Goal: Task Accomplishment & Management: Complete application form

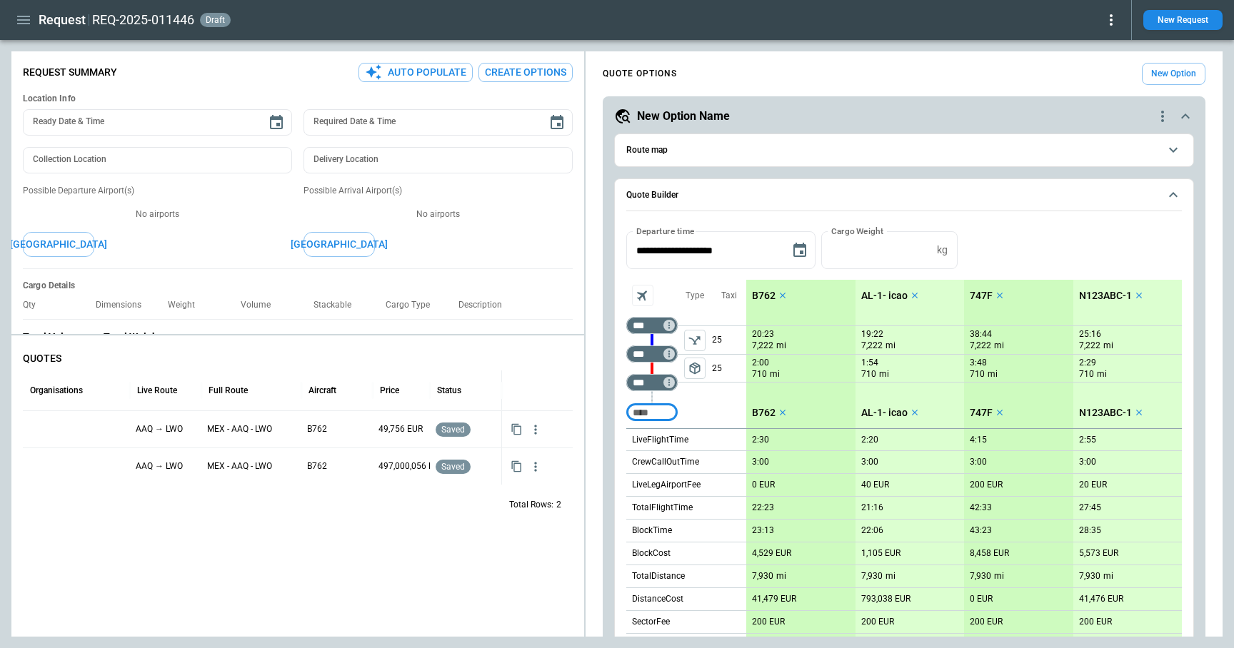
click at [24, 21] on icon "button" at bounding box center [23, 19] width 17 height 17
type textarea "*"
click at [16, 24] on icon "button" at bounding box center [23, 19] width 17 height 17
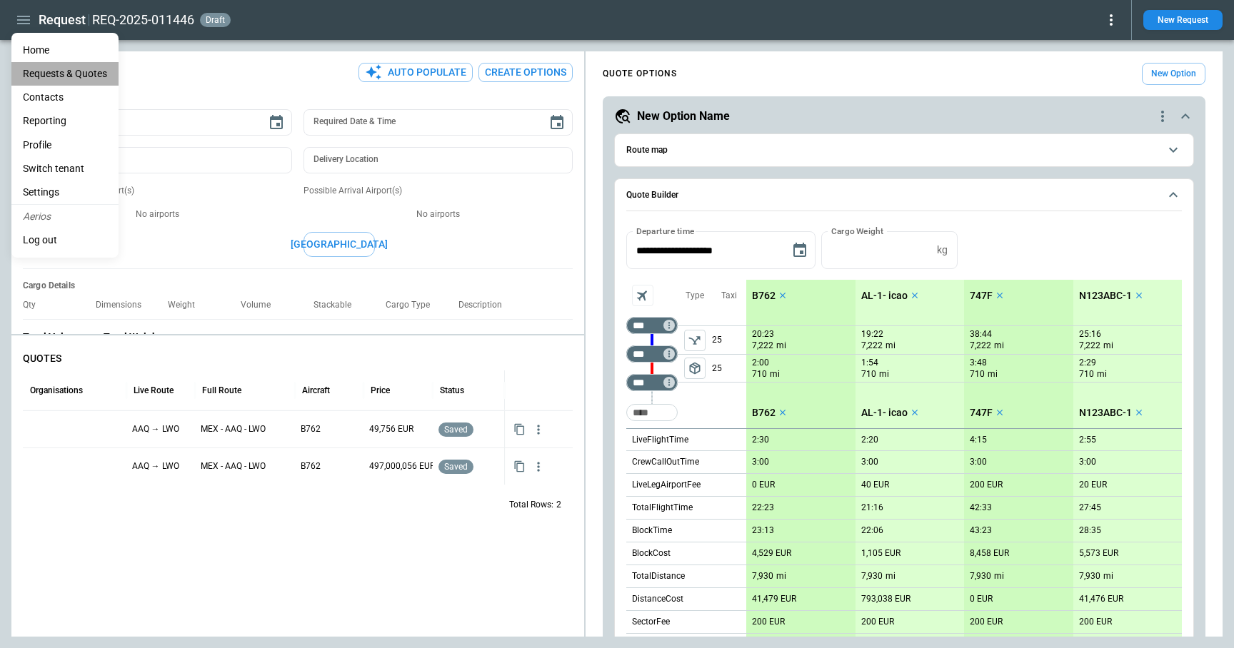
click at [29, 75] on Quotes "Requests & Quotes" at bounding box center [64, 74] width 107 height 24
click at [35, 89] on li "Contacts" at bounding box center [64, 98] width 107 height 24
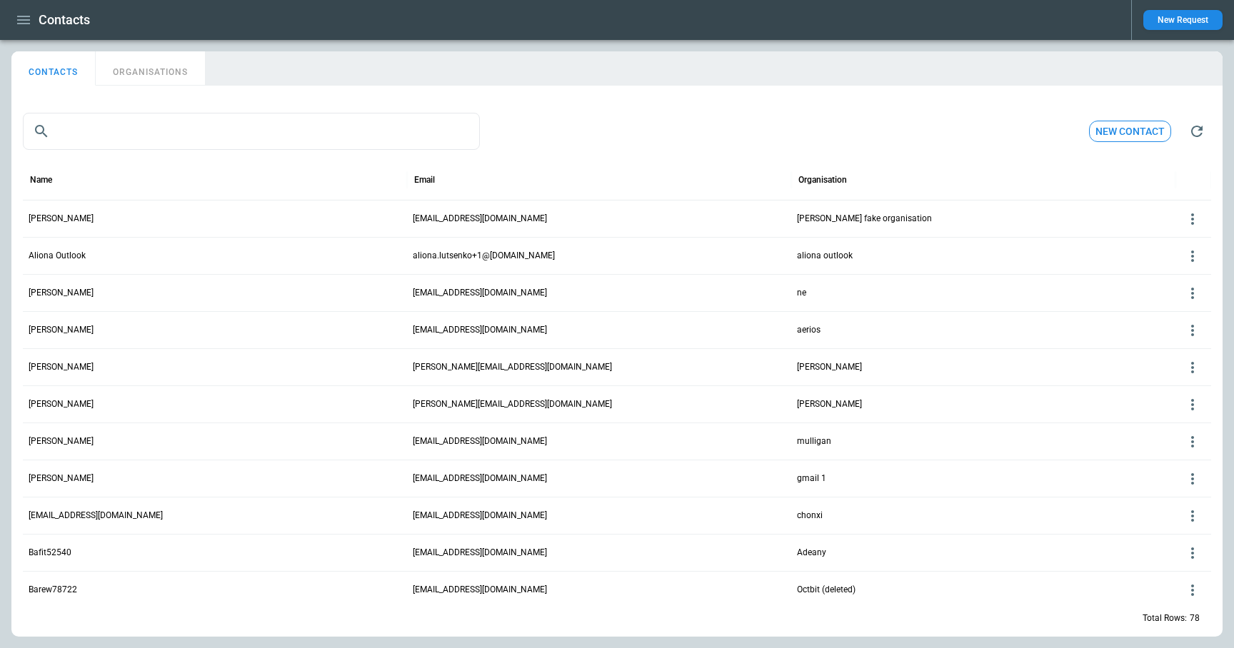
click at [179, 76] on button "ORGANISATIONS" at bounding box center [150, 68] width 109 height 34
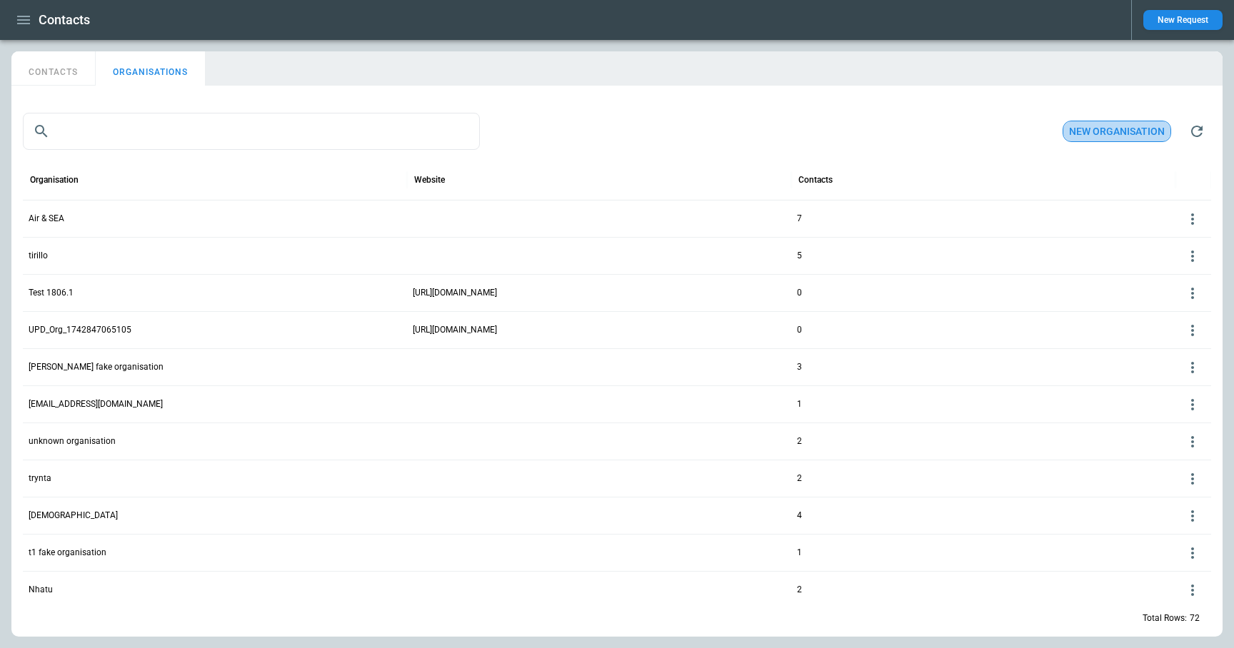
click at [1128, 124] on button "New organisation" at bounding box center [1116, 132] width 109 height 22
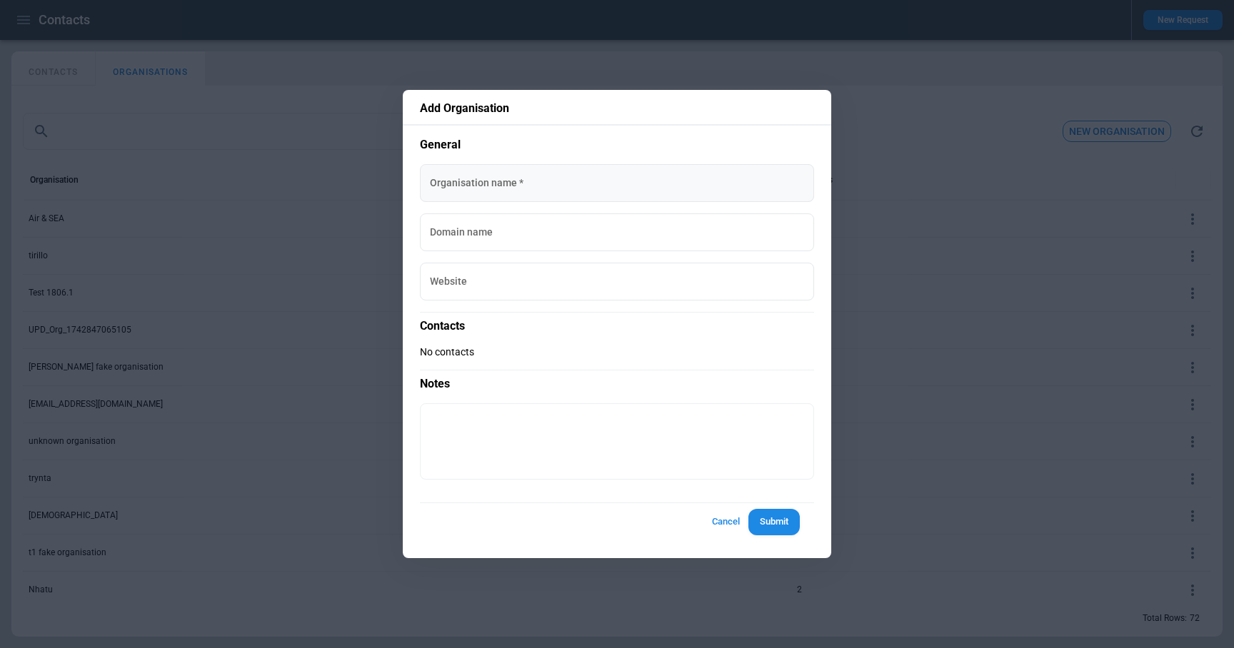
click at [609, 171] on input "Organisation name   *" at bounding box center [617, 183] width 394 height 38
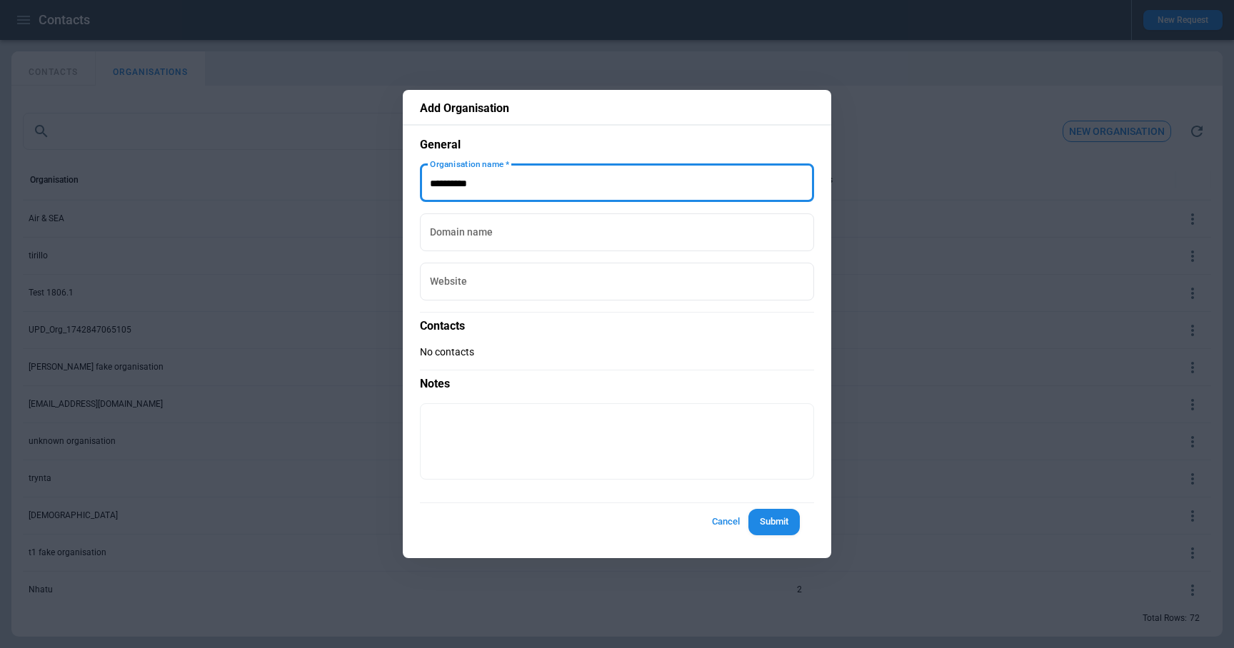
type input "**********"
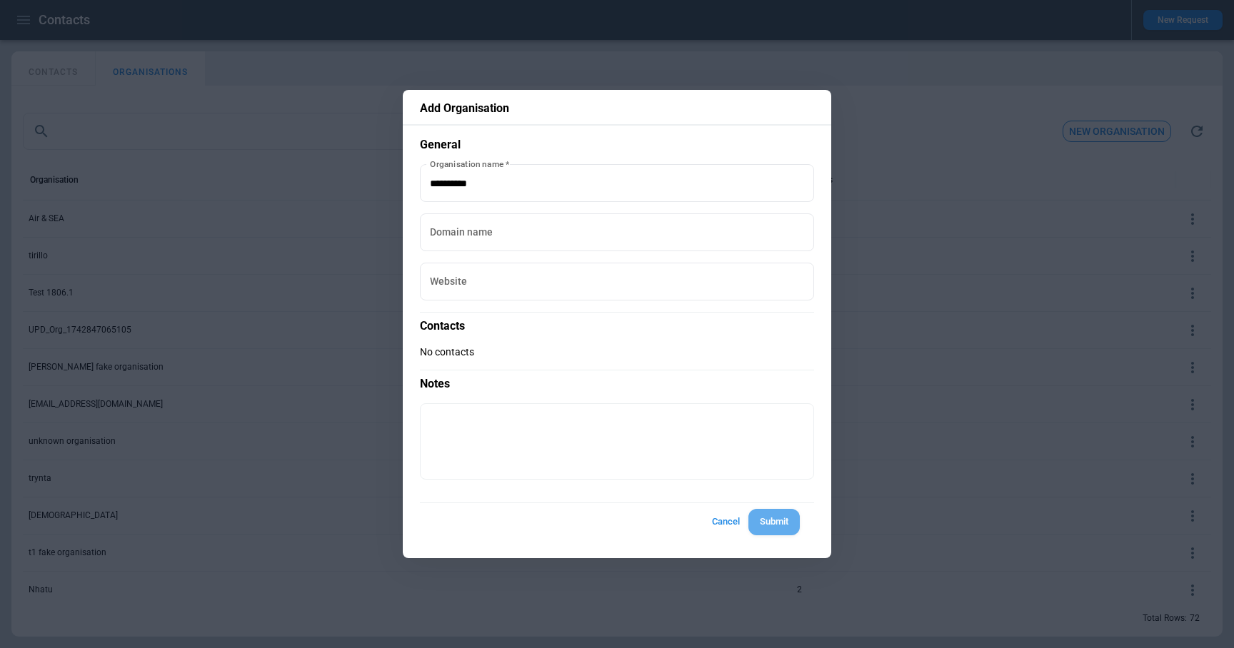
click at [782, 520] on button "Submit" at bounding box center [773, 522] width 51 height 26
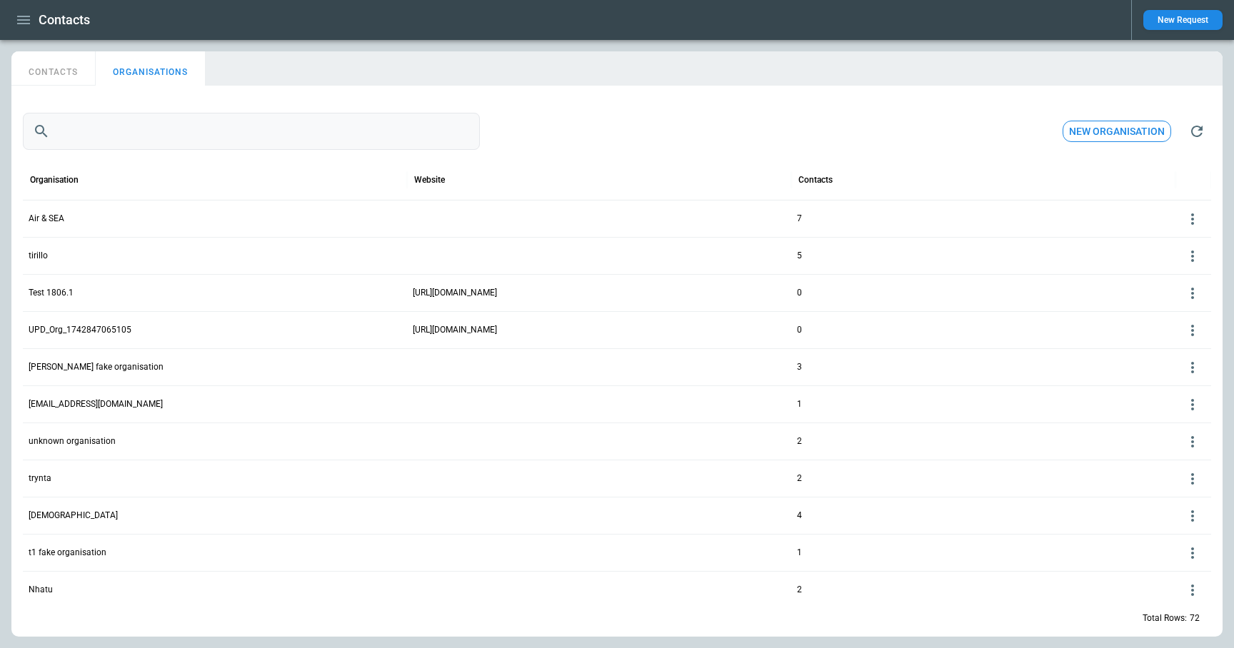
click at [188, 136] on input "text" at bounding box center [268, 131] width 424 height 37
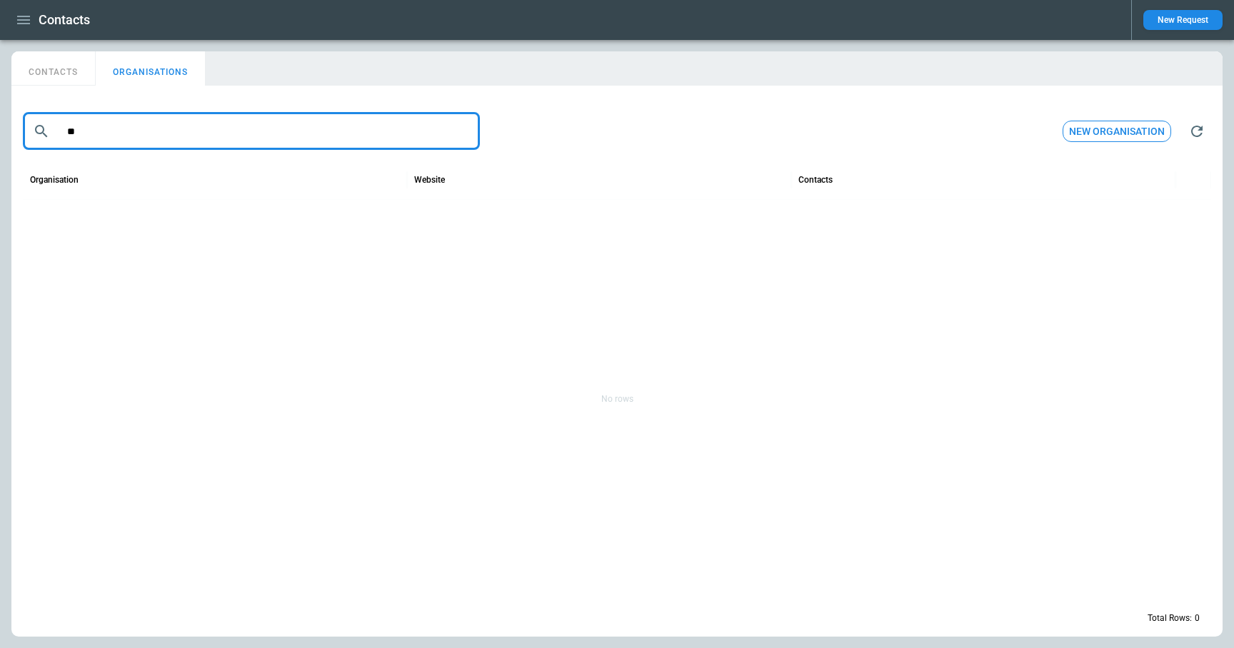
type input "*"
type input "********"
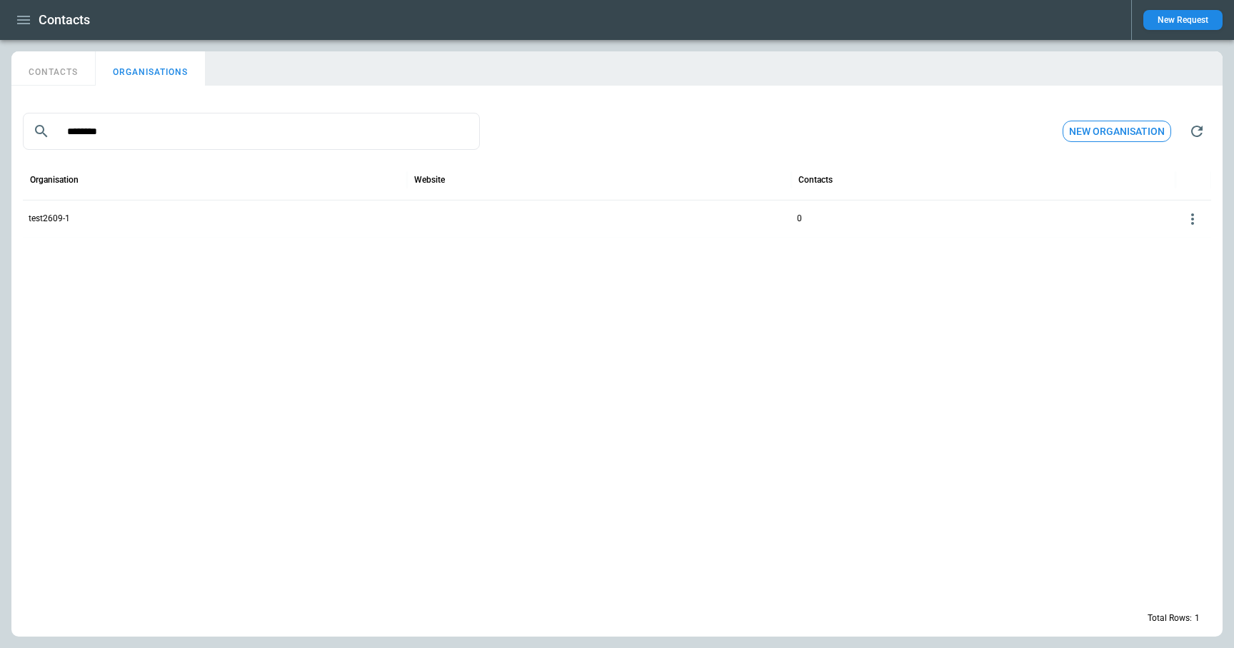
click at [66, 213] on p "test2609-1" at bounding box center [49, 219] width 41 height 12
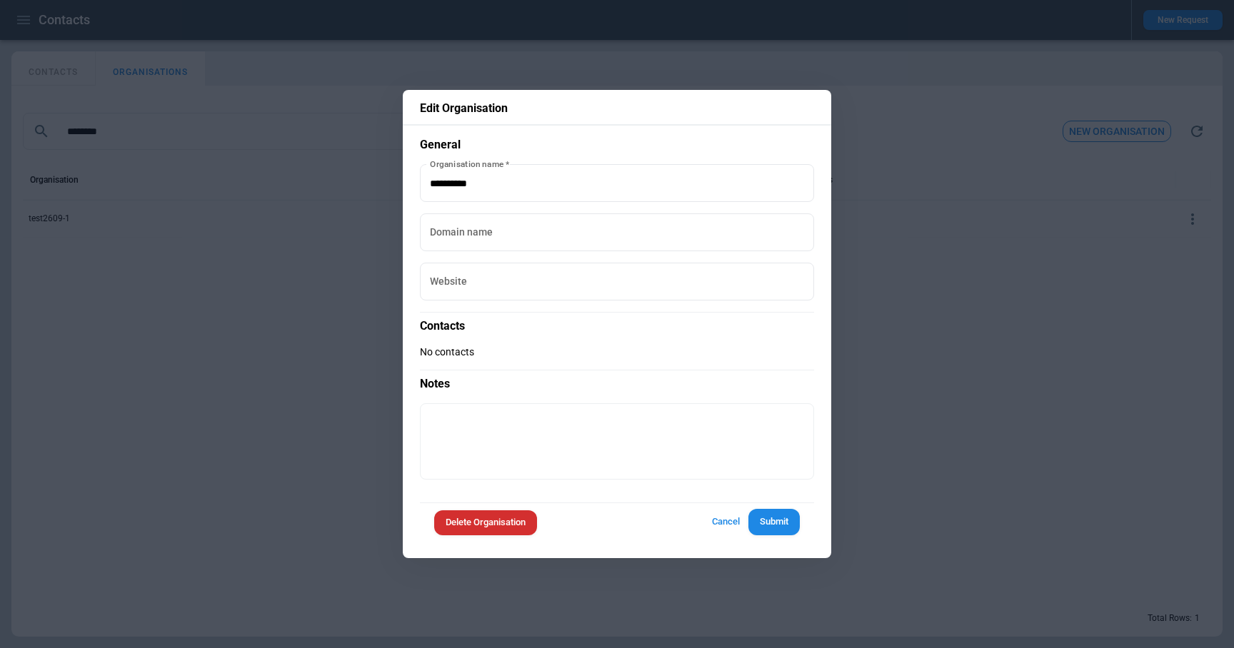
click at [263, 392] on div at bounding box center [617, 324] width 1234 height 648
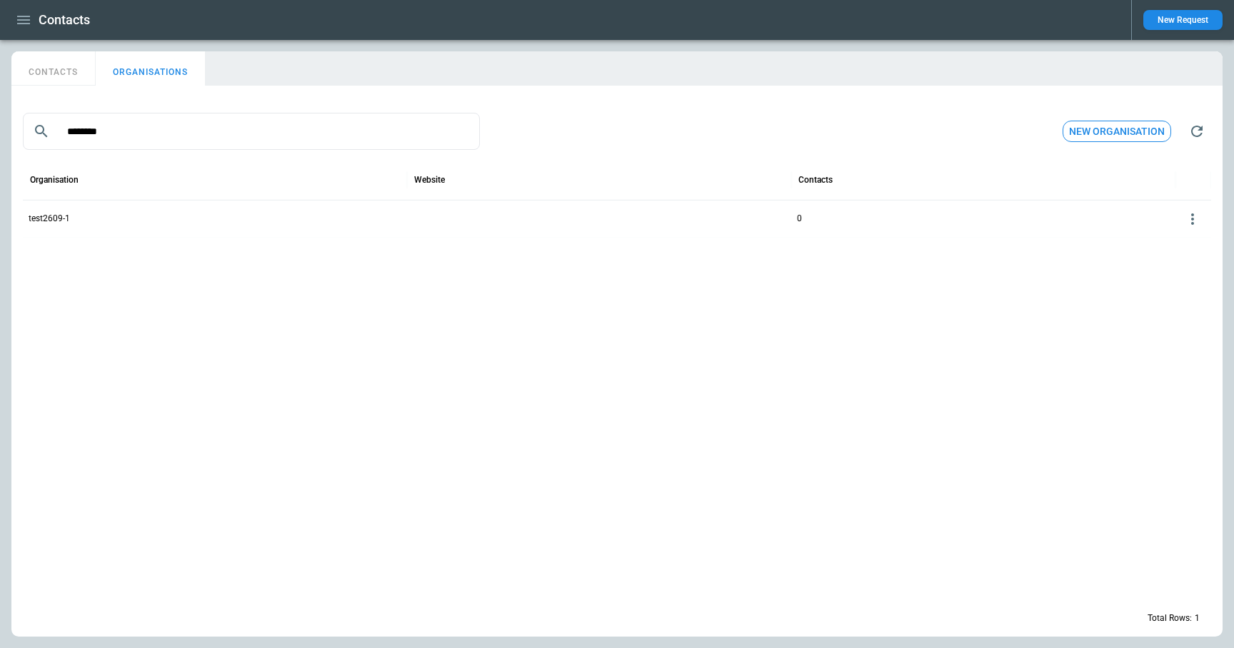
click at [1180, 15] on button "New Request" at bounding box center [1182, 20] width 79 height 20
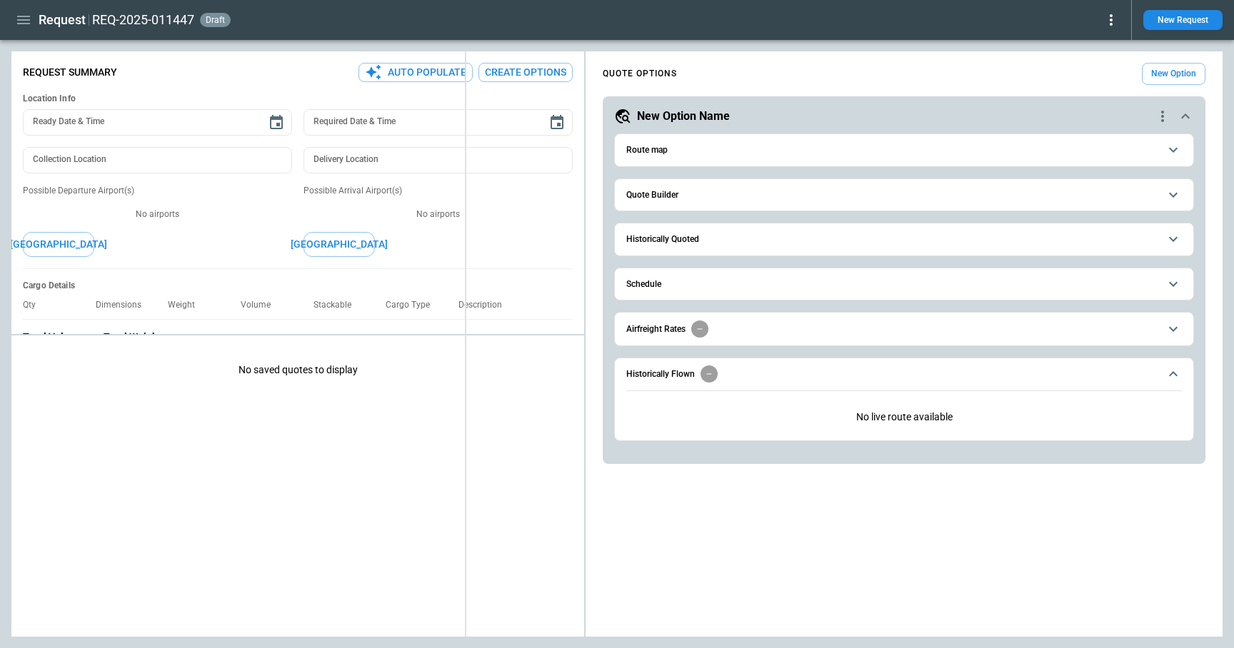
click at [468, 221] on div "**********" at bounding box center [616, 343] width 1211 height 585
type textarea "*"
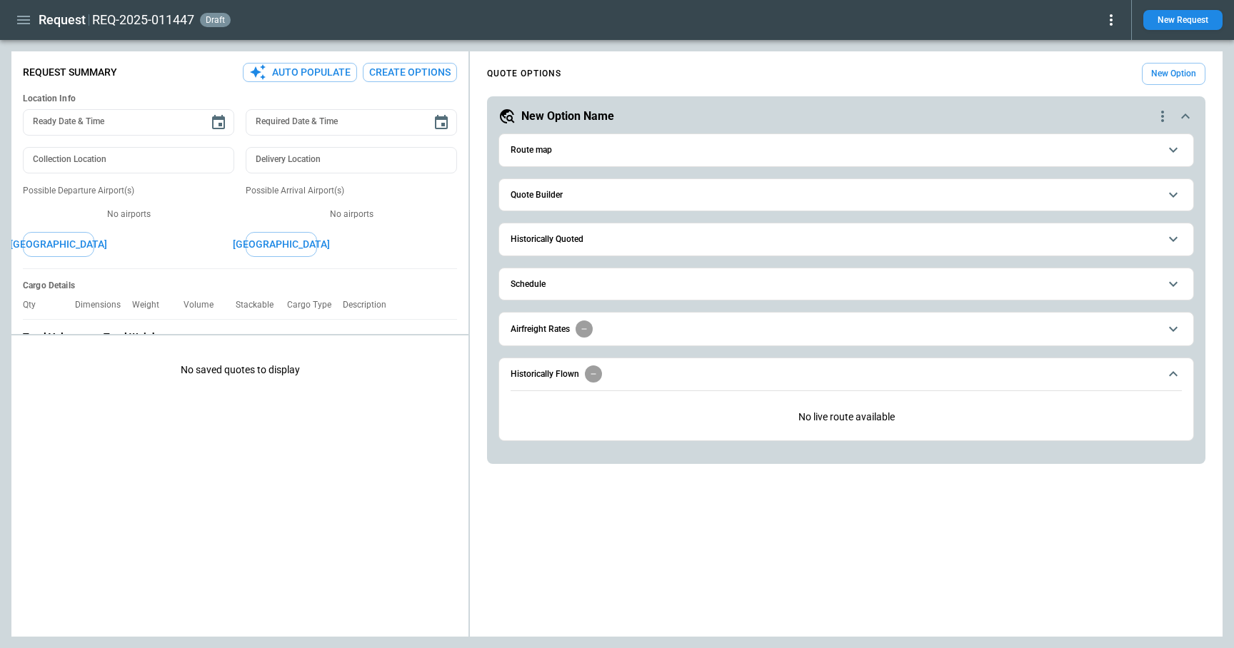
click at [671, 191] on span "Quote Builder" at bounding box center [835, 195] width 648 height 9
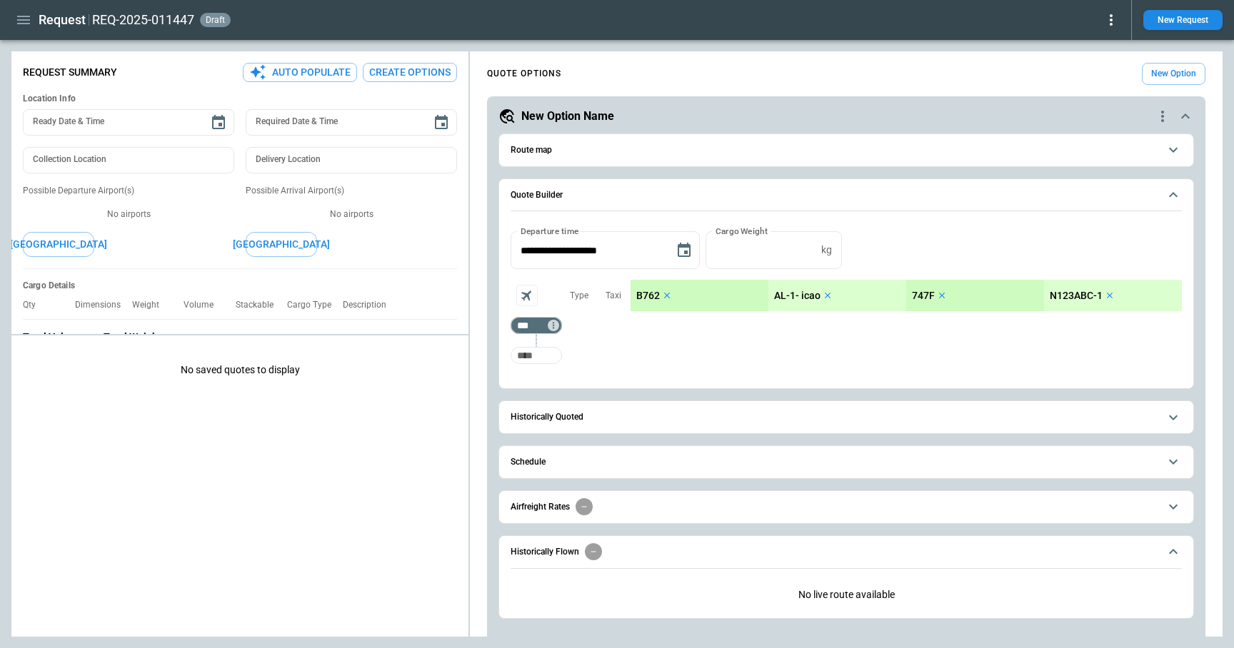
click at [535, 358] on input "Too short" at bounding box center [536, 356] width 46 height 26
type input "***"
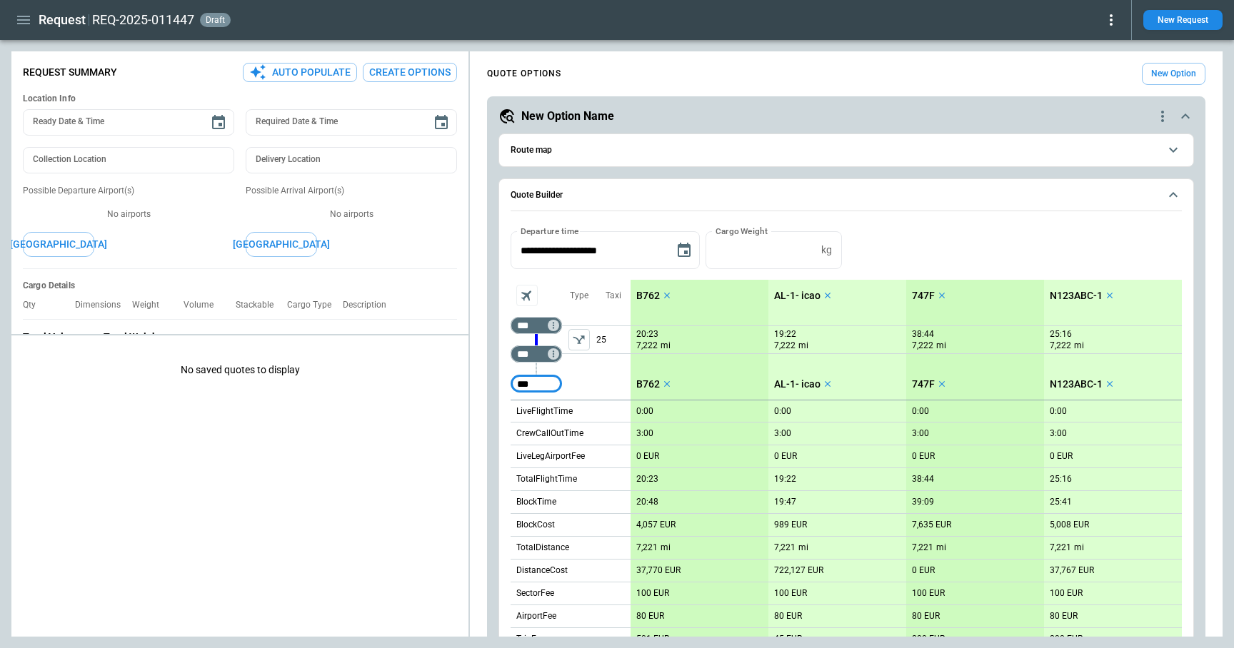
type input "***"
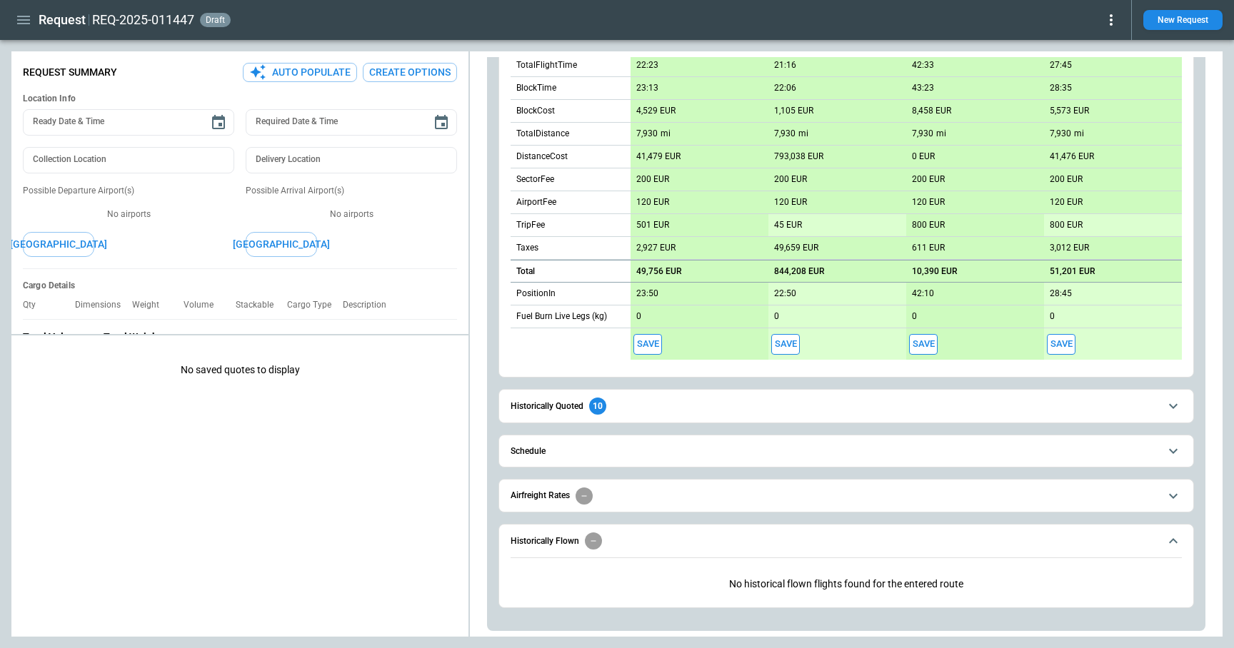
scroll to position [443, 0]
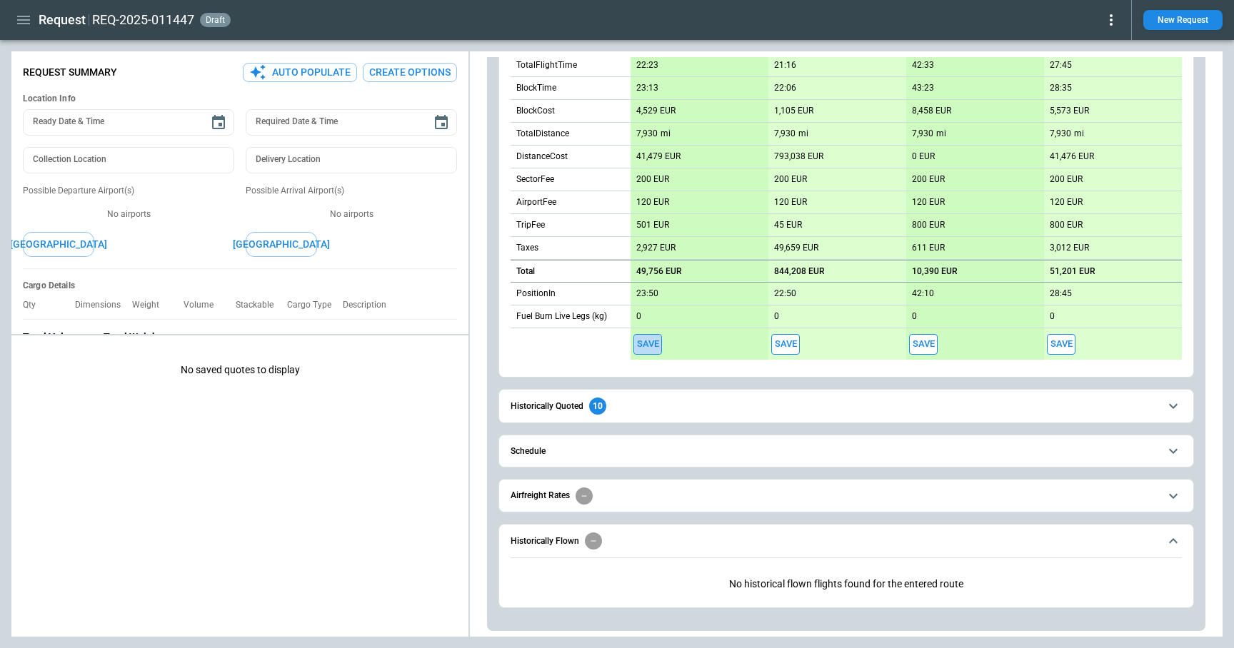
click at [646, 343] on button "Save" at bounding box center [647, 344] width 29 height 21
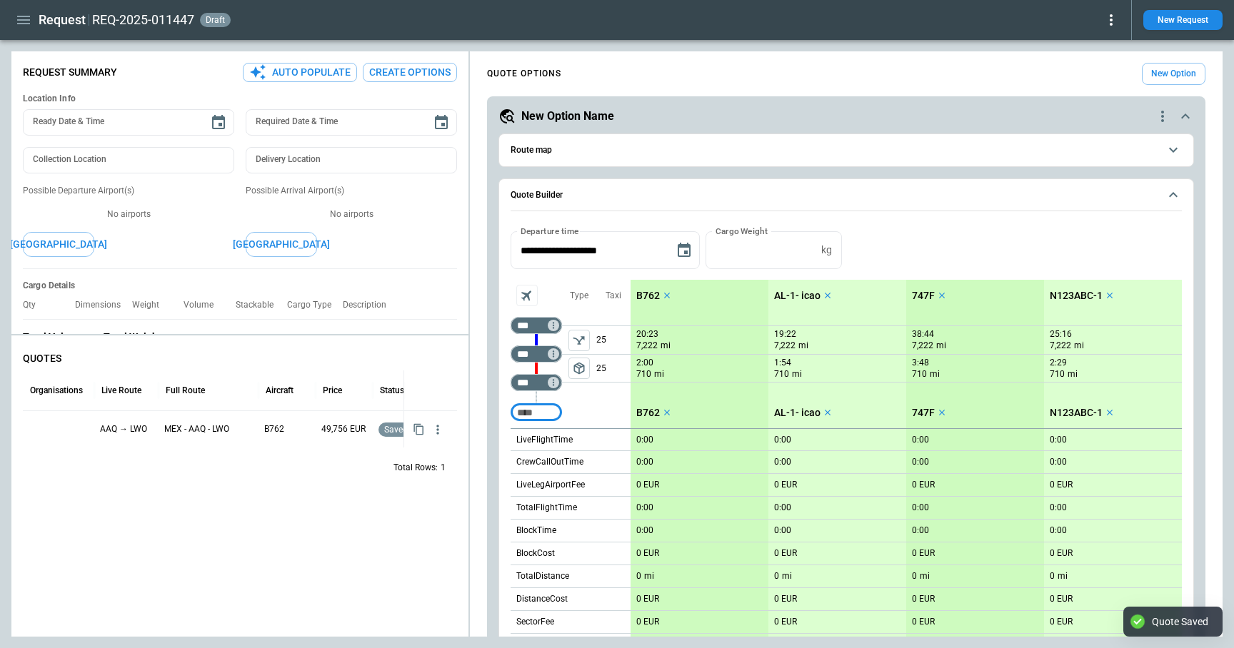
type textarea "*"
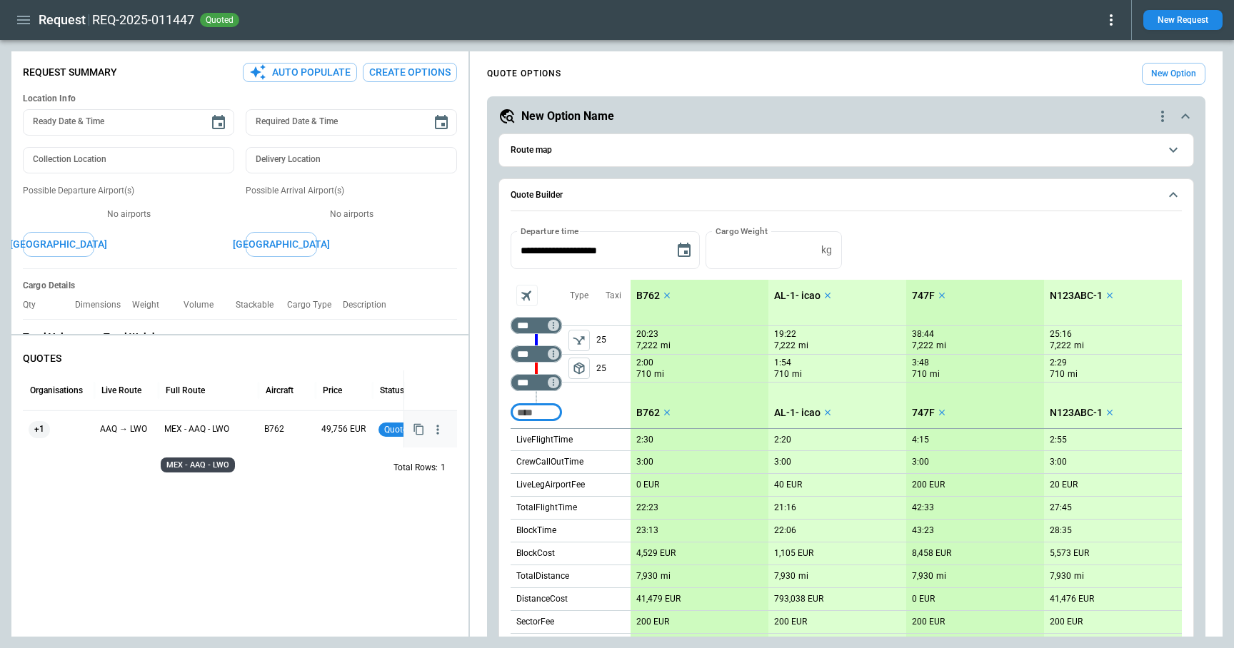
scroll to position [0, 41]
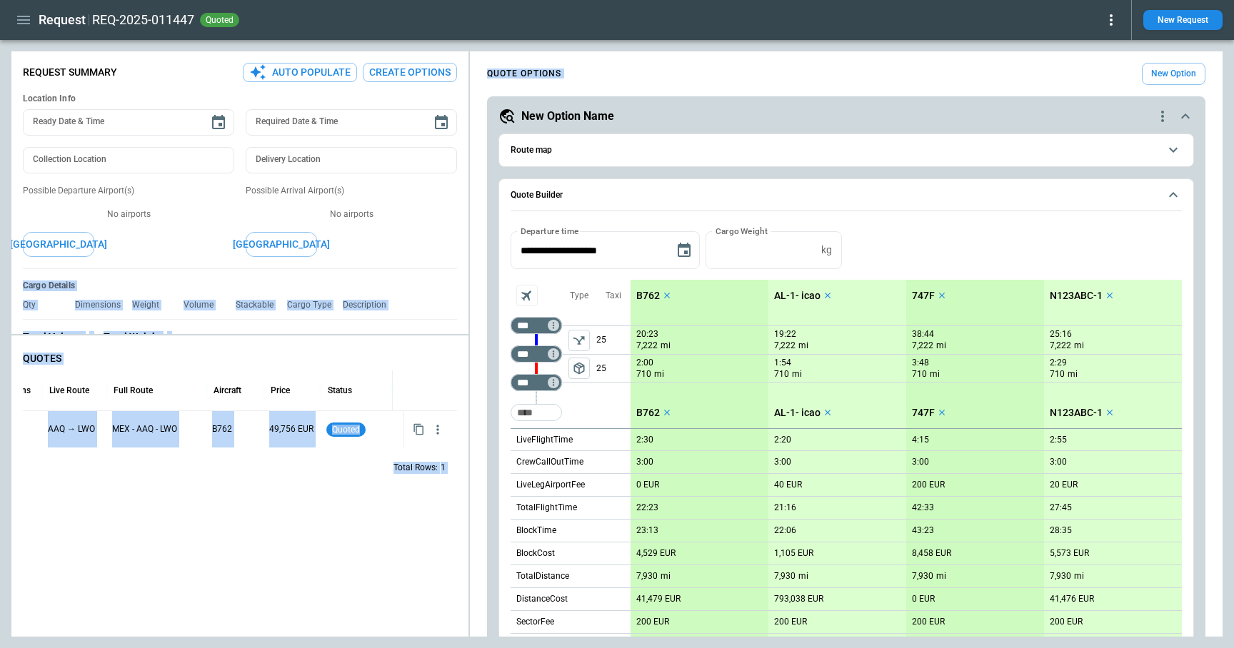
drag, startPoint x: 468, startPoint y: 228, endPoint x: 526, endPoint y: 228, distance: 58.5
click at [526, 228] on div "**********" at bounding box center [616, 343] width 1211 height 585
click at [534, 220] on div "**********" at bounding box center [616, 343] width 1211 height 585
type textarea "*"
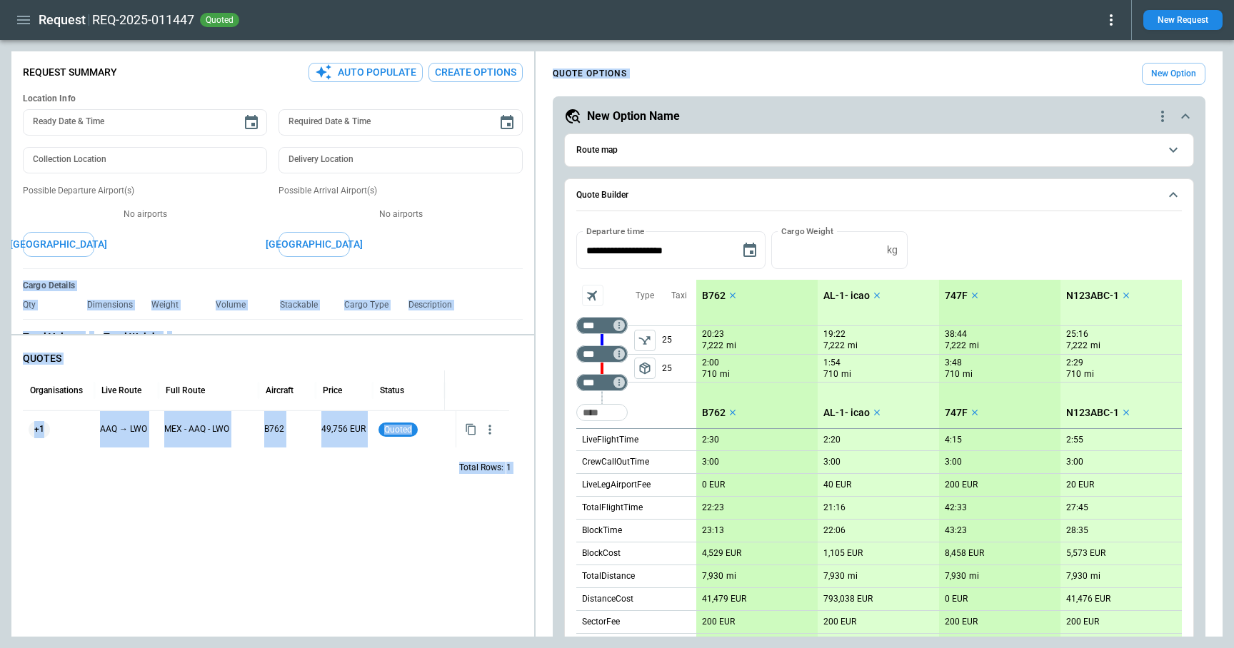
scroll to position [0, 0]
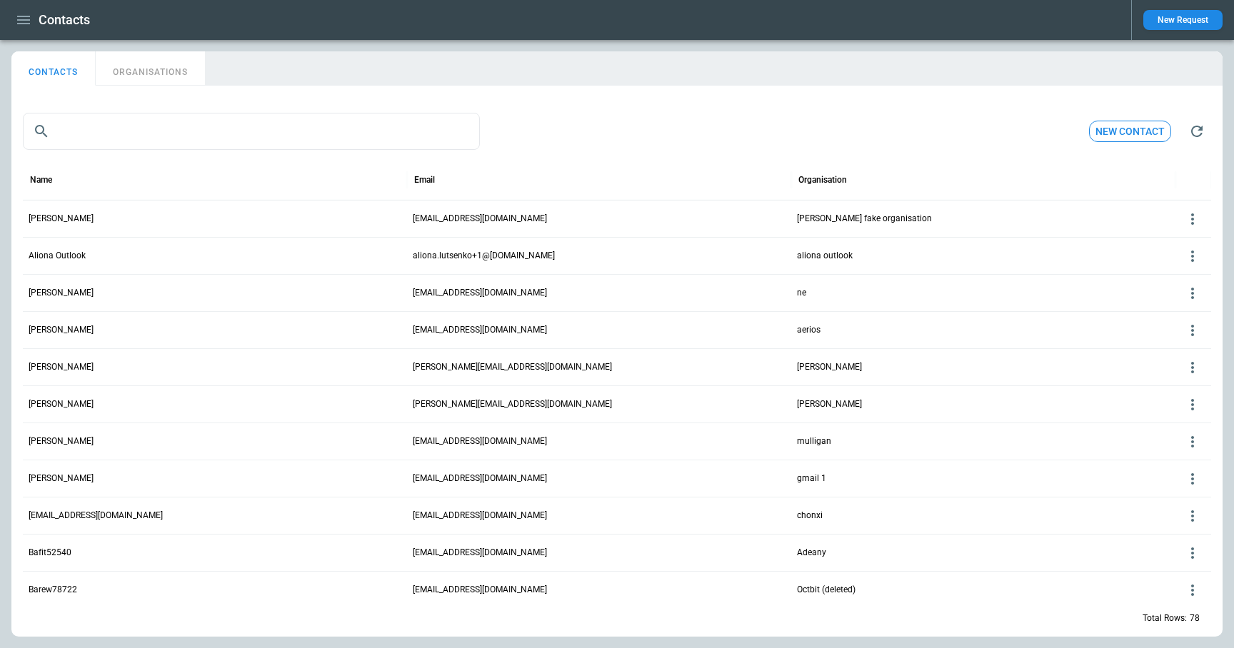
click at [21, 22] on icon "button" at bounding box center [23, 19] width 17 height 17
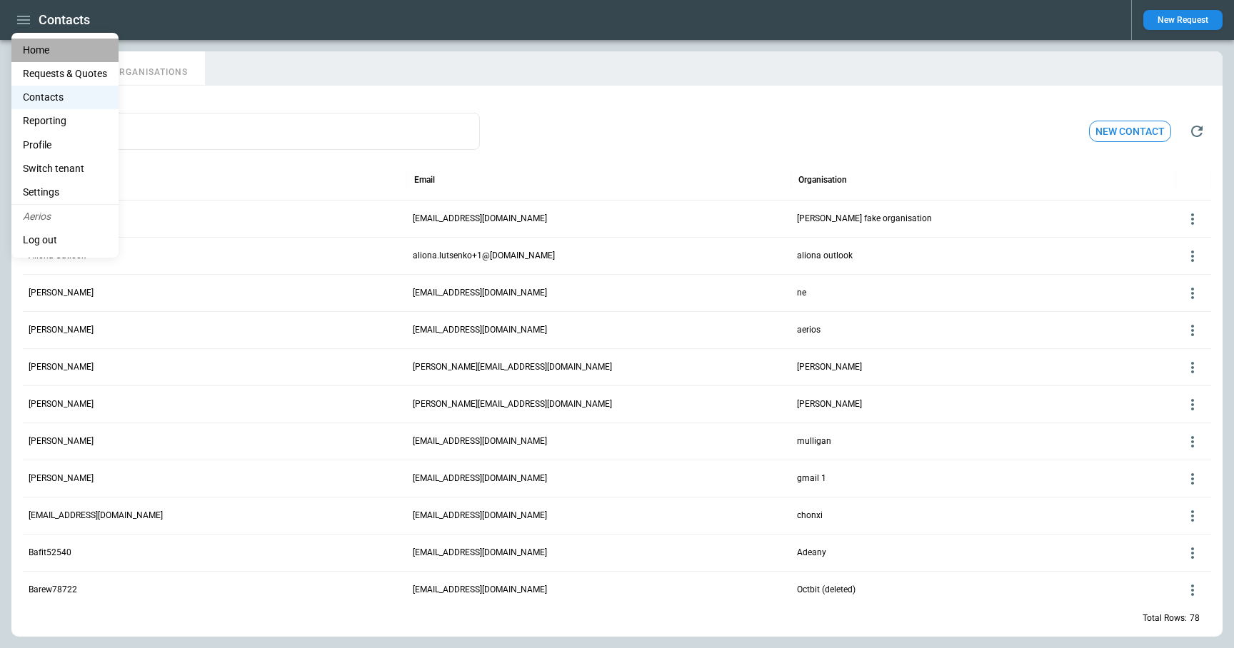
click at [36, 45] on li "Home" at bounding box center [64, 51] width 107 height 24
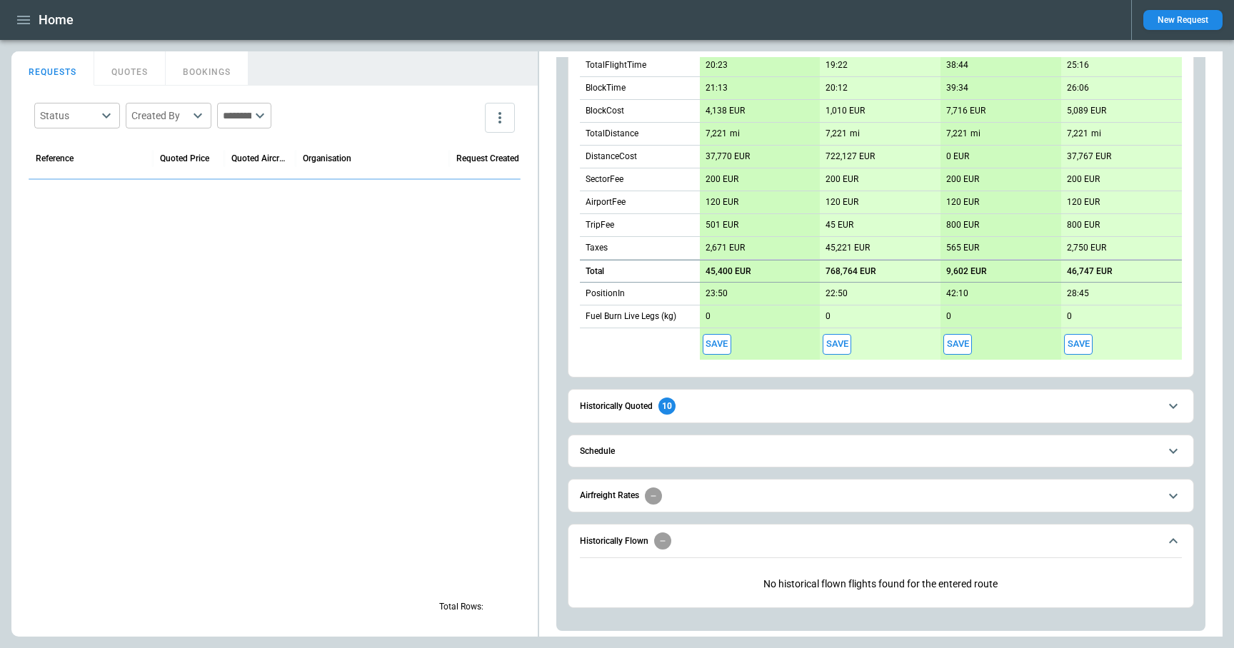
scroll to position [443, 0]
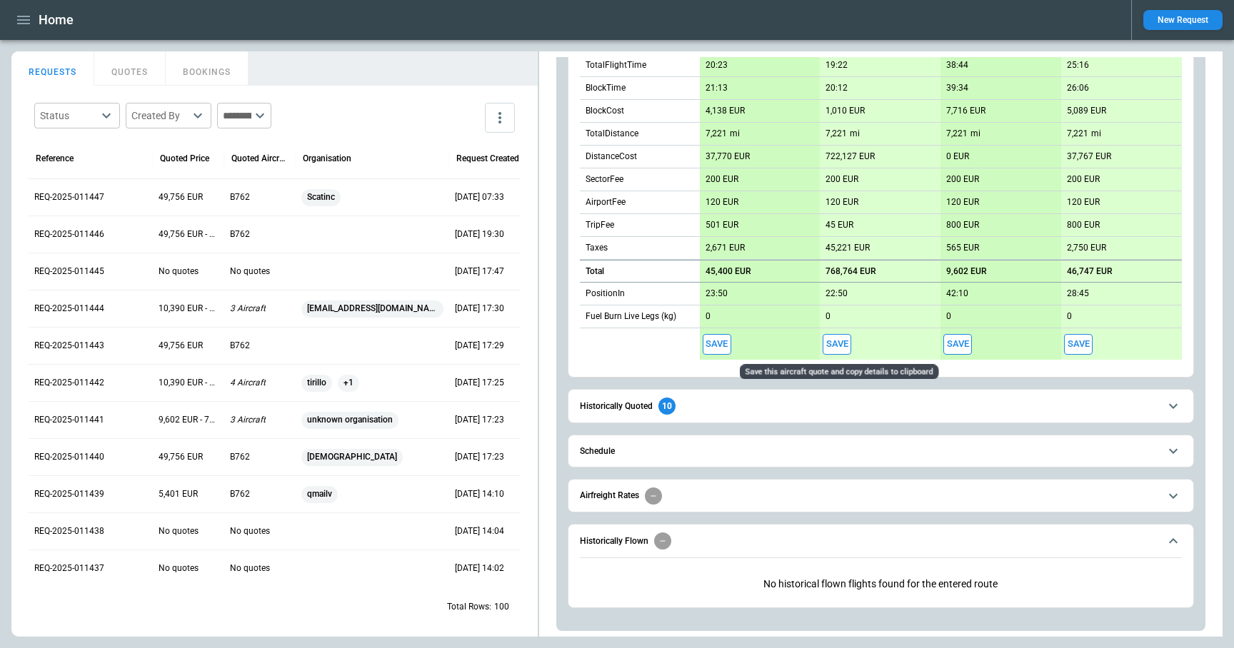
click at [842, 343] on button "Save" at bounding box center [837, 344] width 29 height 21
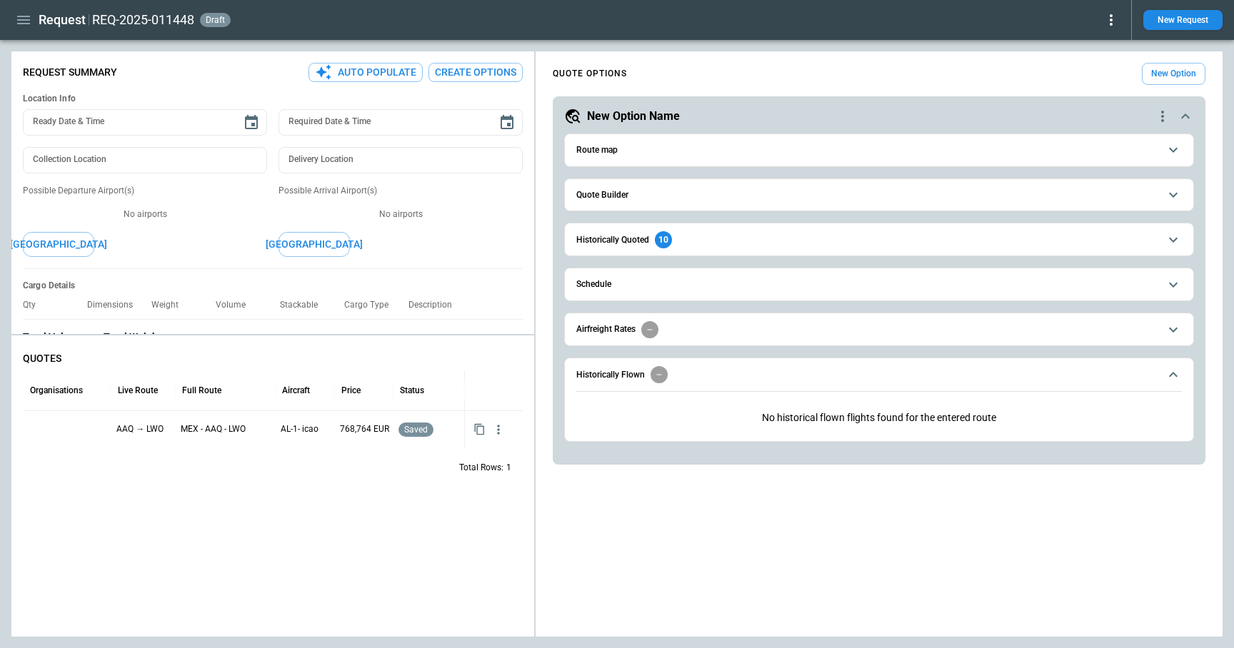
click at [627, 193] on h6 "Quote Builder" at bounding box center [602, 195] width 52 height 9
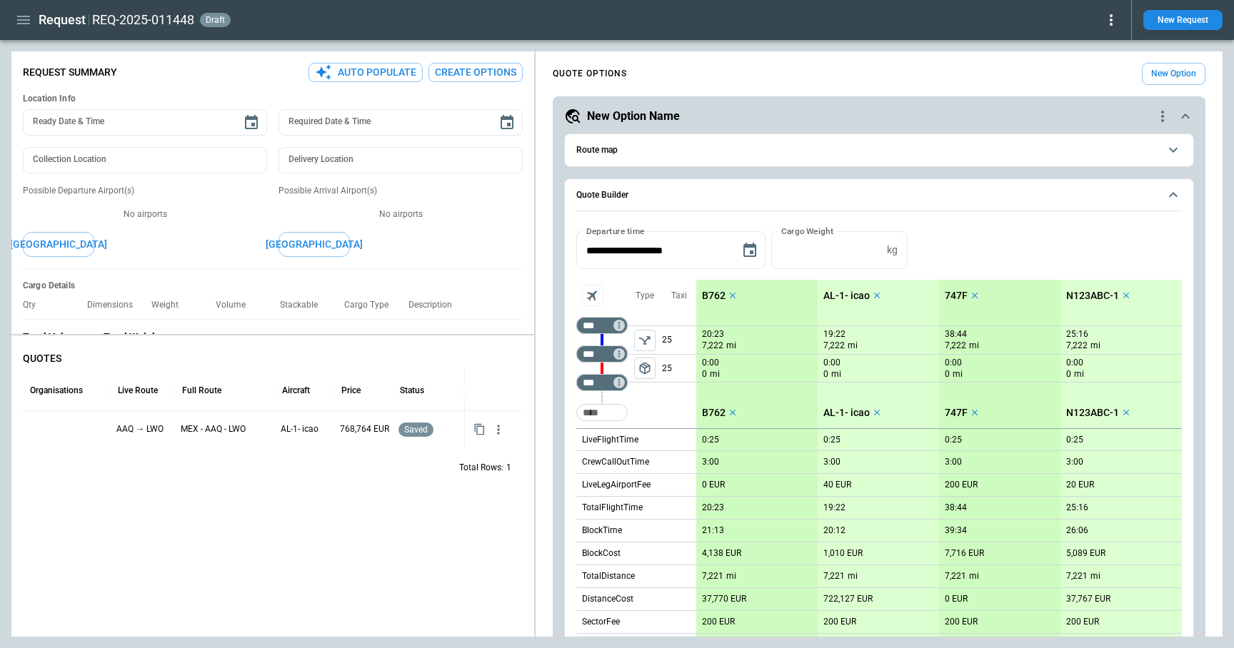
click at [627, 193] on h6 "Quote Builder" at bounding box center [602, 195] width 52 height 9
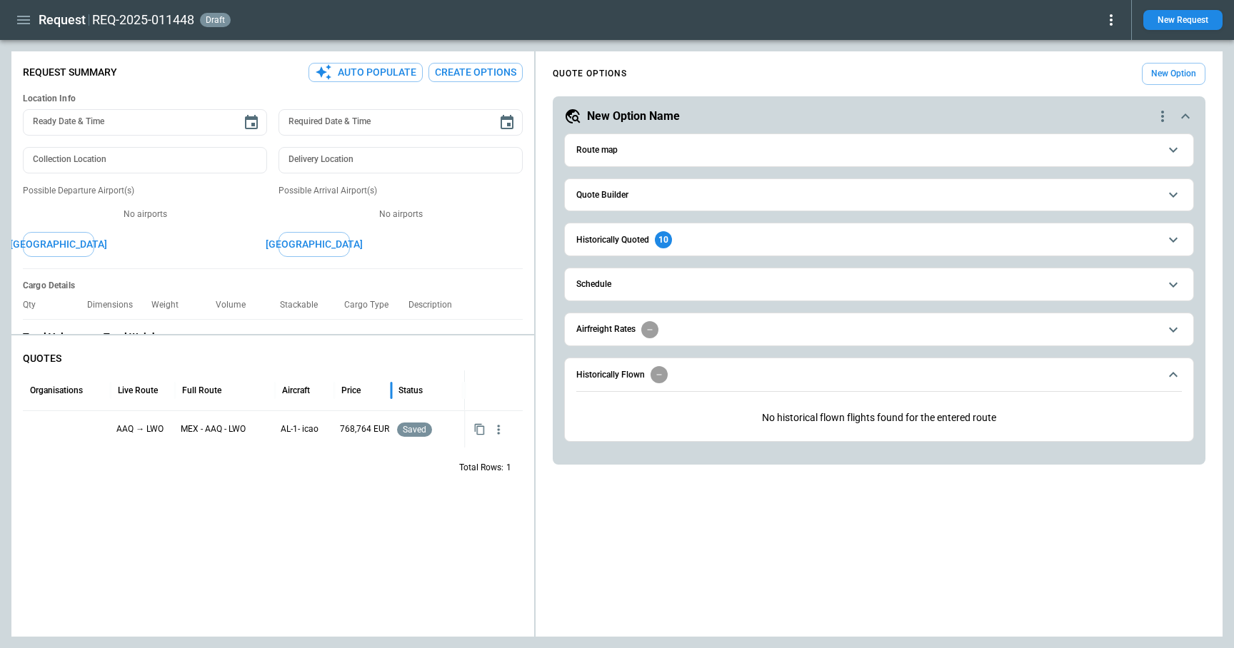
drag, startPoint x: 389, startPoint y: 390, endPoint x: 360, endPoint y: 391, distance: 29.3
click at [360, 391] on div "Price" at bounding box center [362, 391] width 57 height 40
drag, startPoint x: 278, startPoint y: 388, endPoint x: 219, endPoint y: 388, distance: 58.5
click at [219, 388] on div "Full Route" at bounding box center [226, 391] width 100 height 40
drag, startPoint x: 174, startPoint y: 391, endPoint x: 149, endPoint y: 390, distance: 25.7
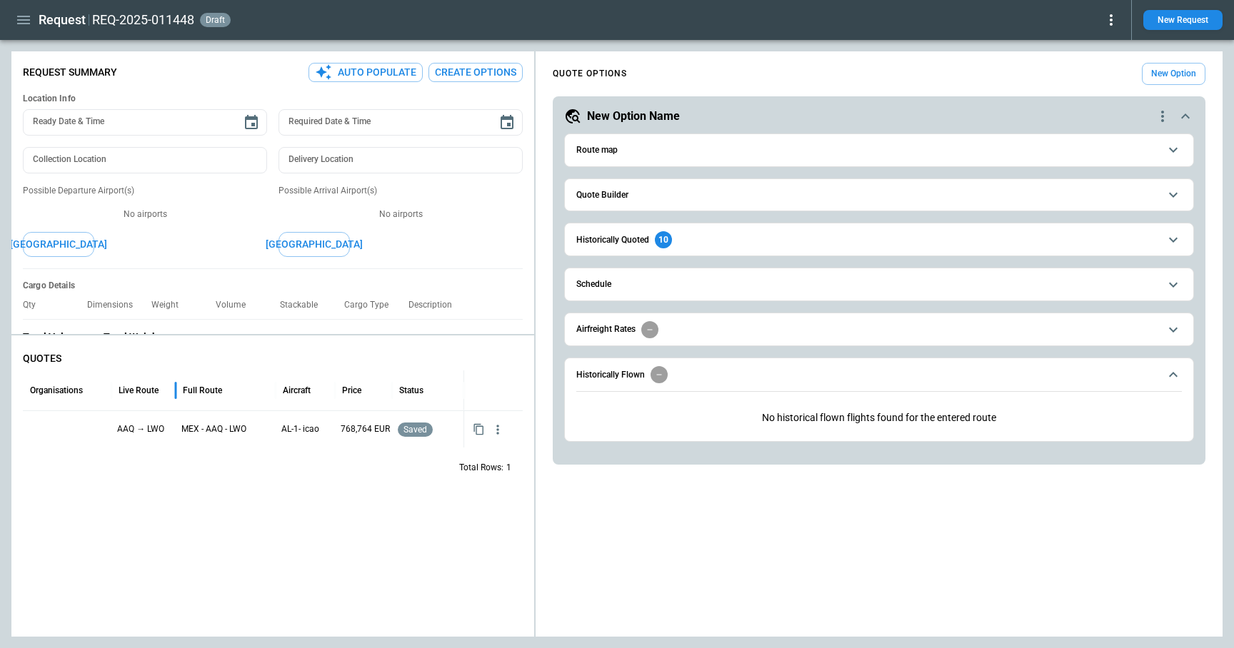
click at [149, 390] on div "Live Route" at bounding box center [143, 391] width 64 height 40
drag, startPoint x: 108, startPoint y: 383, endPoint x: 29, endPoint y: 382, distance: 79.3
click at [29, 382] on div "Organisations" at bounding box center [58, 391] width 71 height 40
drag, startPoint x: 261, startPoint y: 387, endPoint x: 226, endPoint y: 387, distance: 35.0
click at [227, 387] on div "Full Route" at bounding box center [209, 391] width 100 height 40
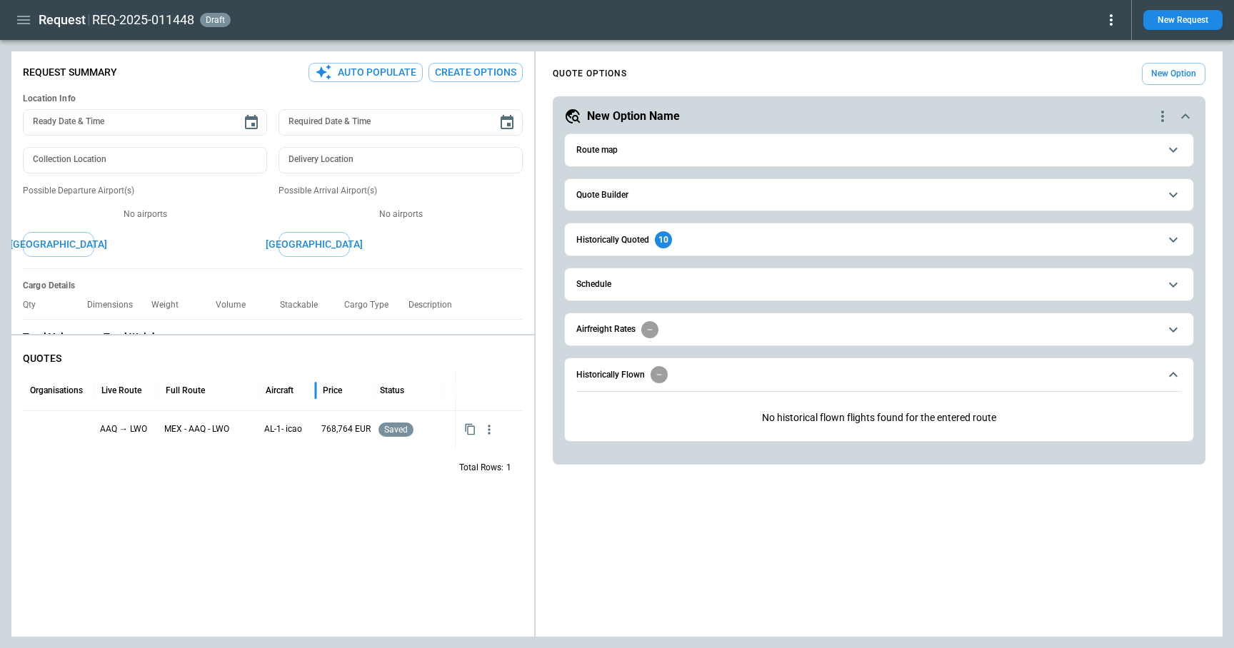
drag, startPoint x: 327, startPoint y: 393, endPoint x: 268, endPoint y: 393, distance: 59.3
click at [268, 393] on div "Aircraft" at bounding box center [286, 391] width 57 height 40
drag, startPoint x: 533, startPoint y: 313, endPoint x: 439, endPoint y: 313, distance: 94.3
click at [439, 313] on div "Request Summary Auto Populate Create Options Location Info Ready Date & Time Re…" at bounding box center [272, 314] width 523 height 514
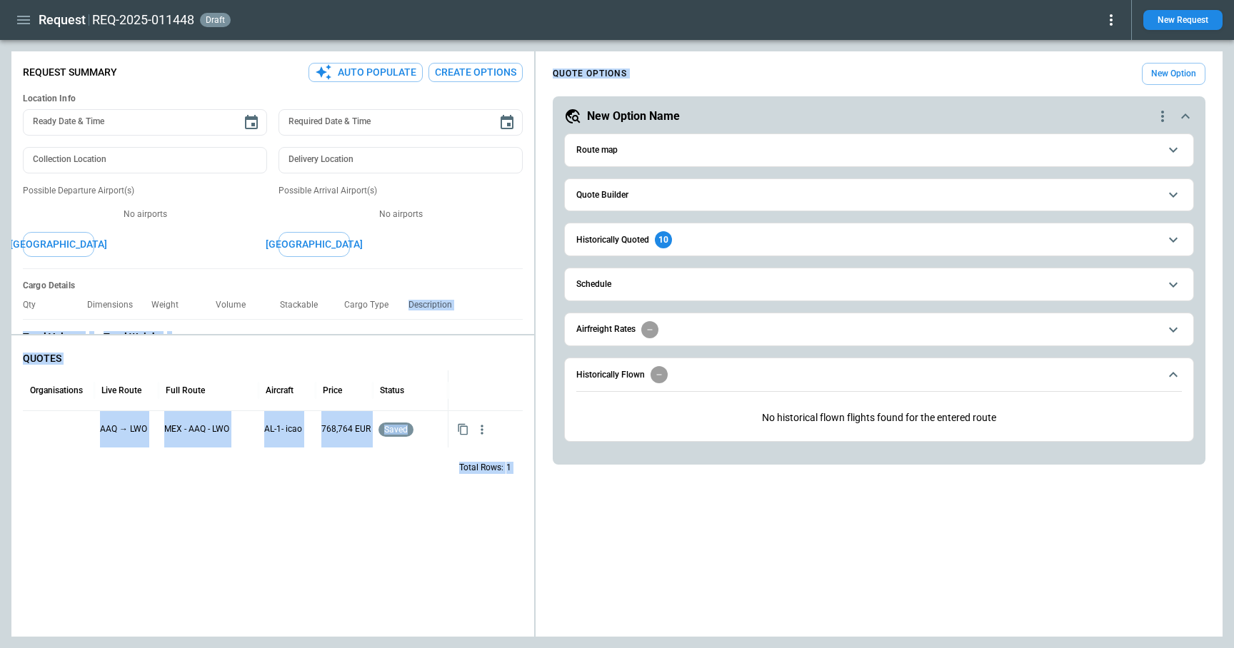
click at [530, 295] on div "**********" at bounding box center [616, 343] width 1211 height 585
click at [381, 296] on div "**********" at bounding box center [616, 343] width 1211 height 585
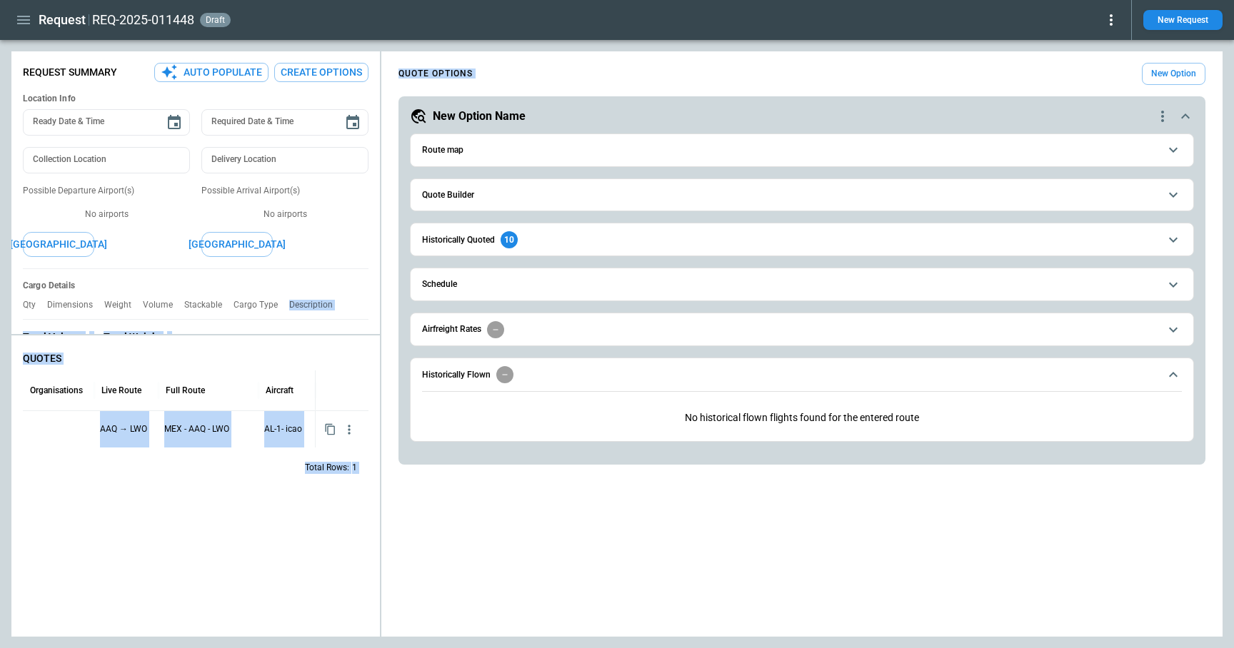
click at [276, 548] on div "QUOTES Organisations Live Route Full Route Aircraft AAQ → LWO MEX - AAQ - LWO A…" at bounding box center [195, 489] width 368 height 296
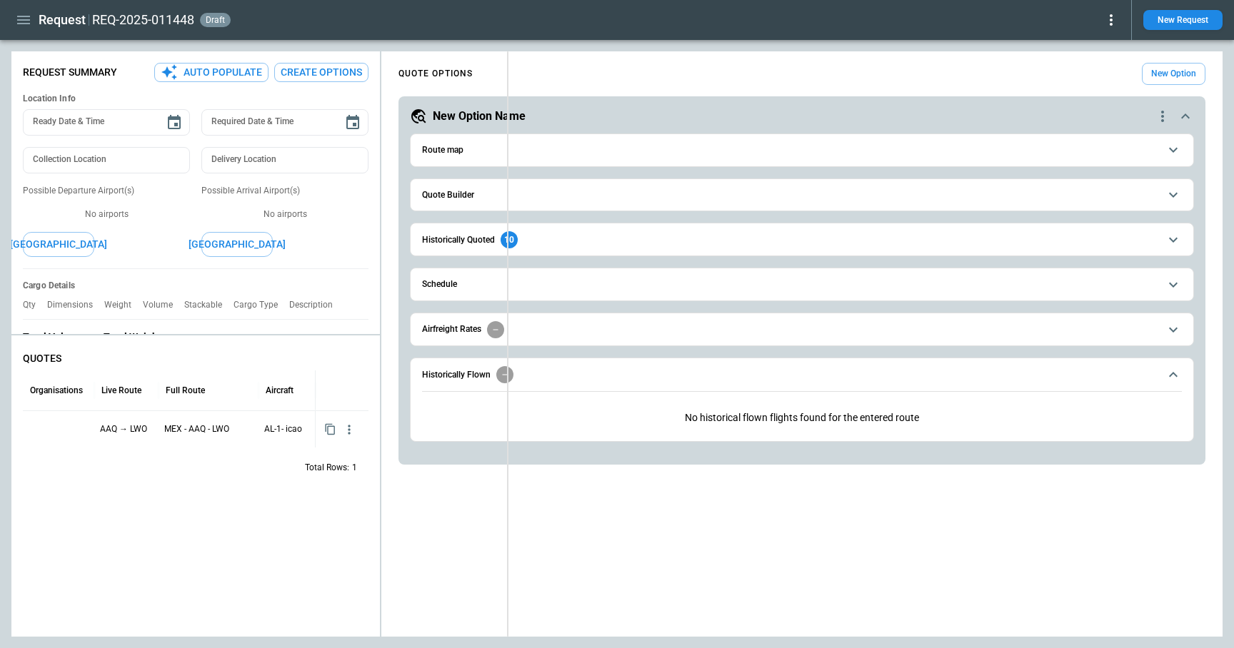
click at [507, 226] on div "**********" at bounding box center [616, 343] width 1211 height 585
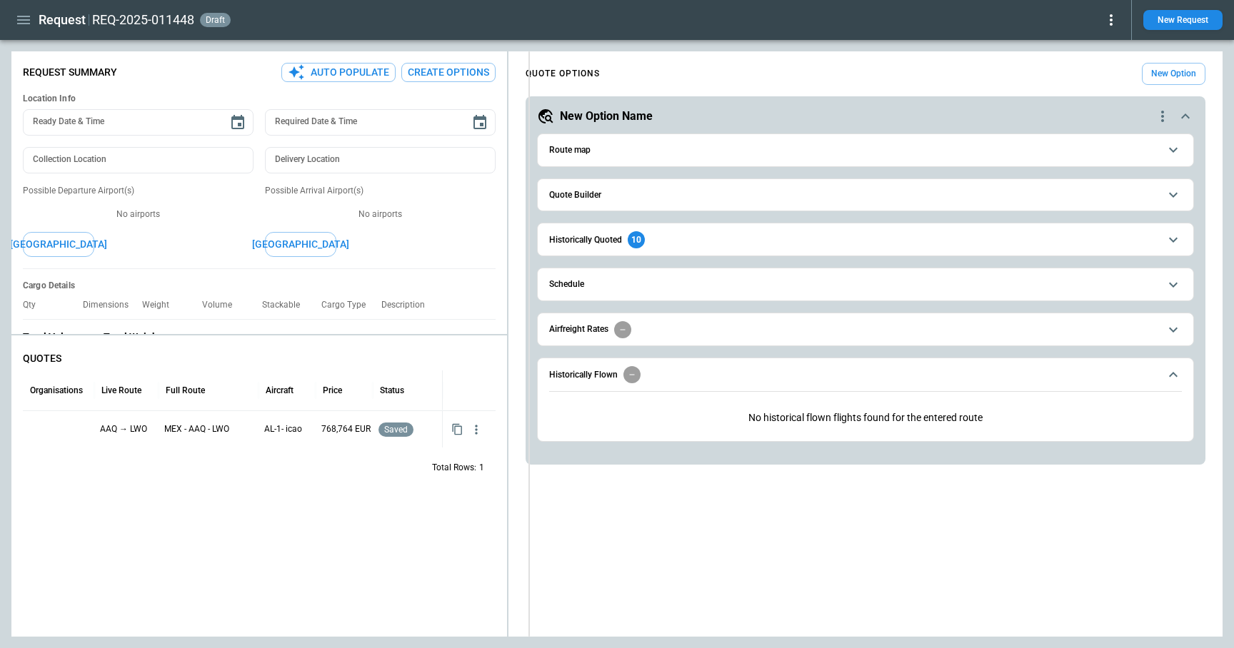
click at [528, 226] on div "**********" at bounding box center [616, 343] width 1211 height 585
type textarea "*"
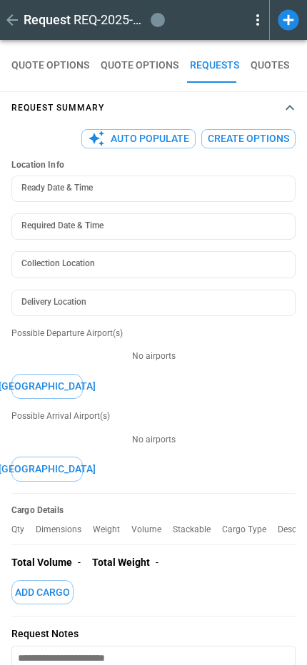
type textarea "*"
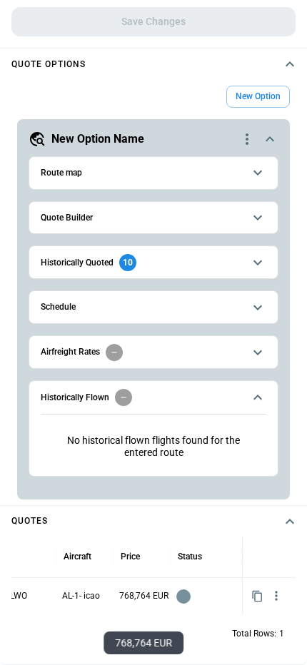
click at [64, 633] on div "Total Rows: 1" at bounding box center [153, 634] width 284 height 37
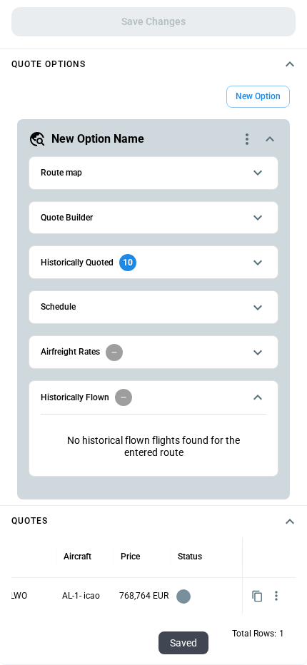
click at [106, 638] on div "Total Rows: 1" at bounding box center [153, 634] width 284 height 37
click at [203, 646] on div "Total Rows: 1" at bounding box center [153, 634] width 284 height 37
click at [274, 598] on icon "button" at bounding box center [276, 596] width 14 height 14
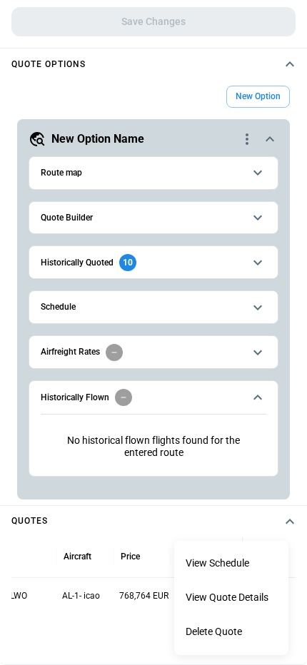
click at [76, 640] on div at bounding box center [153, 332] width 307 height 665
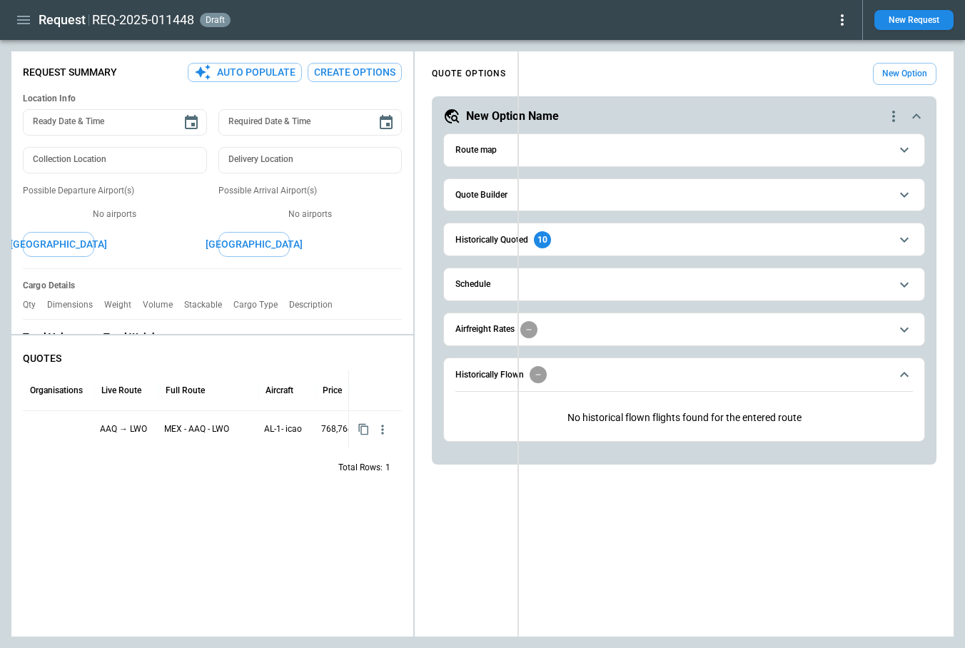
click at [520, 218] on div "**********" at bounding box center [482, 343] width 942 height 585
type textarea "*"
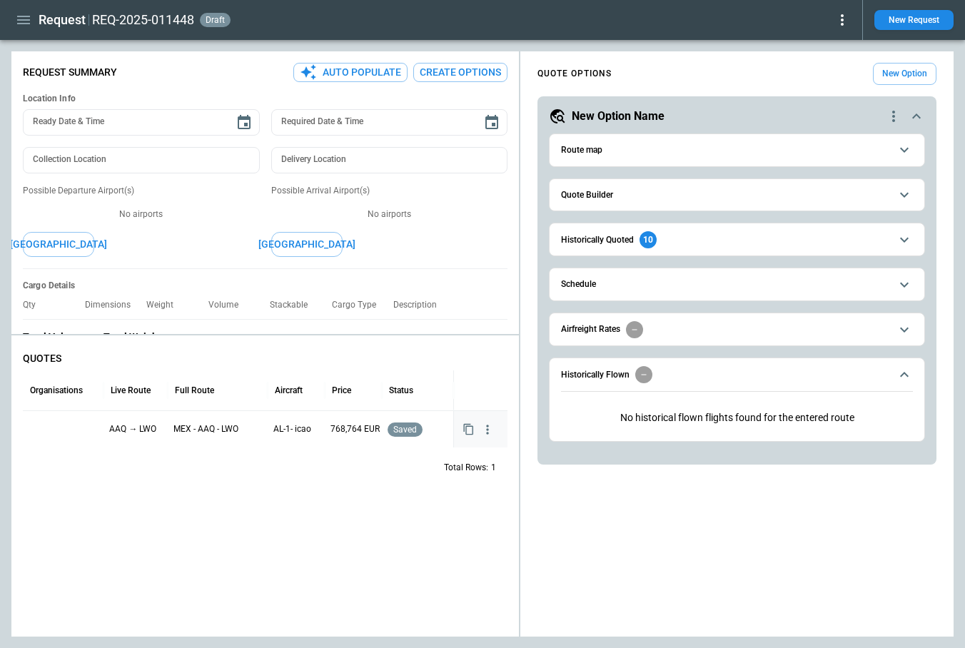
click at [492, 427] on icon "button" at bounding box center [488, 430] width 14 height 14
click at [443, 501] on li "Delete Quote" at bounding box center [443, 498] width 114 height 21
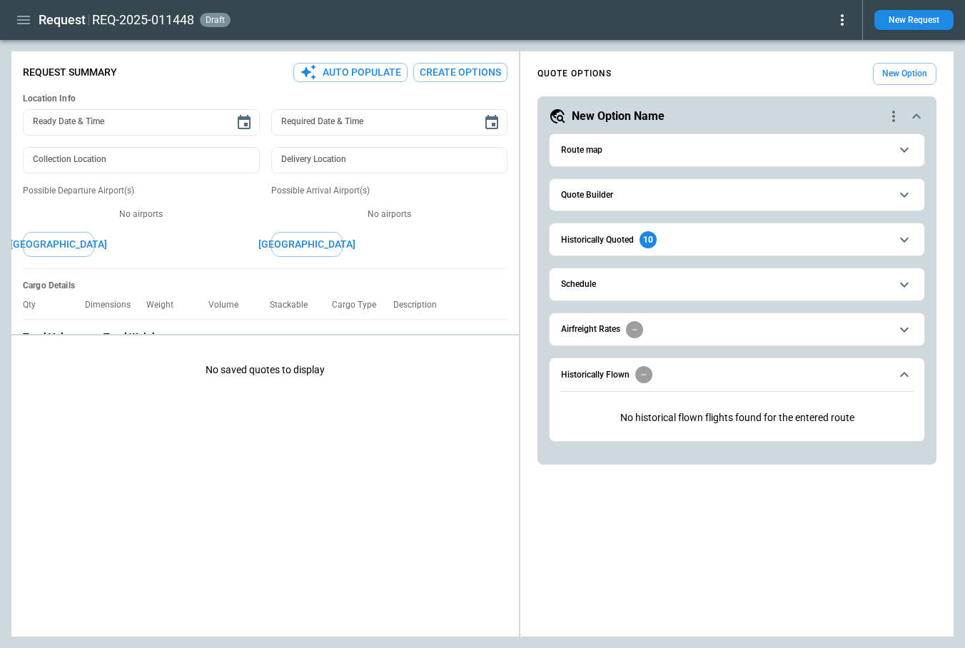
click at [603, 199] on h6 "Quote Builder" at bounding box center [587, 195] width 52 height 9
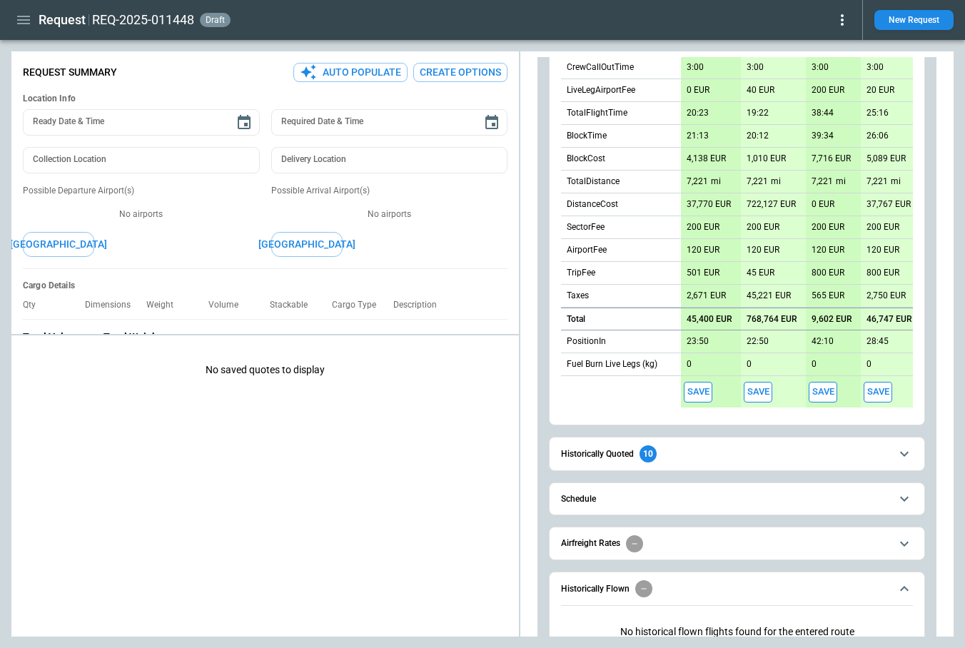
scroll to position [443, 0]
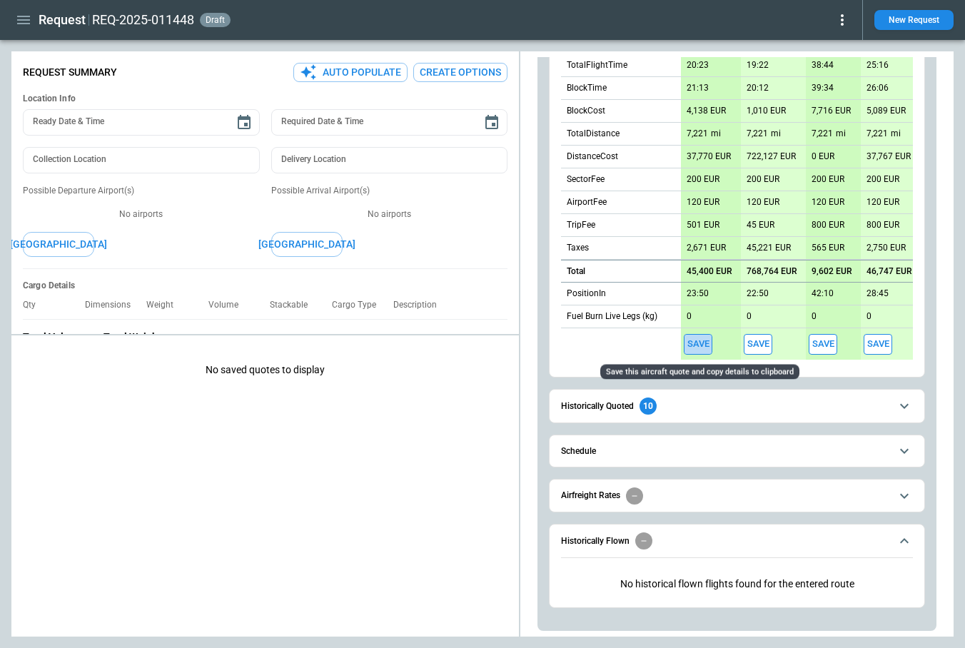
click at [697, 343] on button "Save" at bounding box center [698, 344] width 29 height 21
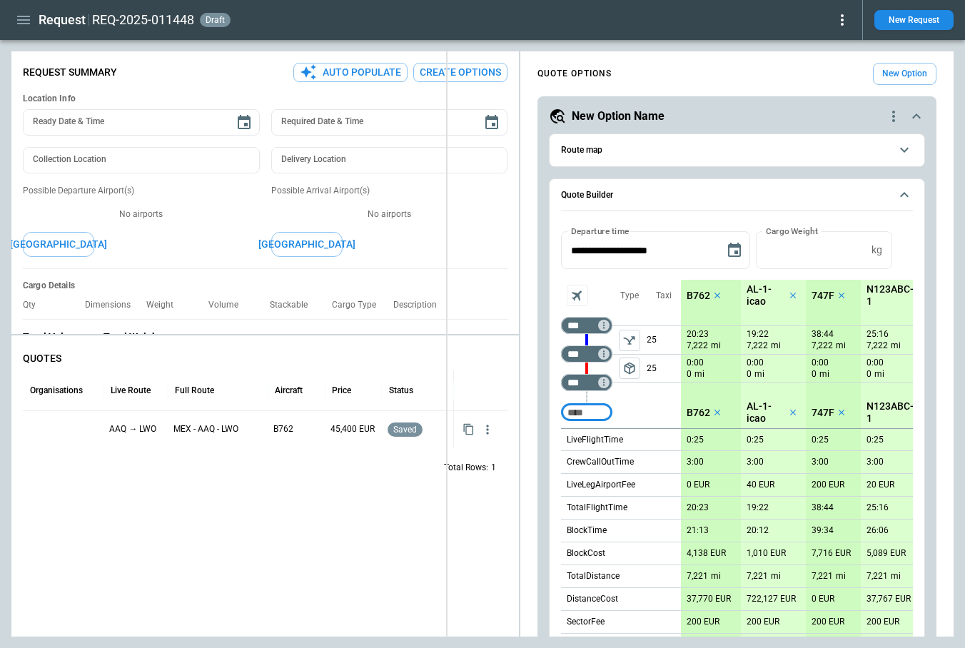
click at [446, 364] on div "**********" at bounding box center [482, 343] width 942 height 585
type textarea "*"
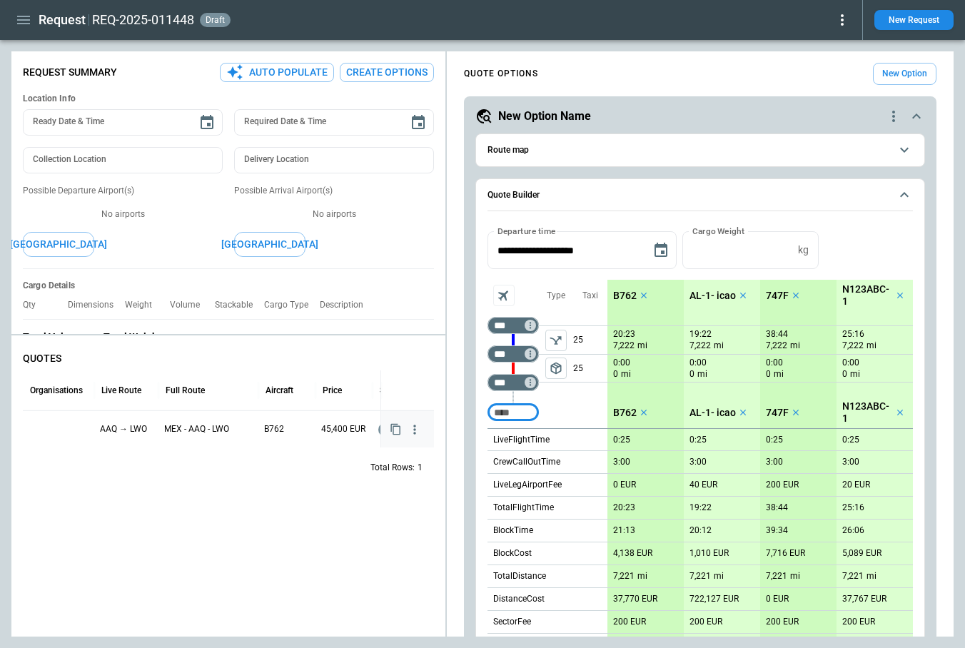
scroll to position [0, 75]
click at [6, 36] on div "Request REQ-2025-011448 draft New Request" at bounding box center [482, 20] width 965 height 40
click at [21, 25] on icon "button" at bounding box center [23, 19] width 17 height 17
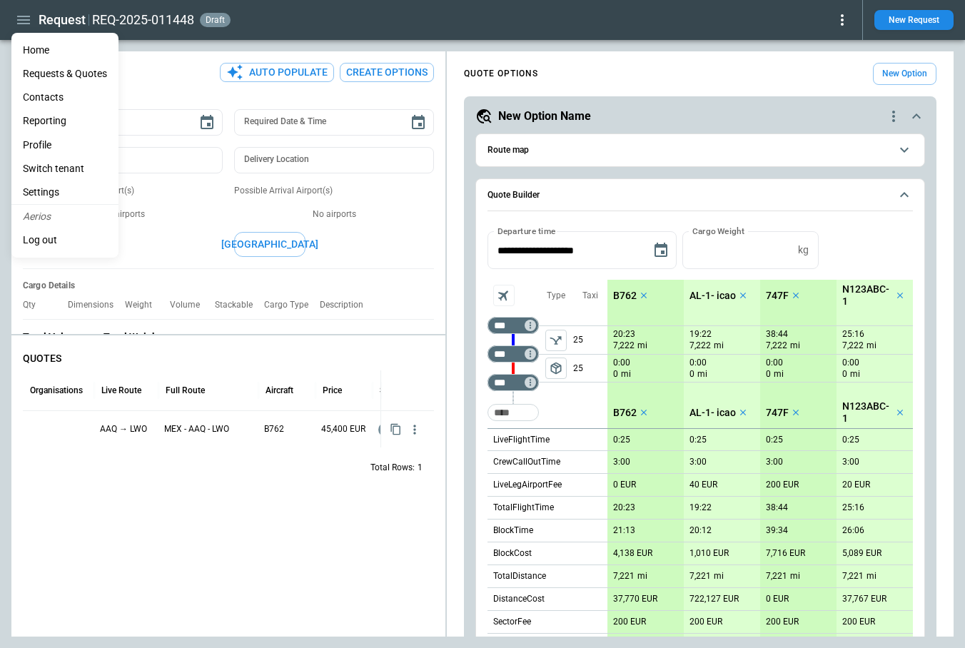
click at [41, 75] on Quotes "Requests & Quotes" at bounding box center [64, 74] width 107 height 24
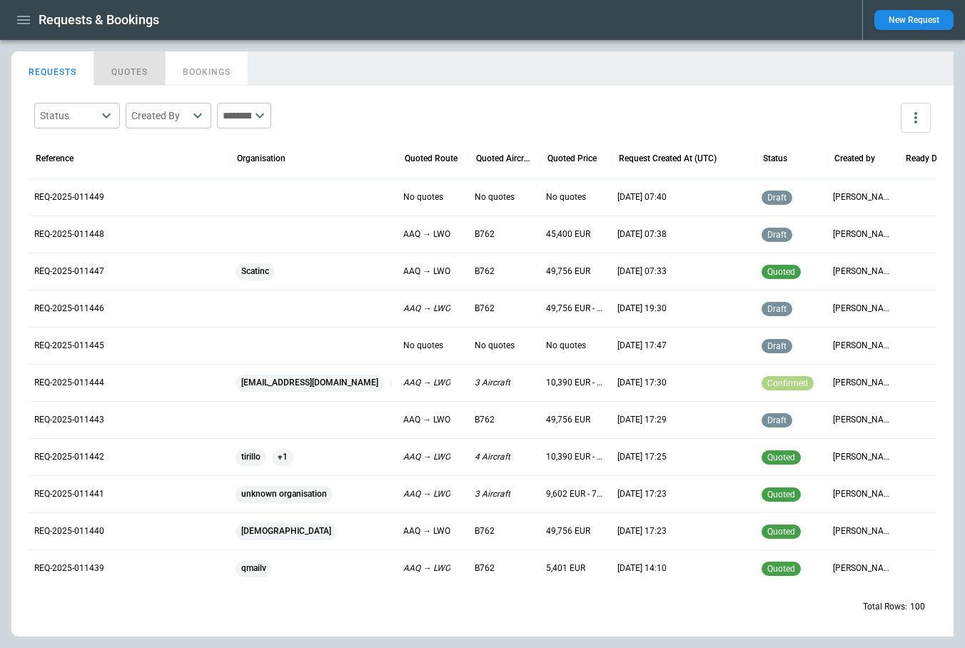
click at [138, 79] on button "QUOTES" at bounding box center [129, 68] width 71 height 34
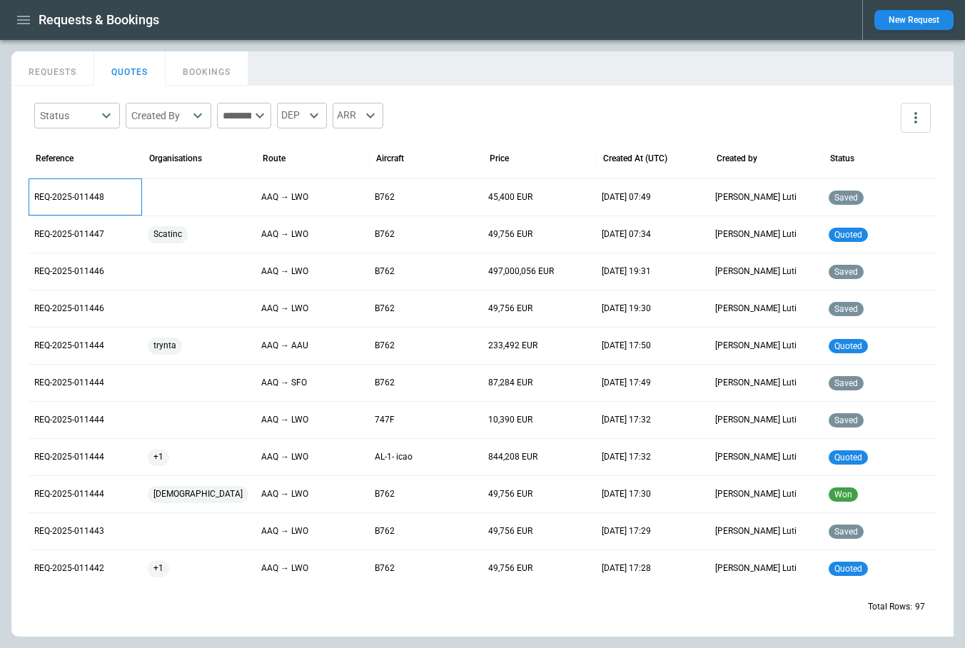
click at [71, 196] on p "REQ-2025-011448" at bounding box center [69, 197] width 70 height 12
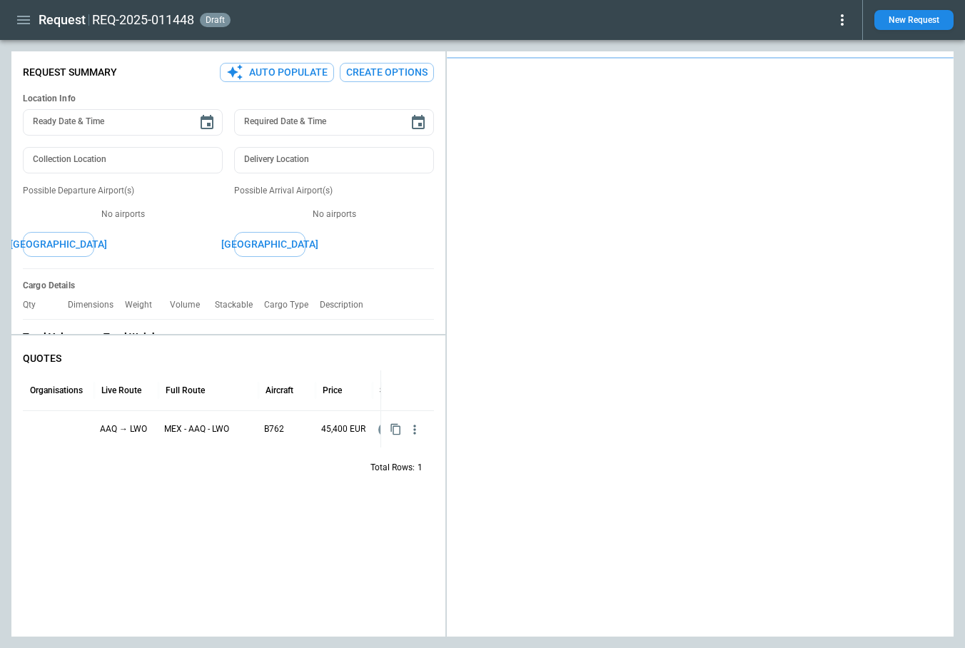
type textarea "*"
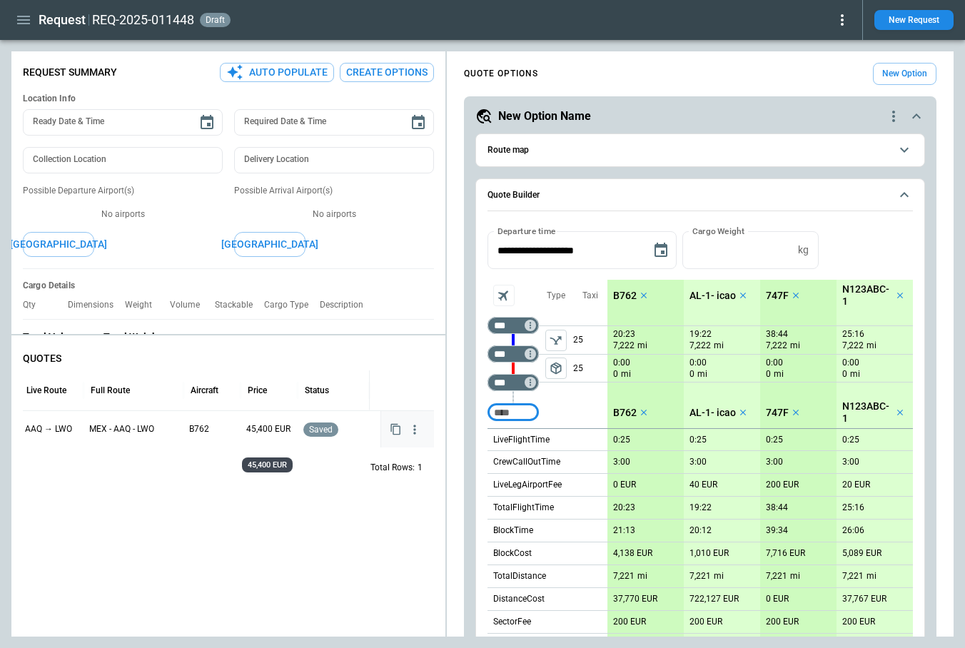
scroll to position [0, 28]
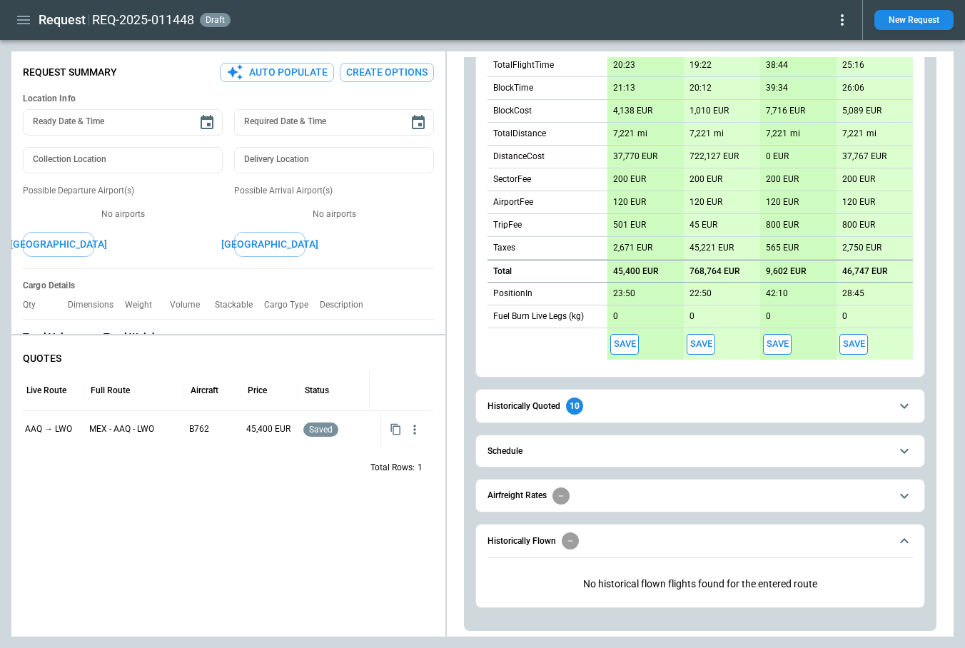
click at [855, 341] on button "Save" at bounding box center [854, 344] width 29 height 21
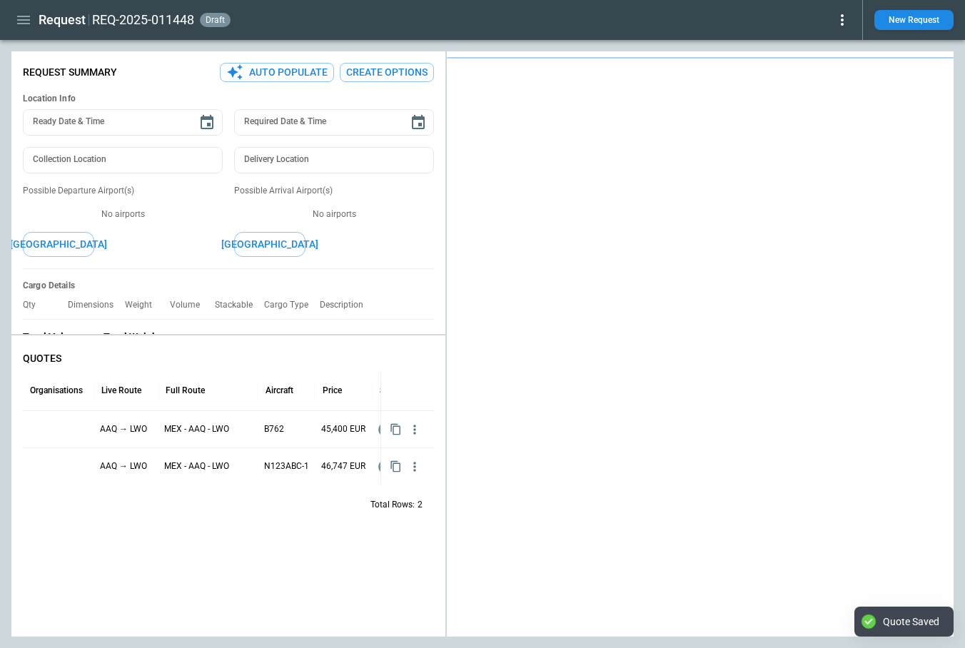
type textarea "*"
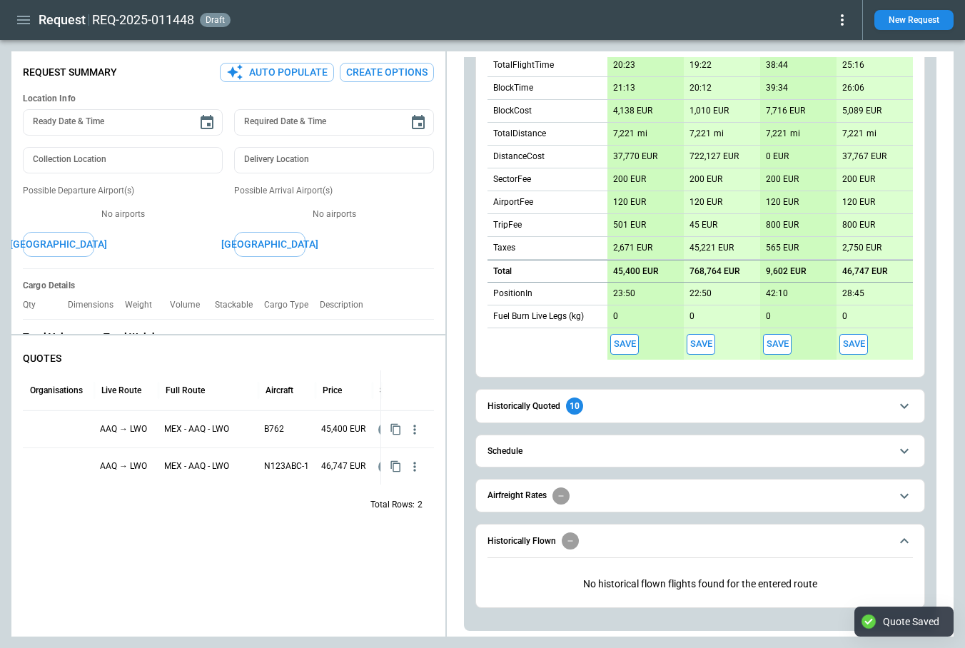
click at [783, 344] on button "Save" at bounding box center [777, 344] width 29 height 21
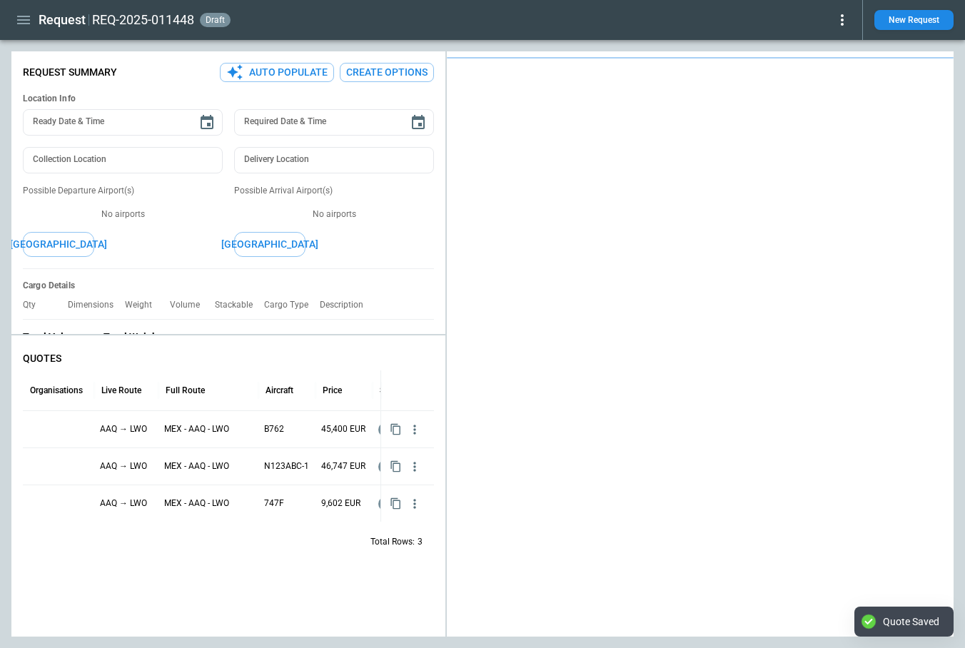
type textarea "*"
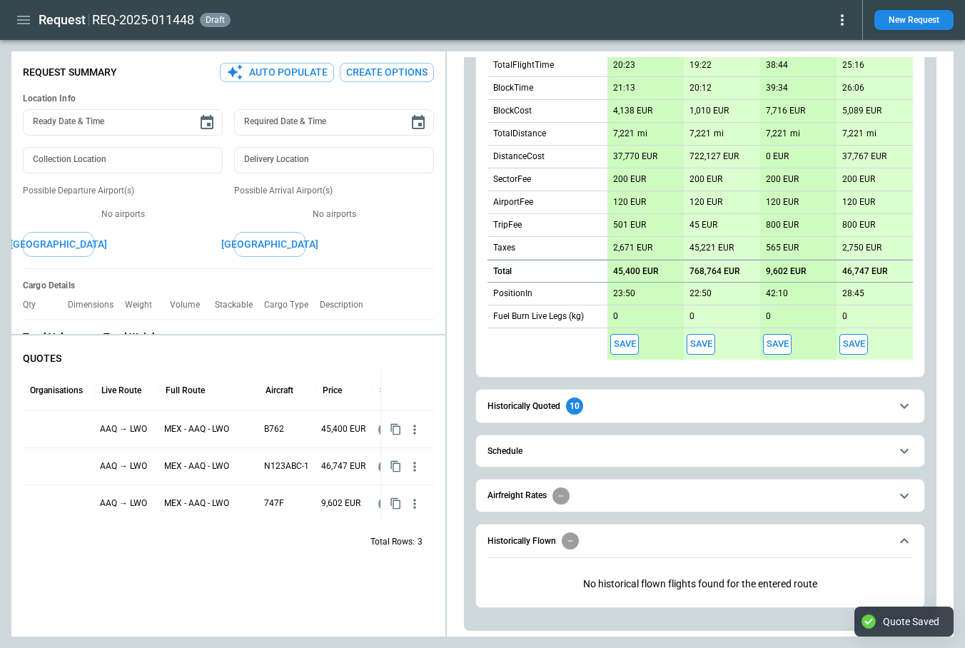
scroll to position [443, 0]
click at [705, 341] on button "Save" at bounding box center [701, 344] width 29 height 21
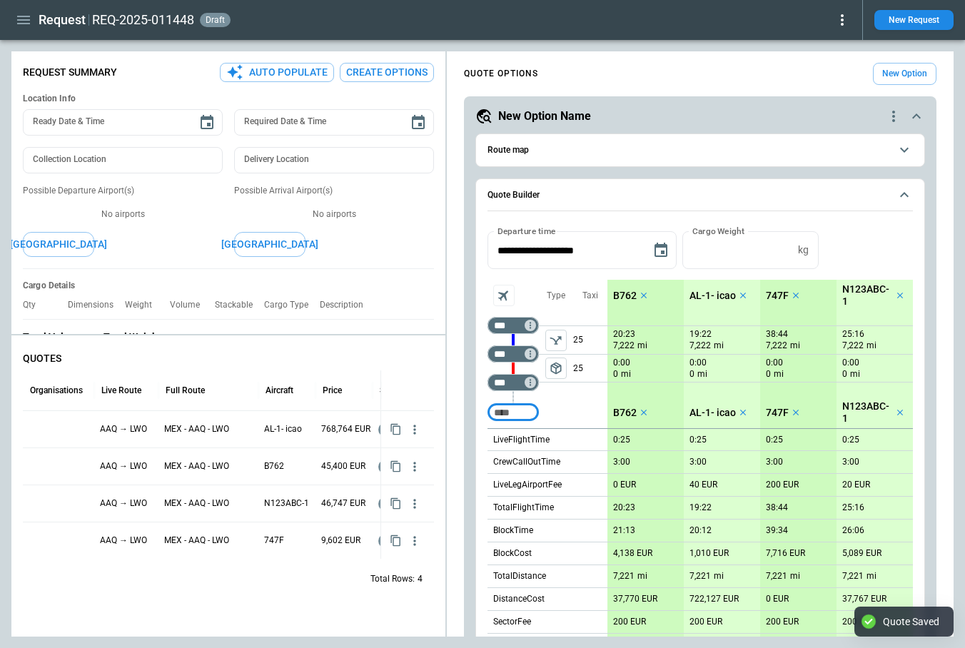
type textarea "*"
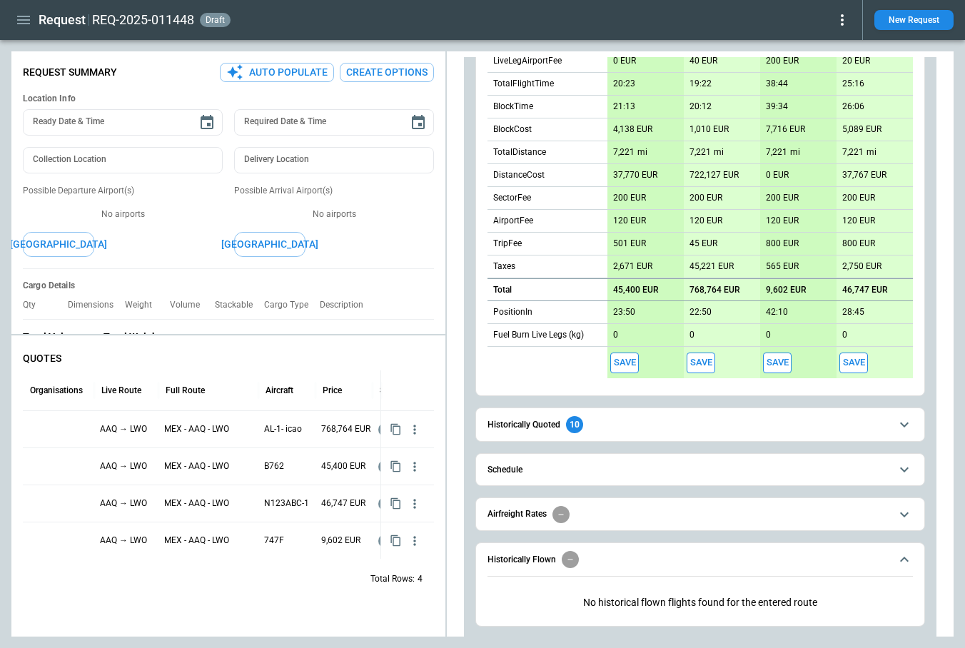
scroll to position [426, 0]
click at [628, 365] on button "Save" at bounding box center [624, 361] width 29 height 21
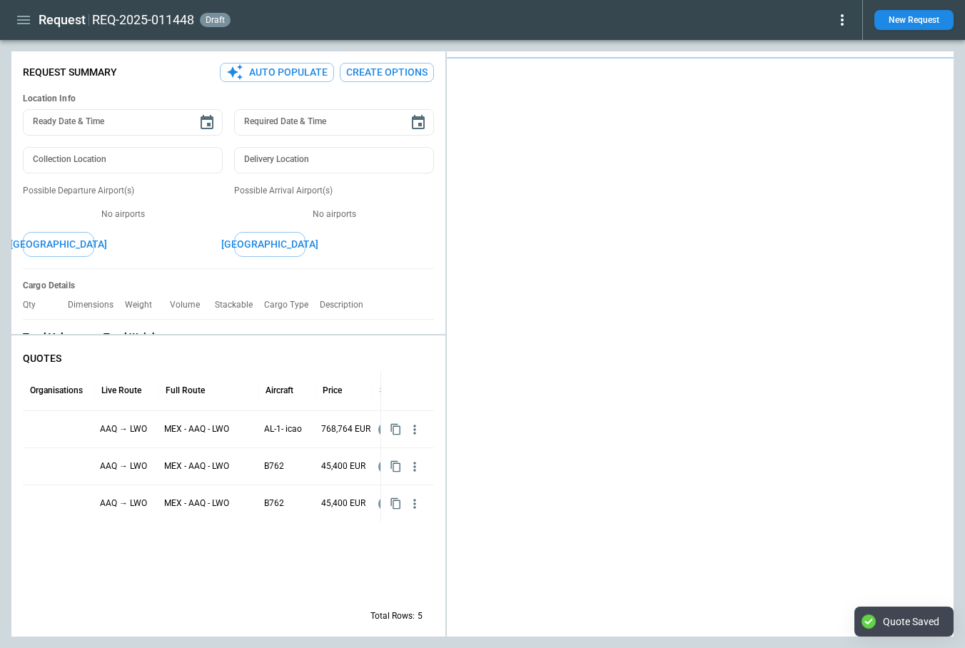
type textarea "*"
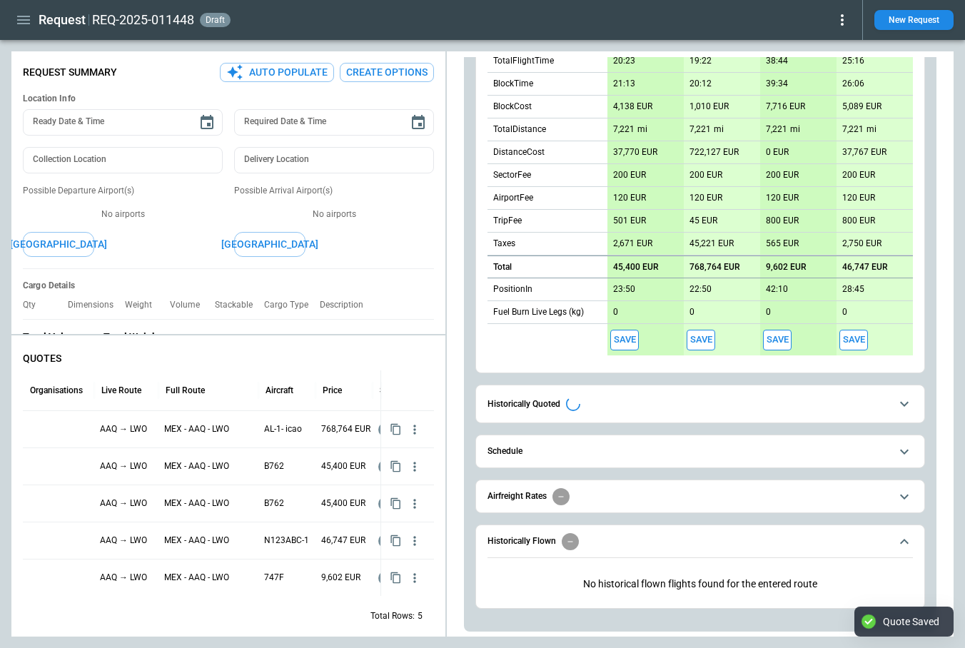
scroll to position [443, 0]
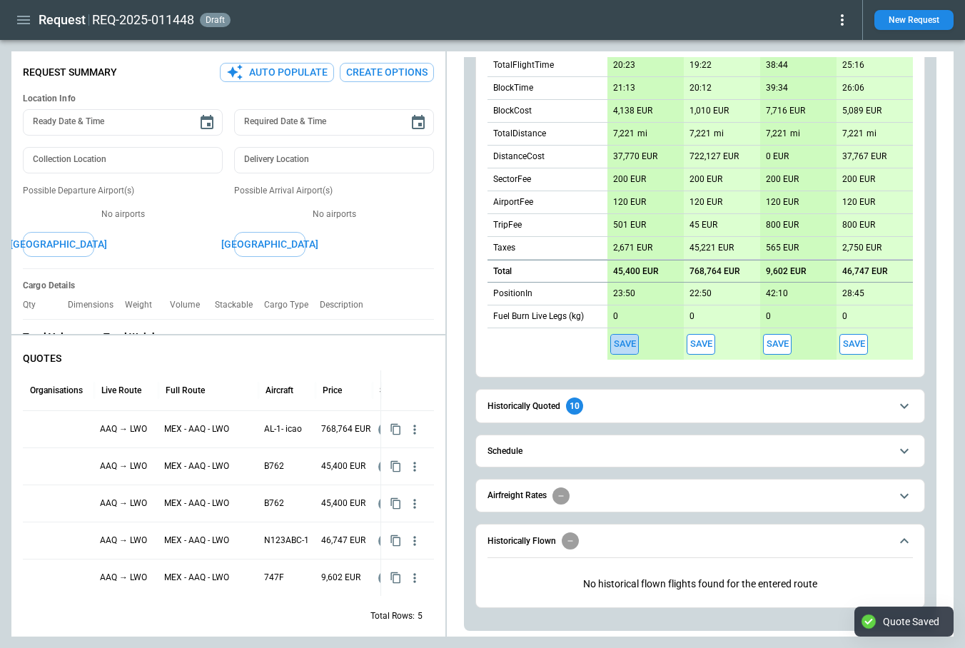
click at [623, 342] on button "Save" at bounding box center [624, 344] width 29 height 21
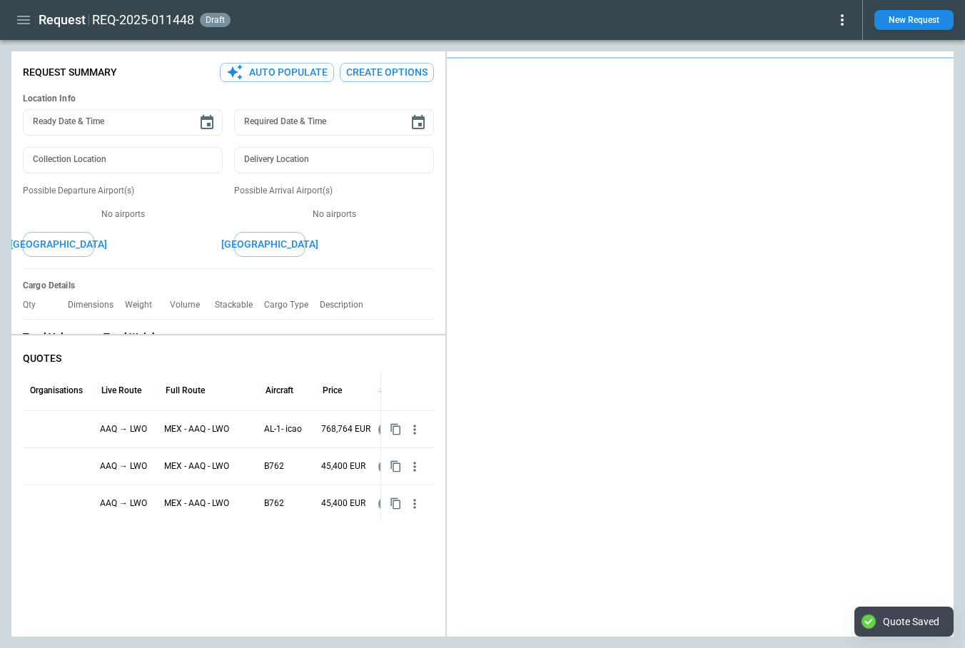
type textarea "*"
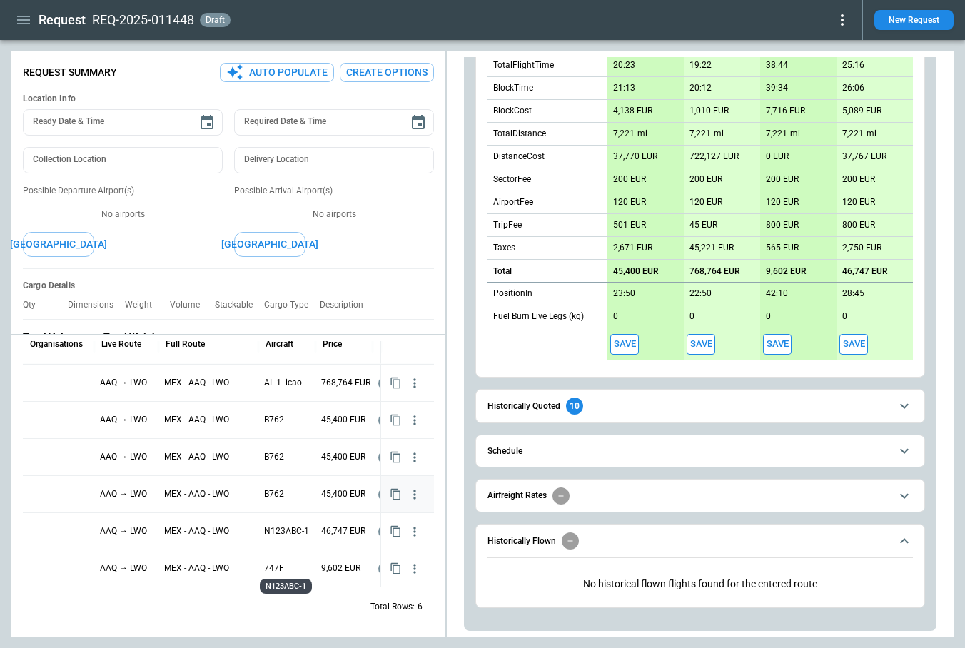
scroll to position [0, 0]
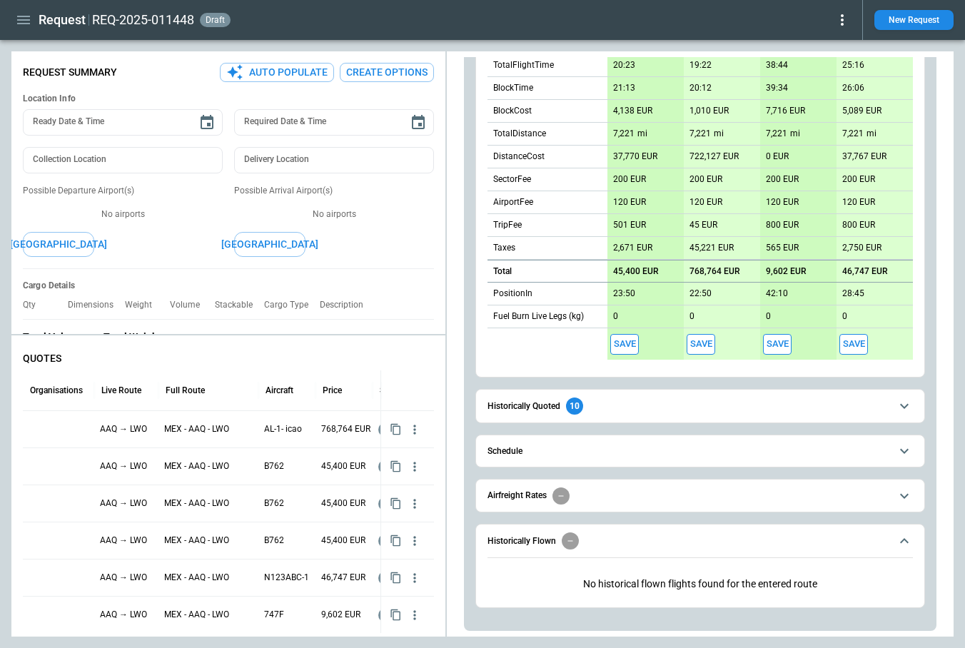
click at [710, 347] on button "Save" at bounding box center [701, 344] width 29 height 21
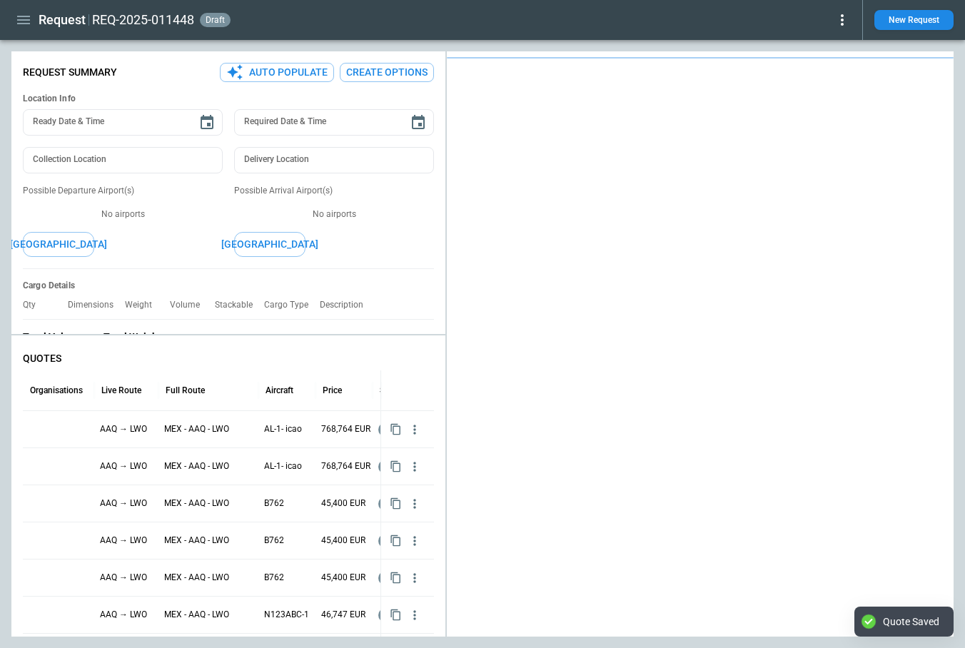
type textarea "*"
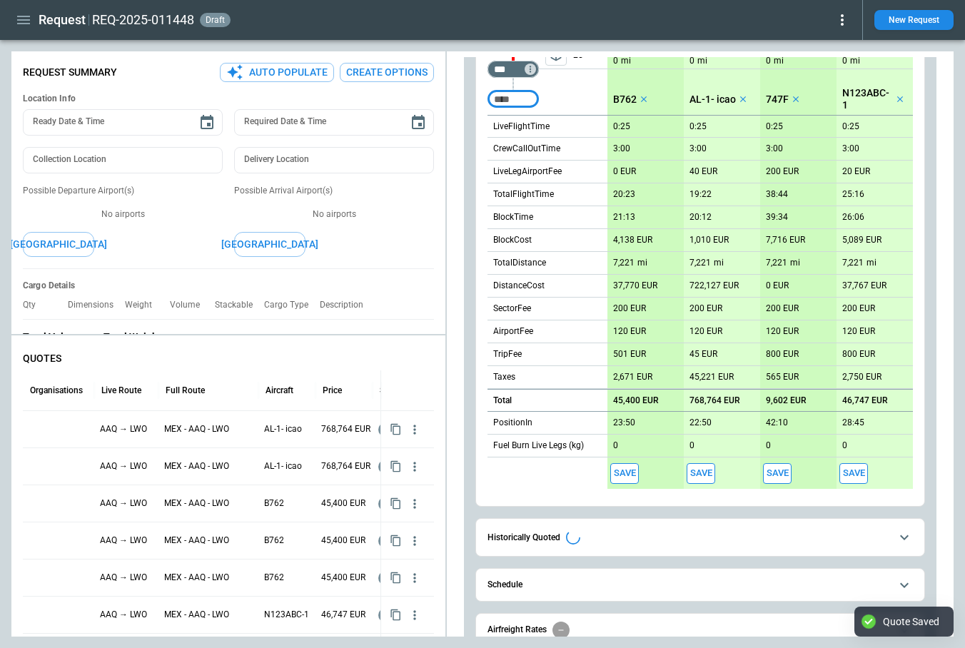
scroll to position [371, 0]
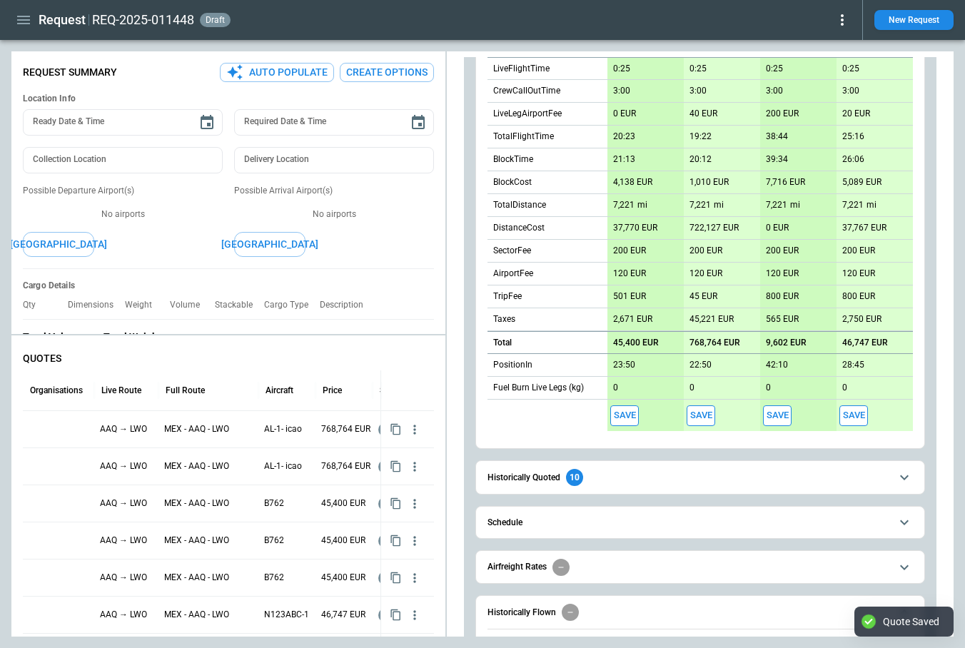
click at [700, 406] on button "Save" at bounding box center [701, 416] width 29 height 21
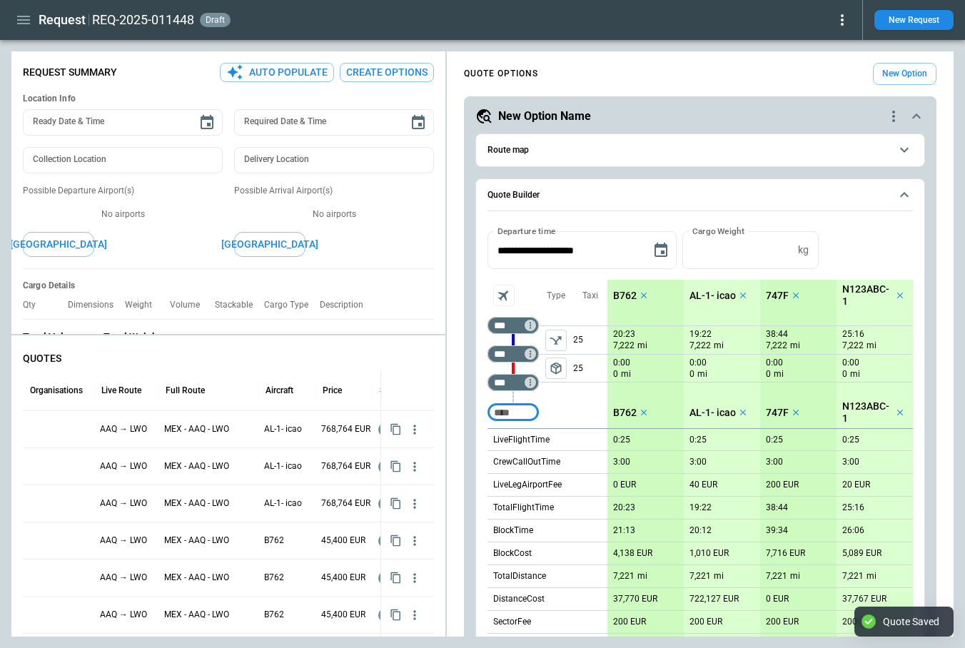
type textarea "*"
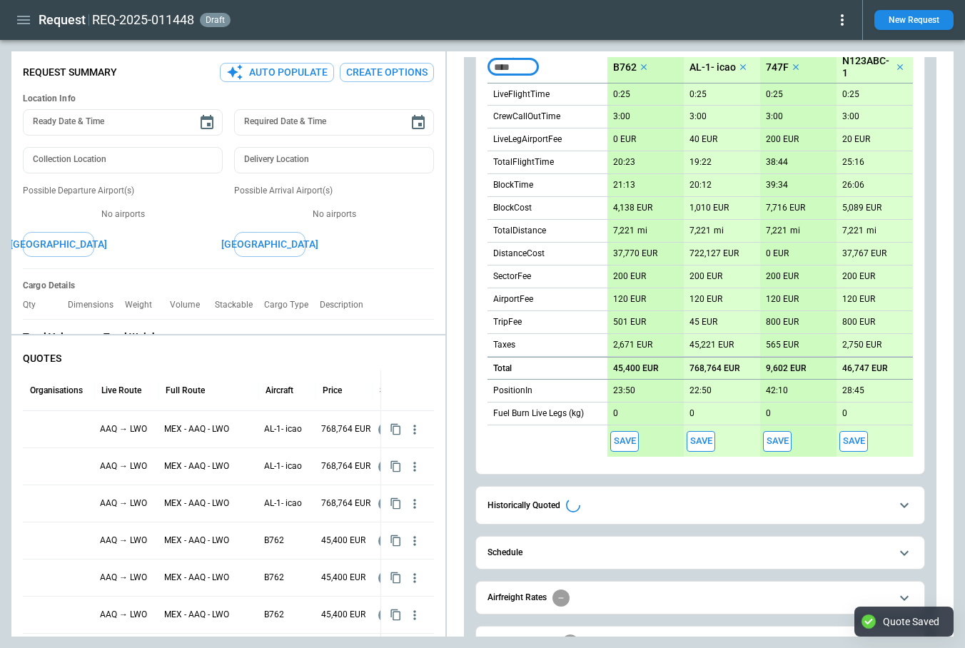
scroll to position [438, 0]
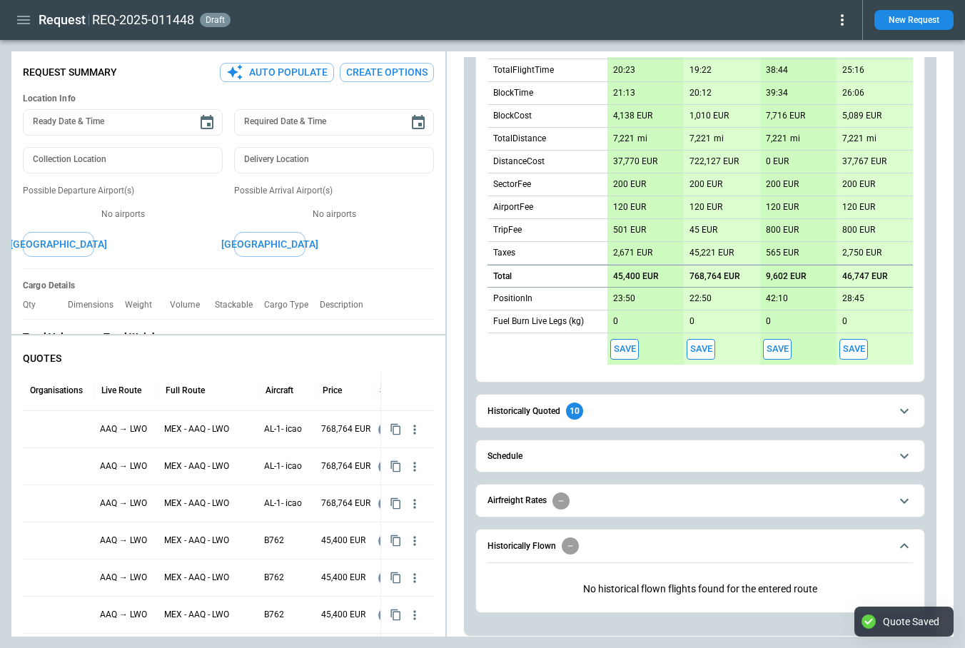
click at [779, 351] on button "Save" at bounding box center [777, 349] width 29 height 21
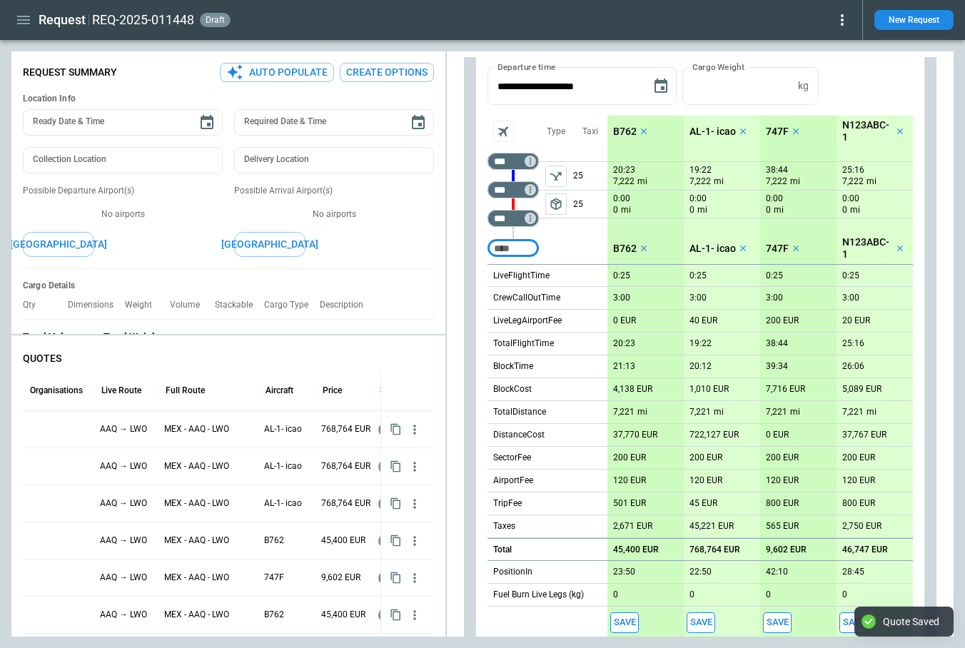
scroll to position [340, 0]
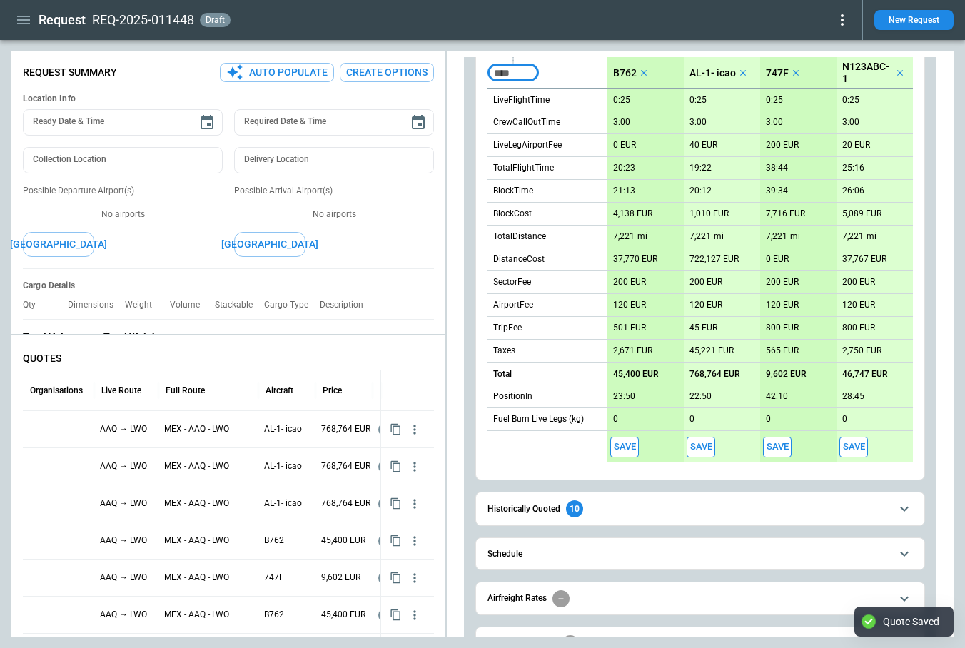
click at [857, 448] on button "Save" at bounding box center [854, 447] width 29 height 21
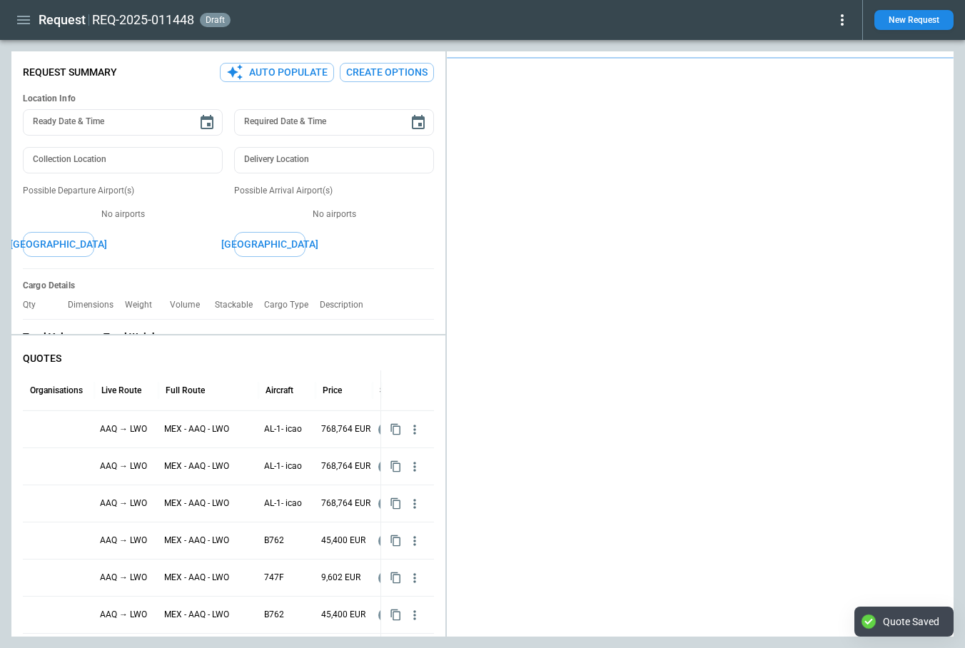
type textarea "*"
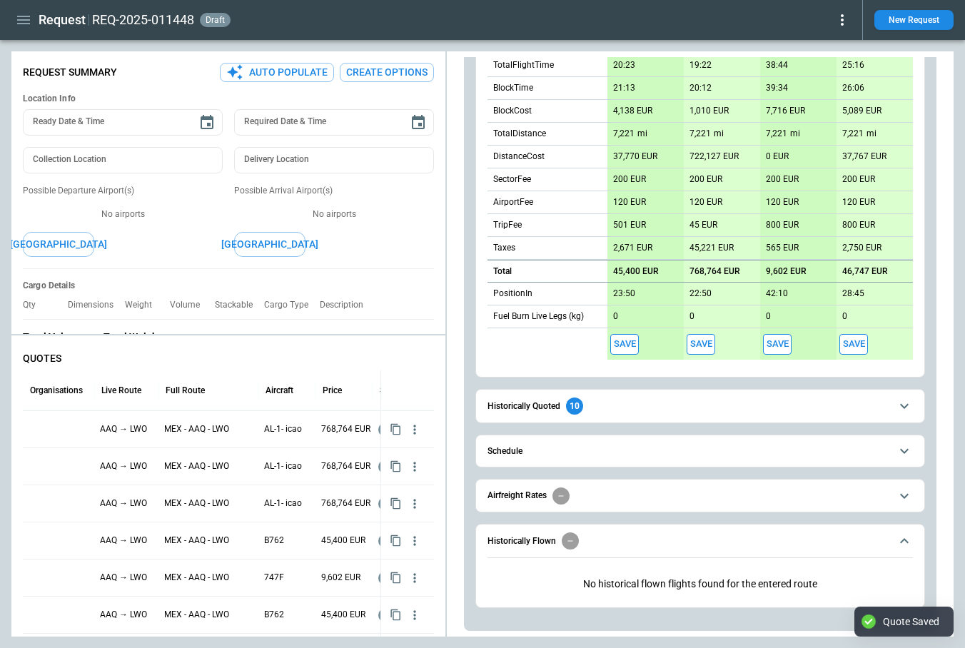
scroll to position [443, 0]
click at [626, 348] on button "Save" at bounding box center [624, 344] width 29 height 21
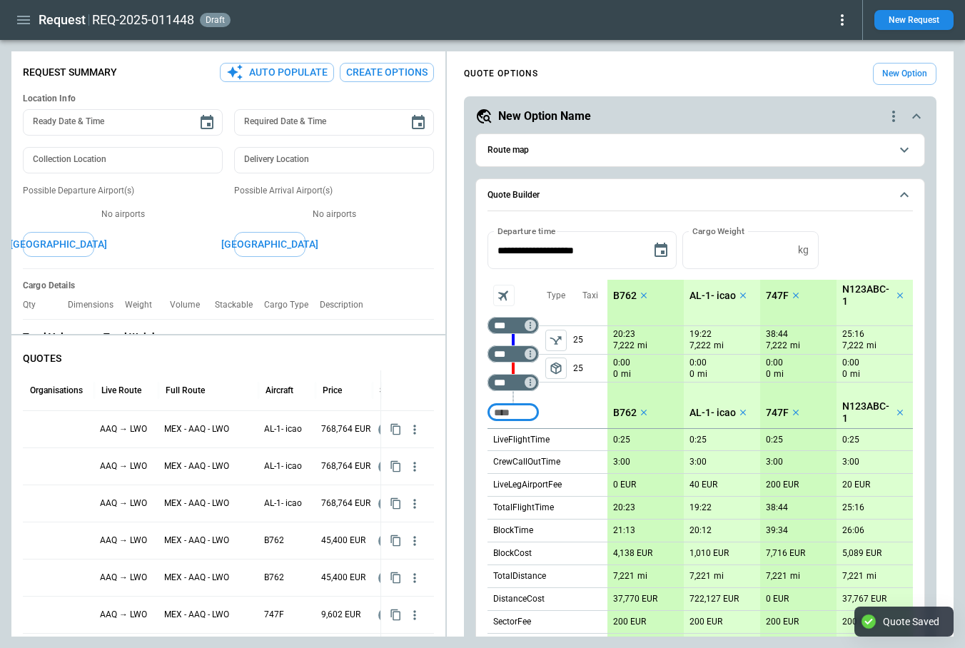
type textarea "*"
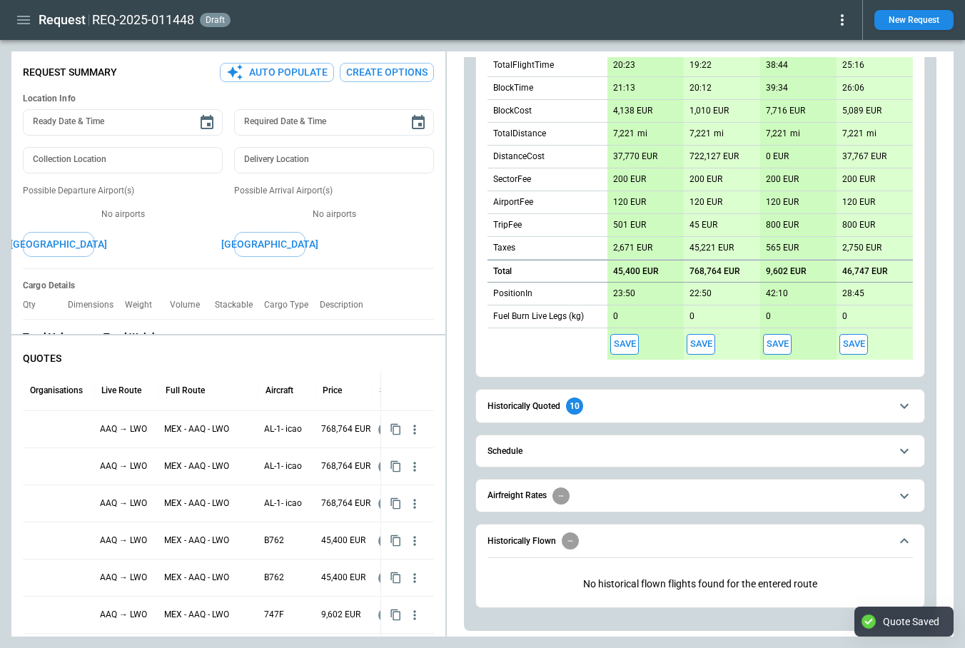
click at [706, 346] on button "Save" at bounding box center [701, 344] width 29 height 21
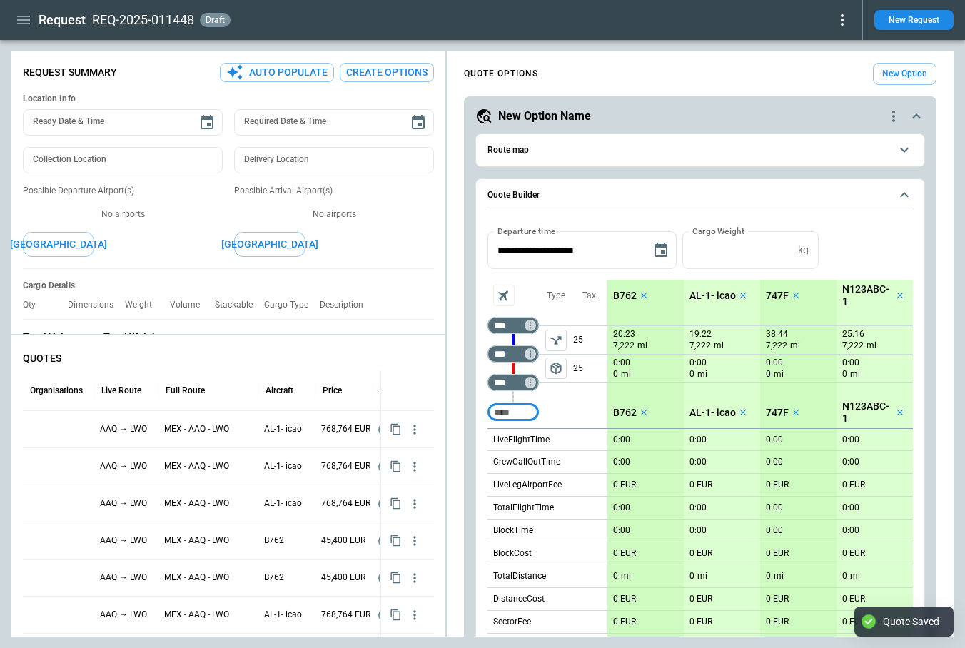
type textarea "*"
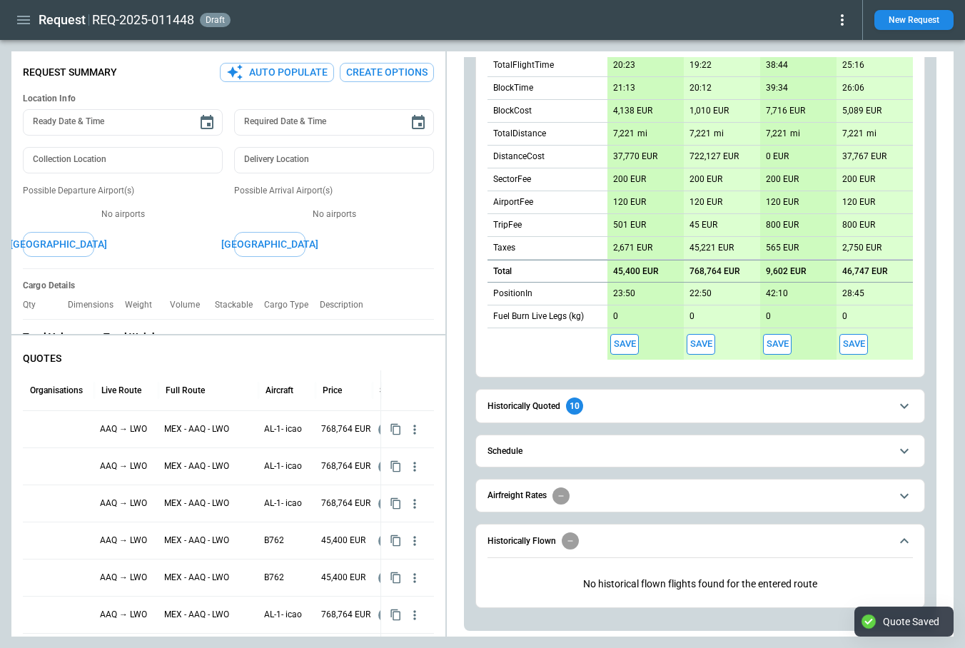
click at [776, 346] on button "Save" at bounding box center [777, 344] width 29 height 21
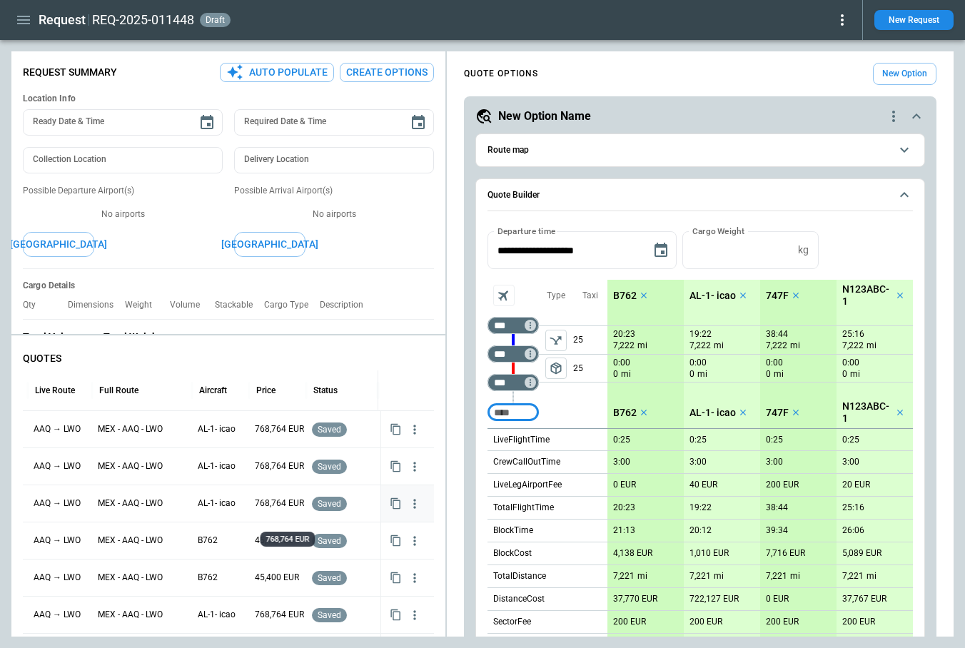
scroll to position [0, 75]
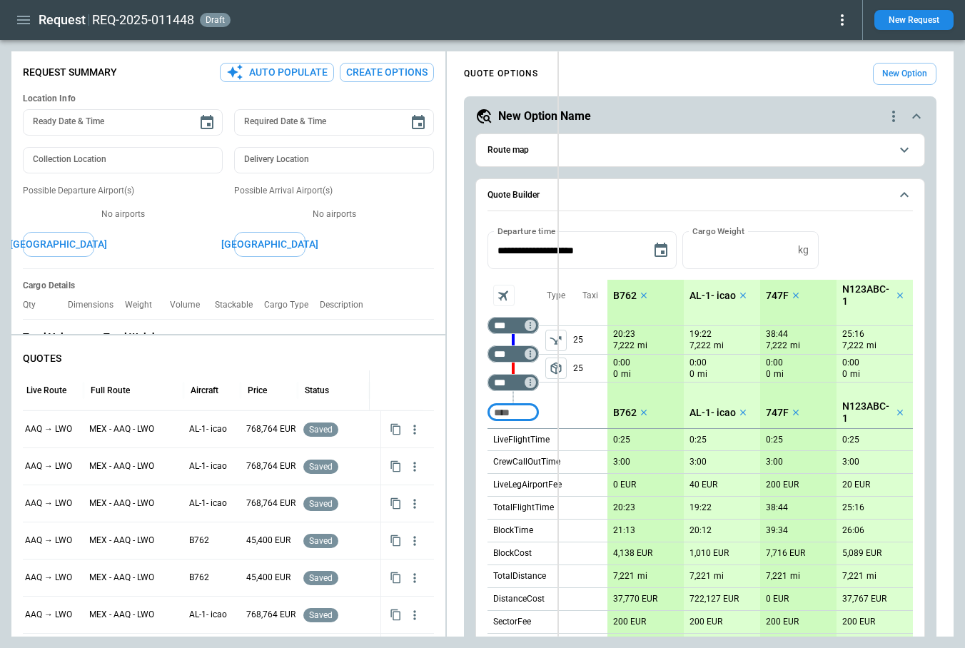
click at [558, 195] on div "FindBorderBarSize Request Summary Auto Populate Create Options Location Info Re…" at bounding box center [482, 343] width 942 height 585
type textarea "*"
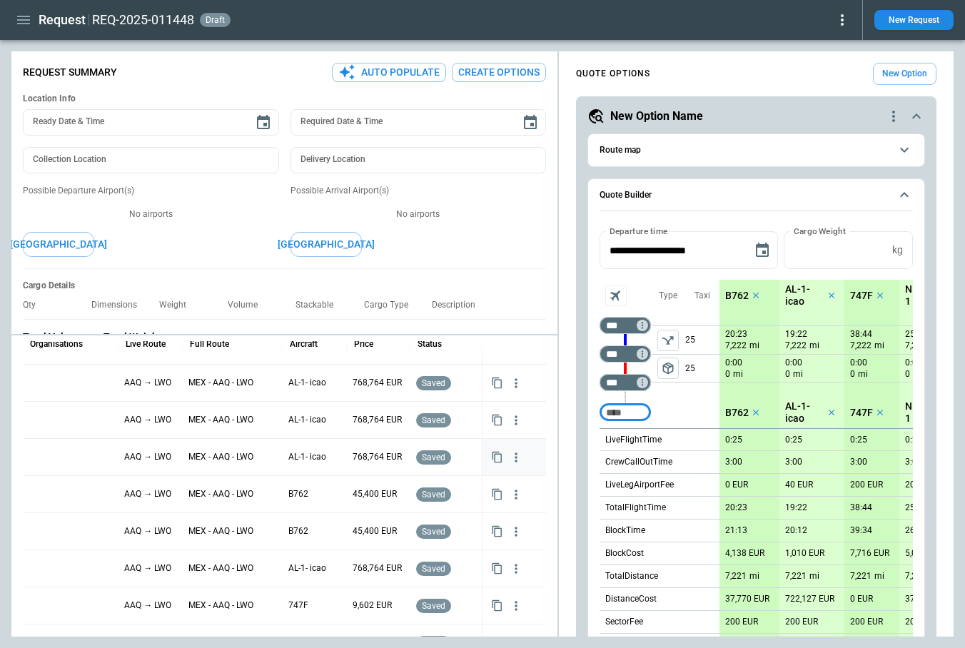
scroll to position [0, 0]
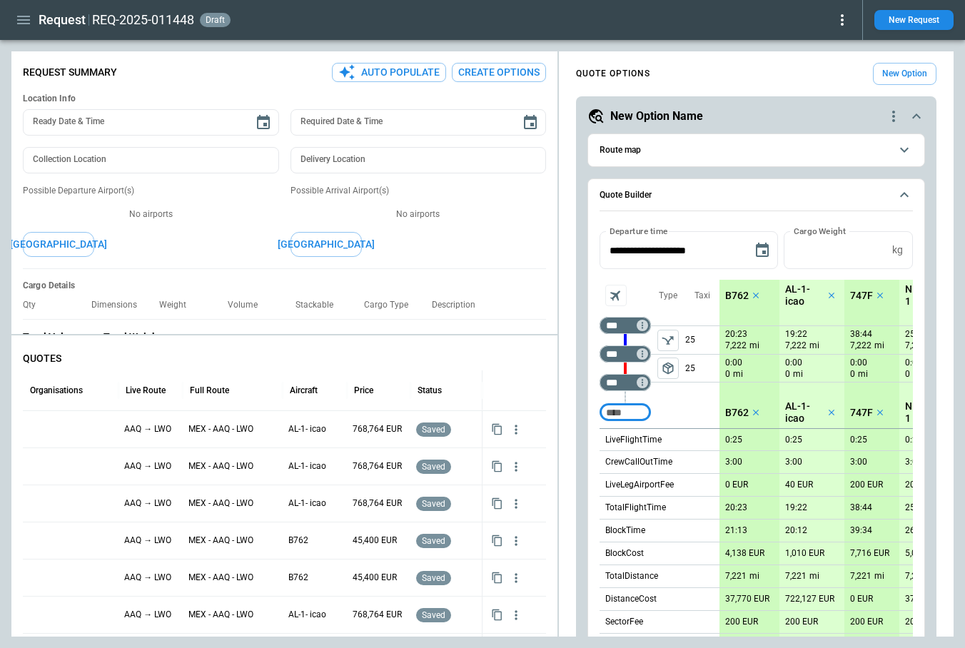
click at [615, 413] on input "Too short" at bounding box center [626, 413] width 46 height 26
type input "***"
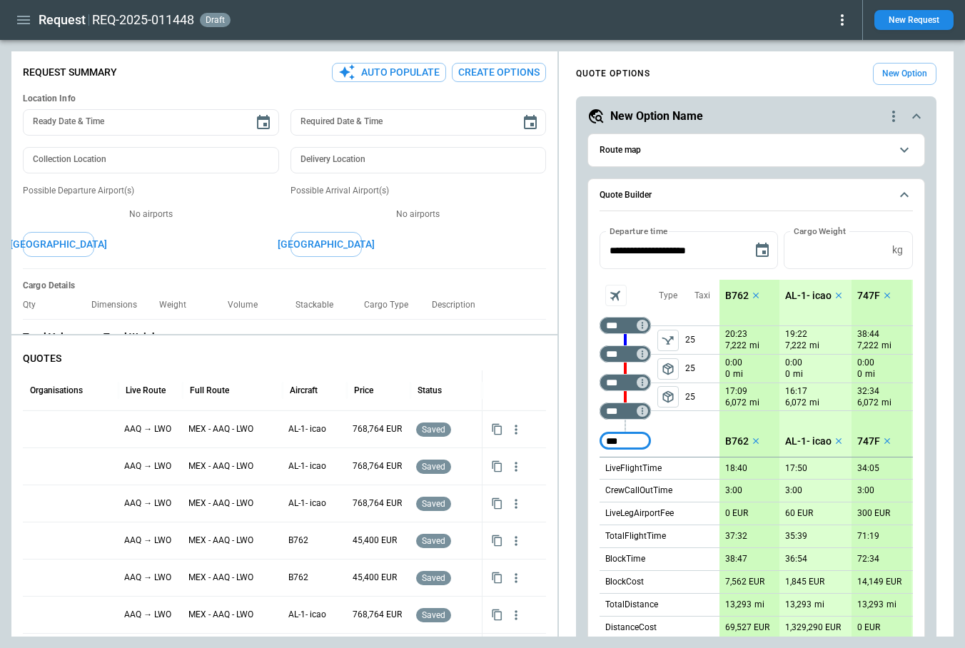
type input "***"
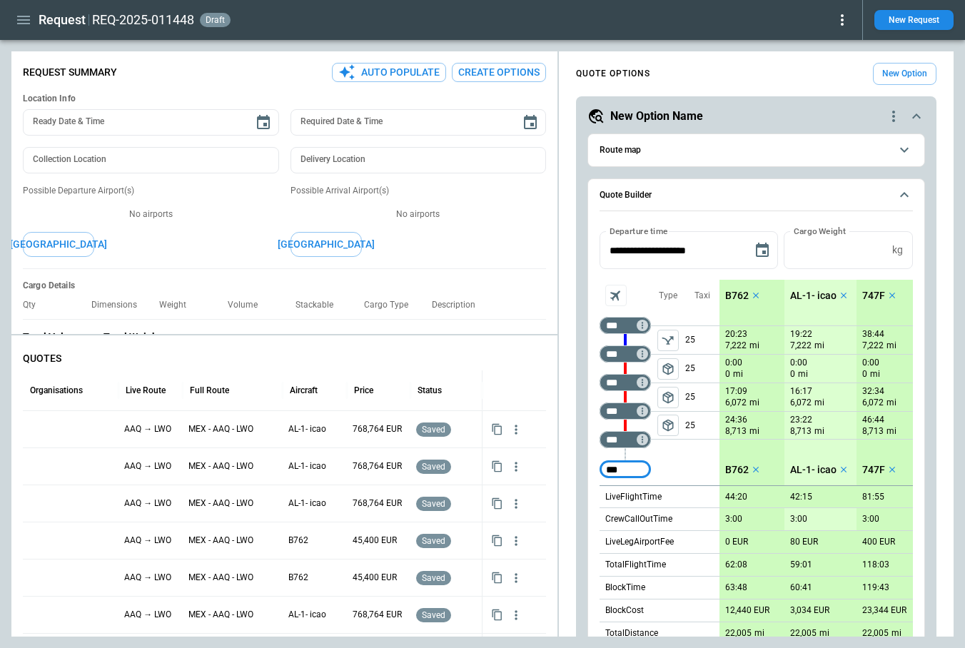
type input "***"
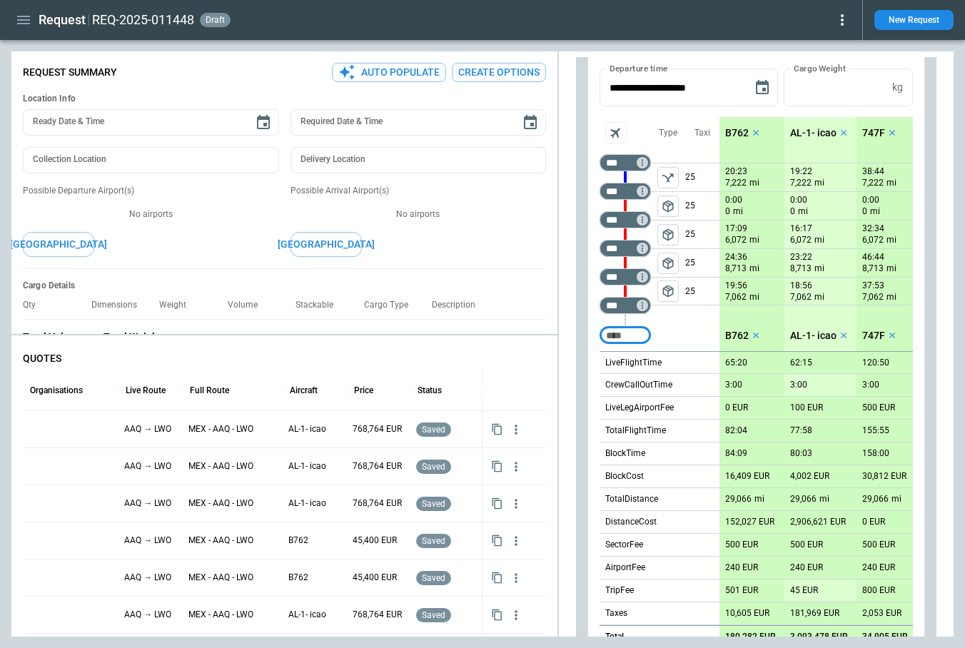
scroll to position [371, 0]
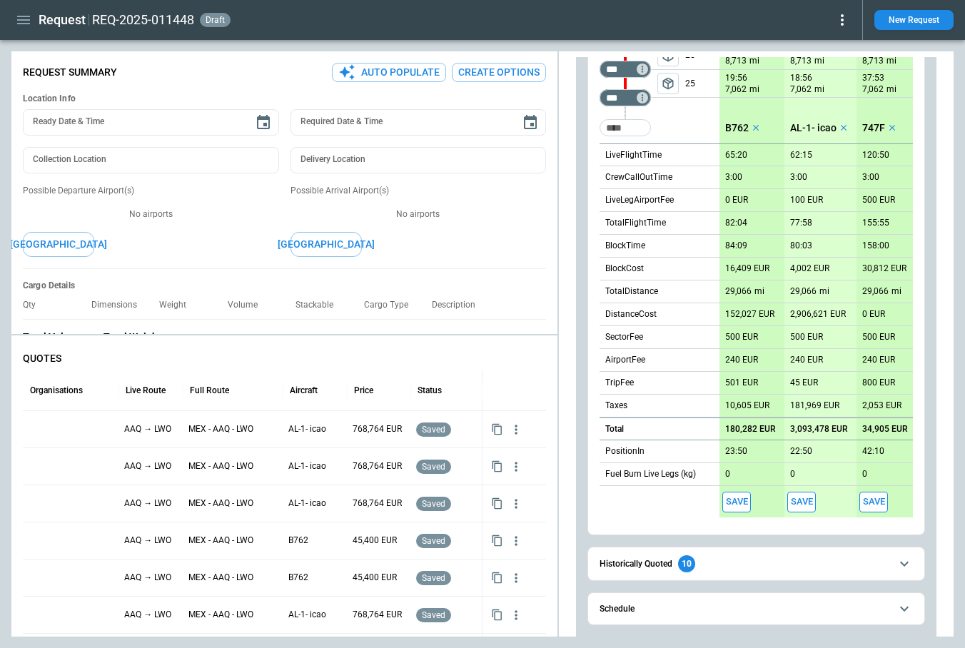
click at [750, 428] on p "180,282 EUR" at bounding box center [750, 429] width 51 height 11
type input "**********"
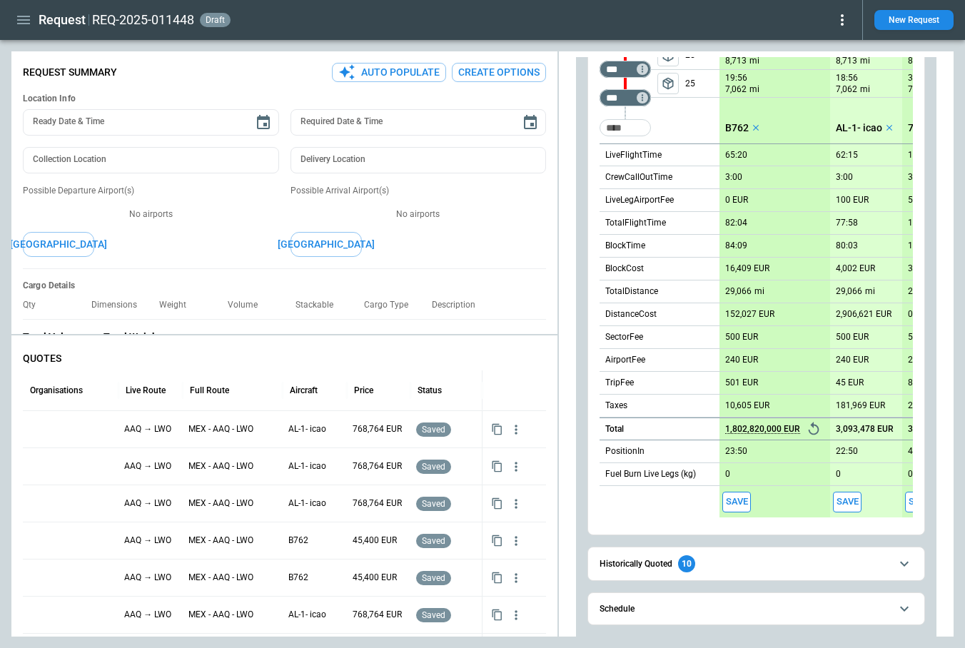
click at [741, 501] on button "Save" at bounding box center [737, 502] width 29 height 21
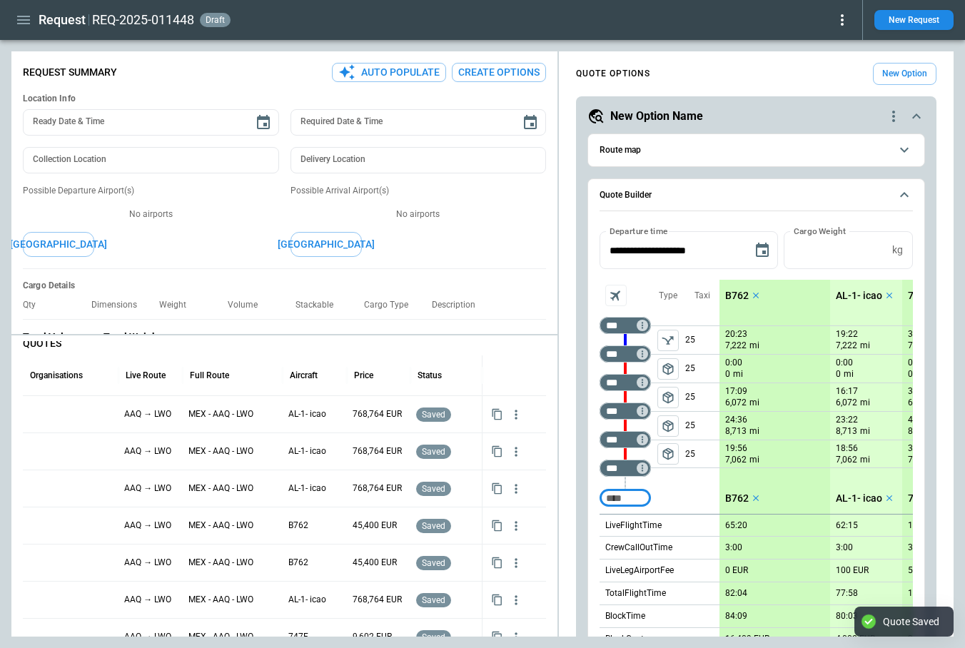
type textarea "*"
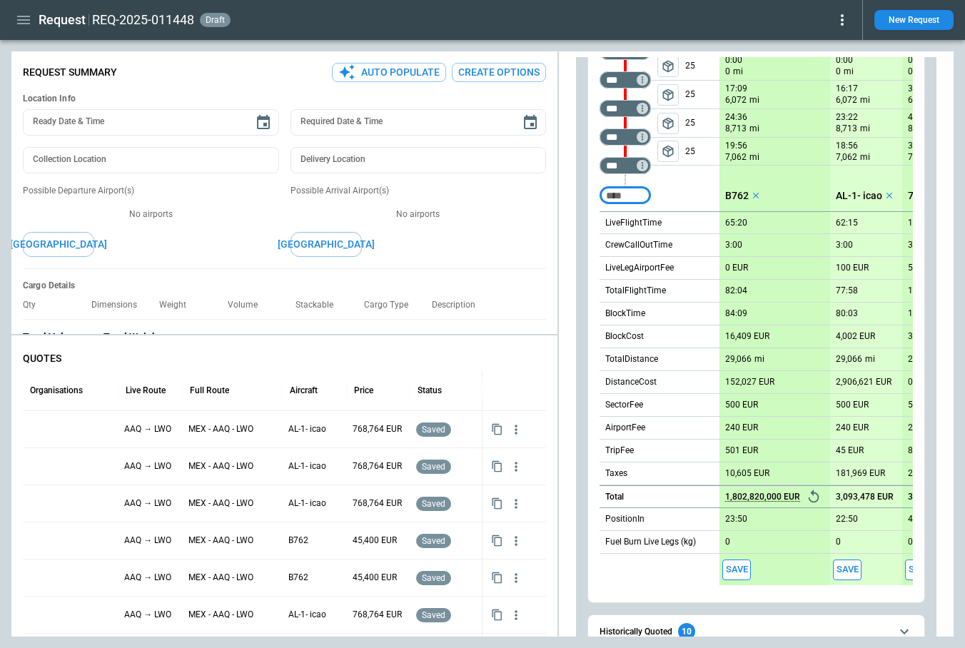
scroll to position [322, 0]
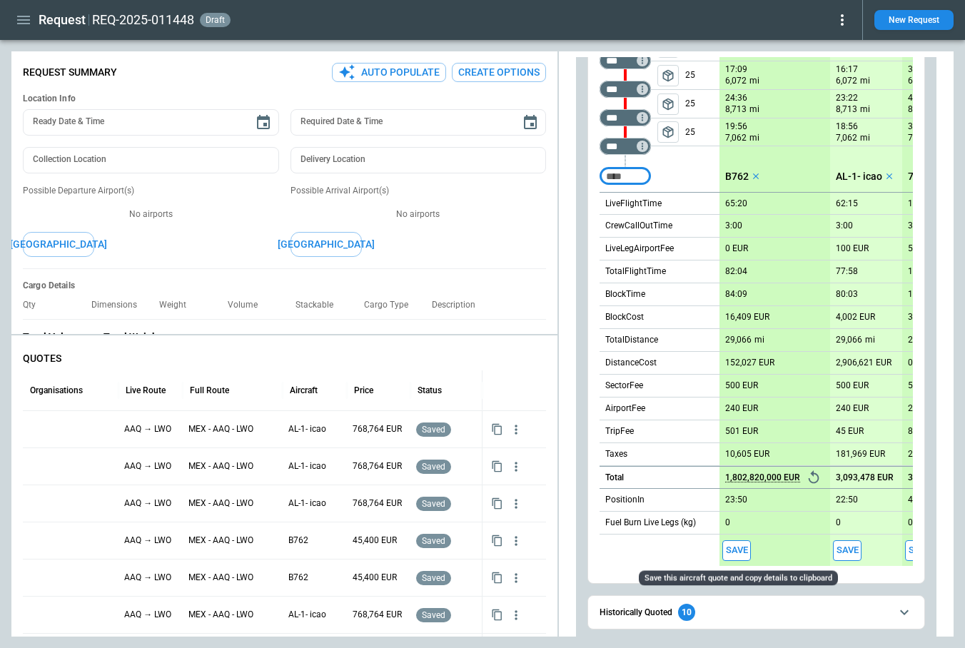
click at [743, 551] on button "Save" at bounding box center [737, 551] width 29 height 21
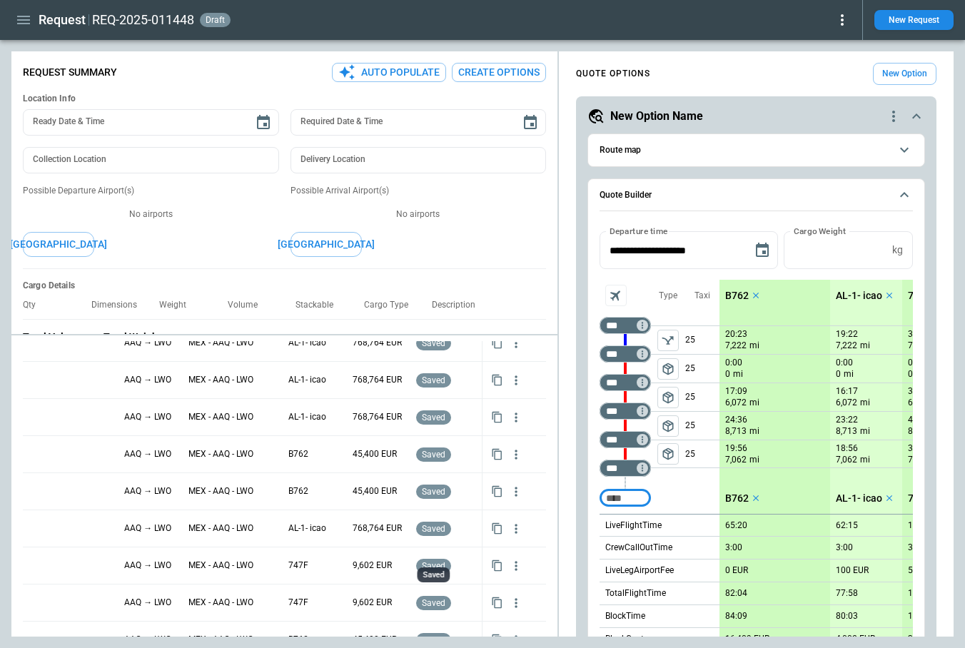
scroll to position [0, 0]
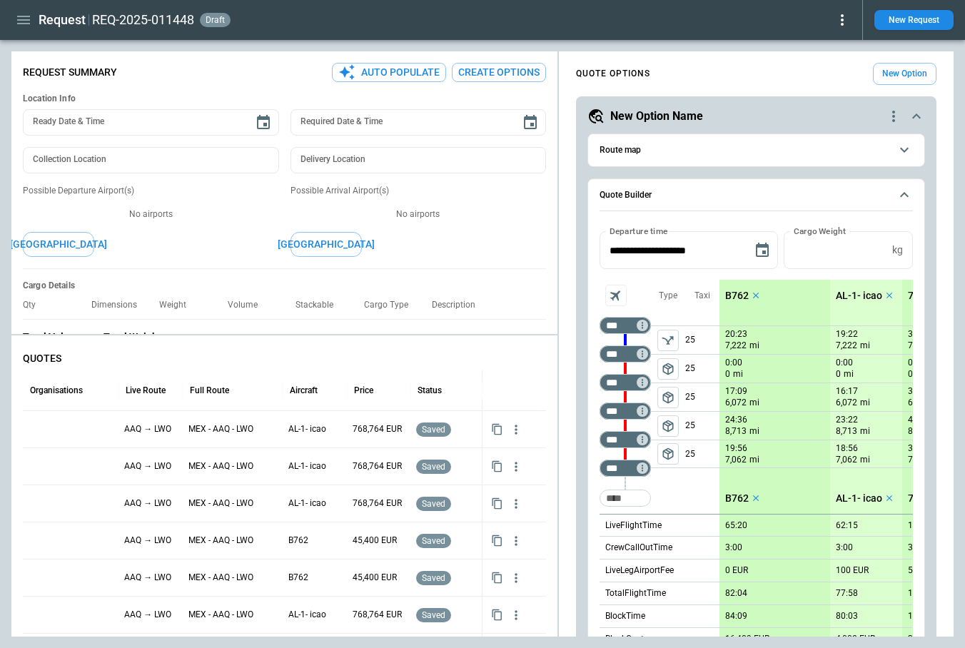
click at [583, 313] on div "**********" at bounding box center [756, 627] width 361 height 1063
click at [612, 313] on div "FindBorderBarSize Request Summary Auto Populate Create Options Location Info Re…" at bounding box center [482, 343] width 942 height 585
type textarea "*"
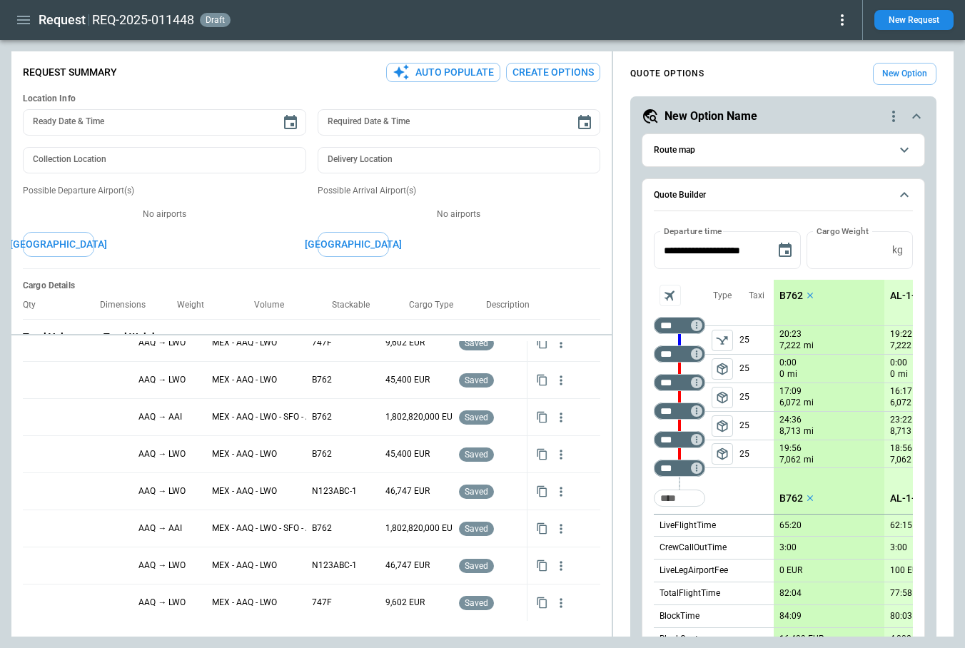
scroll to position [364, 0]
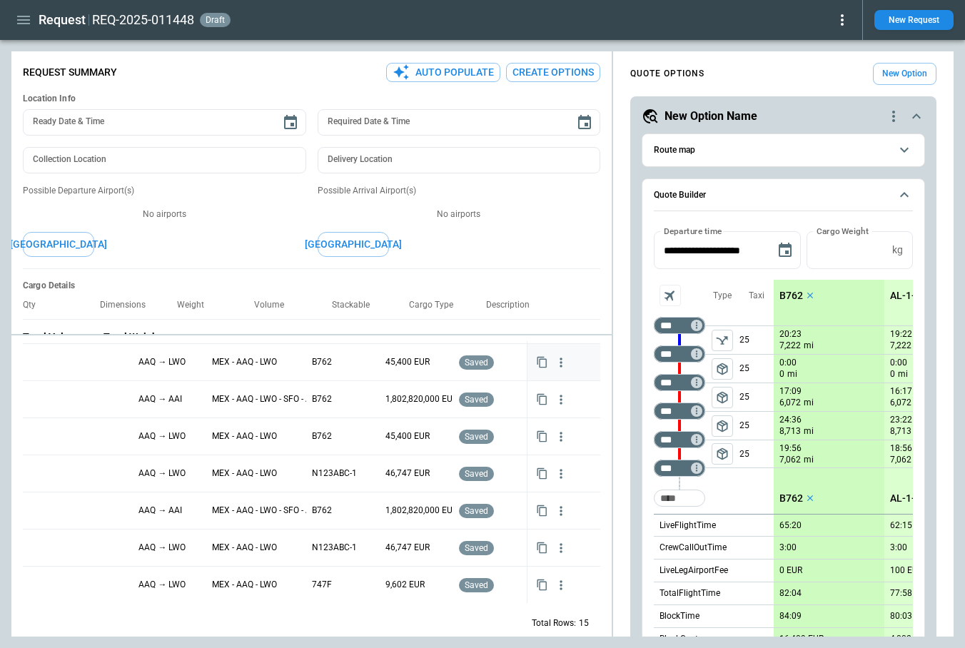
click at [562, 361] on icon "button" at bounding box center [561, 363] width 14 height 14
click at [609, 342] on div at bounding box center [482, 324] width 965 height 648
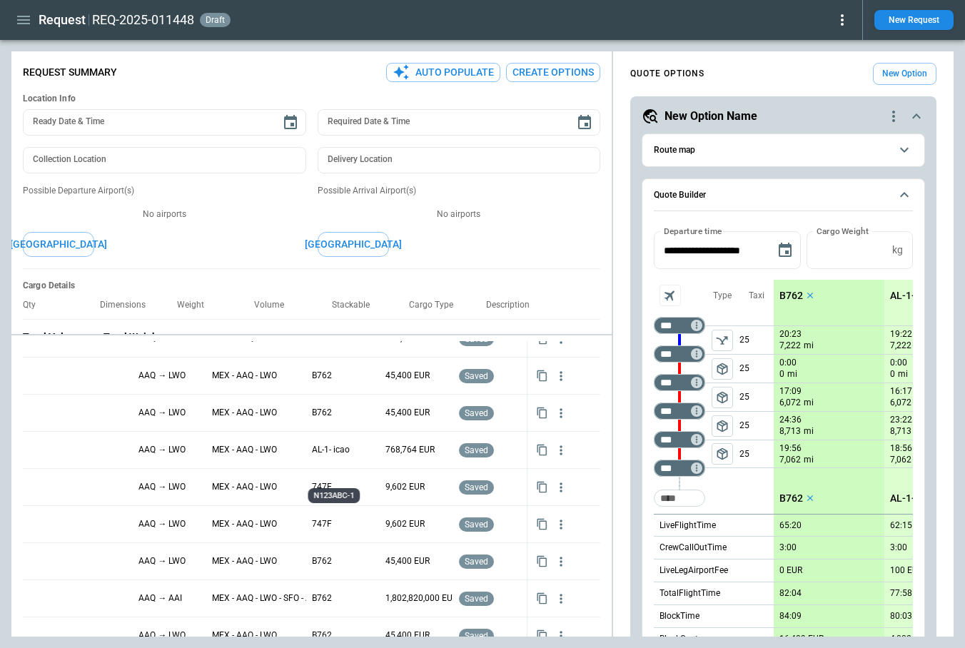
scroll to position [0, 0]
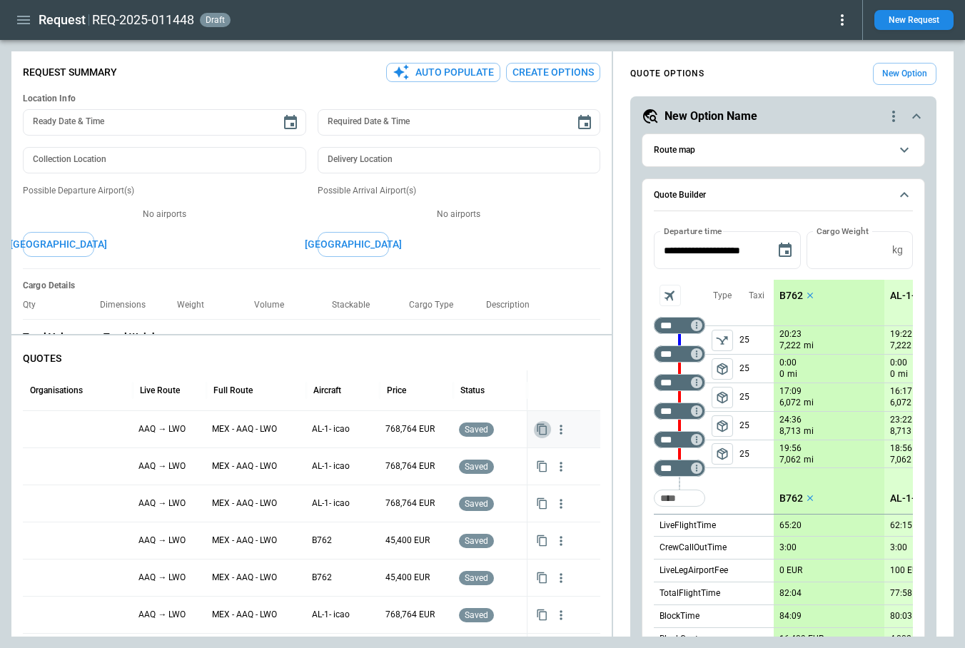
click at [544, 428] on icon "button" at bounding box center [542, 429] width 12 height 12
click at [67, 424] on div at bounding box center [78, 429] width 99 height 25
click at [65, 431] on div at bounding box center [78, 429] width 99 height 25
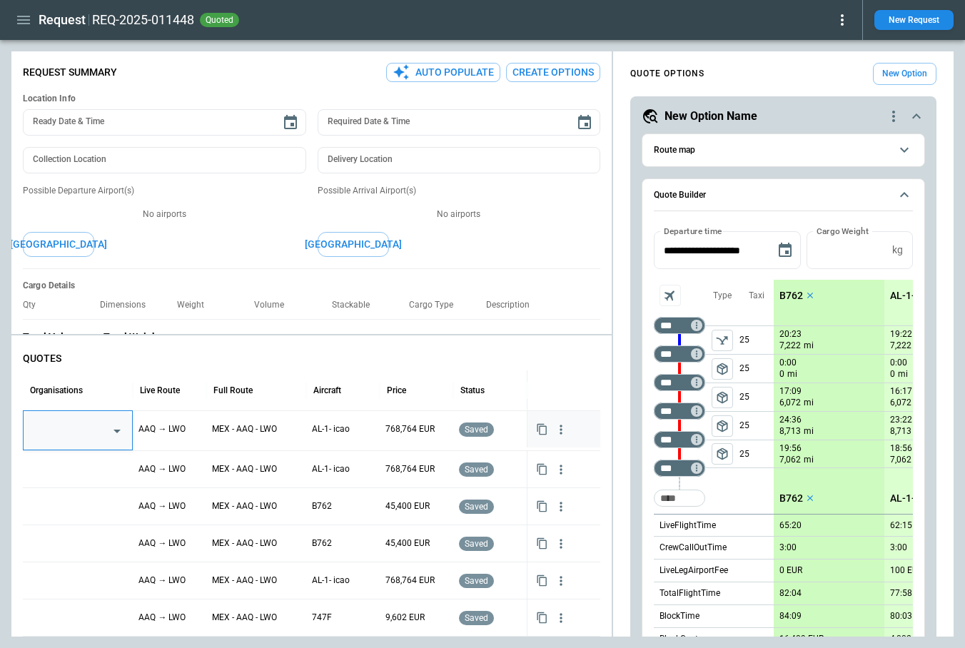
click at [71, 431] on input "text" at bounding box center [67, 430] width 74 height 25
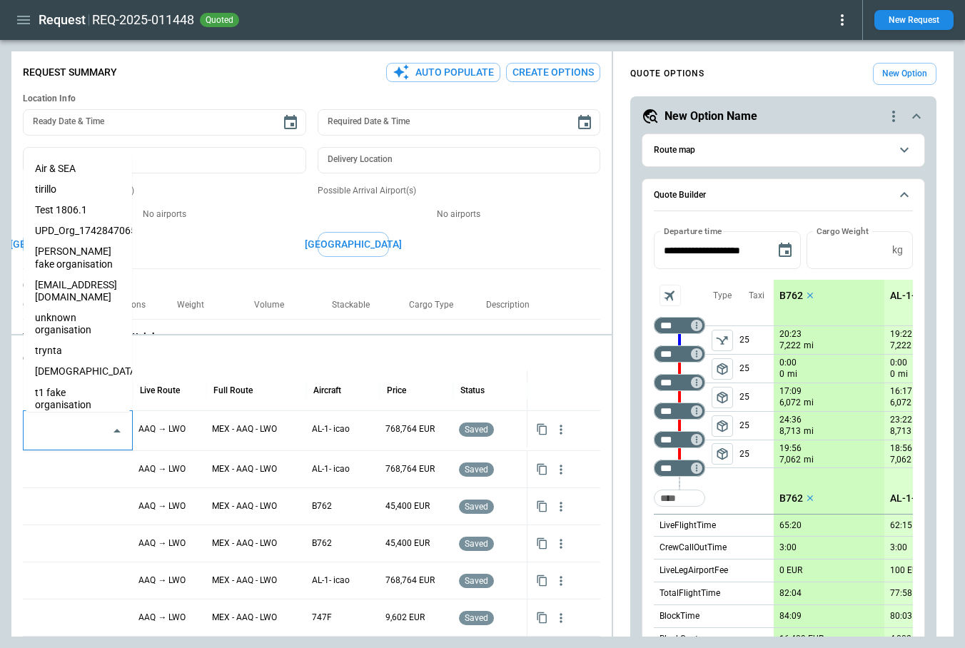
click at [61, 361] on li "eveist" at bounding box center [78, 371] width 109 height 21
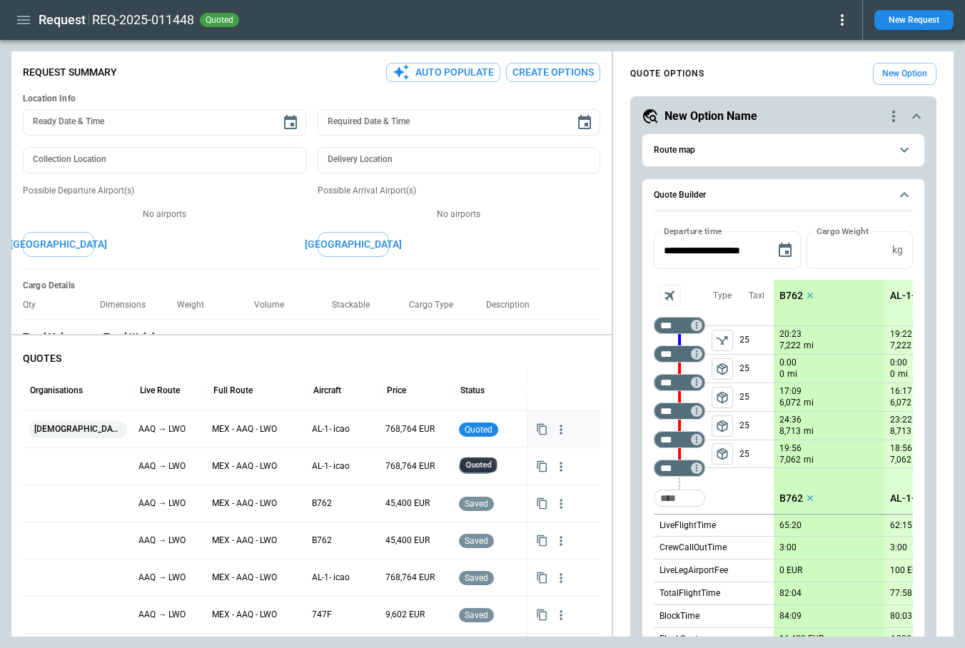
click at [488, 430] on span "quoted" at bounding box center [479, 430] width 34 height 10
click at [59, 468] on div at bounding box center [78, 466] width 99 height 25
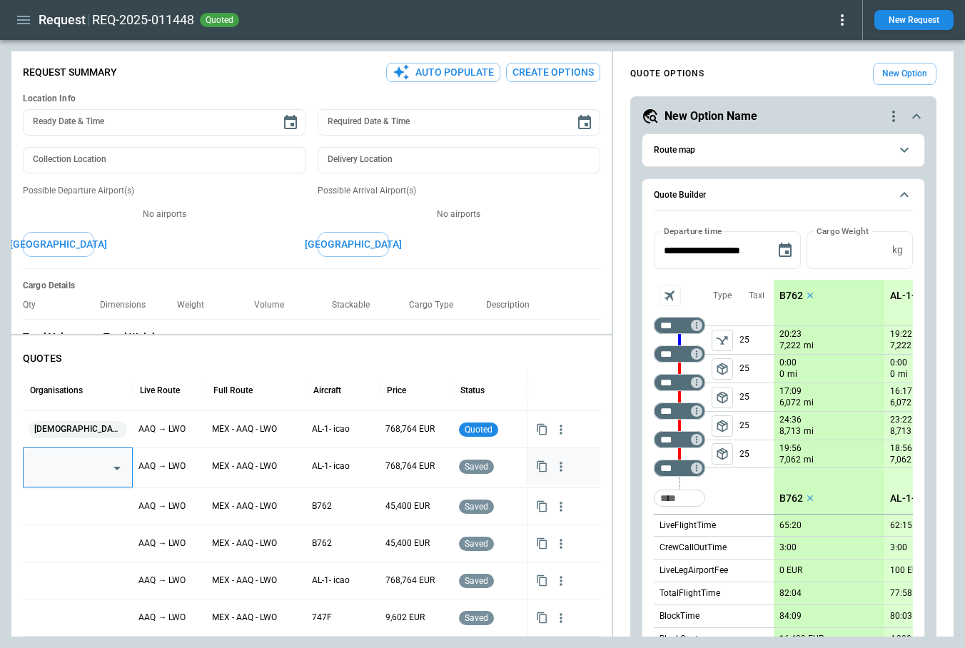
click at [66, 468] on input "text" at bounding box center [67, 468] width 74 height 25
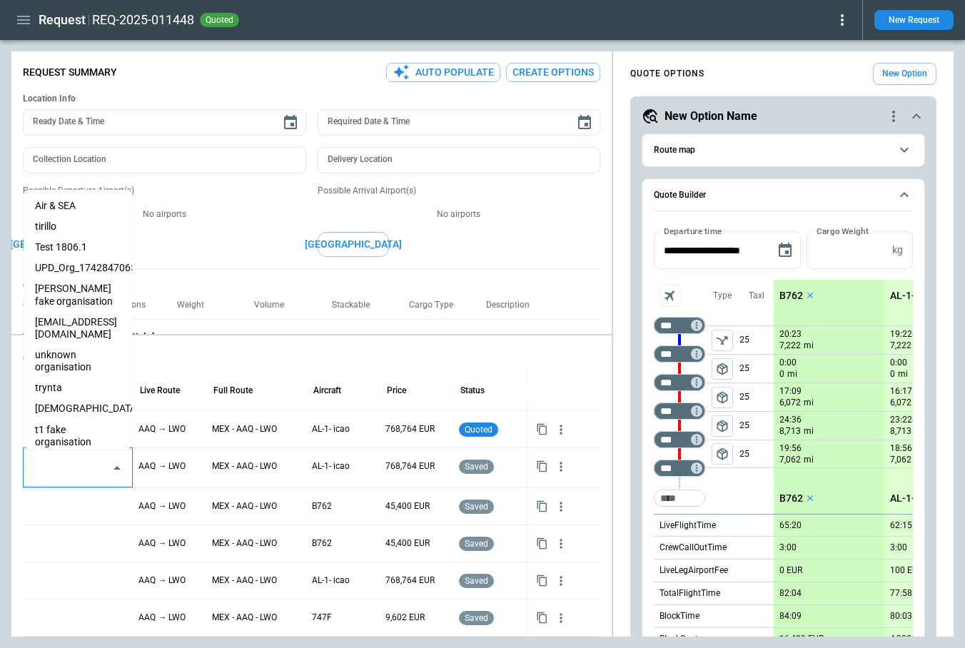
click at [71, 421] on li "t1 fake organisation" at bounding box center [78, 436] width 109 height 33
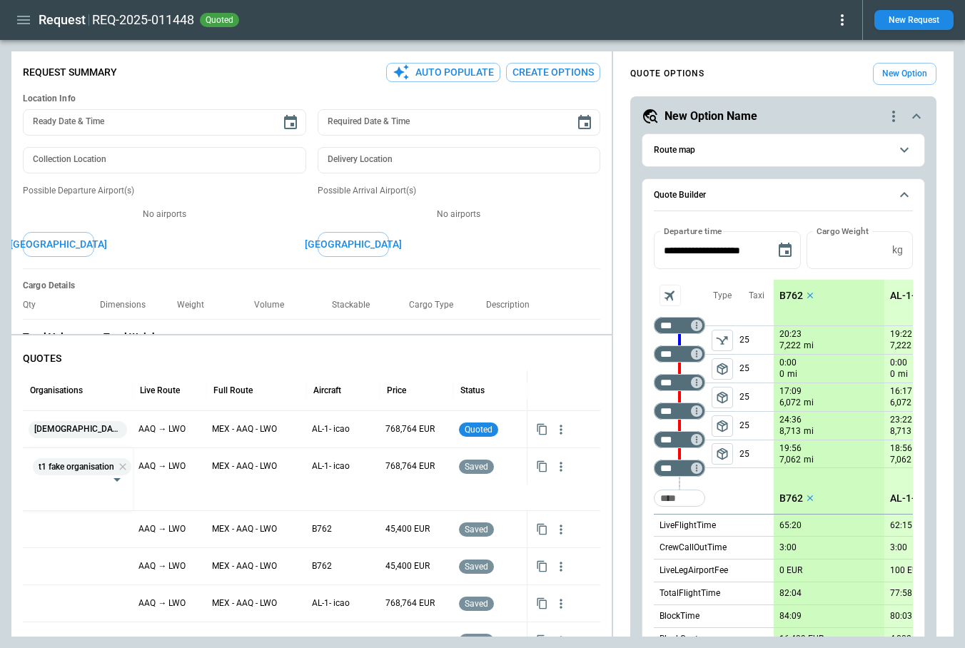
click at [245, 353] on p "QUOTES" at bounding box center [312, 359] width 578 height 12
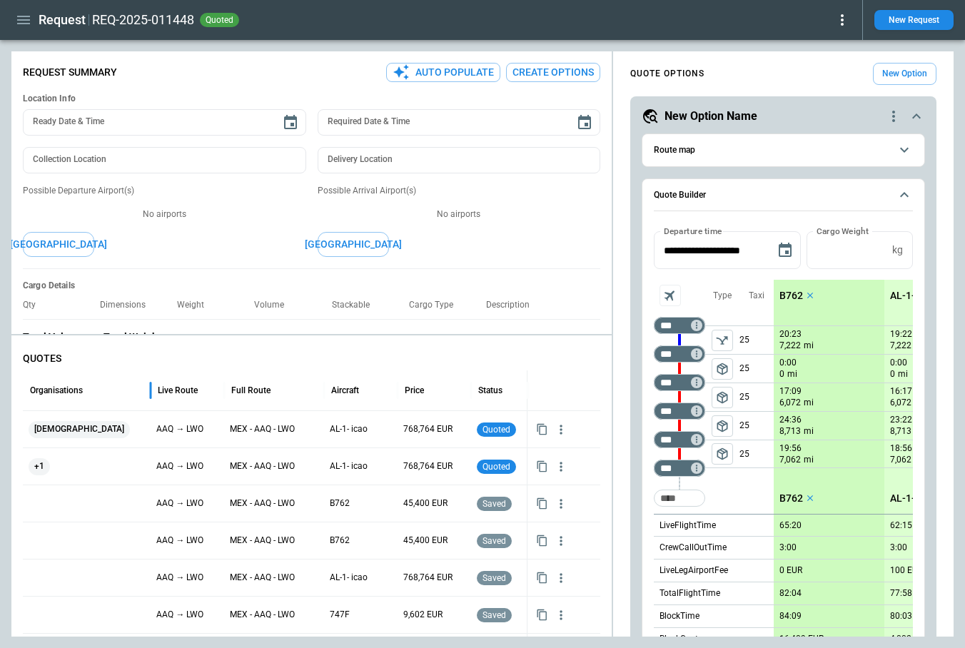
drag, startPoint x: 133, startPoint y: 392, endPoint x: 163, endPoint y: 396, distance: 30.2
click at [154, 396] on div at bounding box center [150, 391] width 7 height 40
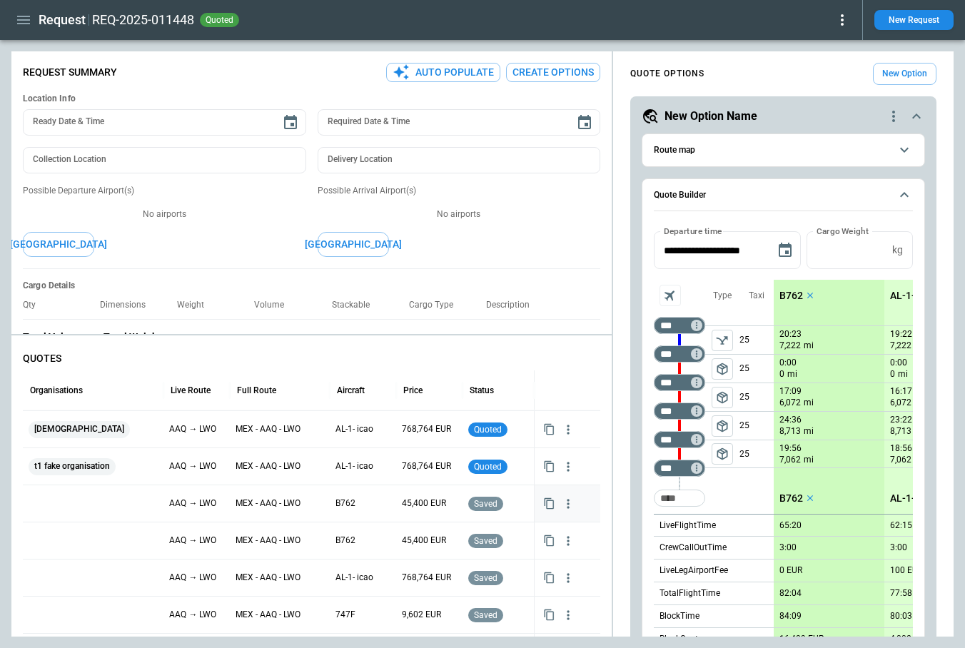
click at [66, 503] on div at bounding box center [93, 503] width 129 height 25
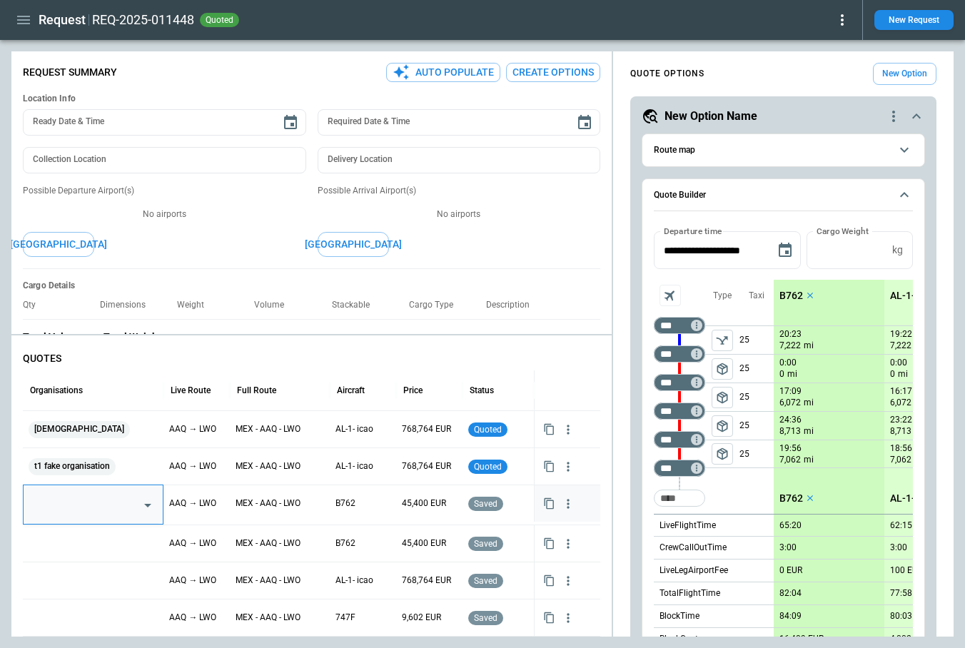
click at [69, 503] on input "text" at bounding box center [82, 505] width 105 height 25
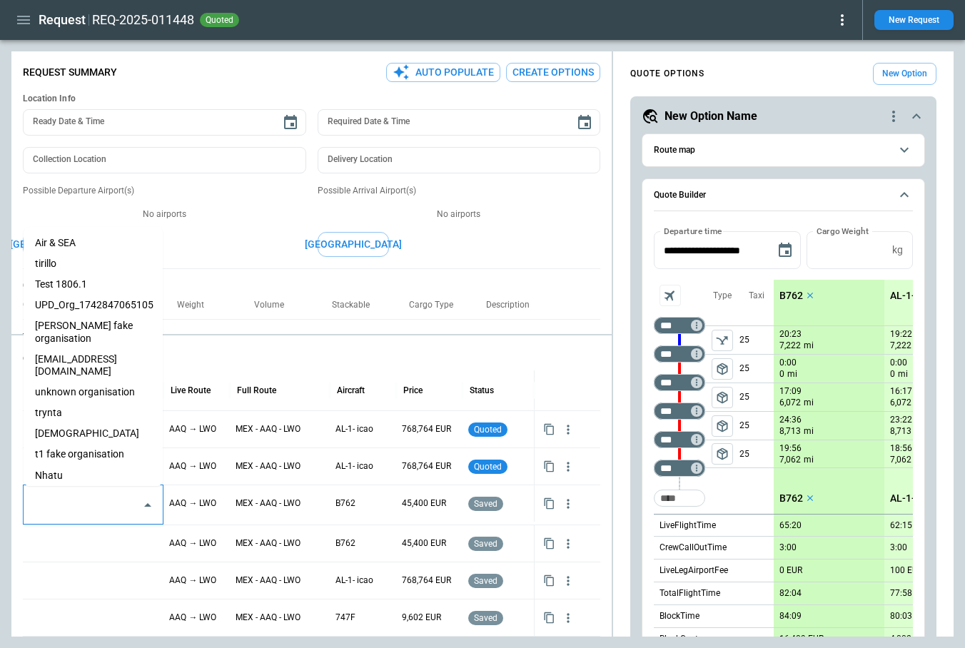
click at [61, 264] on li "tirillo" at bounding box center [93, 263] width 139 height 21
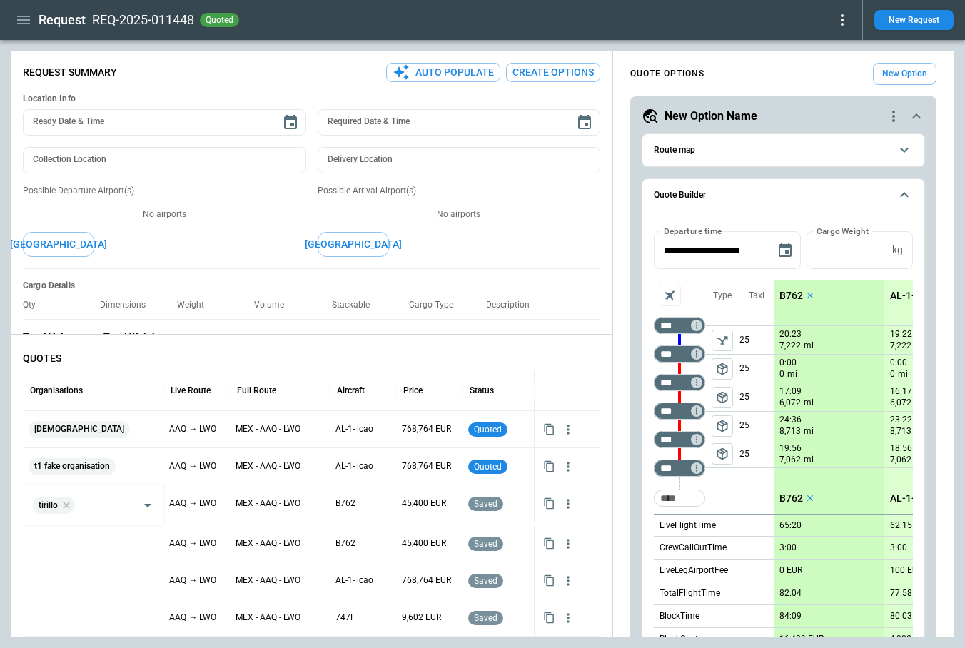
click at [289, 353] on p "QUOTES" at bounding box center [312, 359] width 578 height 12
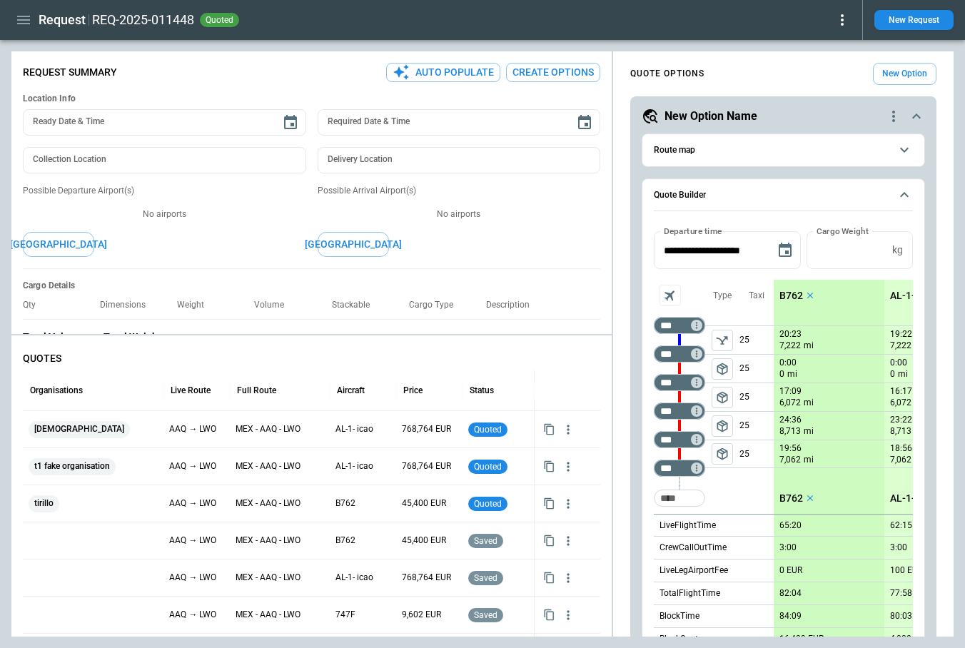
click at [845, 19] on icon at bounding box center [842, 19] width 17 height 17
click at [828, 47] on button "Confirm" at bounding box center [826, 44] width 47 height 21
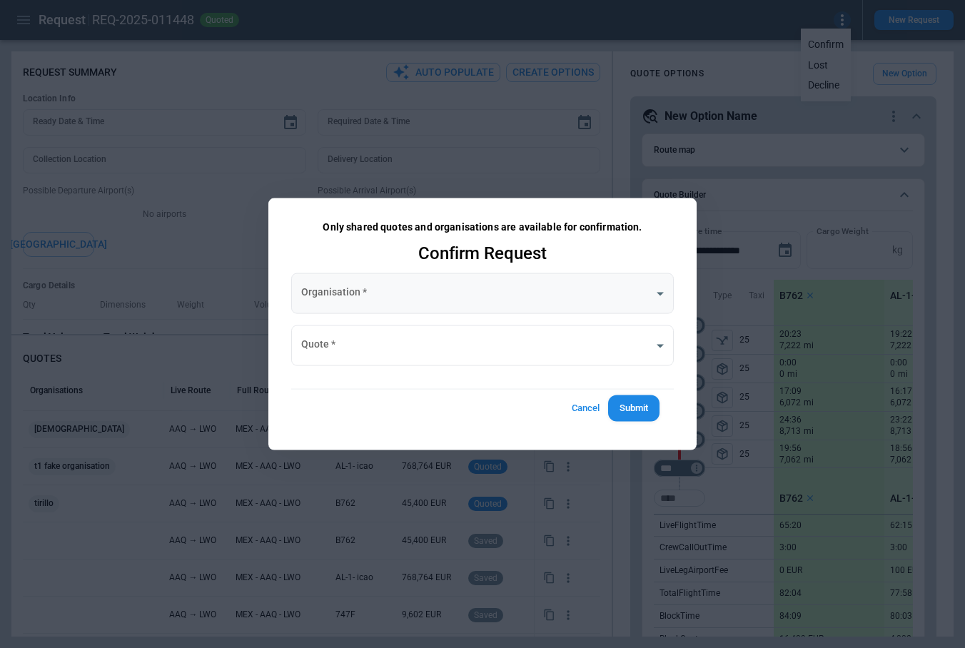
click at [413, 292] on body "Request REQ-2025-011448 quoted New Request FindBorderBarSize Request Summary Au…" at bounding box center [482, 324] width 965 height 648
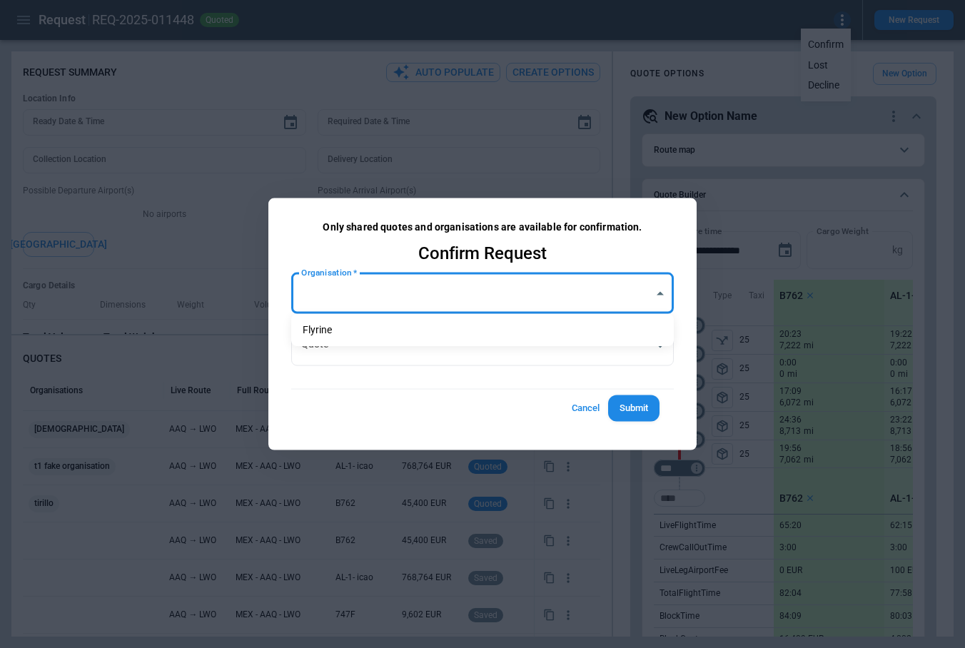
click at [406, 333] on li "Flyrine" at bounding box center [482, 330] width 383 height 21
type input "**********"
click at [406, 342] on body "Request REQ-2025-011448 quoted New Request FindBorderBarSize Request Summary Au…" at bounding box center [482, 324] width 965 height 648
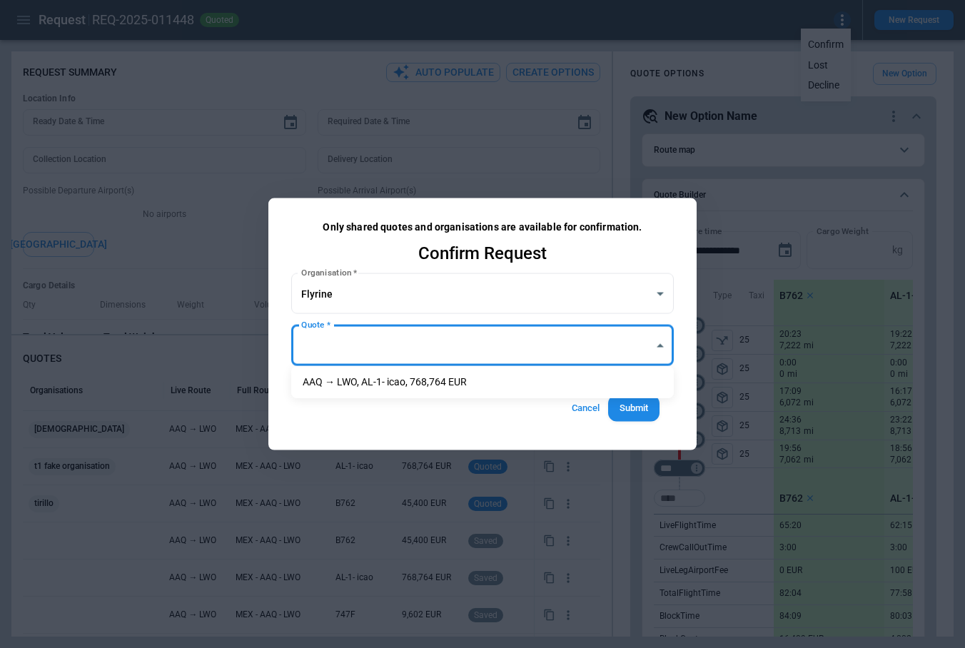
click at [378, 416] on div at bounding box center [482, 324] width 965 height 648
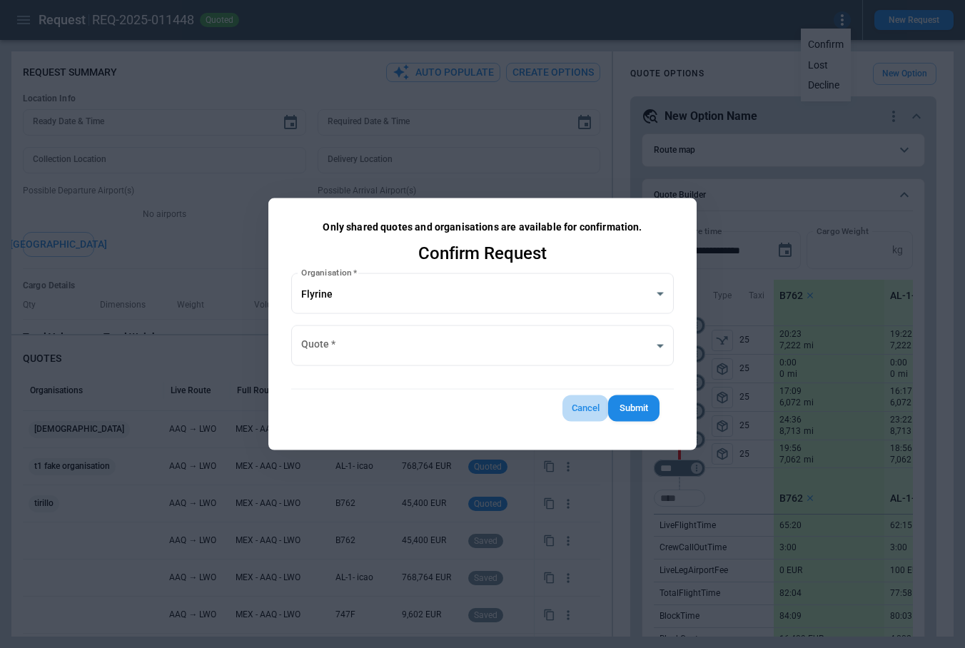
click at [579, 407] on button "Cancel" at bounding box center [586, 409] width 46 height 26
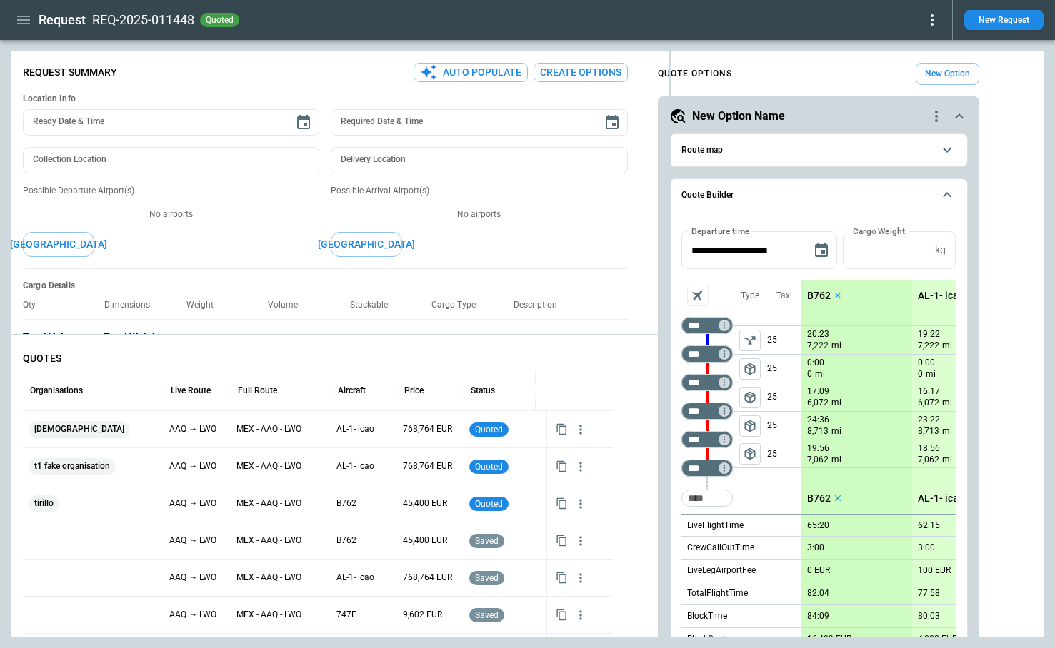
type textarea "*"
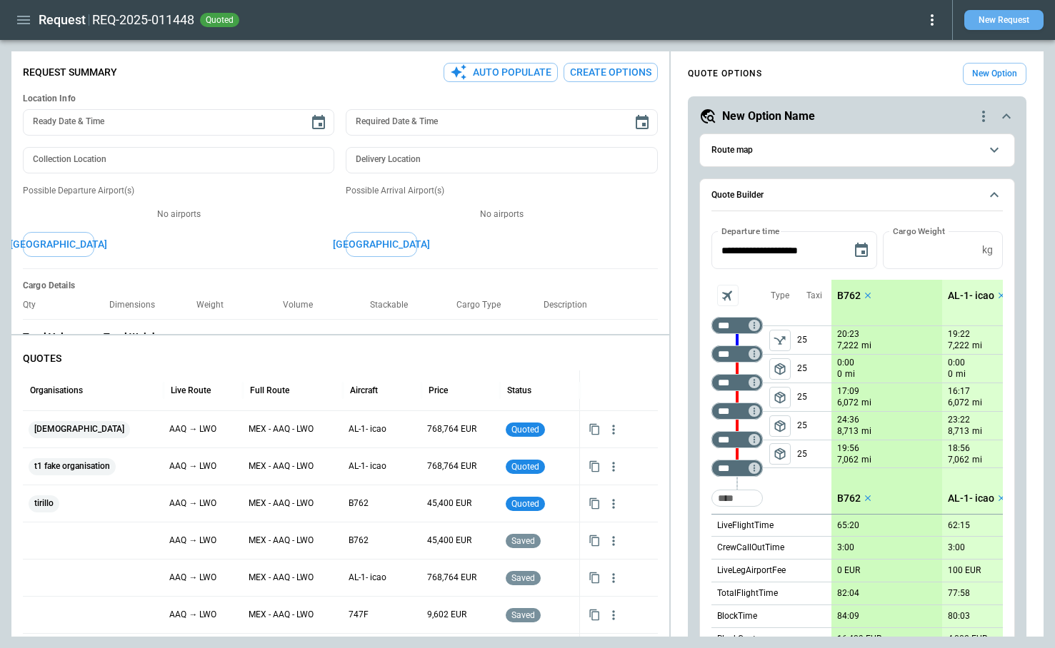
click at [1012, 18] on button "New Request" at bounding box center [1003, 20] width 79 height 20
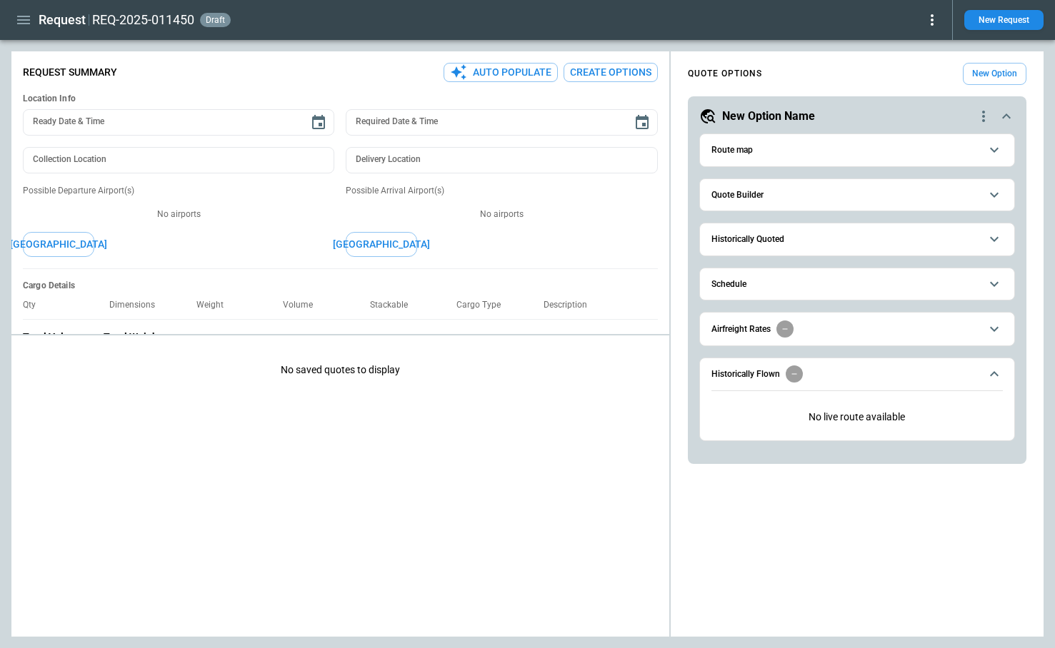
type textarea "*"
click at [758, 188] on button "Quote Builder" at bounding box center [856, 195] width 291 height 32
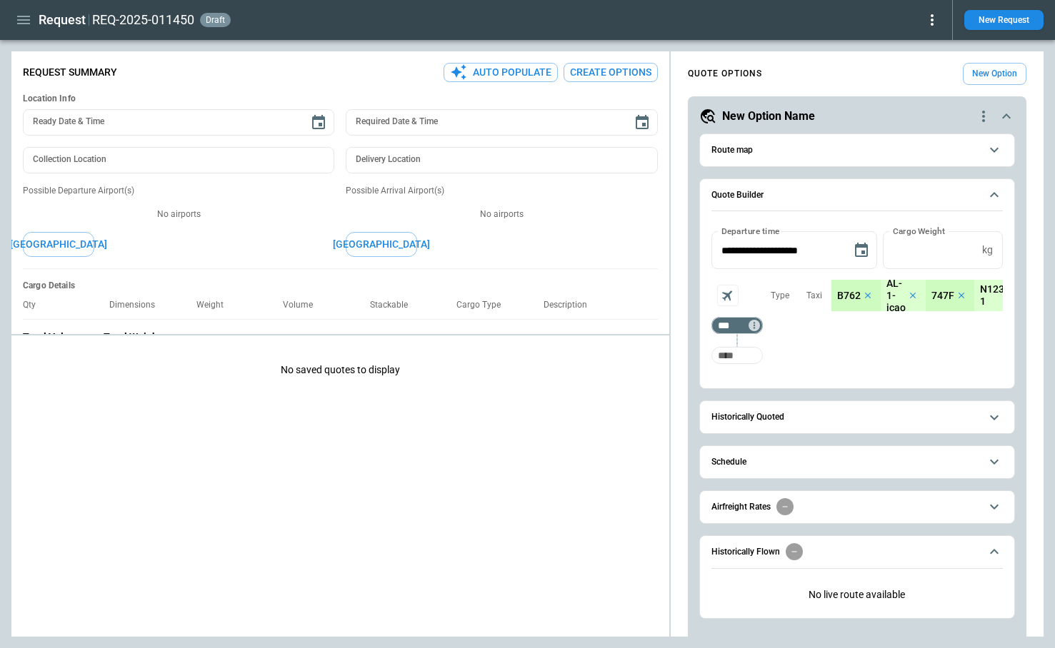
click at [724, 358] on input "Too short" at bounding box center [737, 356] width 46 height 26
type input "***"
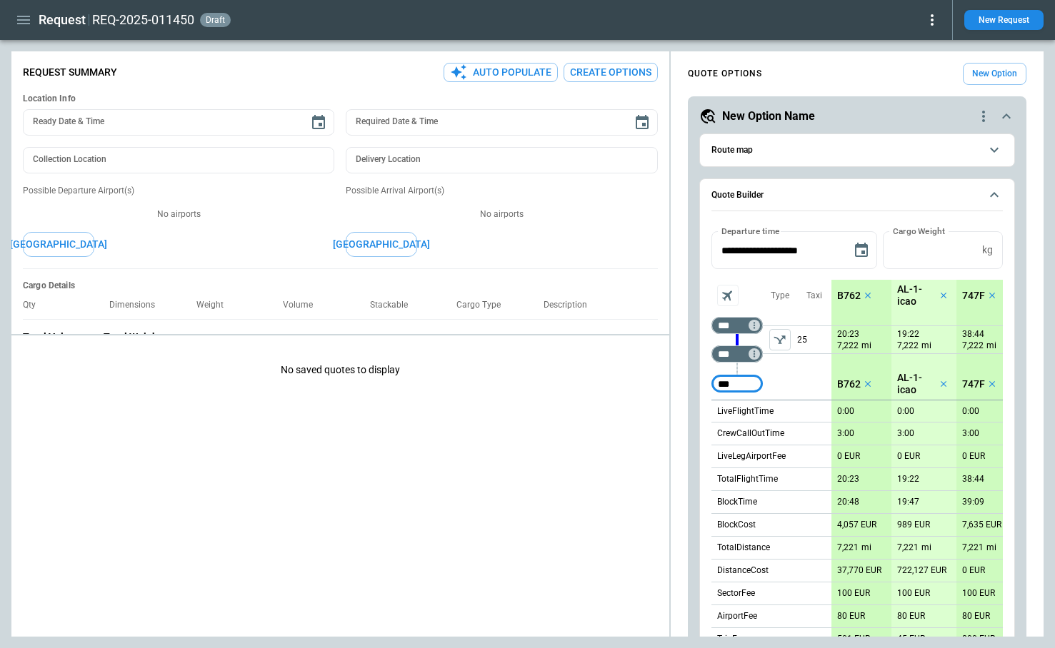
type input "***"
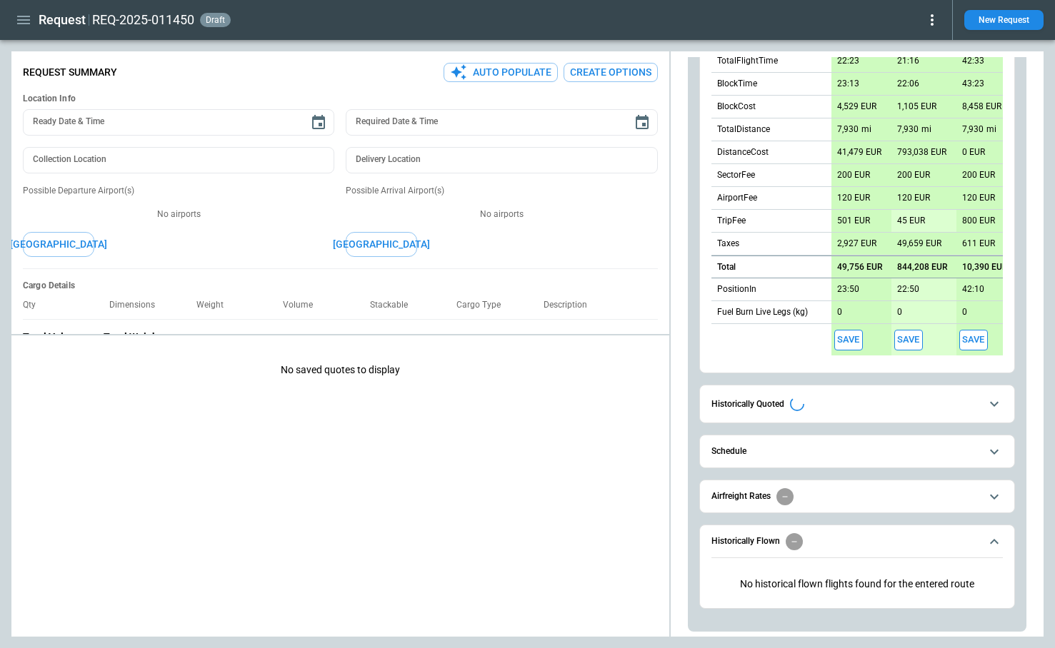
scroll to position [443, 0]
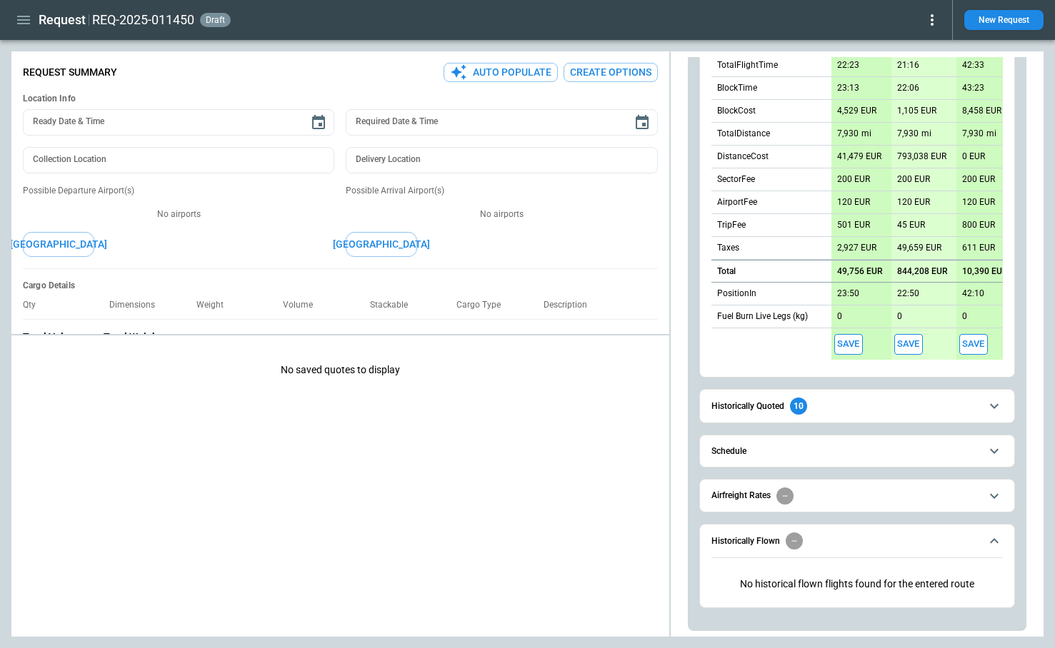
click at [850, 343] on button "Save" at bounding box center [848, 344] width 29 height 21
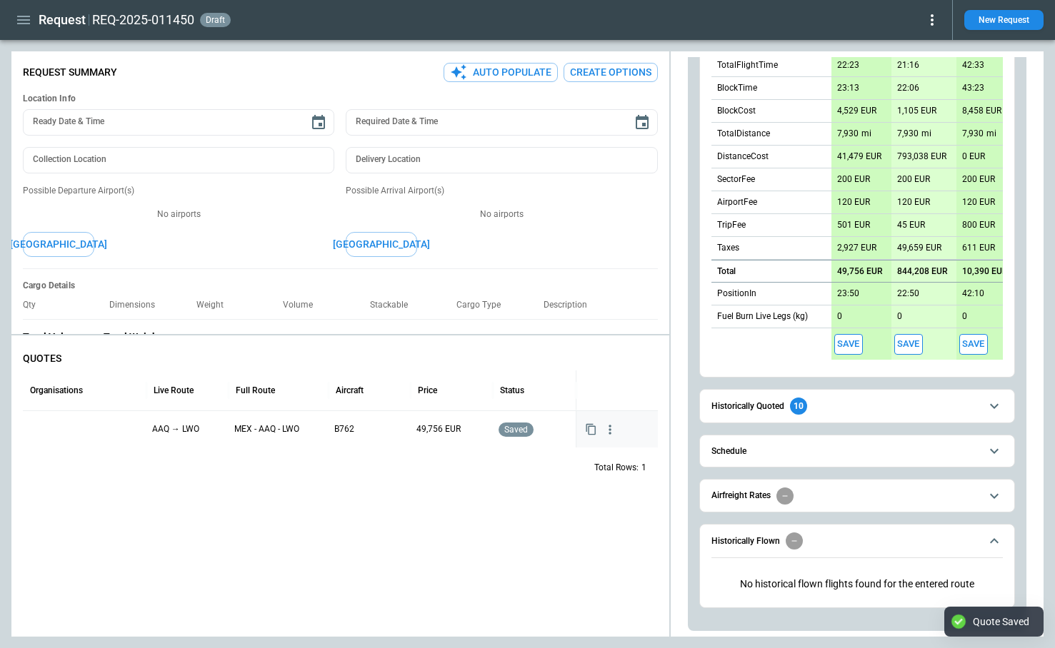
click at [80, 429] on div at bounding box center [85, 429] width 112 height 25
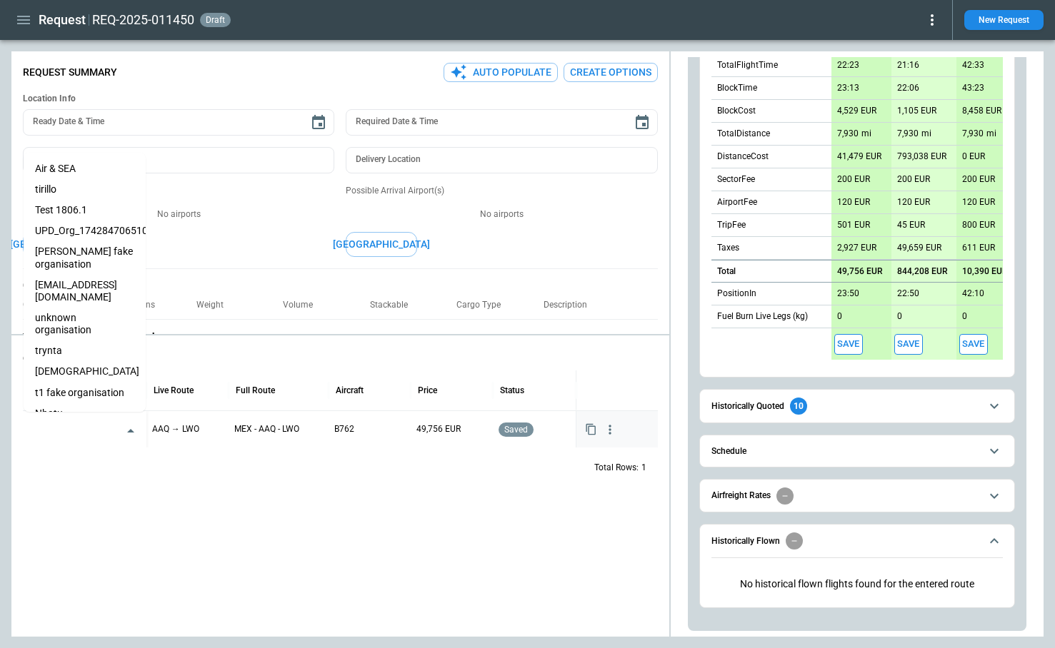
click at [65, 403] on li "Nhatu" at bounding box center [85, 413] width 122 height 21
click at [151, 521] on div "QUOTES Organisations Live Route Full Route Aircraft Price Status Nhatu ​ AAQ → …" at bounding box center [340, 489] width 658 height 296
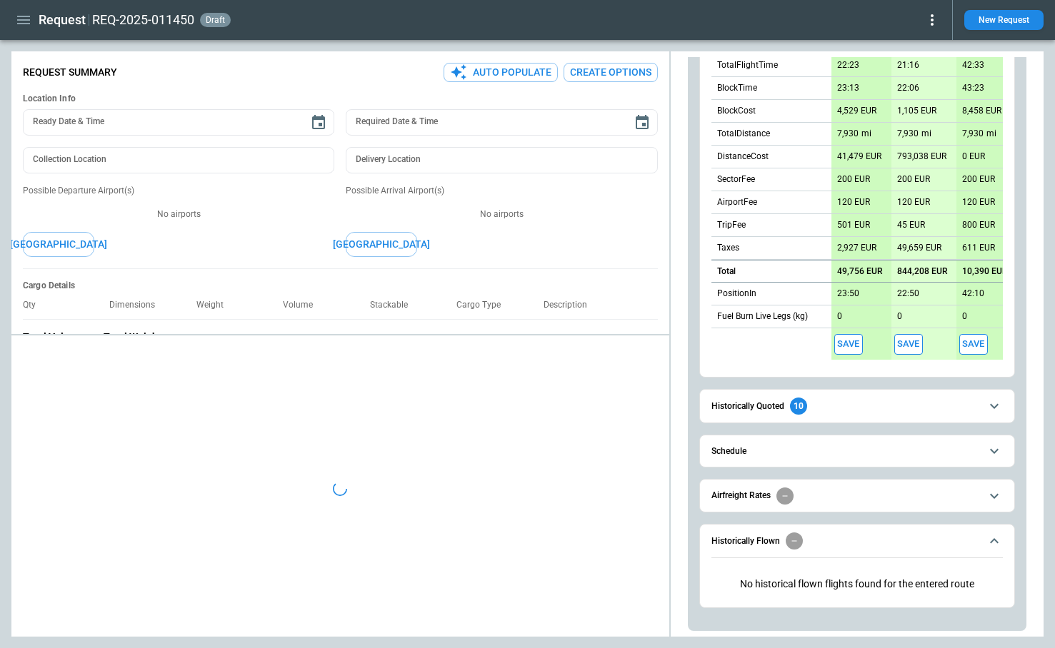
type textarea "*"
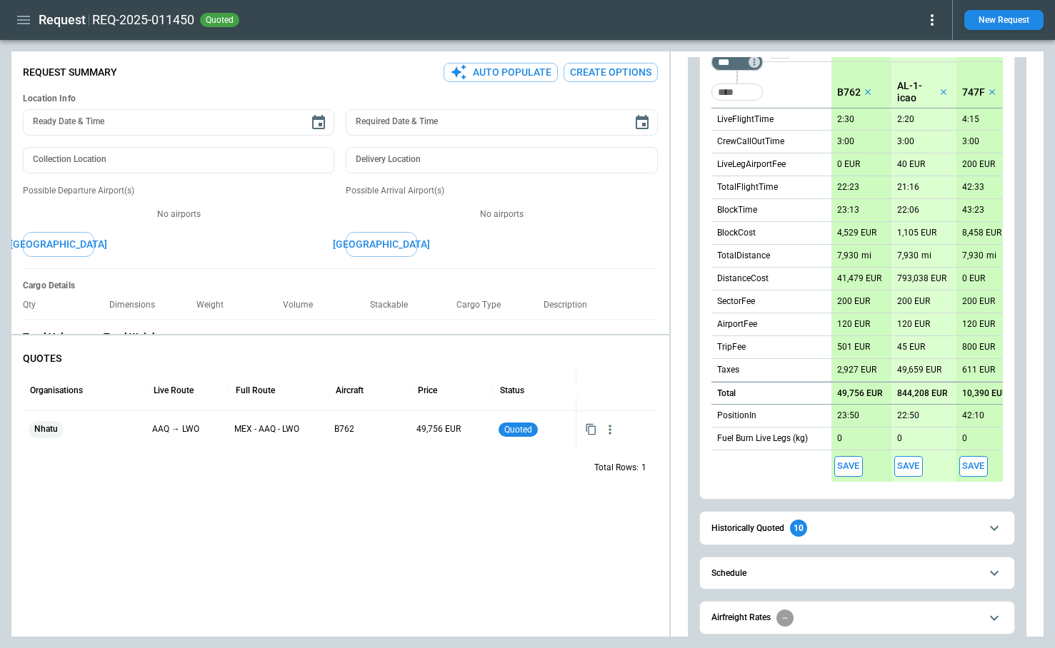
scroll to position [224, 0]
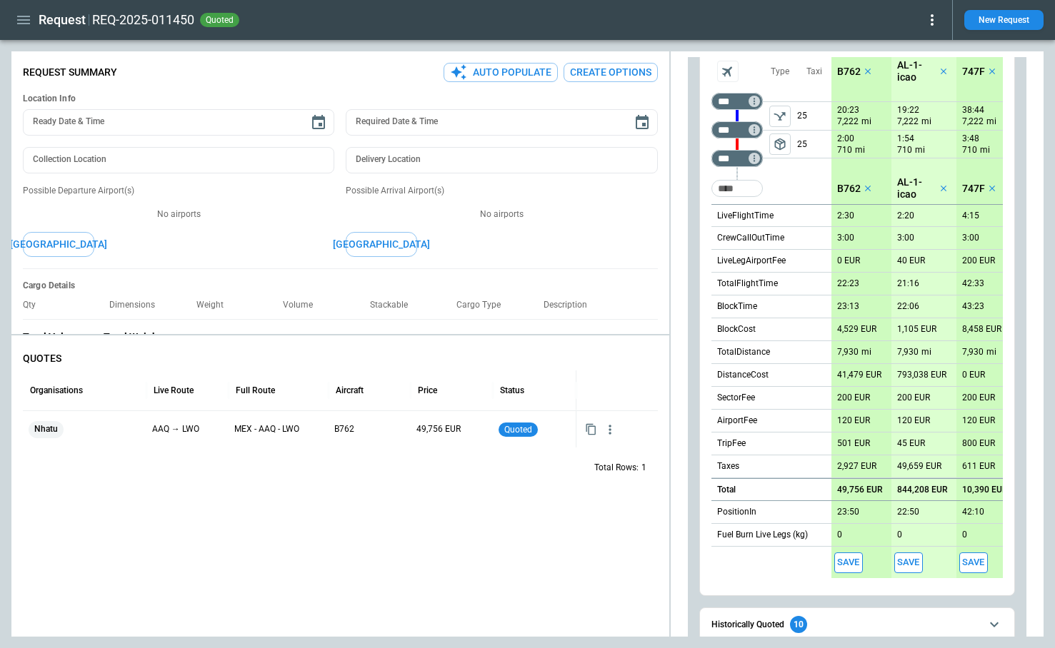
click at [935, 17] on icon at bounding box center [931, 19] width 17 height 17
click at [922, 41] on button "Confirm" at bounding box center [915, 44] width 47 height 21
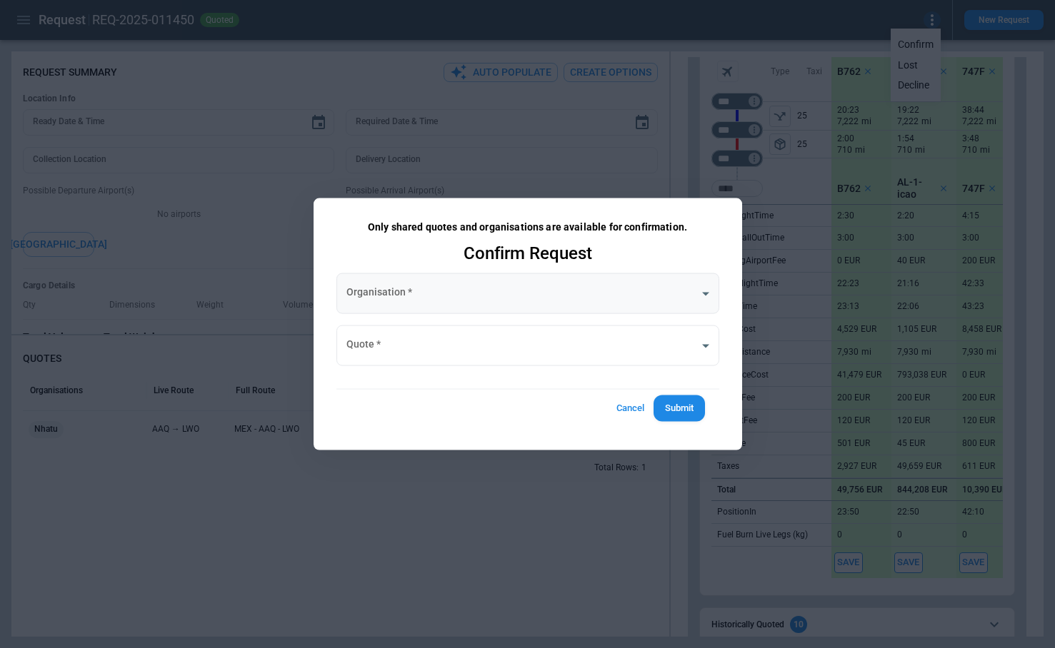
click at [452, 298] on body "**********" at bounding box center [527, 324] width 1055 height 648
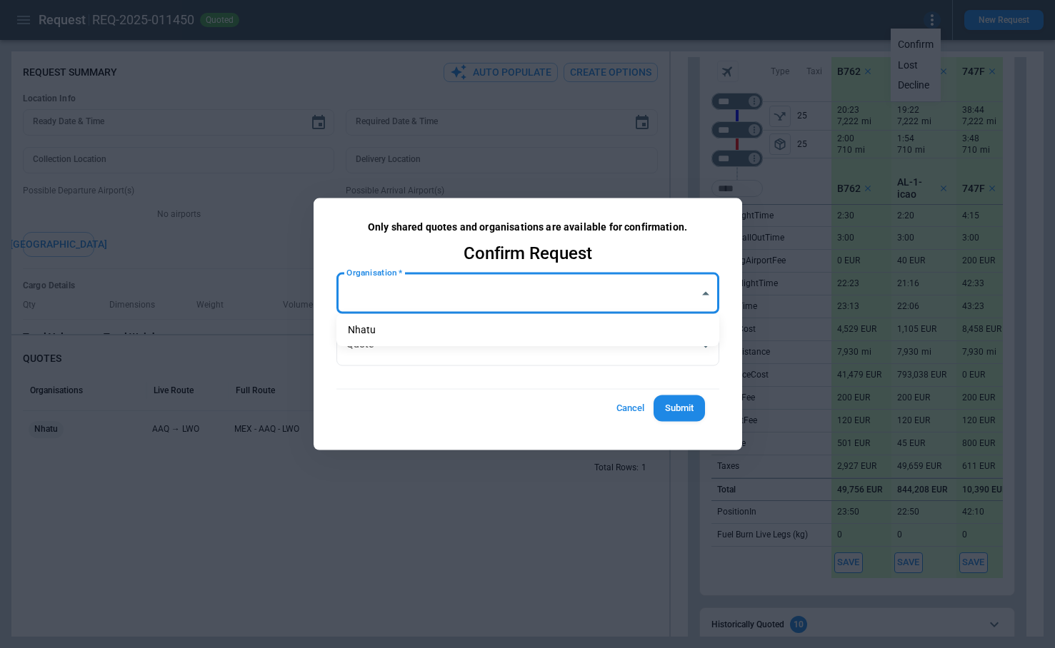
click at [451, 327] on li "Nhatu" at bounding box center [527, 330] width 383 height 21
type input "**********"
click at [449, 349] on body "**********" at bounding box center [527, 324] width 1055 height 648
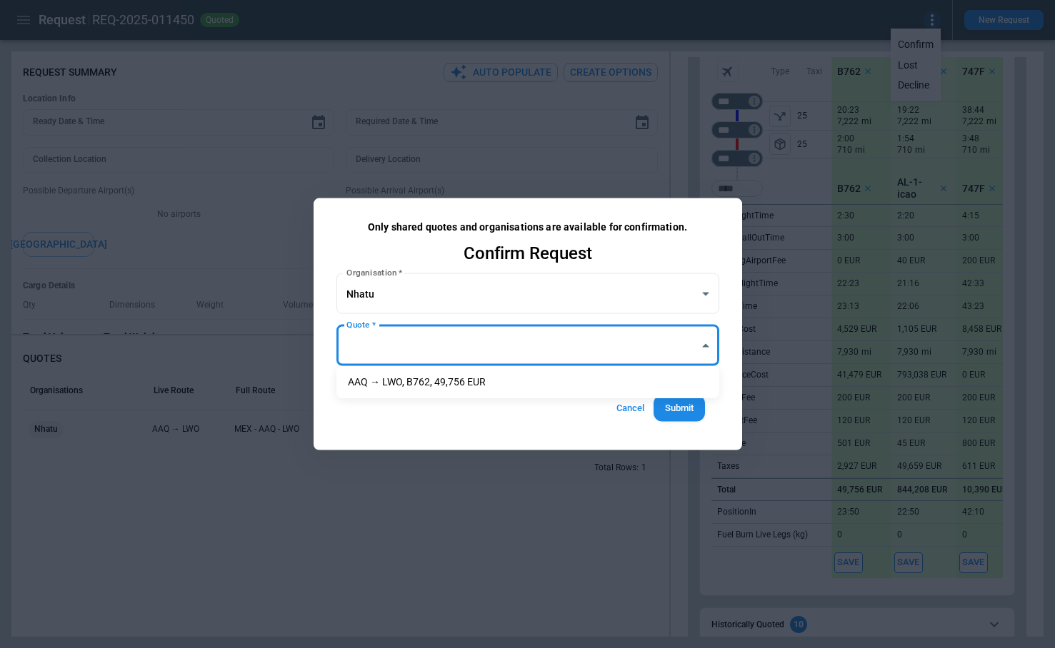
click at [452, 380] on li "AAQ → LWO, B762, 49,756 EUR" at bounding box center [527, 382] width 383 height 21
type input "**********"
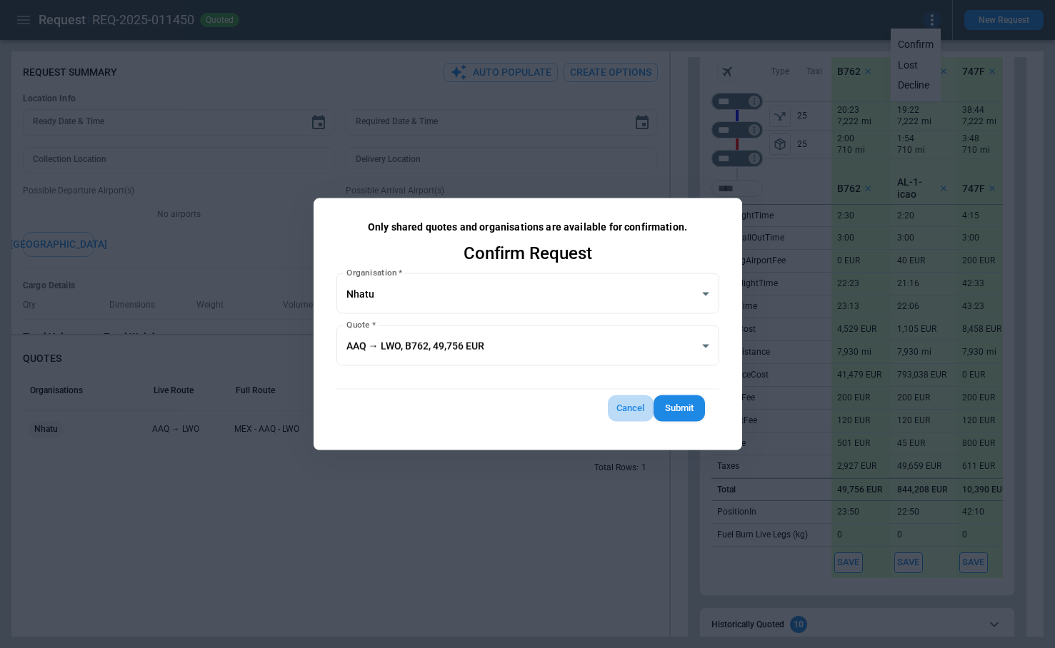
click at [636, 403] on button "Cancel" at bounding box center [631, 409] width 46 height 26
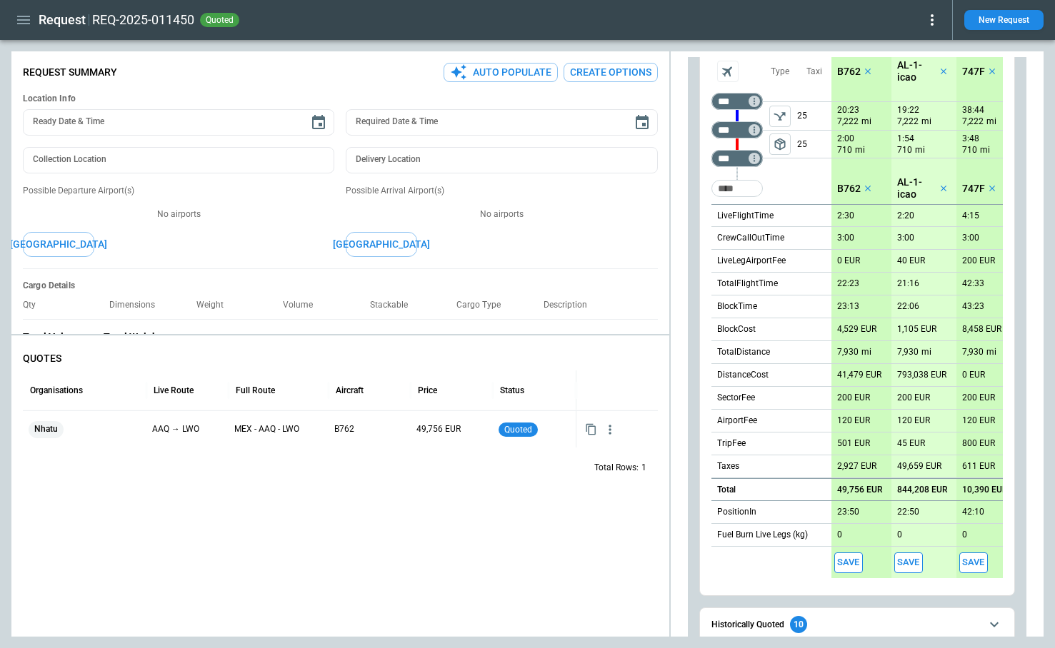
click at [853, 562] on button "Save" at bounding box center [848, 563] width 29 height 21
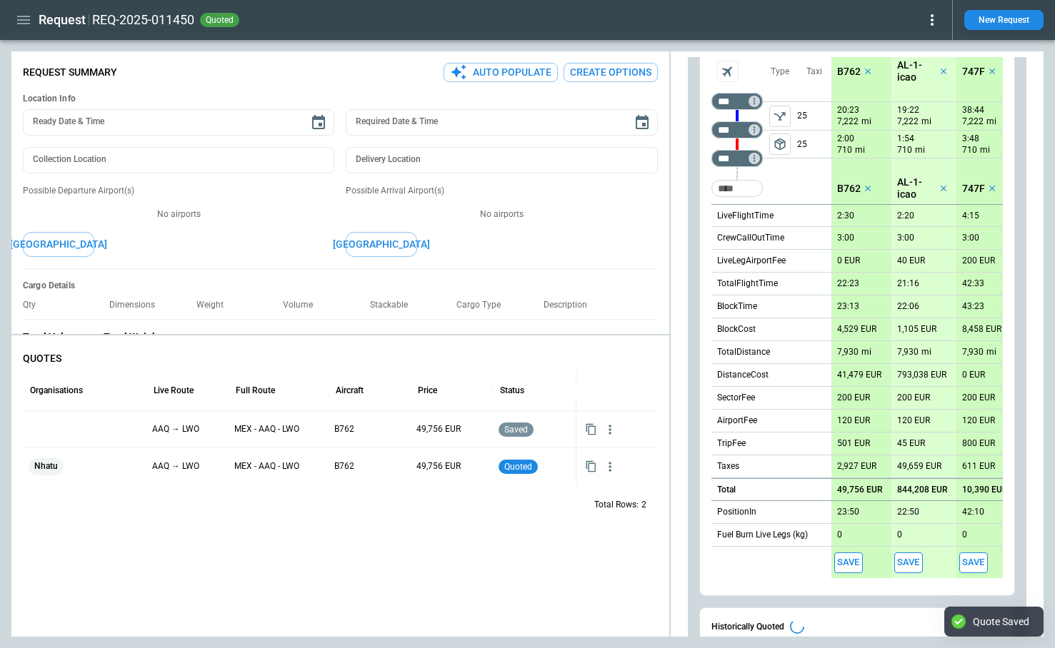
type textarea "*"
click at [69, 433] on div at bounding box center [85, 429] width 112 height 25
click at [69, 433] on input "text" at bounding box center [74, 430] width 88 height 25
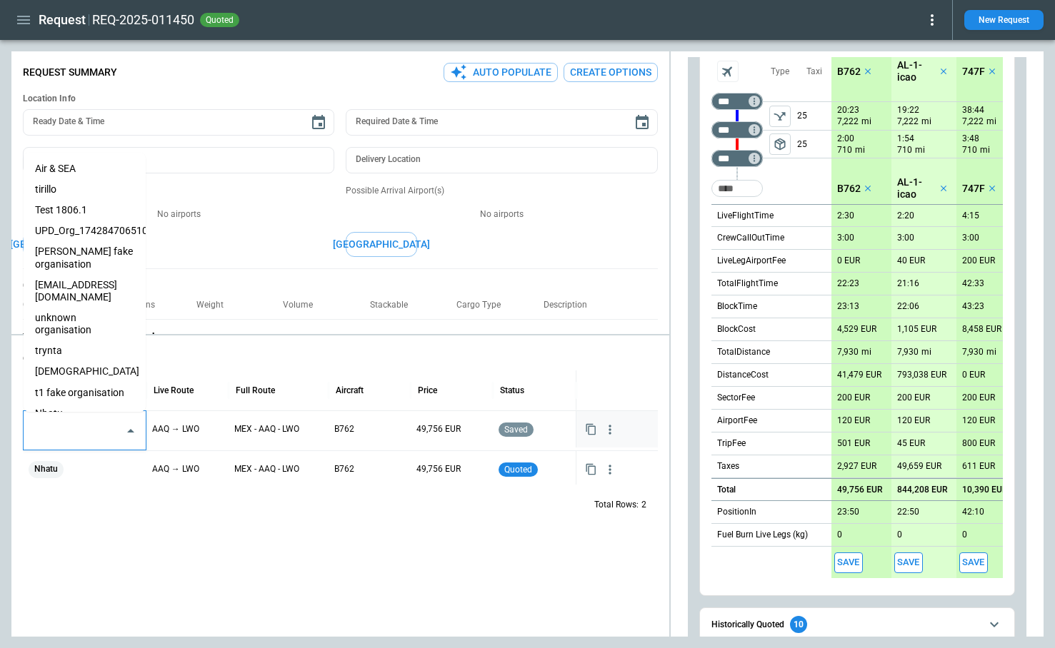
click at [79, 361] on li "eveist" at bounding box center [85, 371] width 122 height 21
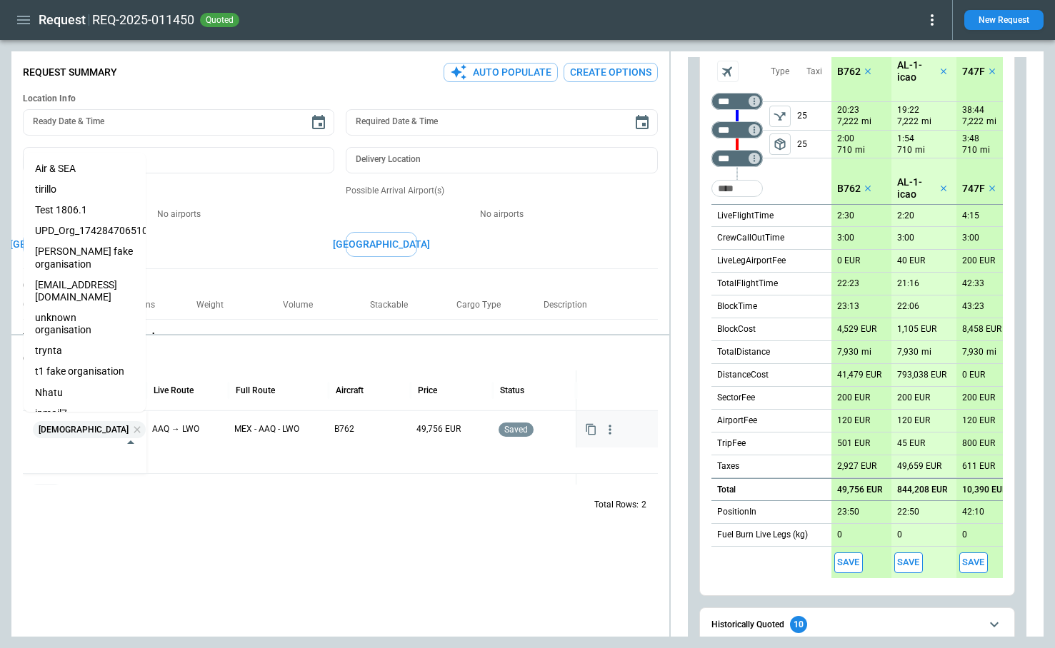
click at [182, 522] on div "Total Rows: 2" at bounding box center [340, 504] width 635 height 37
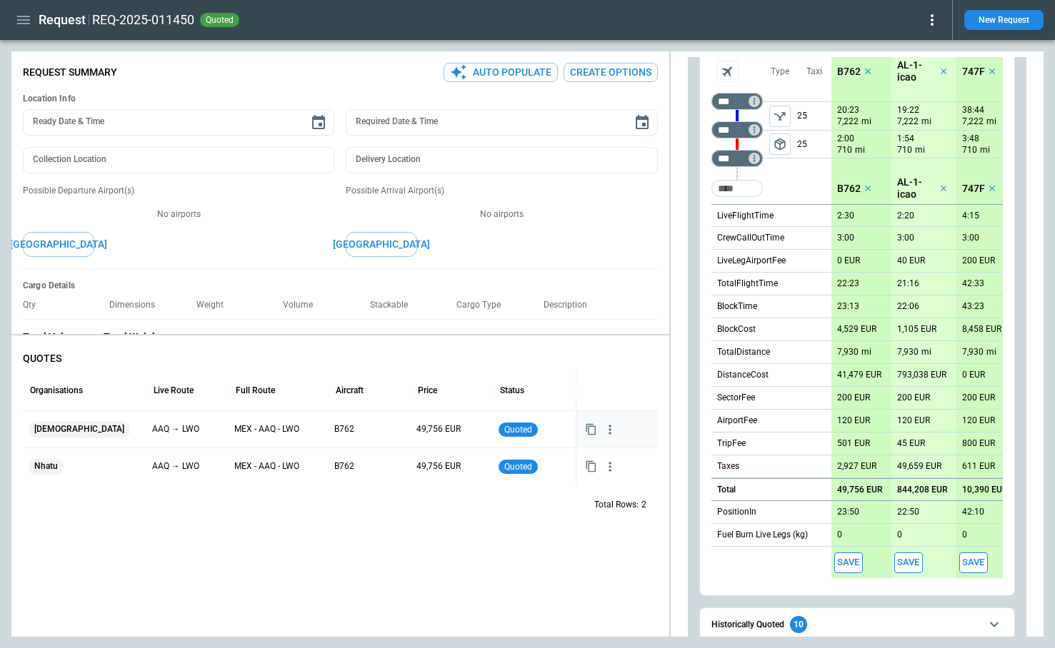
click at [931, 20] on icon at bounding box center [931, 19] width 3 height 11
click at [920, 46] on button "Confirm" at bounding box center [915, 44] width 47 height 21
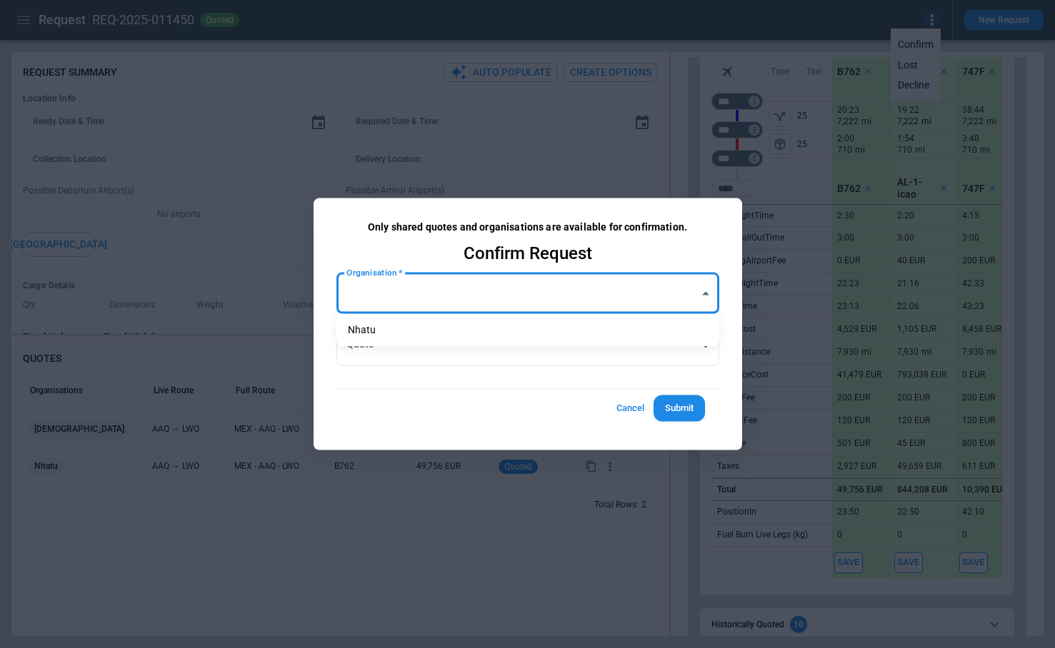
click at [472, 288] on body "**********" at bounding box center [527, 324] width 1055 height 648
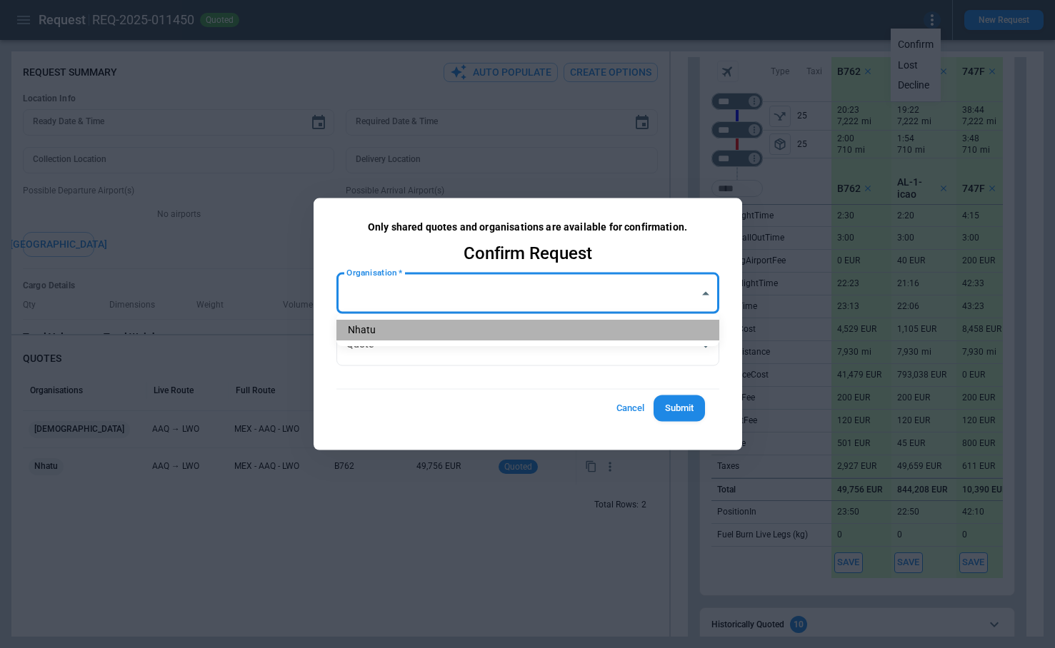
click at [456, 332] on li "Nhatu" at bounding box center [527, 330] width 383 height 21
type input "**********"
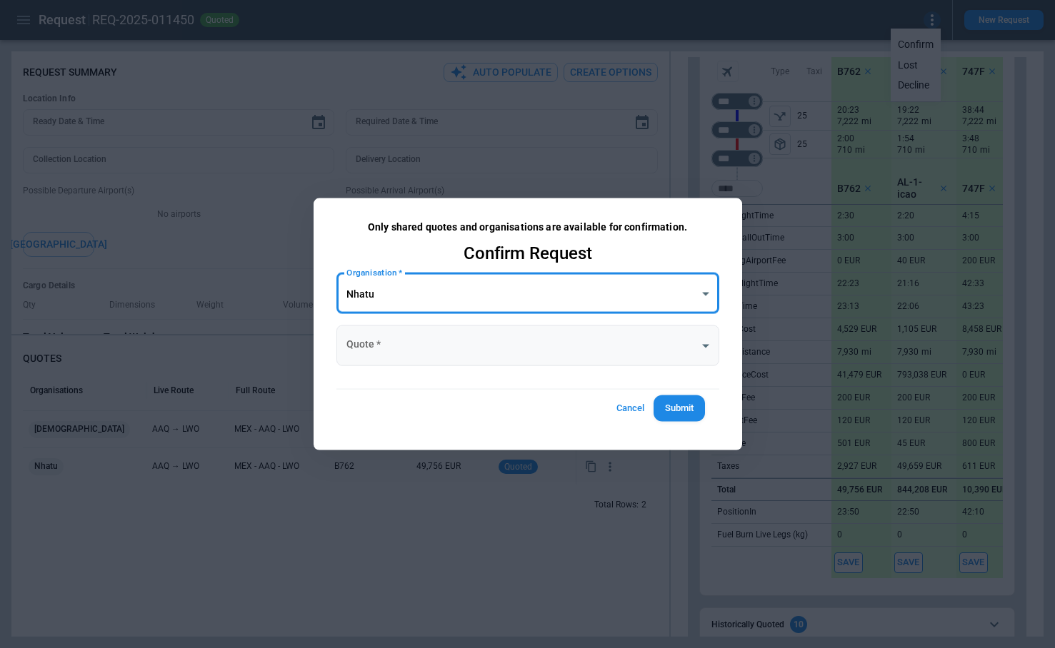
click at [451, 343] on body "**********" at bounding box center [527, 324] width 1055 height 648
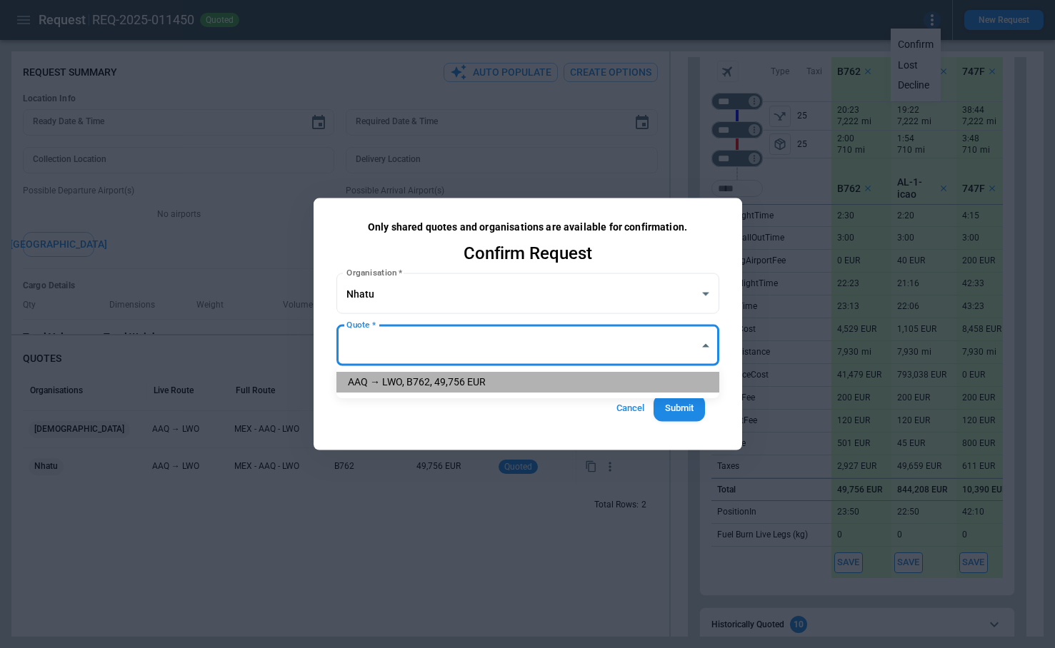
click at [450, 382] on li "AAQ → LWO, B762, 49,756 EUR" at bounding box center [527, 382] width 383 height 21
type input "**********"
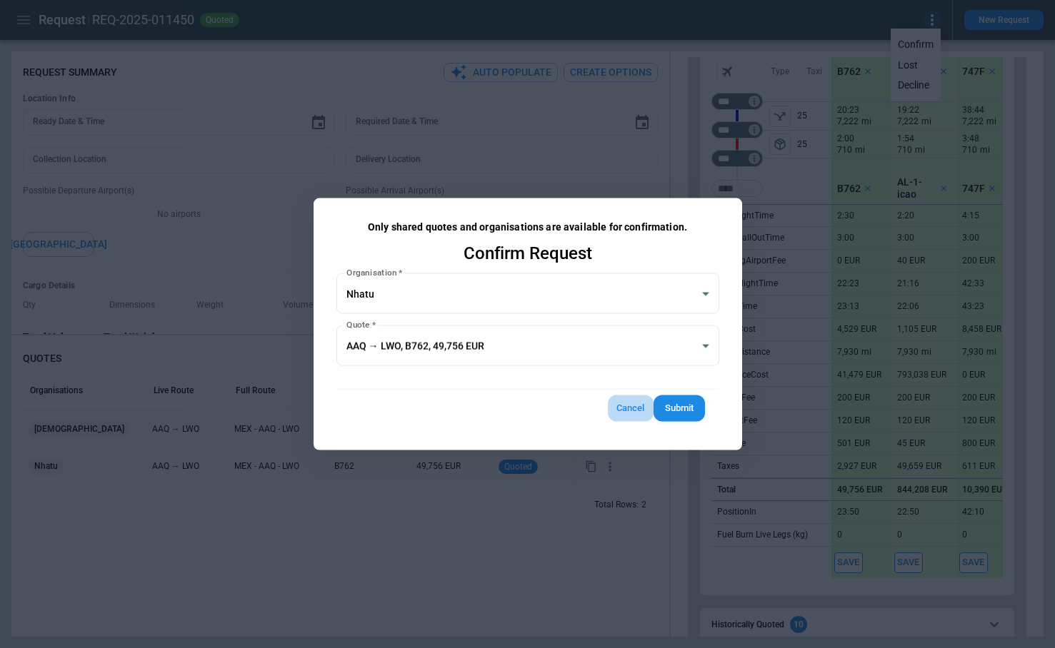
click at [627, 410] on button "Cancel" at bounding box center [631, 409] width 46 height 26
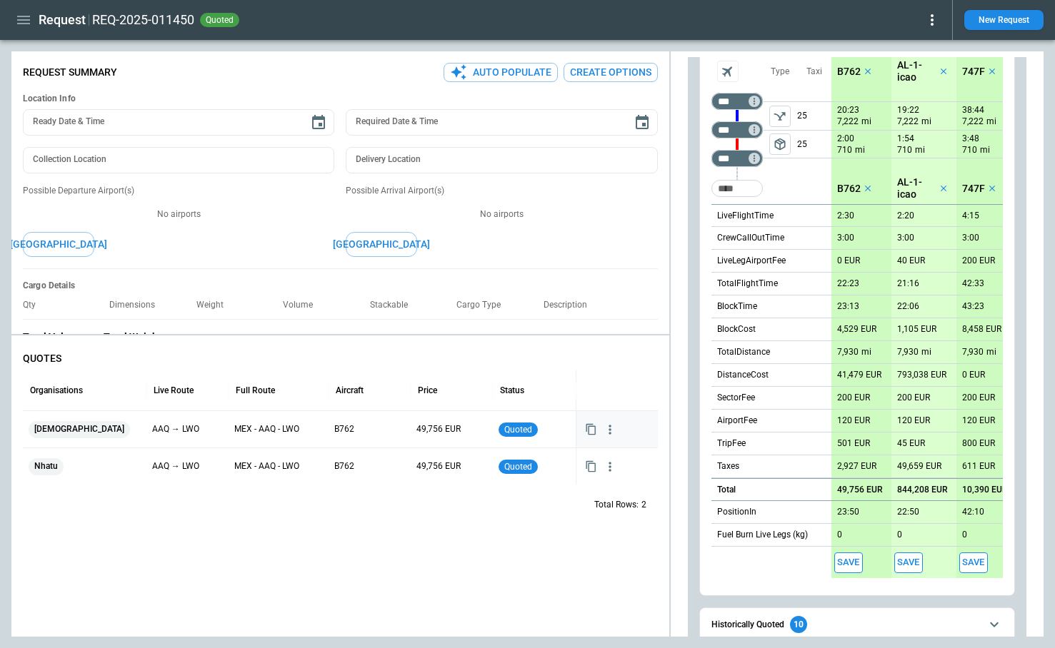
click at [908, 560] on button "Save" at bounding box center [908, 563] width 29 height 21
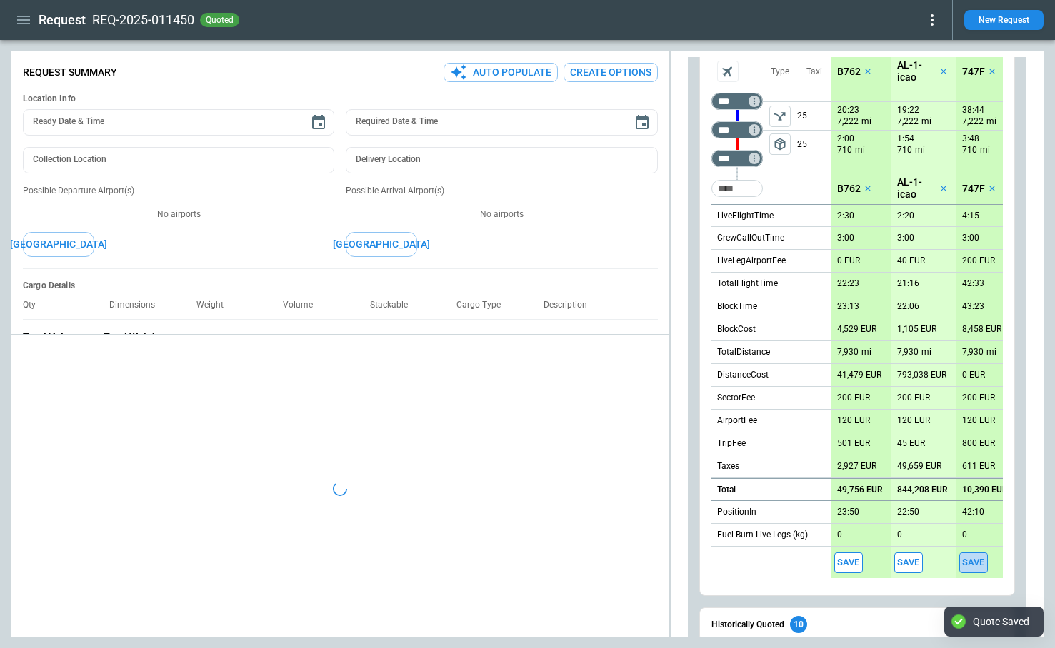
click at [970, 566] on button "Save" at bounding box center [973, 563] width 29 height 21
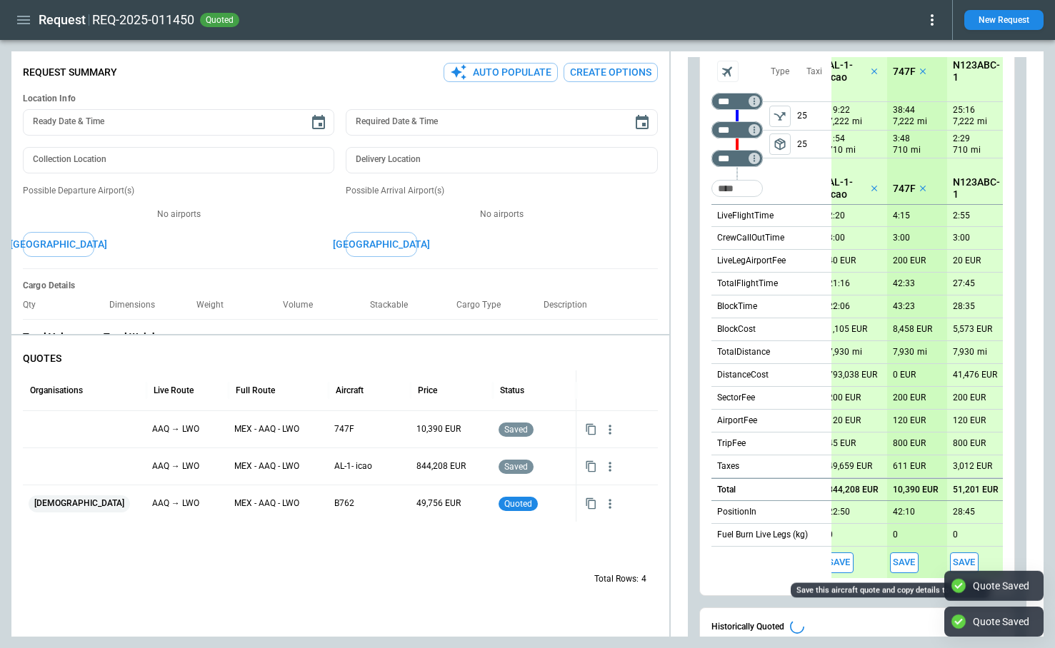
scroll to position [0, 81]
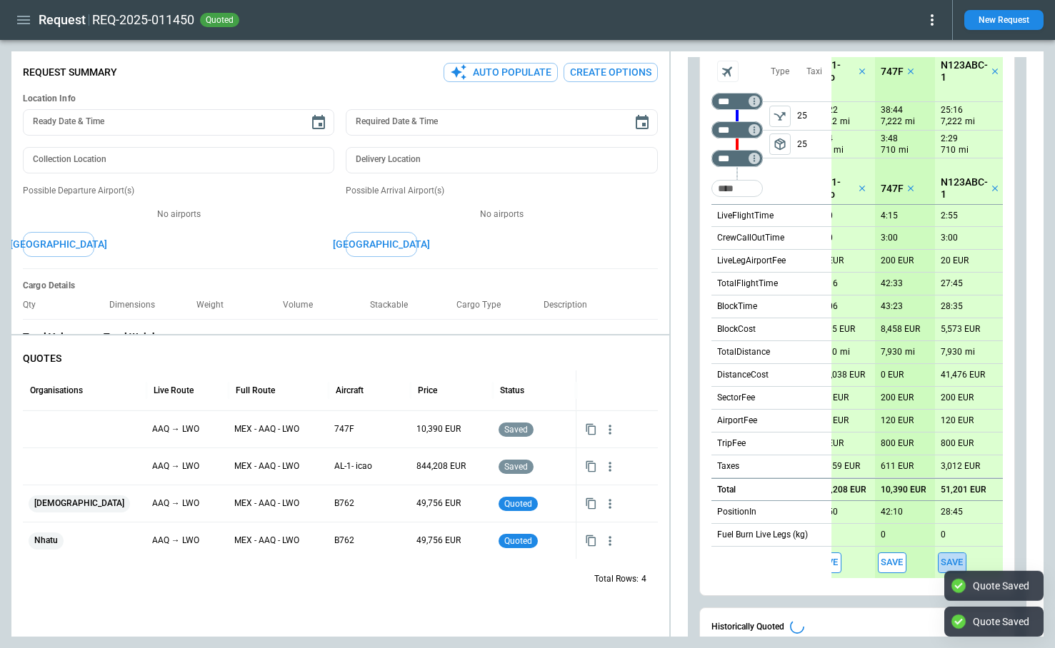
click at [950, 559] on button "Save" at bounding box center [951, 563] width 29 height 21
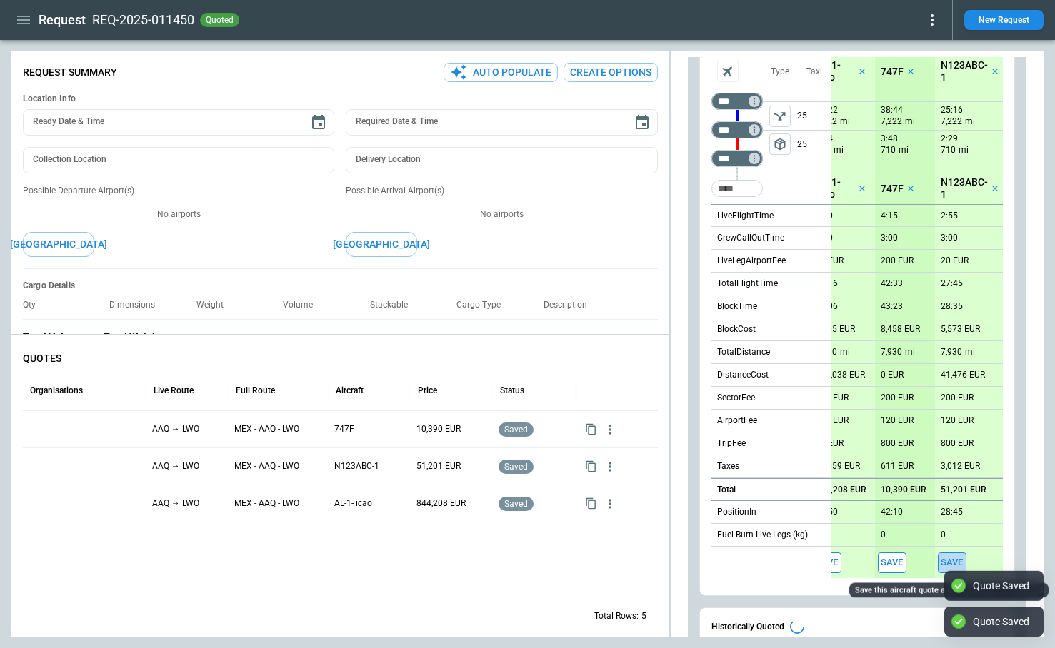
click at [950, 560] on button "Save" at bounding box center [951, 563] width 29 height 21
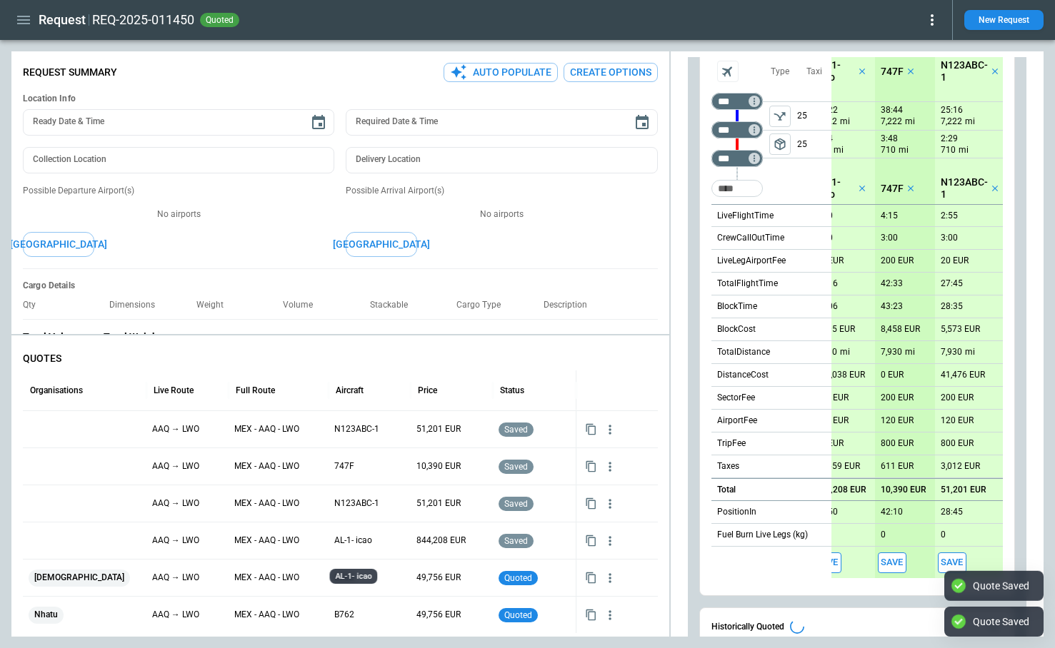
type textarea "*"
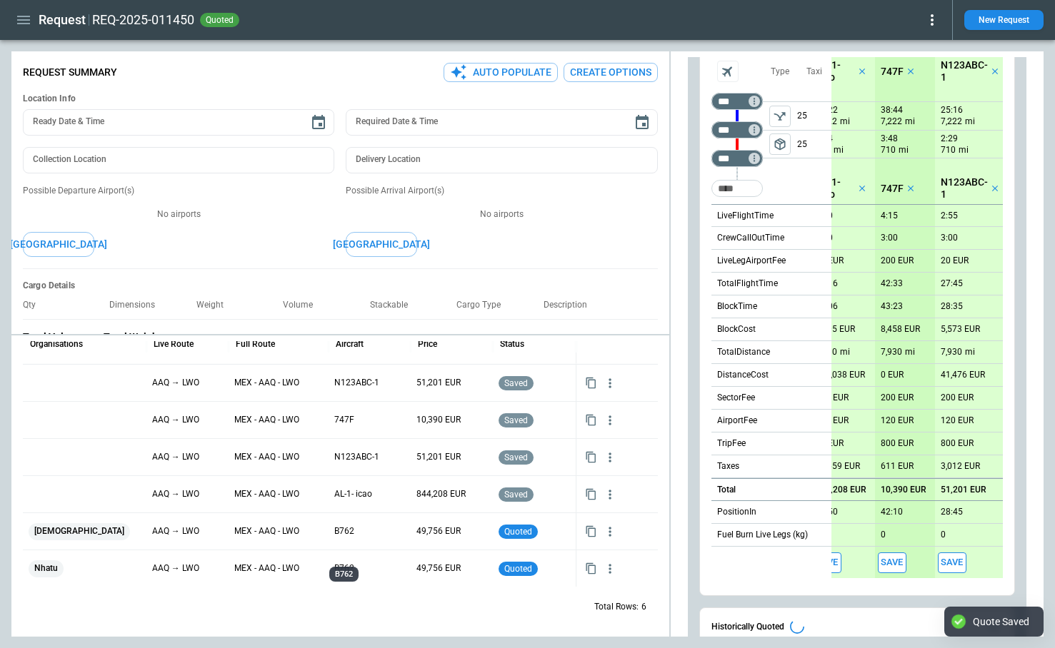
scroll to position [20, 0]
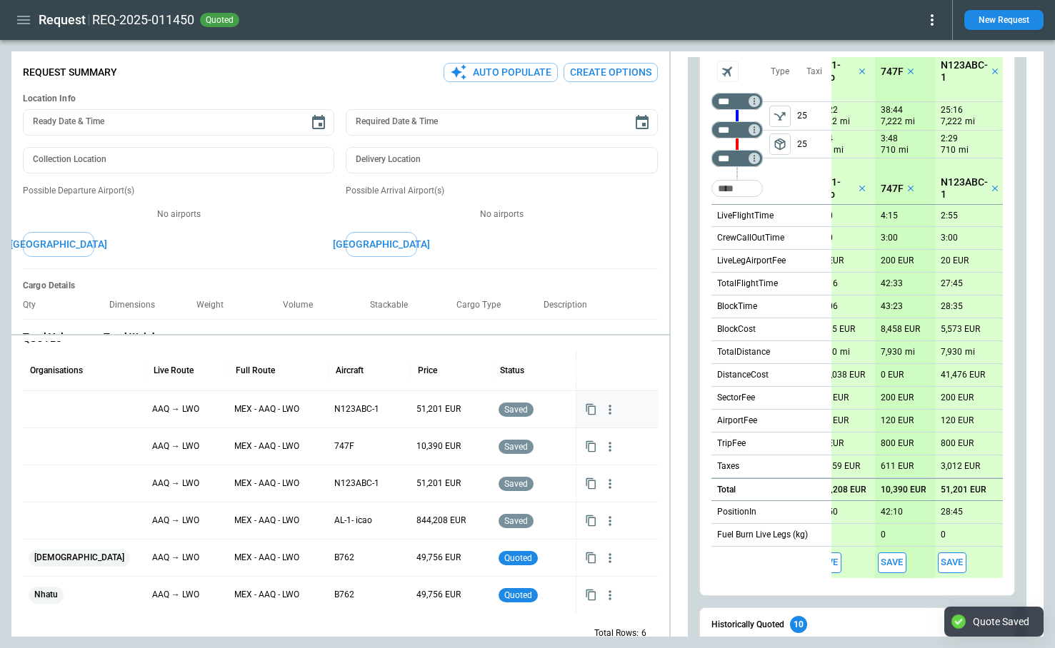
click at [51, 408] on div at bounding box center [85, 409] width 112 height 25
click at [62, 407] on div at bounding box center [85, 409] width 112 height 25
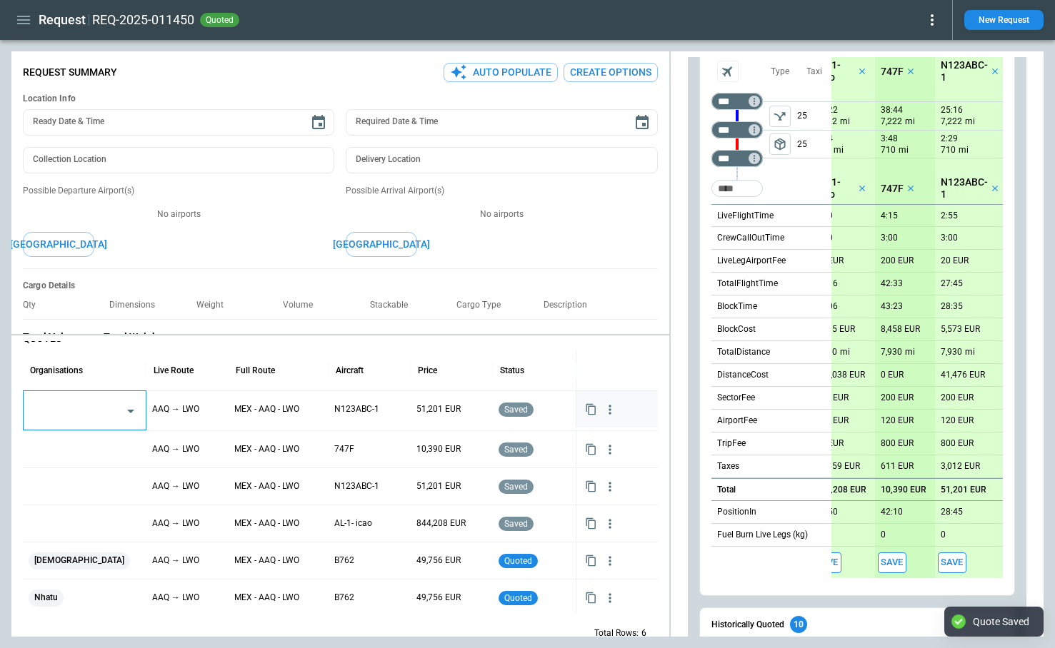
click at [62, 407] on input "text" at bounding box center [74, 410] width 88 height 25
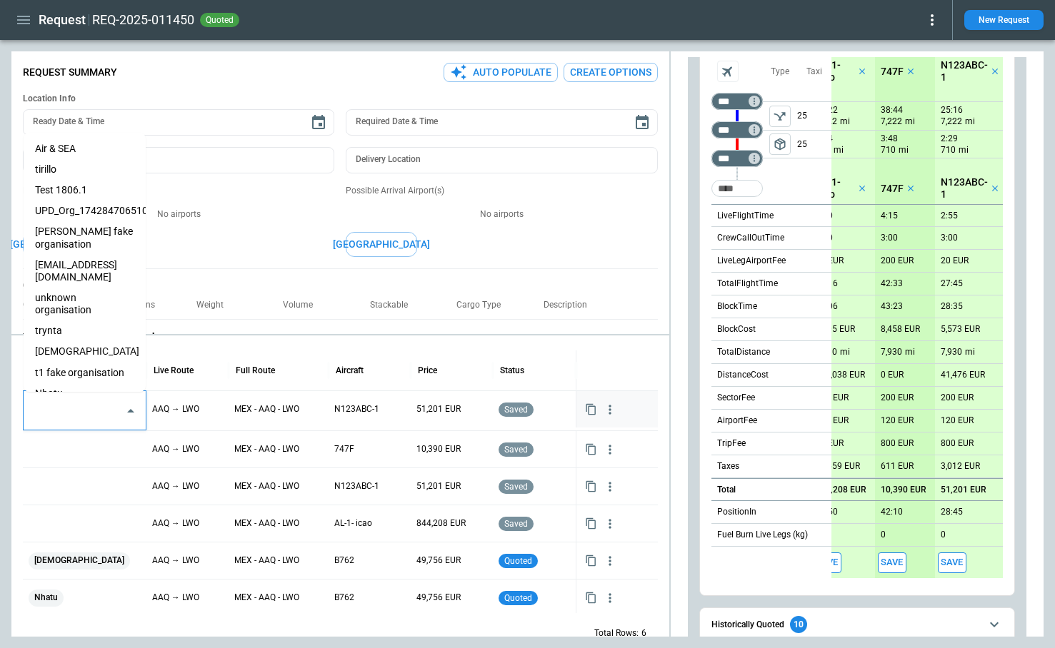
click at [56, 383] on li "Nhatu" at bounding box center [85, 393] width 122 height 21
click at [648, 363] on div at bounding box center [616, 370] width 67 height 39
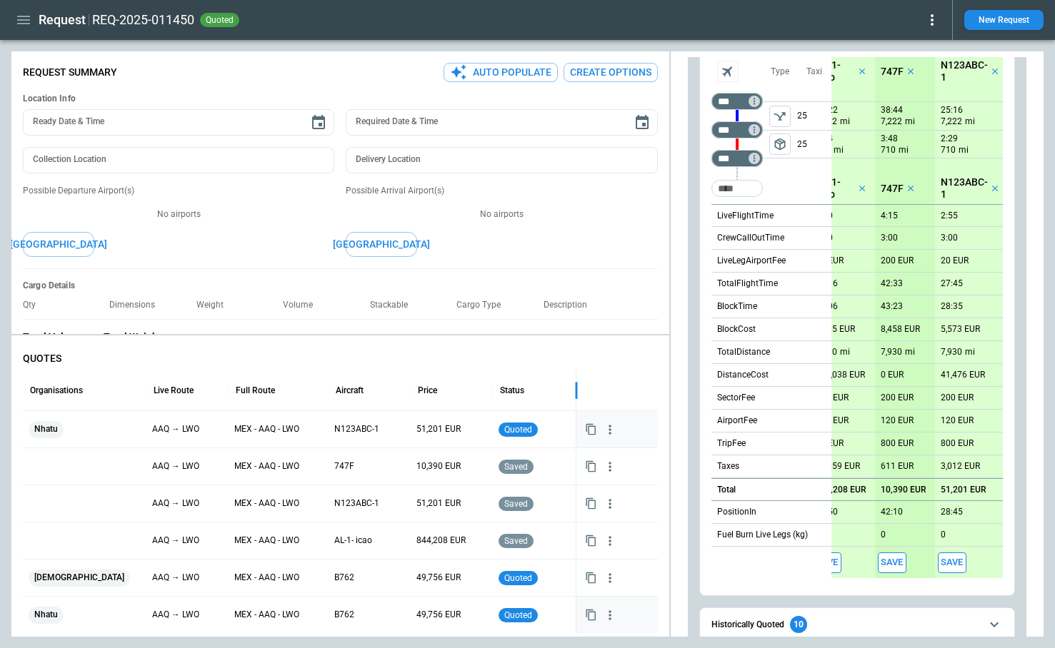
scroll to position [46, 0]
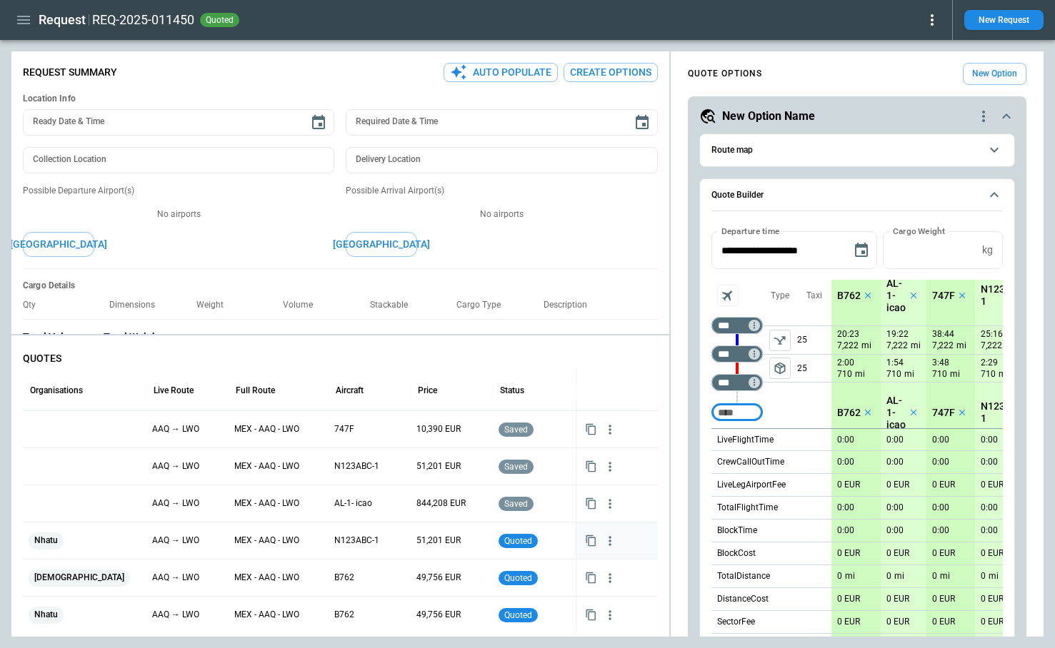
scroll to position [46, 0]
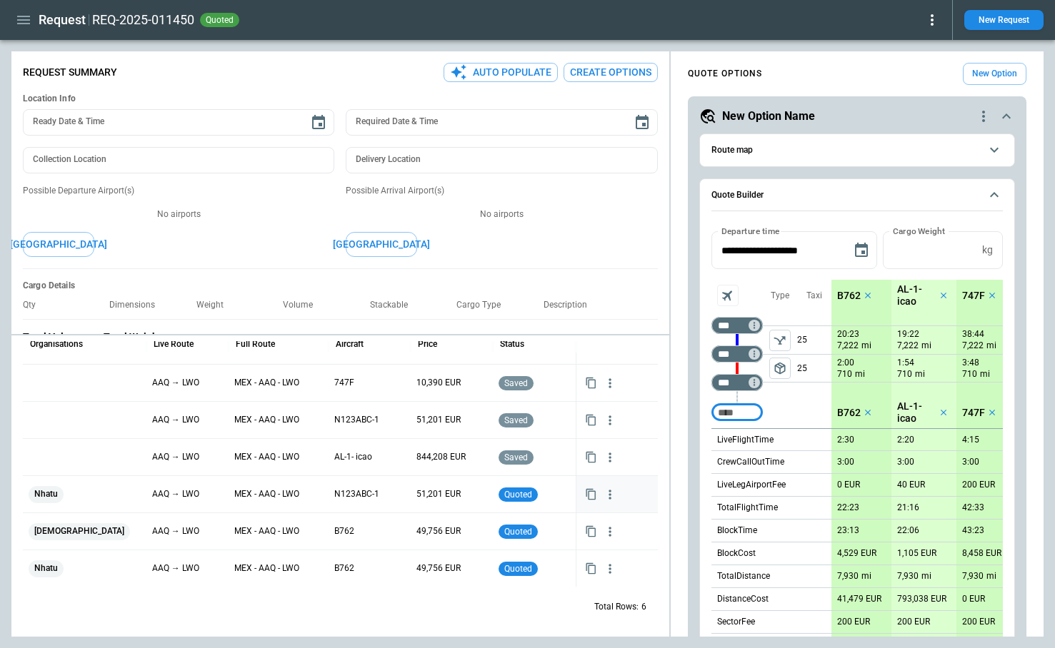
type textarea "*"
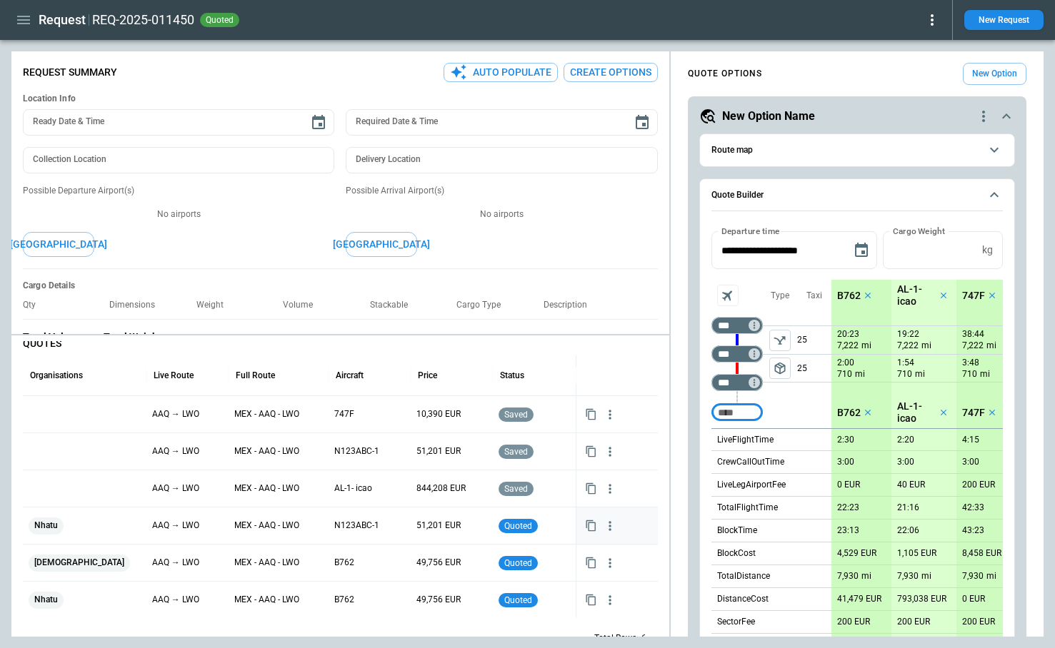
scroll to position [0, 0]
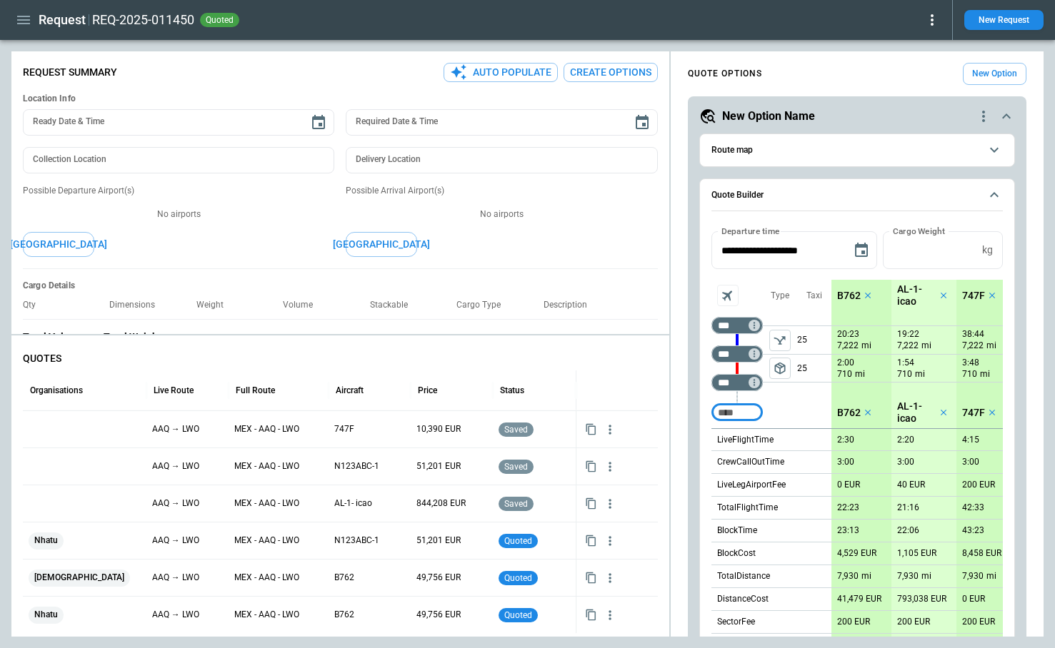
click at [994, 18] on button "New Request" at bounding box center [1003, 20] width 79 height 20
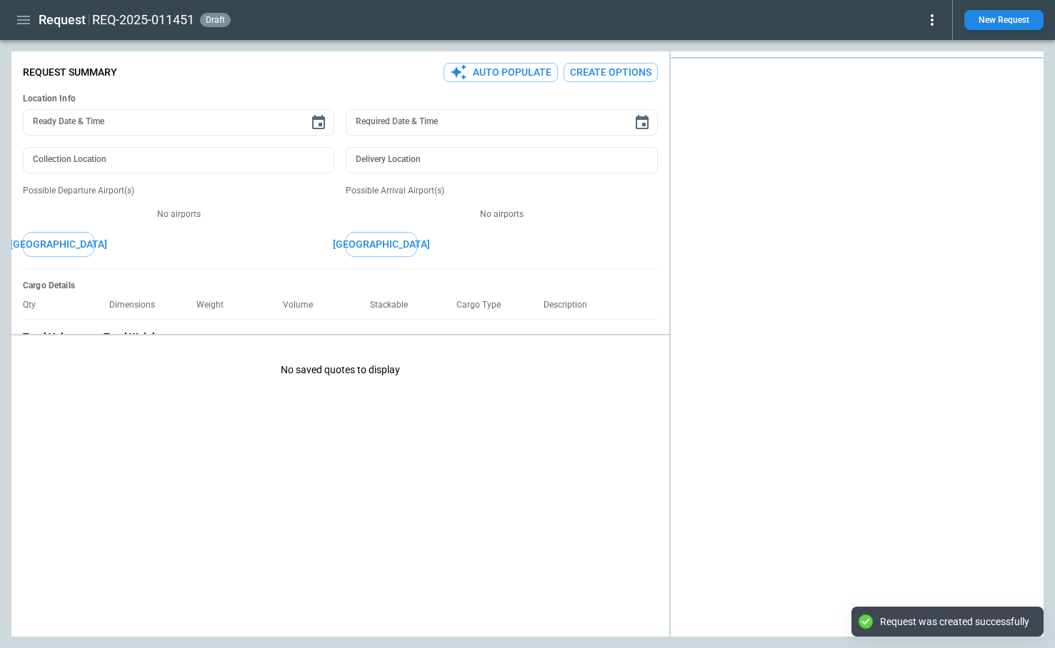
type textarea "*"
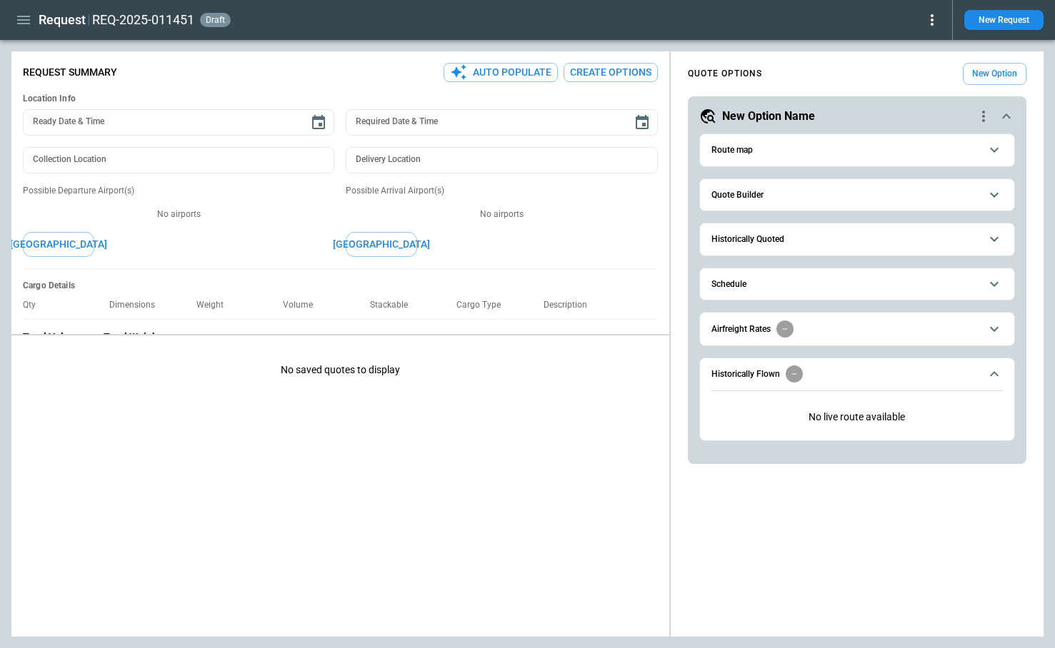
click at [768, 241] on h6 "Historically Quoted" at bounding box center [747, 239] width 73 height 9
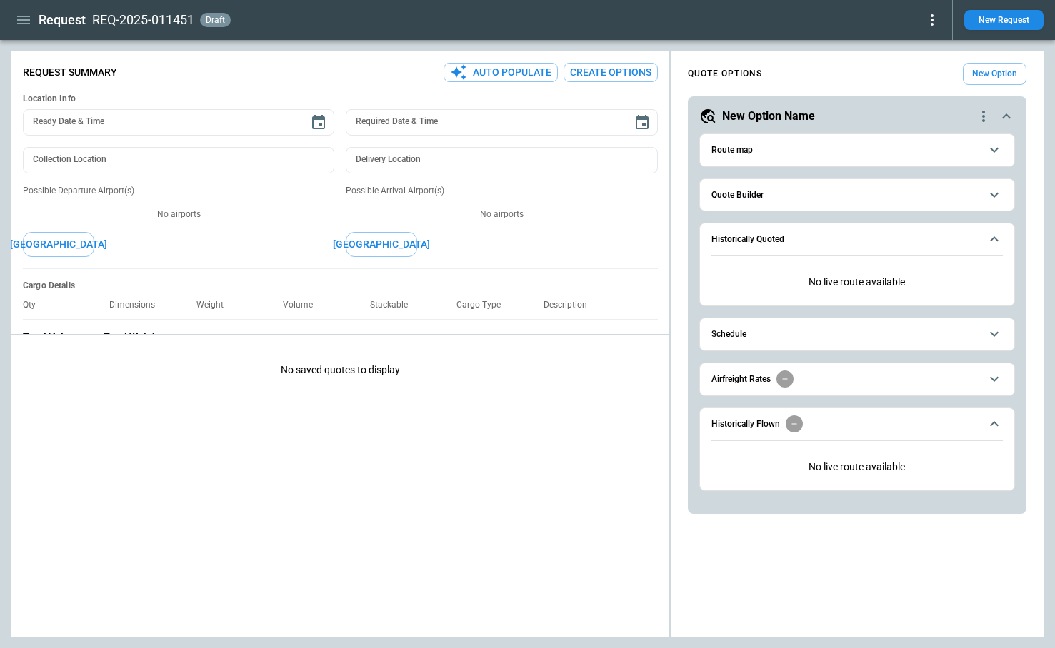
click at [750, 203] on button "Quote Builder" at bounding box center [856, 195] width 291 height 32
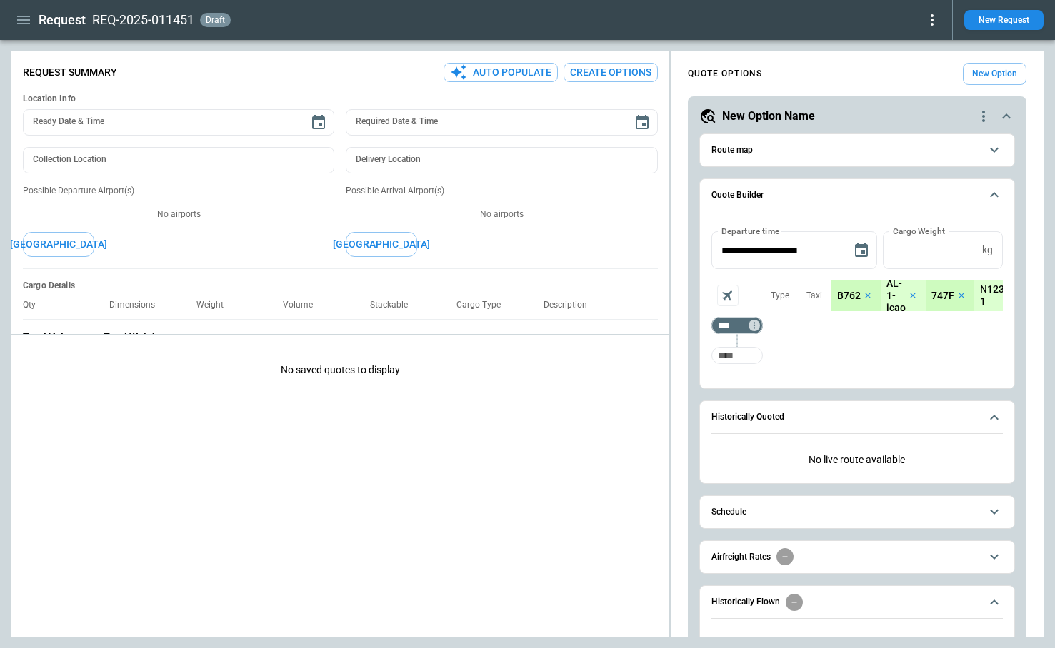
click at [748, 360] on input "Too short" at bounding box center [737, 356] width 46 height 26
type input "***"
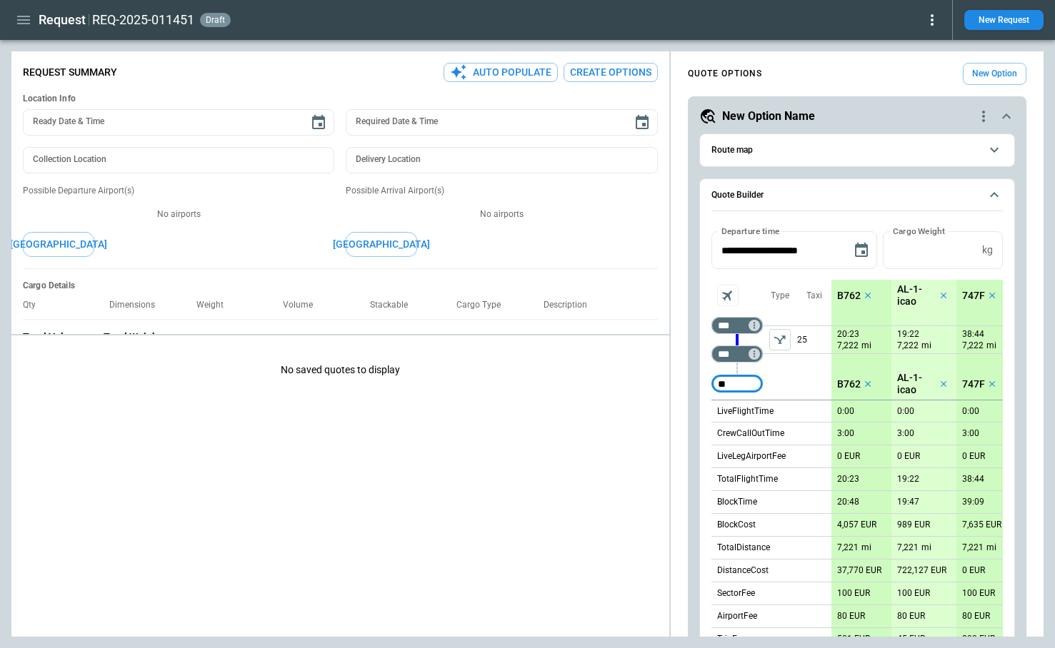
type input "*"
type input "***"
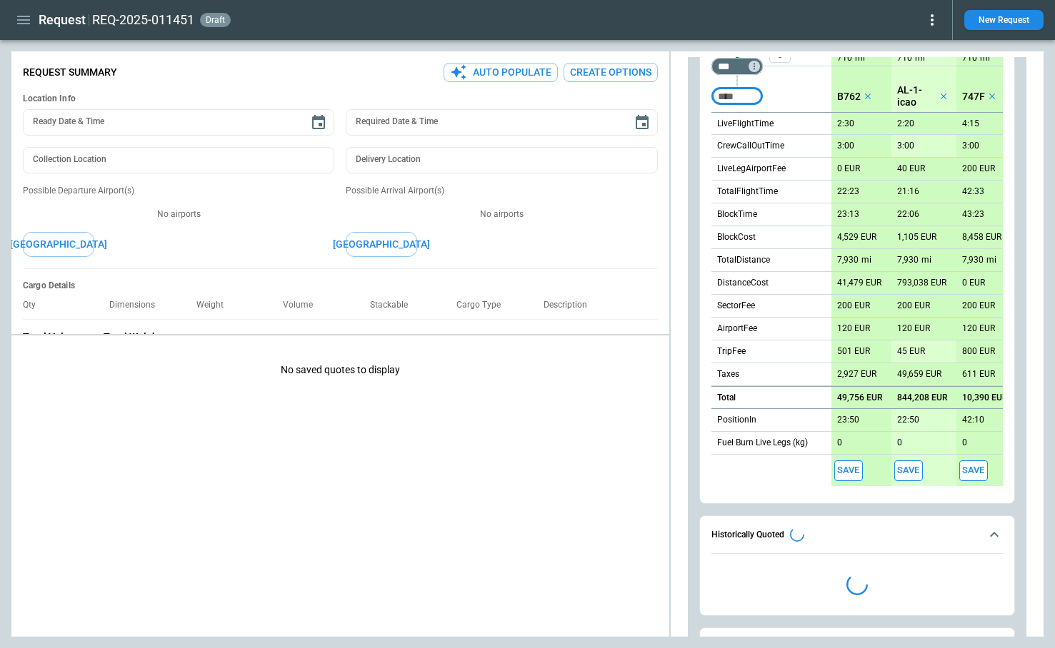
scroll to position [509, 0]
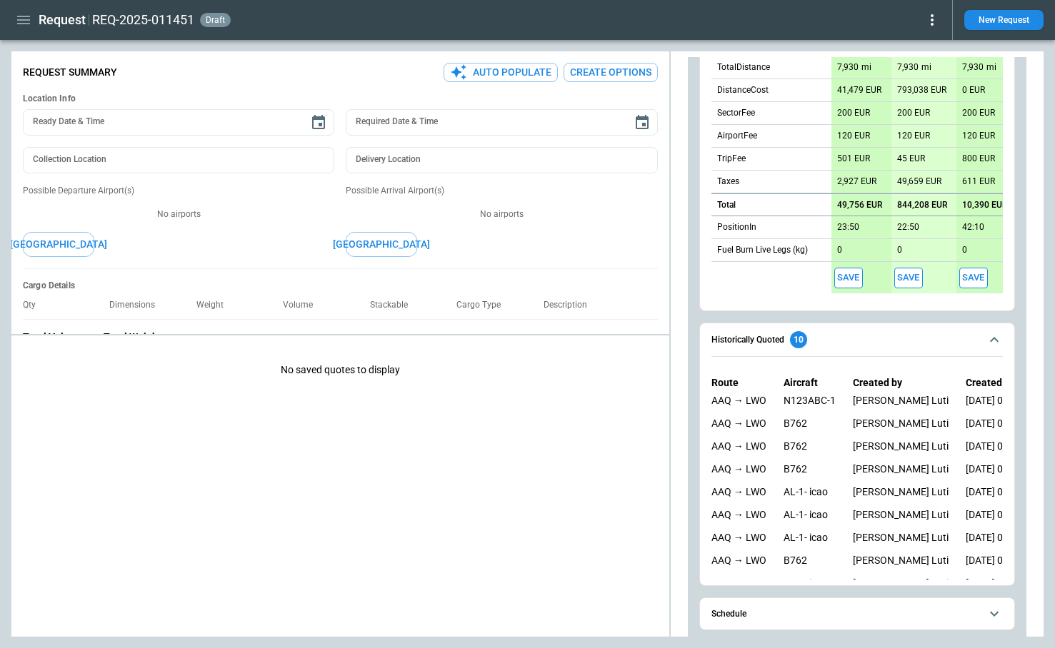
click at [848, 281] on button "Save" at bounding box center [848, 278] width 29 height 21
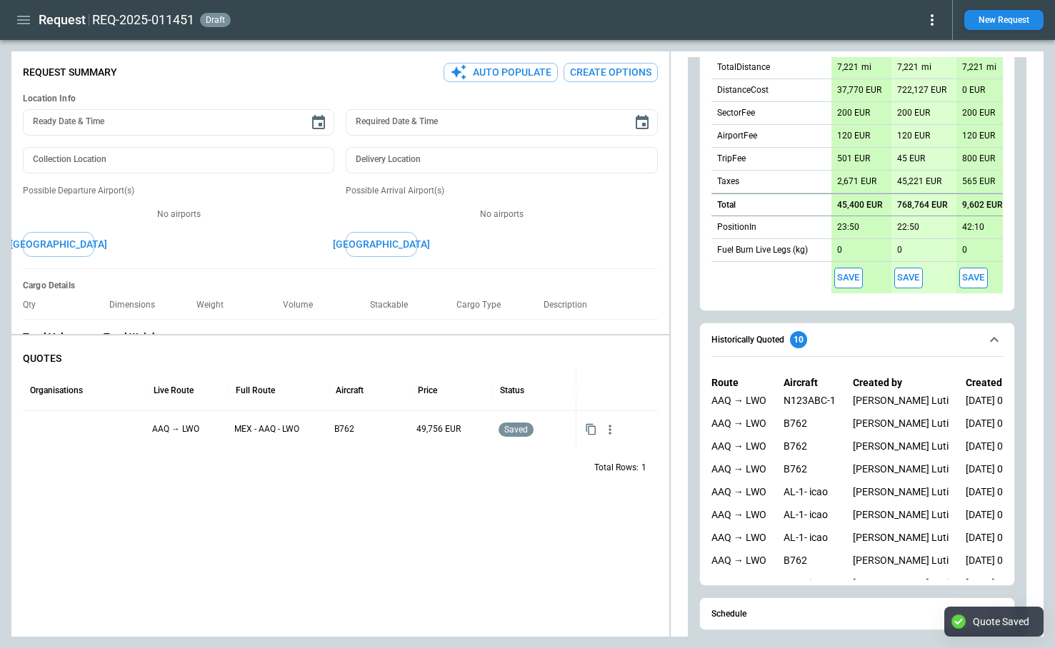
click at [908, 277] on button "Save" at bounding box center [908, 278] width 29 height 21
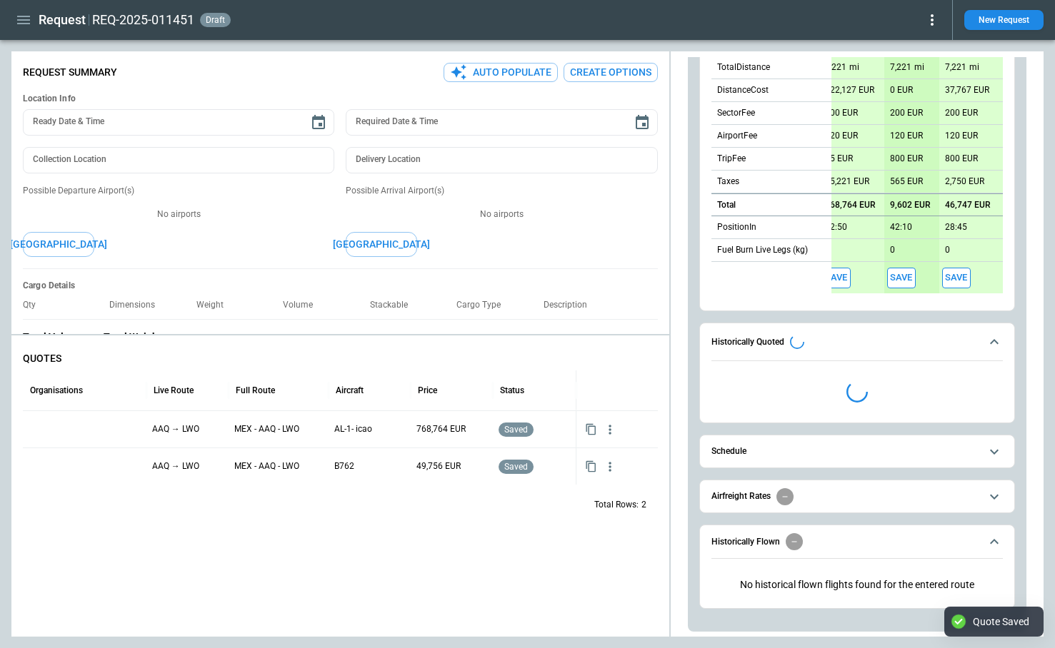
click at [905, 276] on button "Save" at bounding box center [901, 278] width 29 height 21
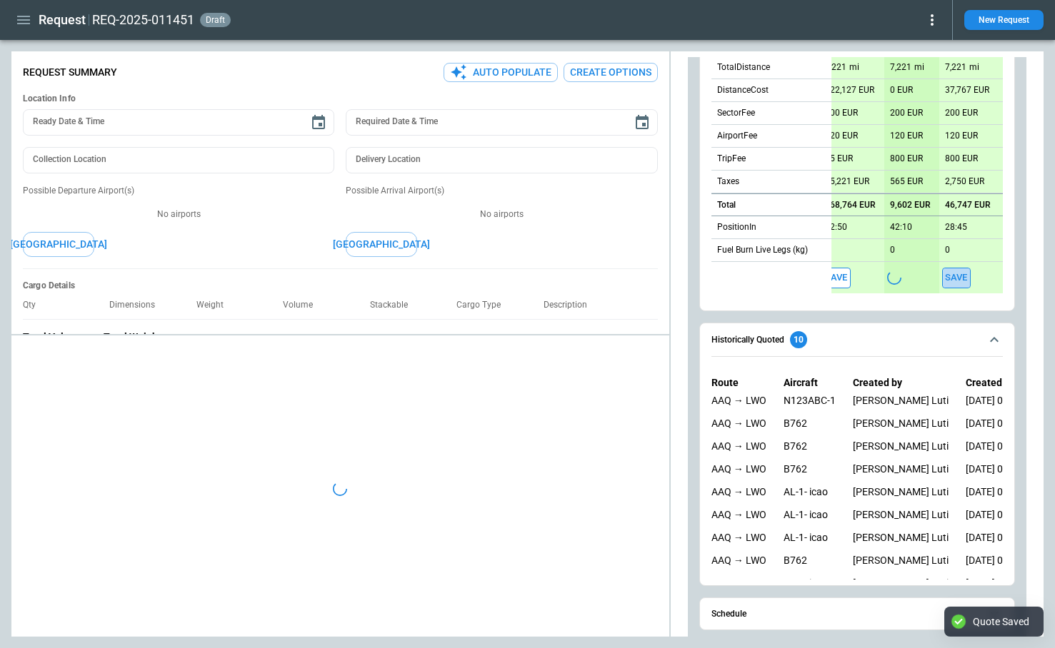
click at [956, 277] on button "Save" at bounding box center [956, 278] width 29 height 21
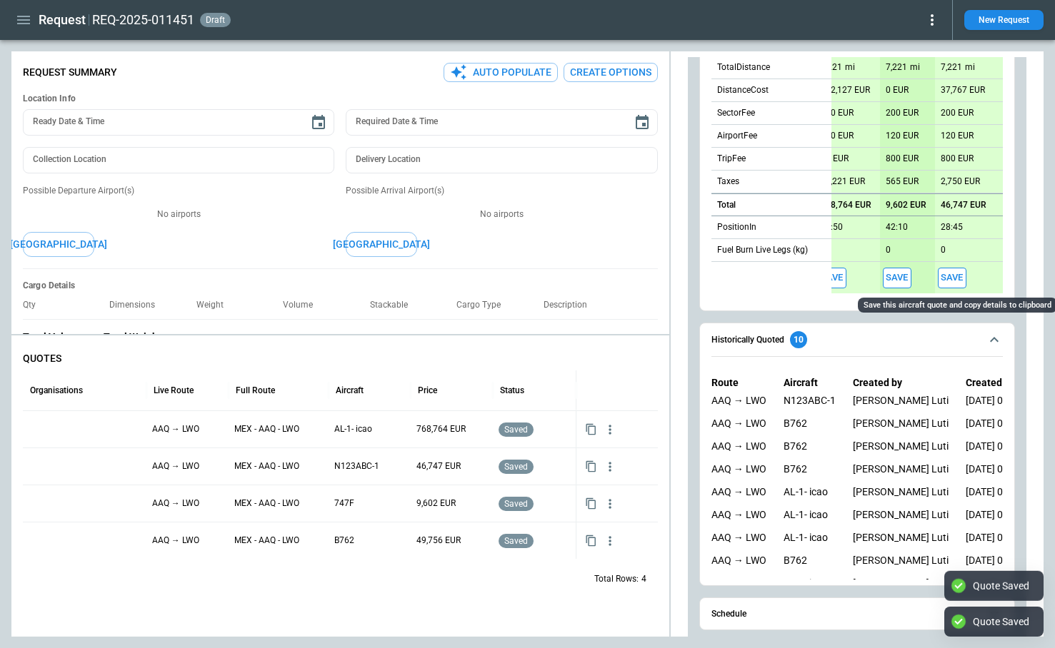
scroll to position [0, 0]
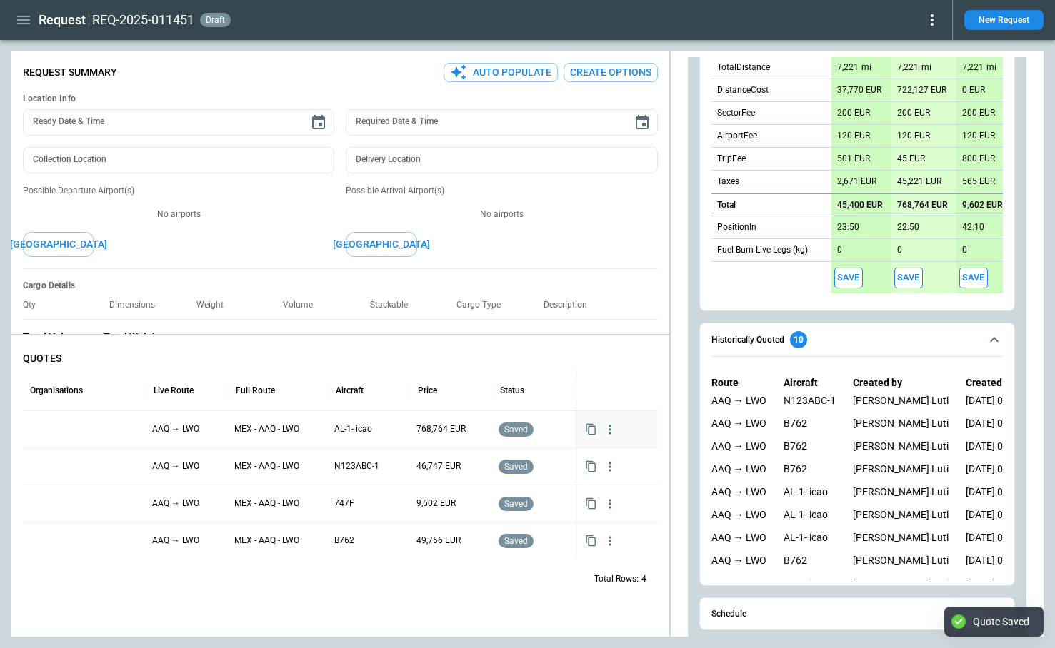
click at [74, 433] on div at bounding box center [85, 429] width 112 height 25
click at [66, 425] on div at bounding box center [85, 429] width 112 height 25
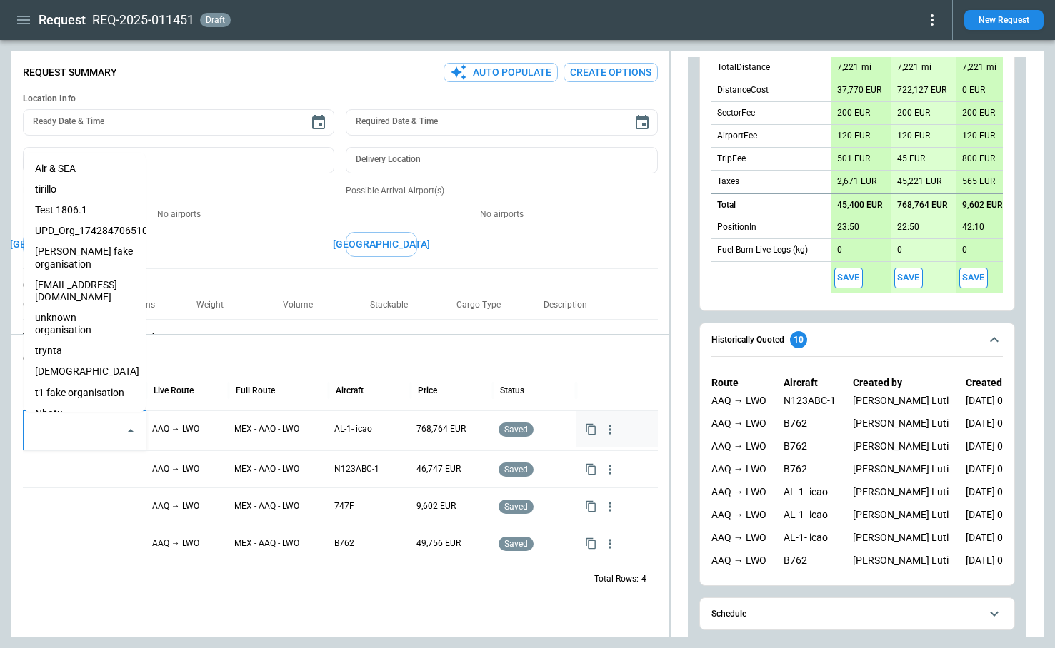
click at [70, 428] on input "text" at bounding box center [74, 430] width 88 height 25
click at [64, 171] on li "Air & SEA" at bounding box center [85, 169] width 122 height 21
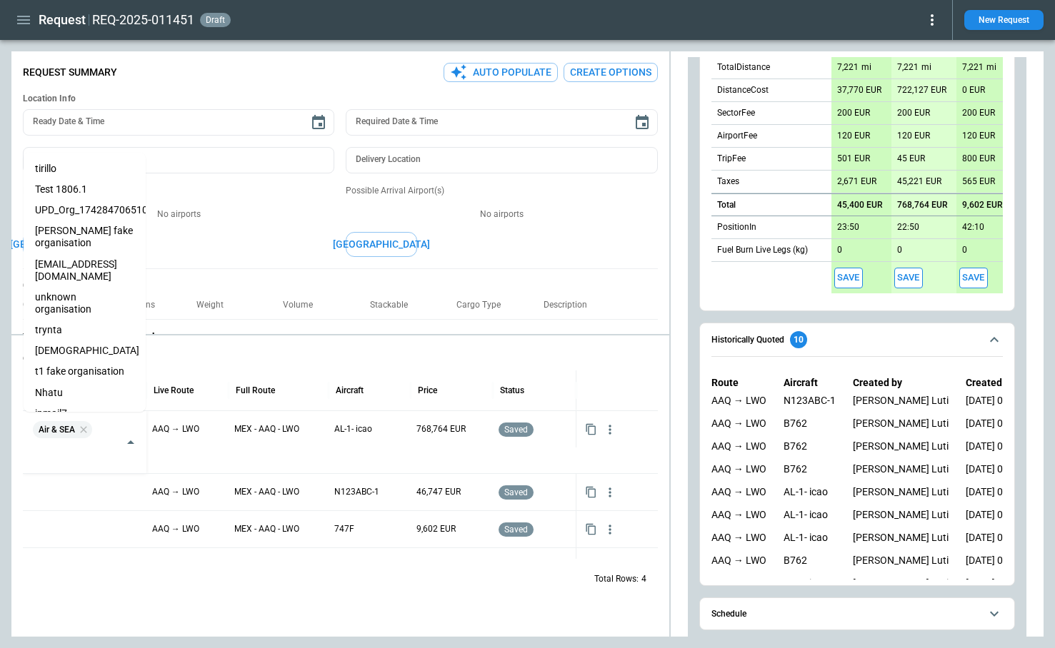
click at [252, 573] on div "Total Rows: 4" at bounding box center [340, 578] width 635 height 37
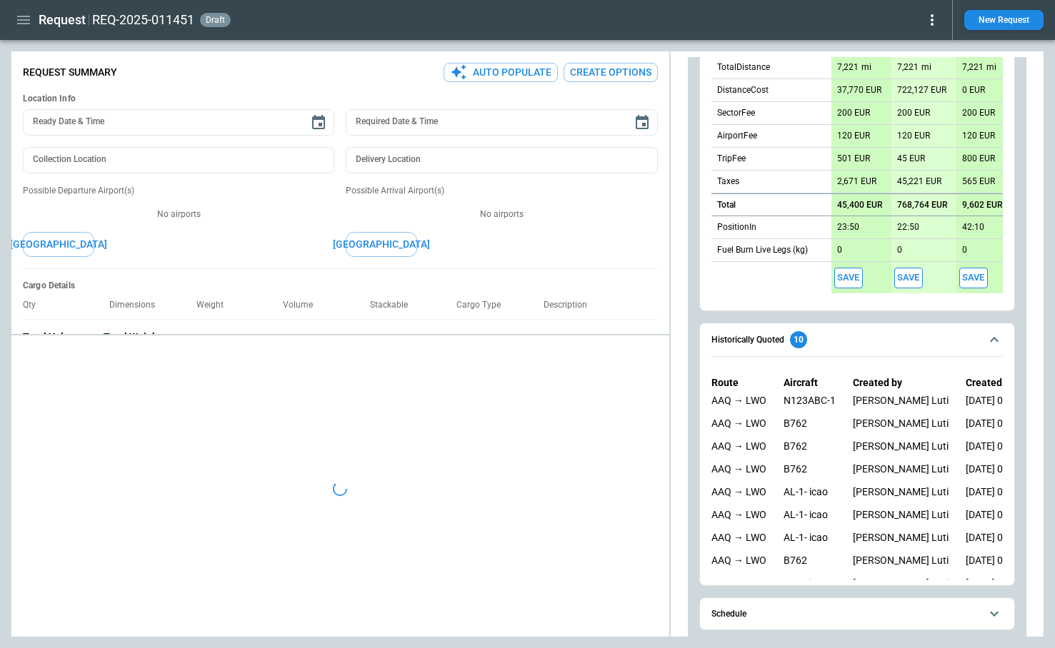
type textarea "*"
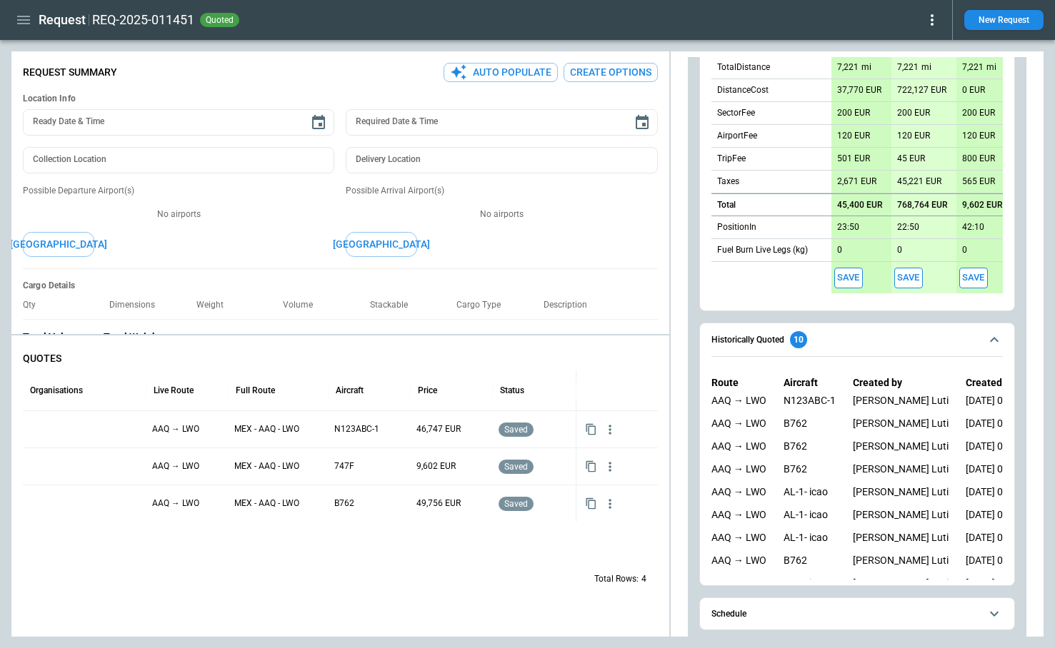
scroll to position [509, 0]
click at [64, 432] on div at bounding box center [85, 429] width 112 height 25
click at [67, 432] on div at bounding box center [85, 429] width 112 height 25
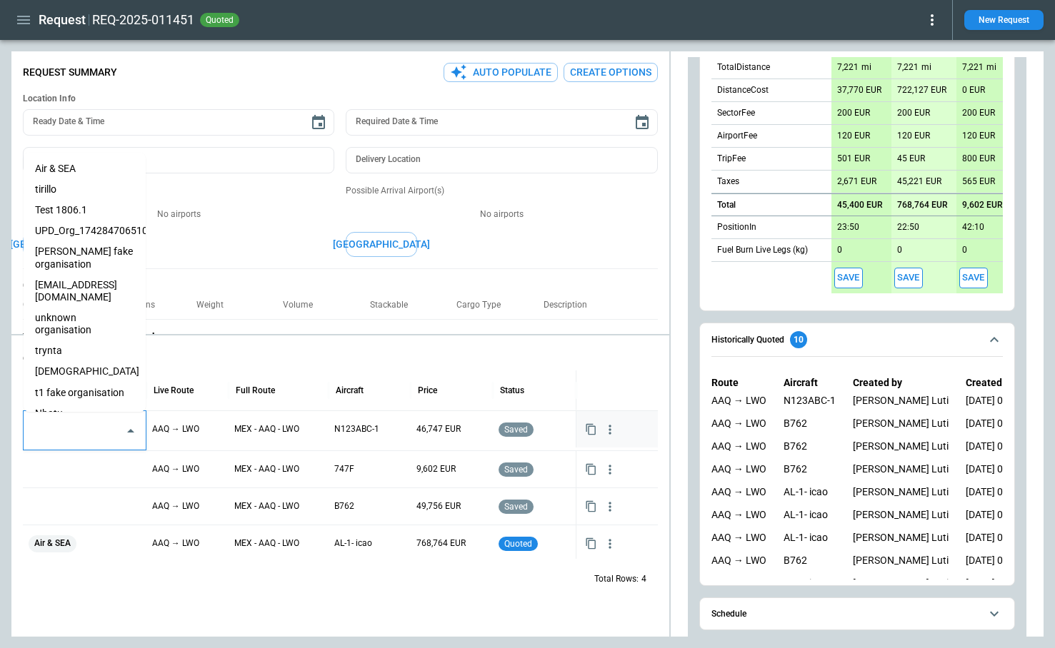
click at [67, 432] on input "text" at bounding box center [74, 430] width 88 height 25
click at [69, 208] on li "Test 1806.1" at bounding box center [85, 210] width 122 height 21
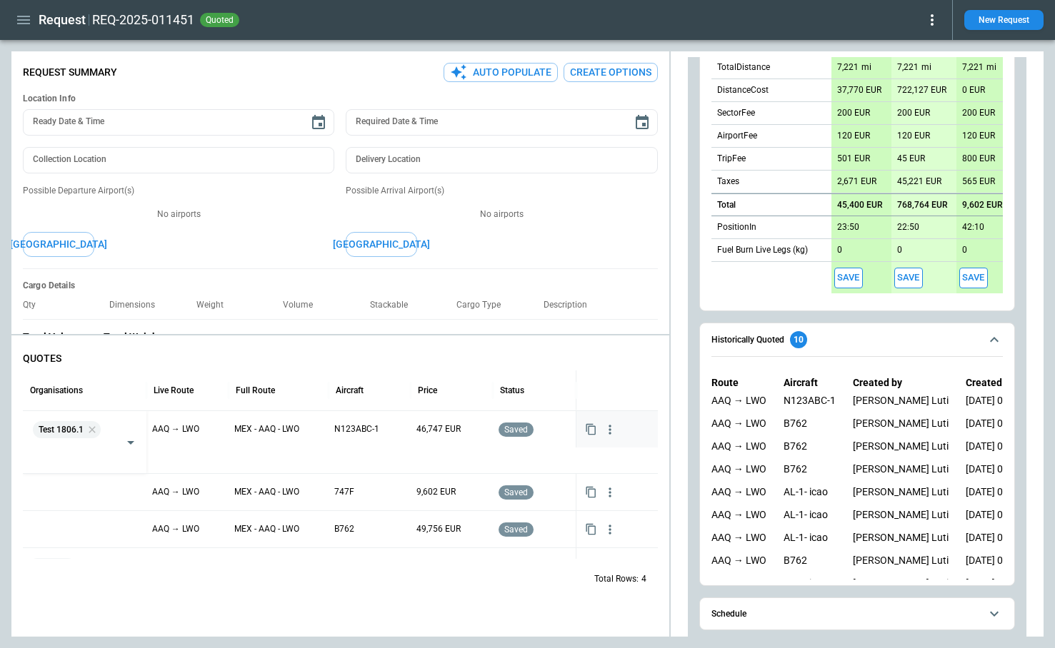
click at [213, 595] on div "Total Rows: 4" at bounding box center [340, 578] width 635 height 37
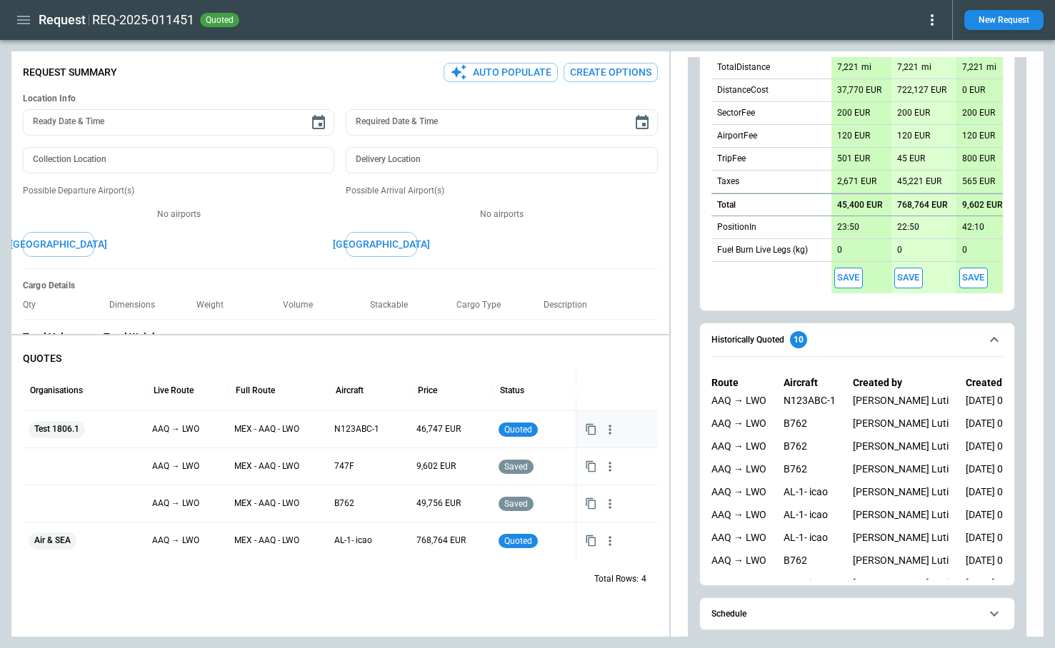
click at [934, 20] on icon at bounding box center [931, 19] width 17 height 17
click at [915, 46] on button "Confirm" at bounding box center [915, 44] width 47 height 21
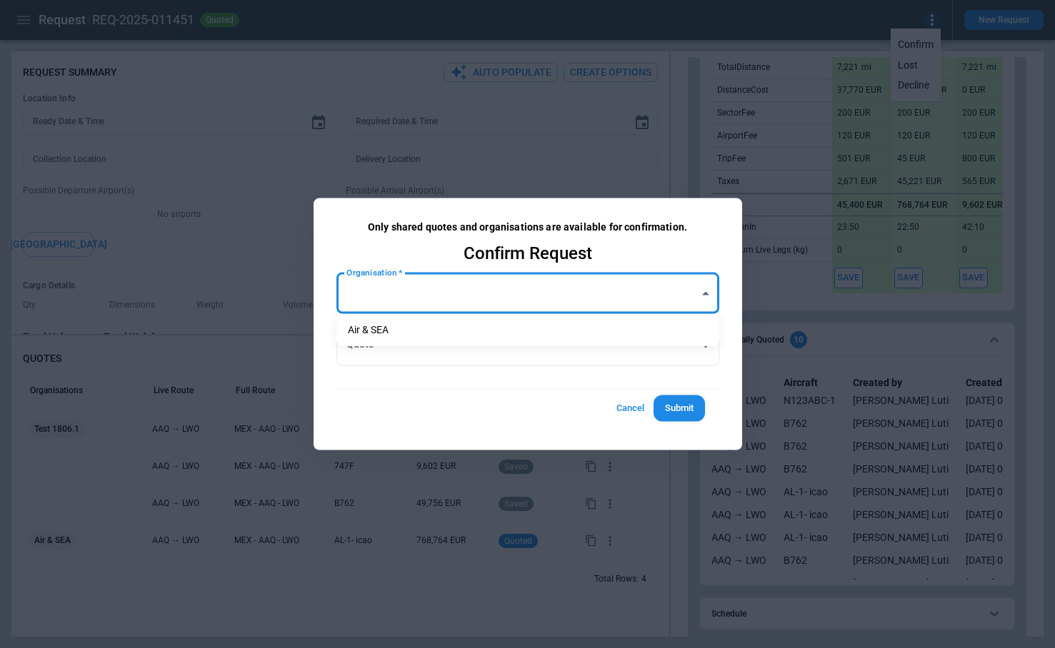
click at [460, 281] on body "**********" at bounding box center [527, 324] width 1055 height 648
click at [387, 416] on div at bounding box center [527, 324] width 1055 height 648
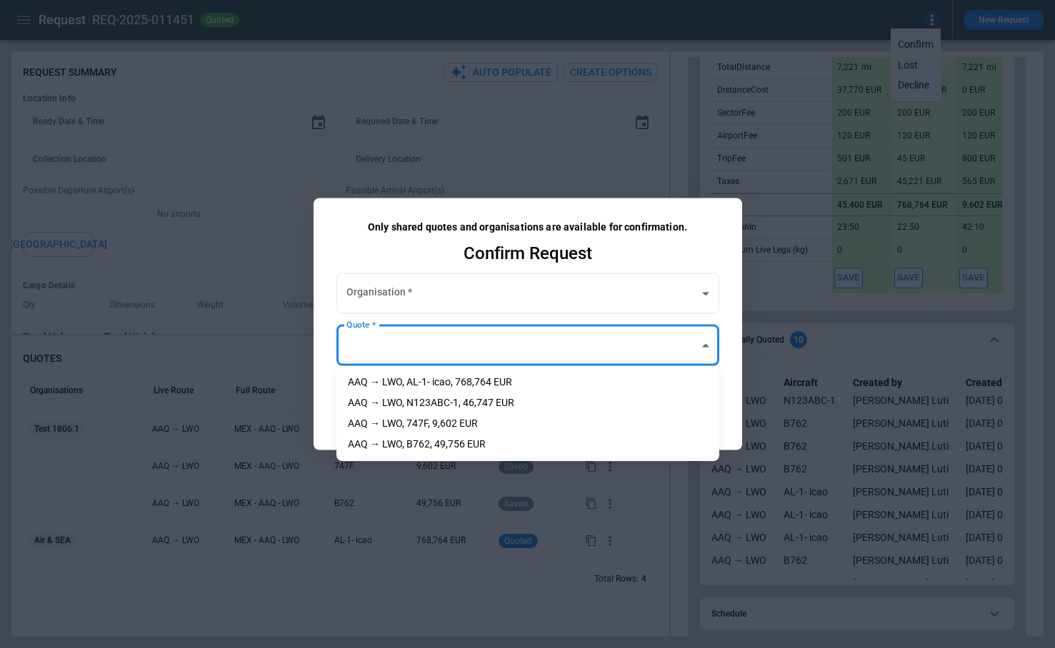
click at [401, 350] on body "**********" at bounding box center [527, 324] width 1055 height 648
click at [317, 414] on div at bounding box center [527, 324] width 1055 height 648
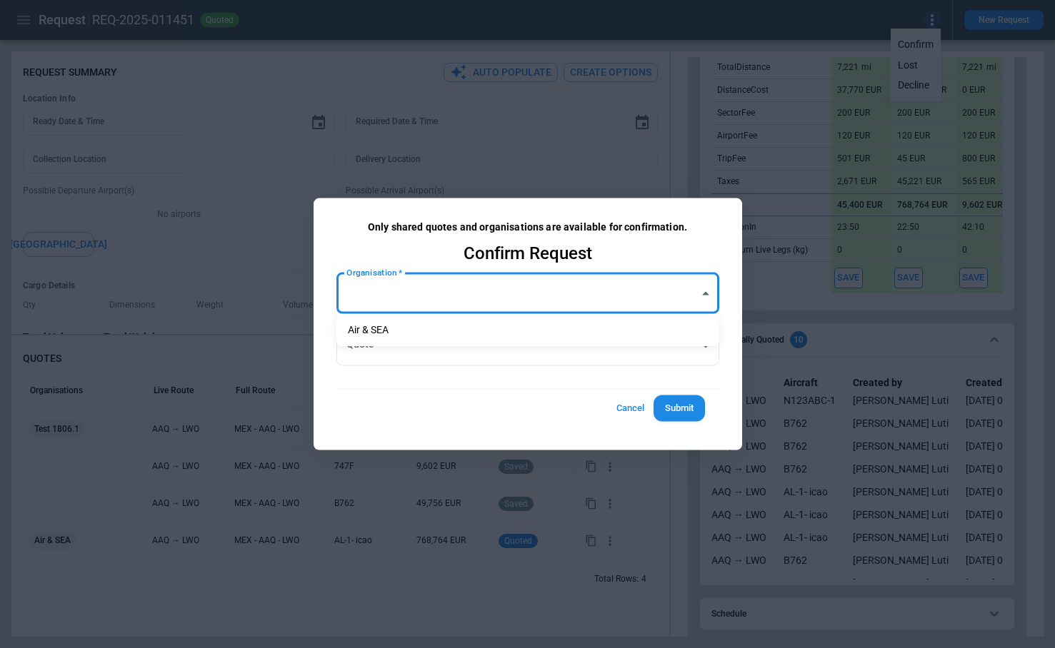
click at [471, 301] on body "**********" at bounding box center [527, 324] width 1055 height 648
click at [466, 332] on li "Air & SEA" at bounding box center [527, 330] width 383 height 21
type input "**********"
click at [465, 347] on body "**********" at bounding box center [527, 324] width 1055 height 648
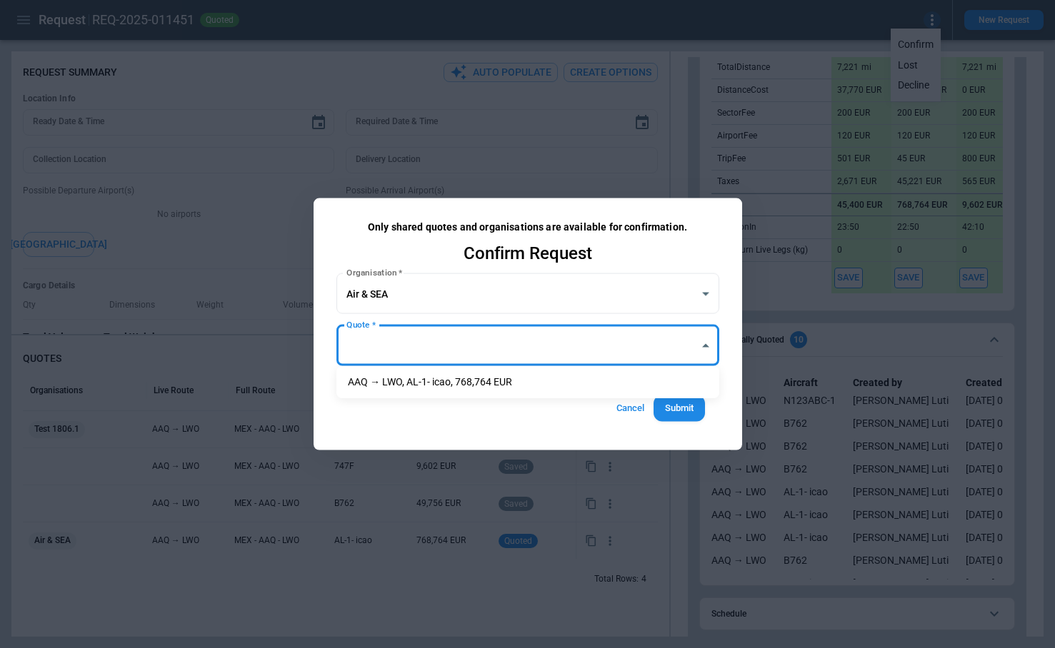
click at [413, 434] on div at bounding box center [527, 324] width 1055 height 648
click at [426, 277] on body "**********" at bounding box center [527, 324] width 1055 height 648
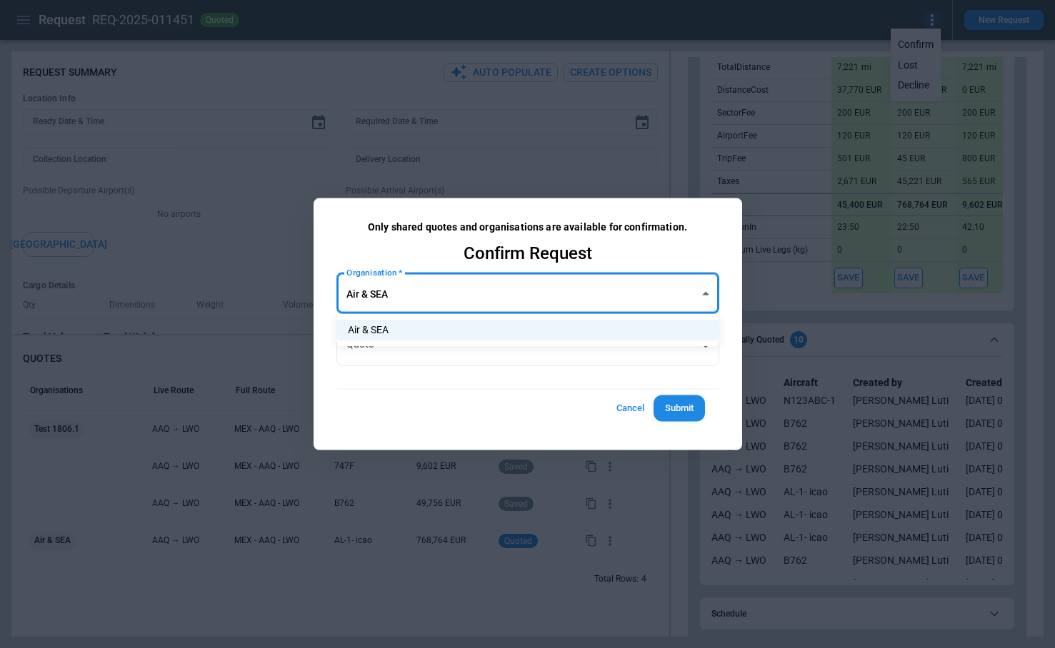
click at [402, 389] on div at bounding box center [527, 324] width 1055 height 648
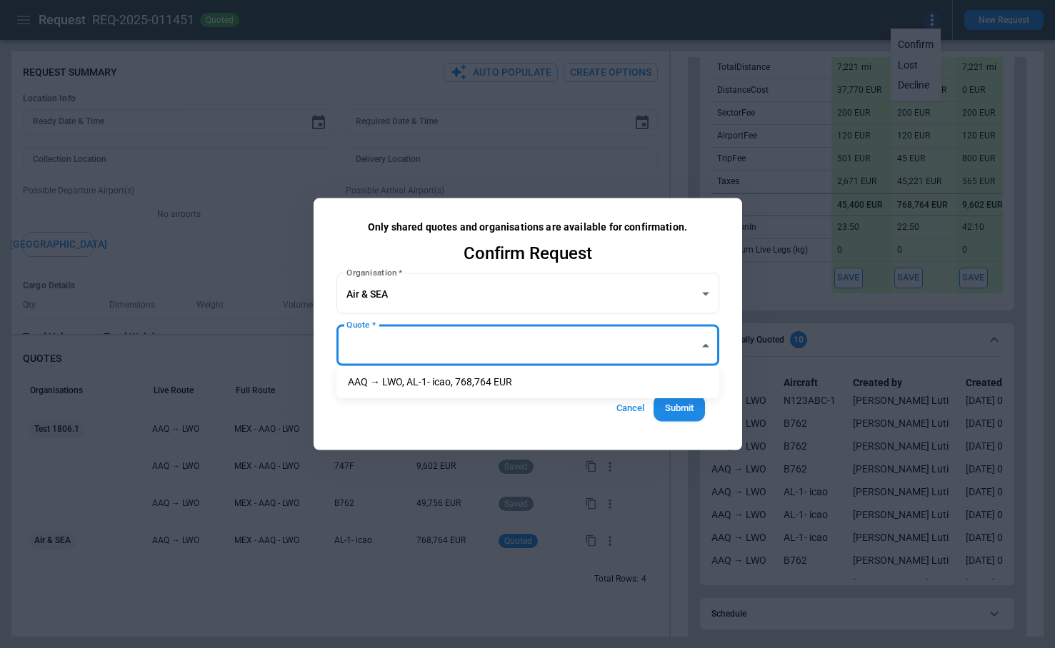
click at [403, 337] on body "**********" at bounding box center [527, 324] width 1055 height 648
click at [414, 291] on div at bounding box center [527, 324] width 1055 height 648
click at [628, 407] on button "Cancel" at bounding box center [631, 409] width 46 height 26
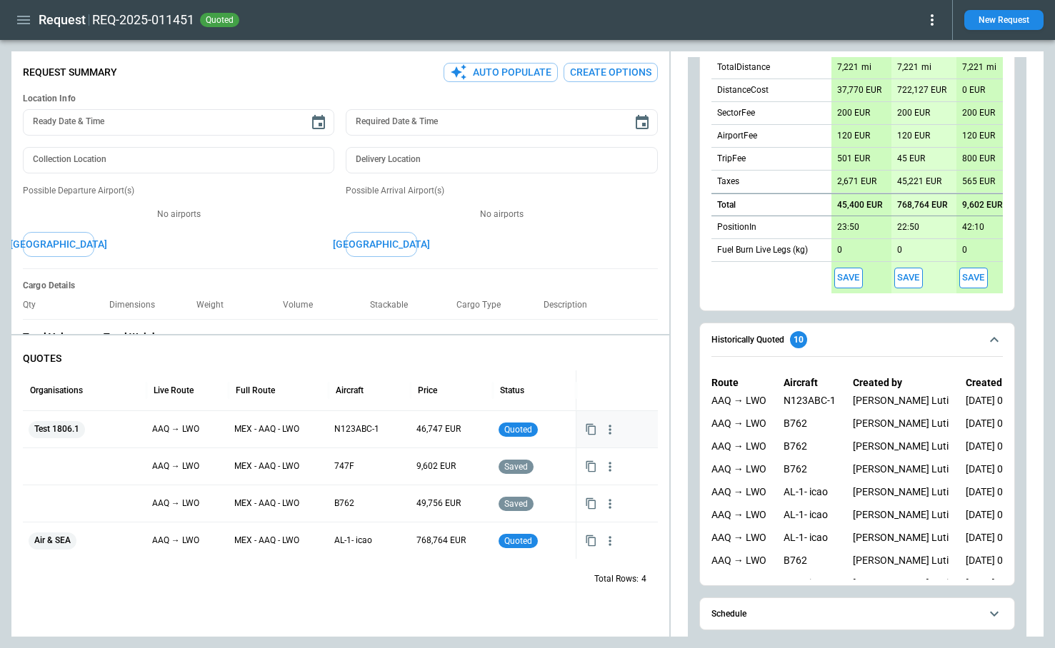
click at [924, 11] on icon at bounding box center [931, 19] width 17 height 17
click at [912, 41] on button "Confirm" at bounding box center [915, 44] width 47 height 21
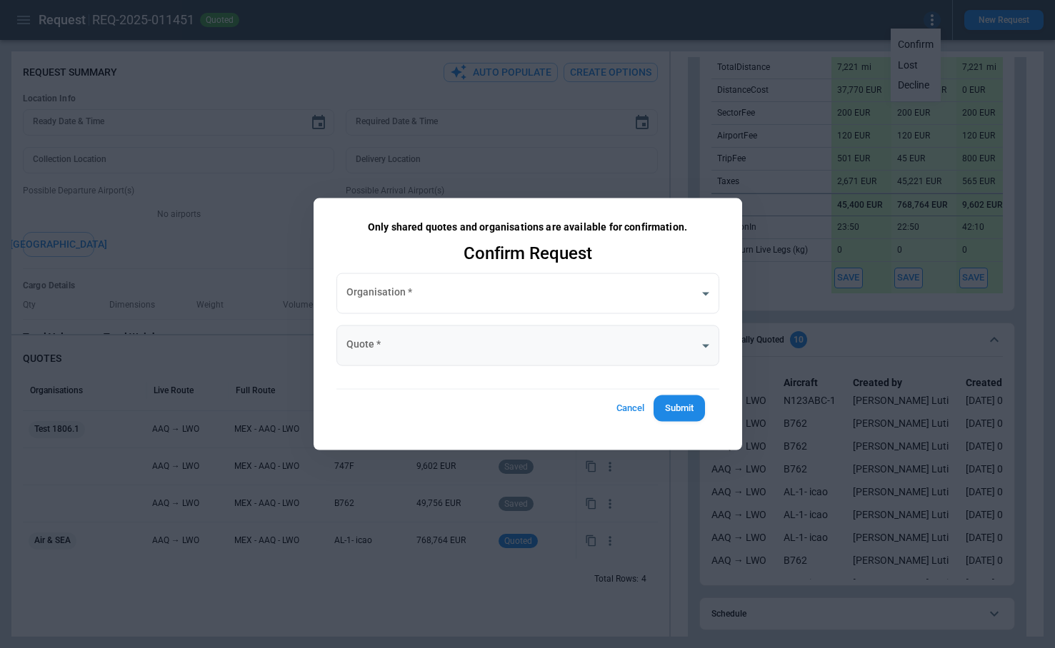
click at [406, 346] on body "**********" at bounding box center [527, 324] width 1055 height 648
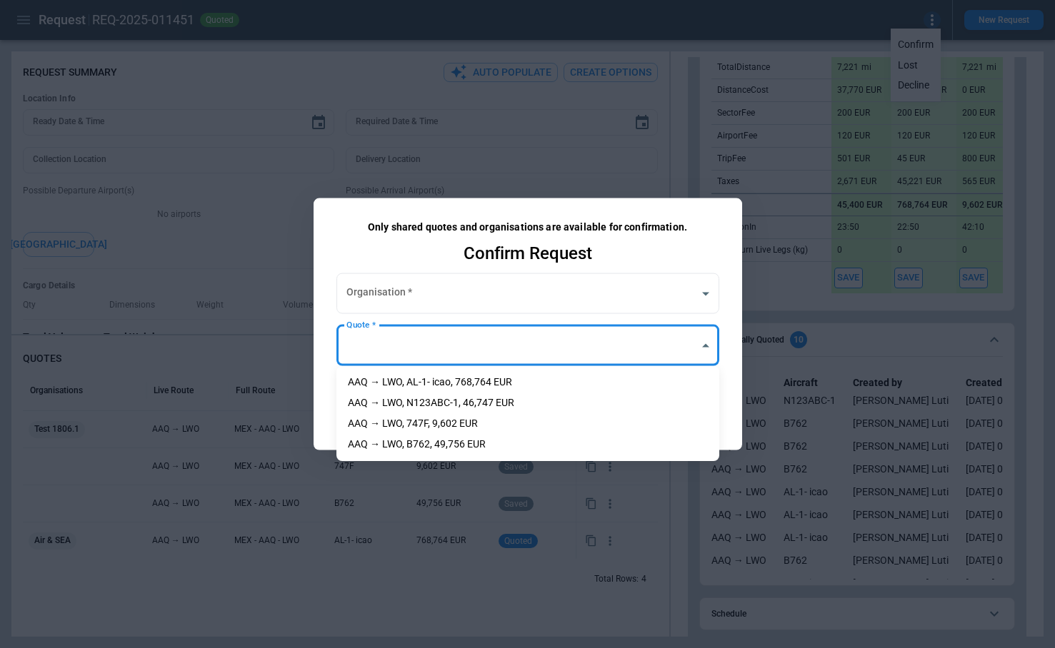
click at [415, 421] on li "AAQ → LWO, 747F, 9,602 EUR" at bounding box center [527, 423] width 383 height 21
type input "**********"
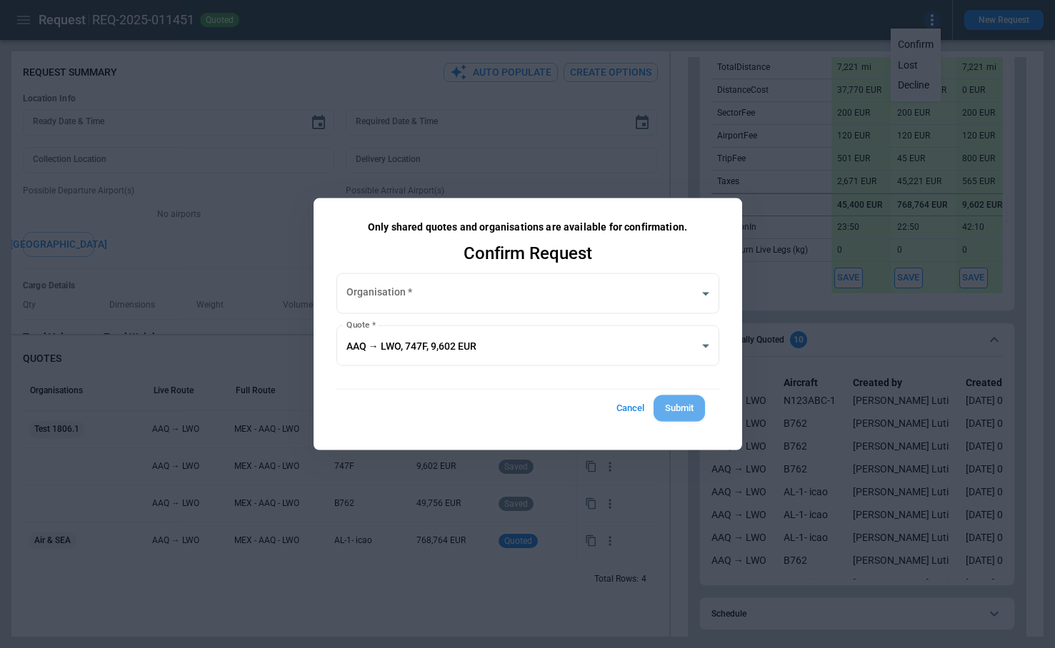
click at [674, 409] on button "Submit" at bounding box center [678, 409] width 51 height 26
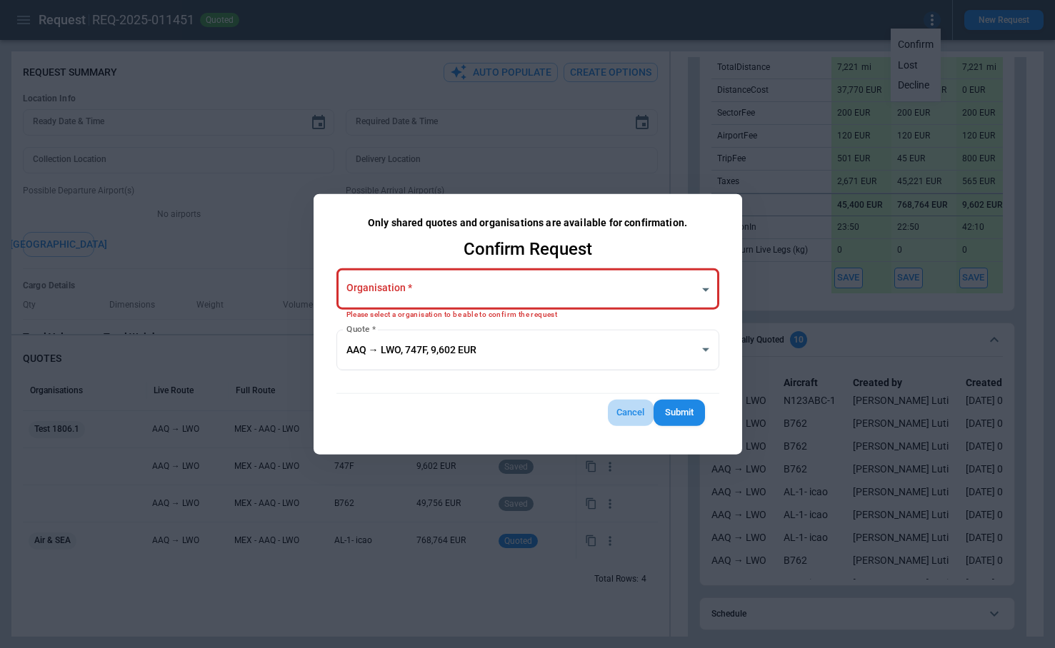
click at [630, 414] on button "Cancel" at bounding box center [631, 413] width 46 height 26
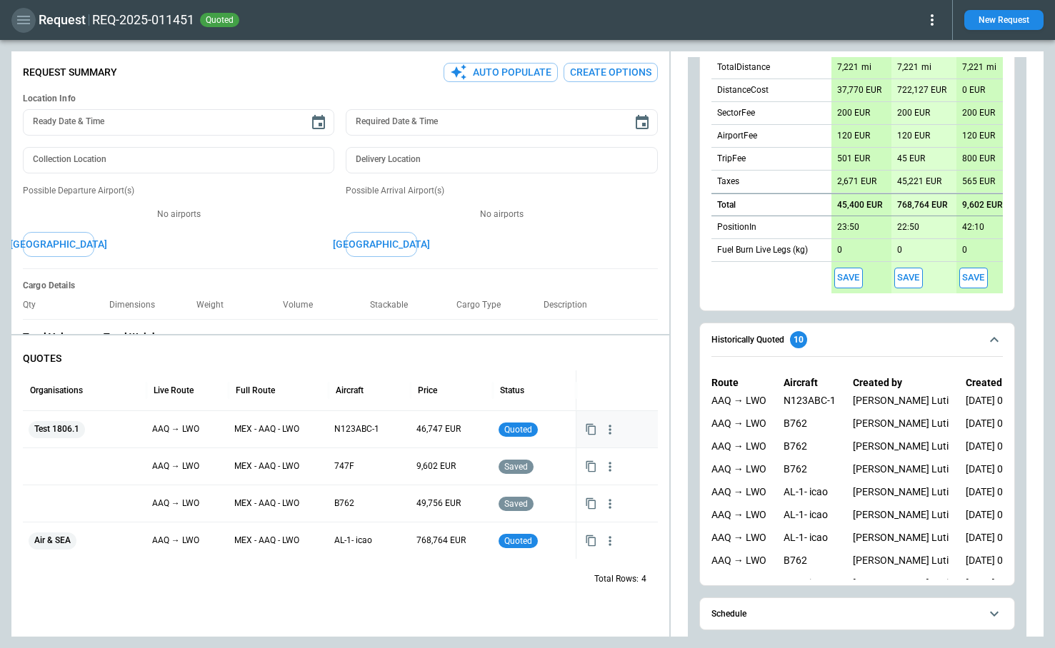
click at [26, 19] on icon "button" at bounding box center [23, 20] width 13 height 9
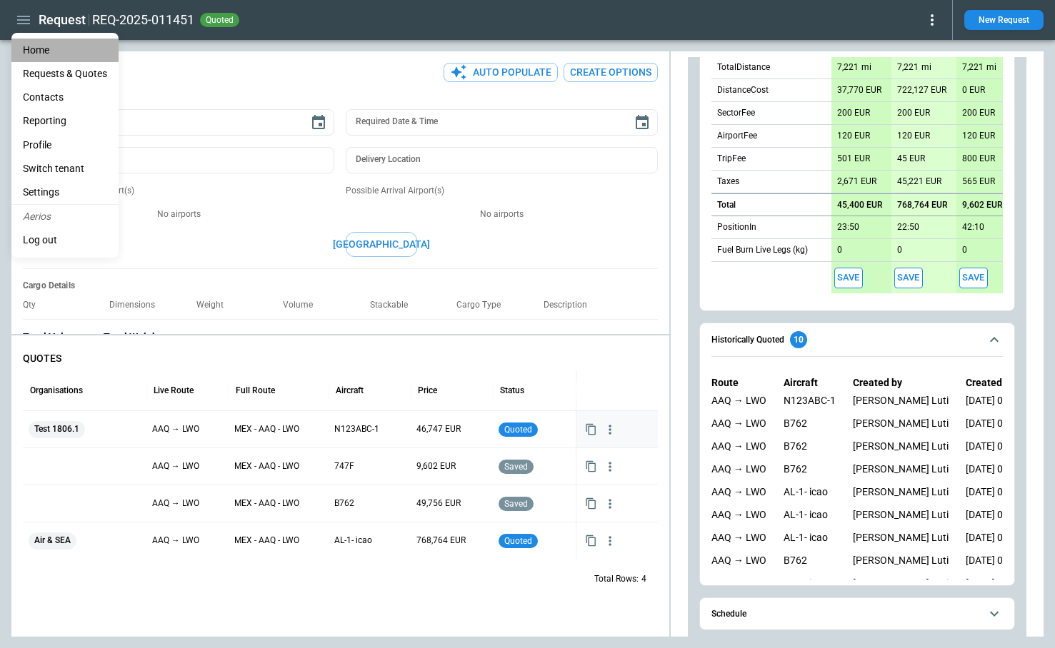
click at [43, 51] on li "Home" at bounding box center [64, 51] width 107 height 24
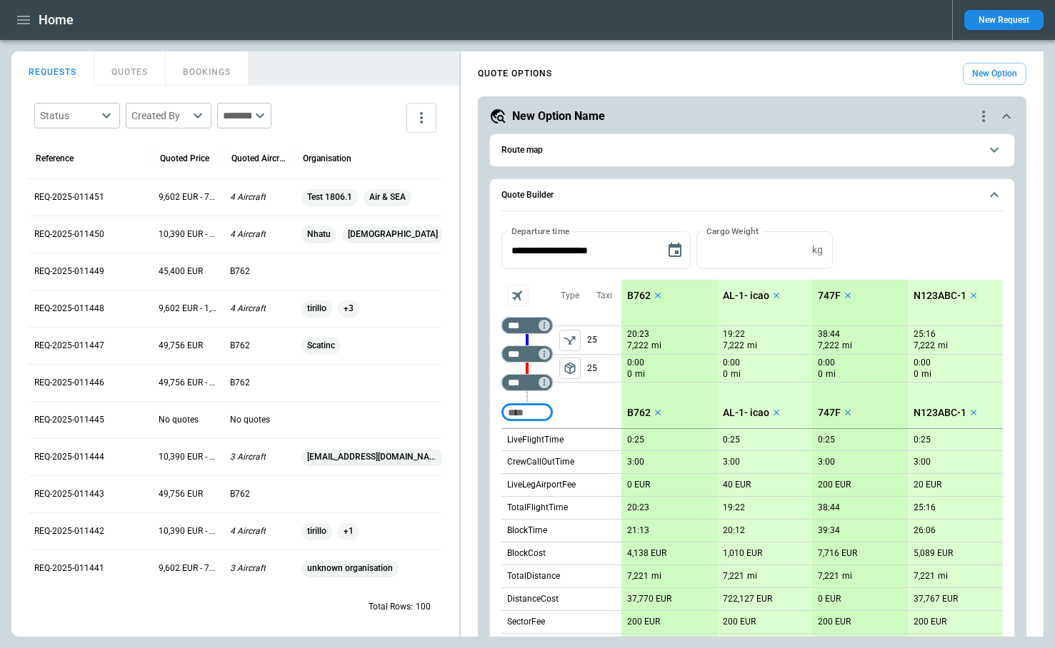
click at [996, 23] on button "New Request" at bounding box center [1003, 20] width 79 height 20
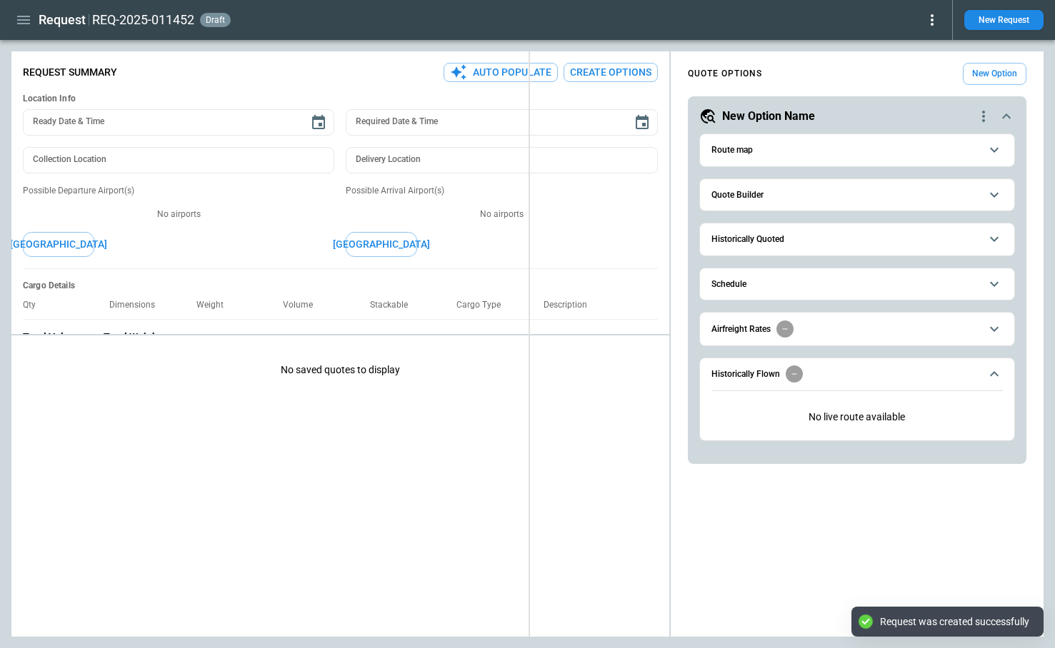
click at [529, 283] on div "**********" at bounding box center [527, 343] width 1032 height 585
type textarea "*"
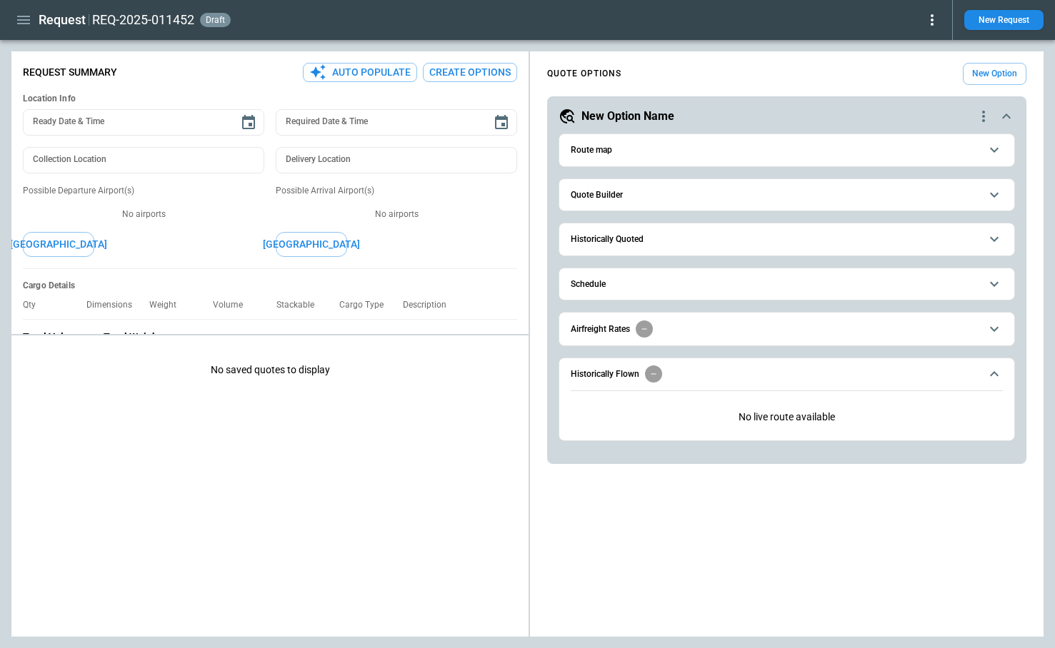
click at [630, 192] on span "Quote Builder" at bounding box center [774, 195] width 409 height 9
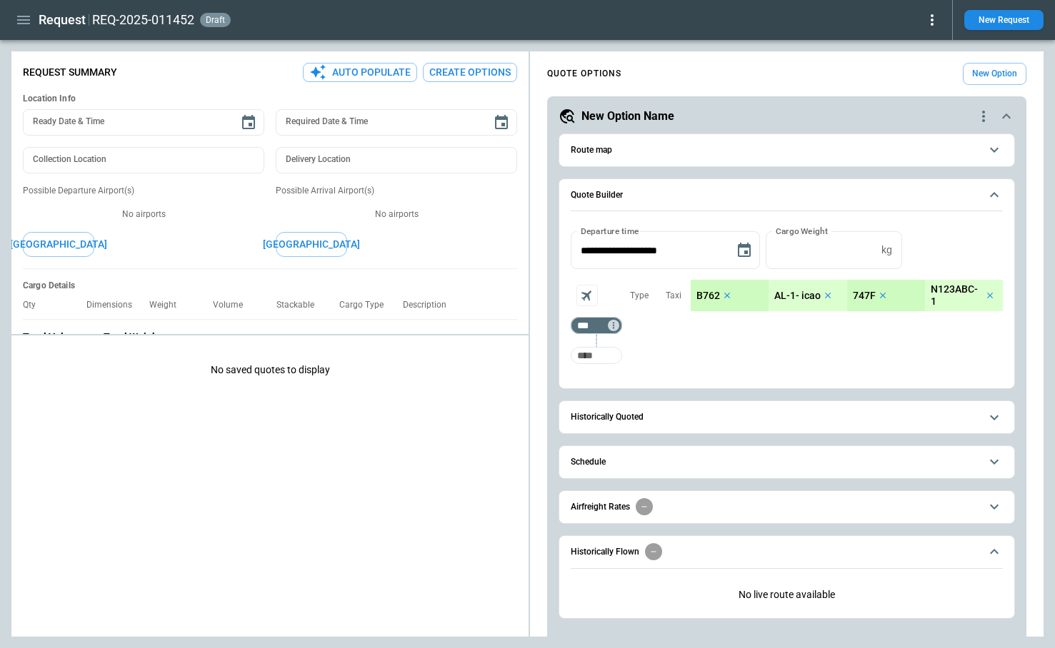
click at [595, 361] on input "Too short" at bounding box center [596, 356] width 46 height 26
type input "***"
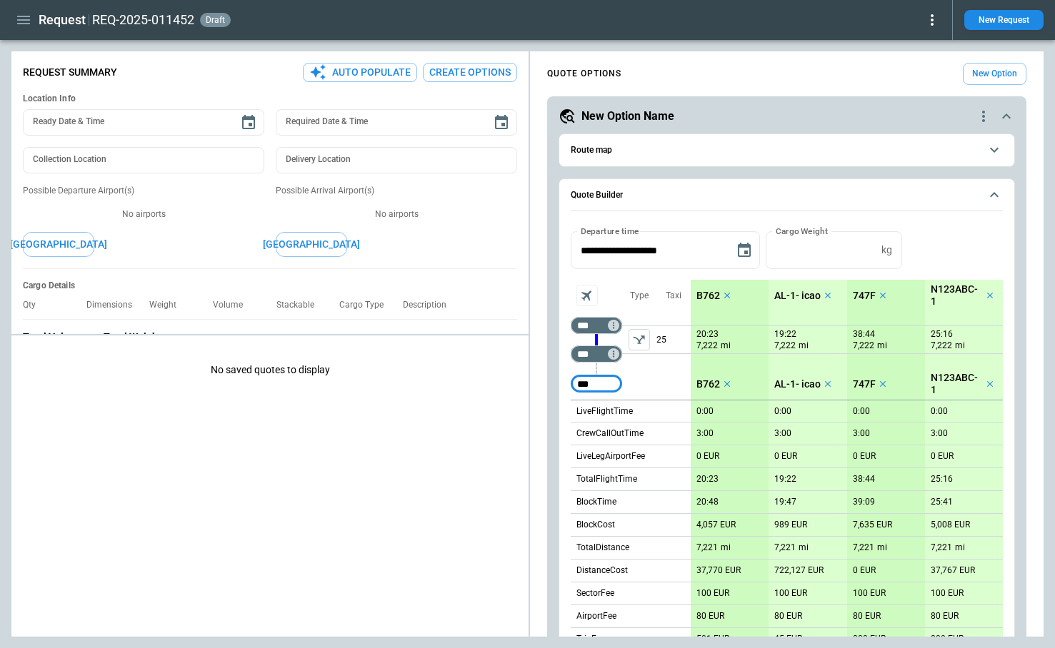
type input "***"
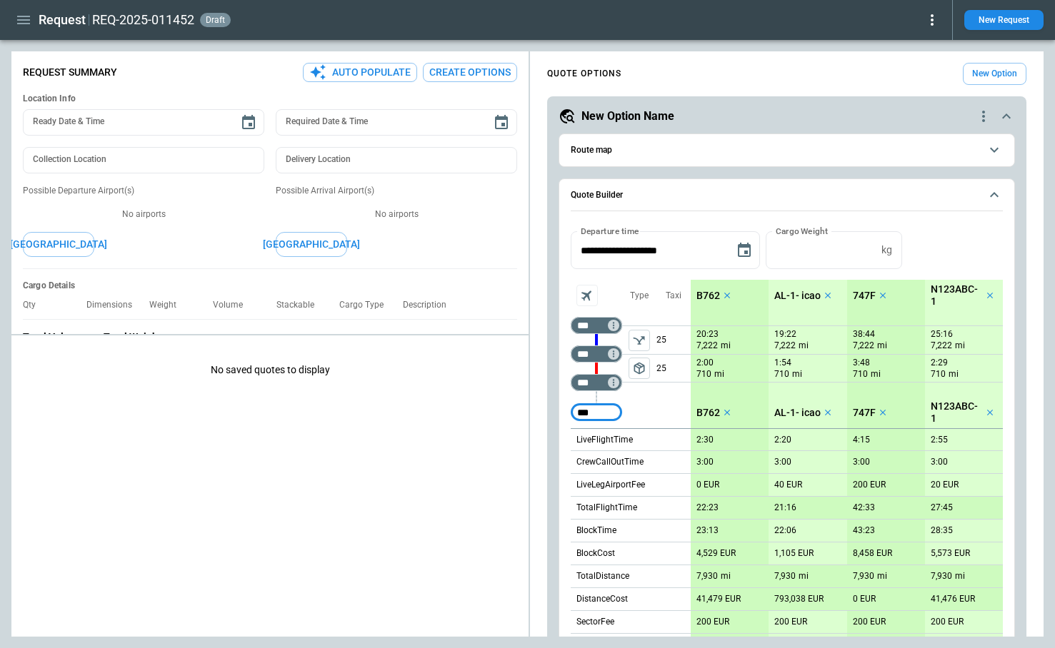
type input "***"
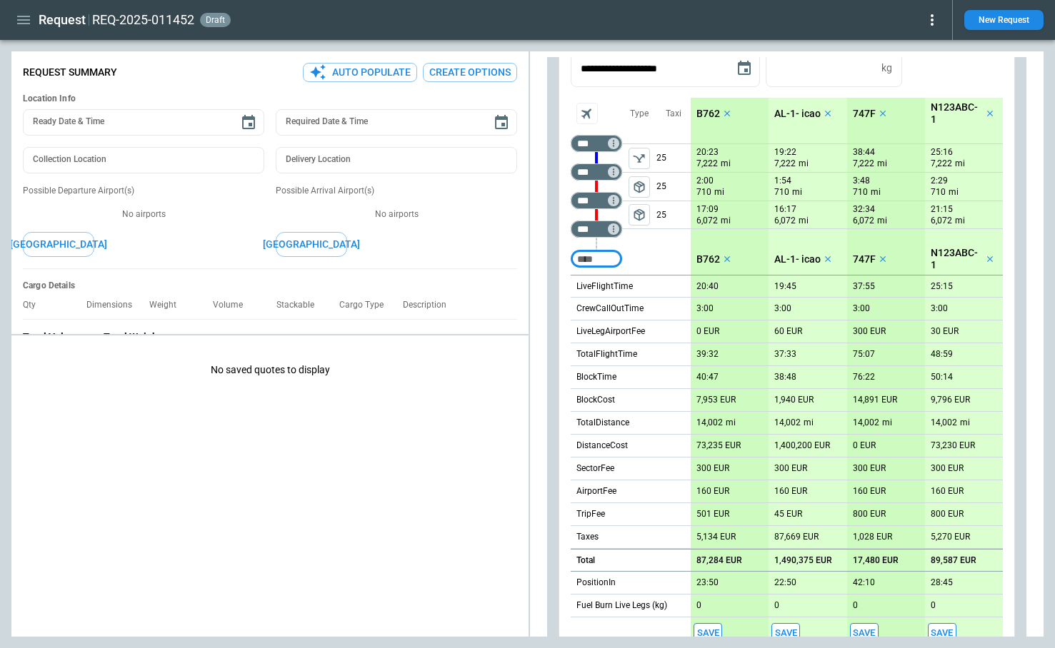
scroll to position [373, 0]
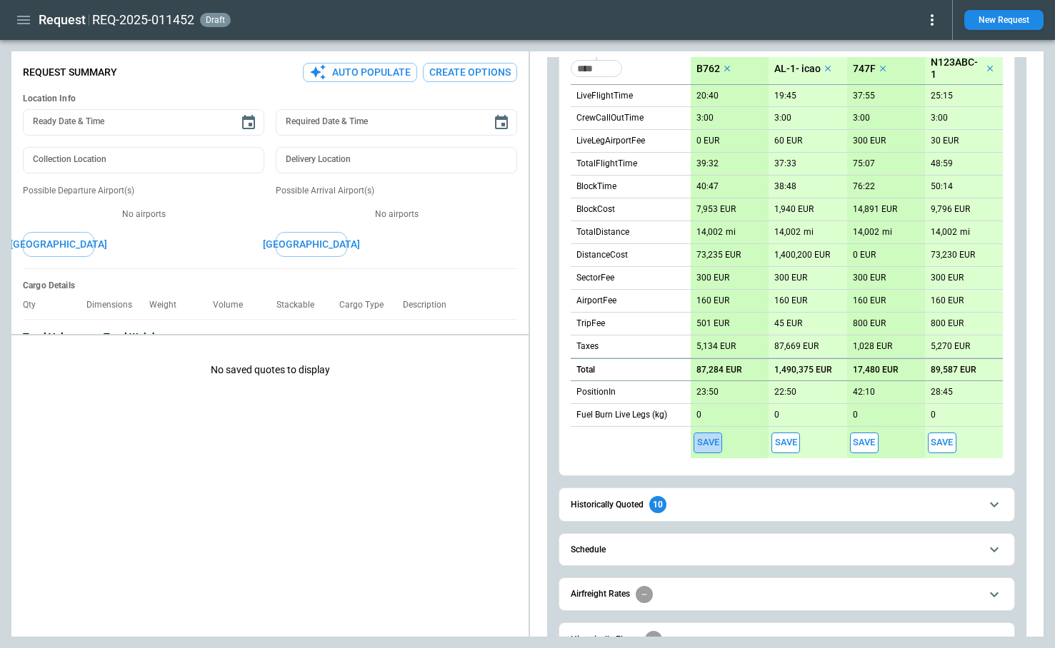
click at [700, 440] on button "Save" at bounding box center [707, 443] width 29 height 21
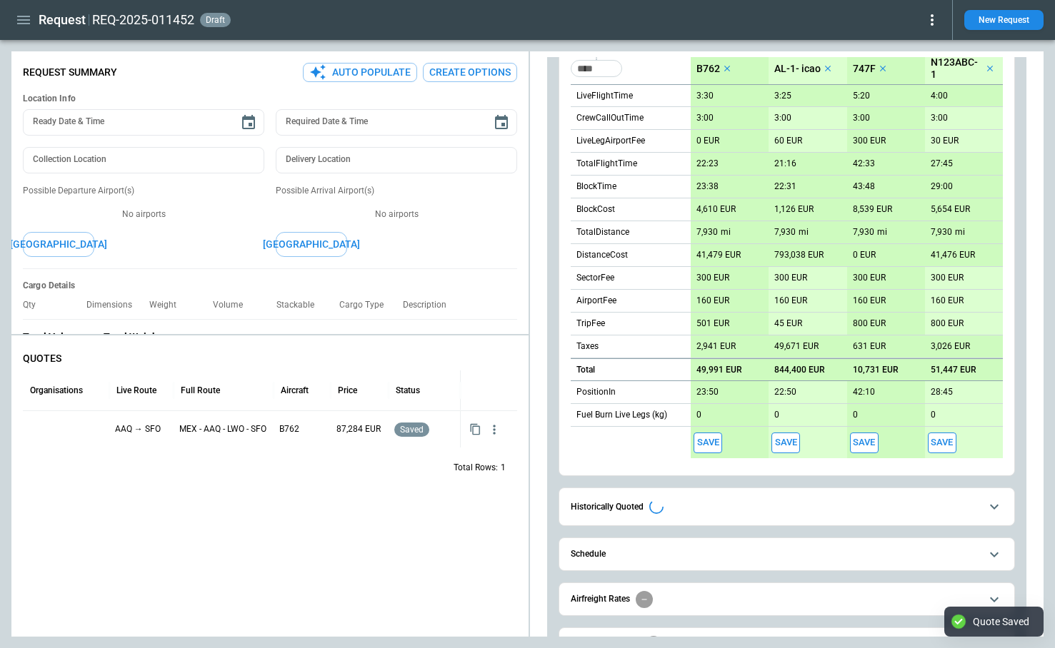
click at [792, 443] on button "Save" at bounding box center [785, 443] width 29 height 21
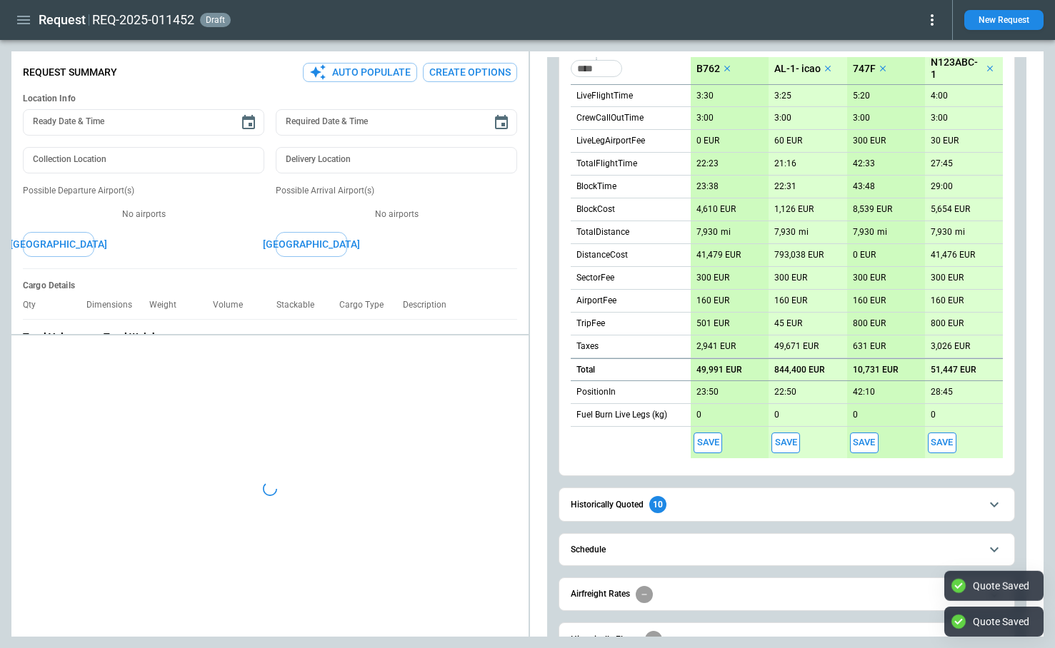
click at [870, 445] on button "Save" at bounding box center [864, 443] width 29 height 21
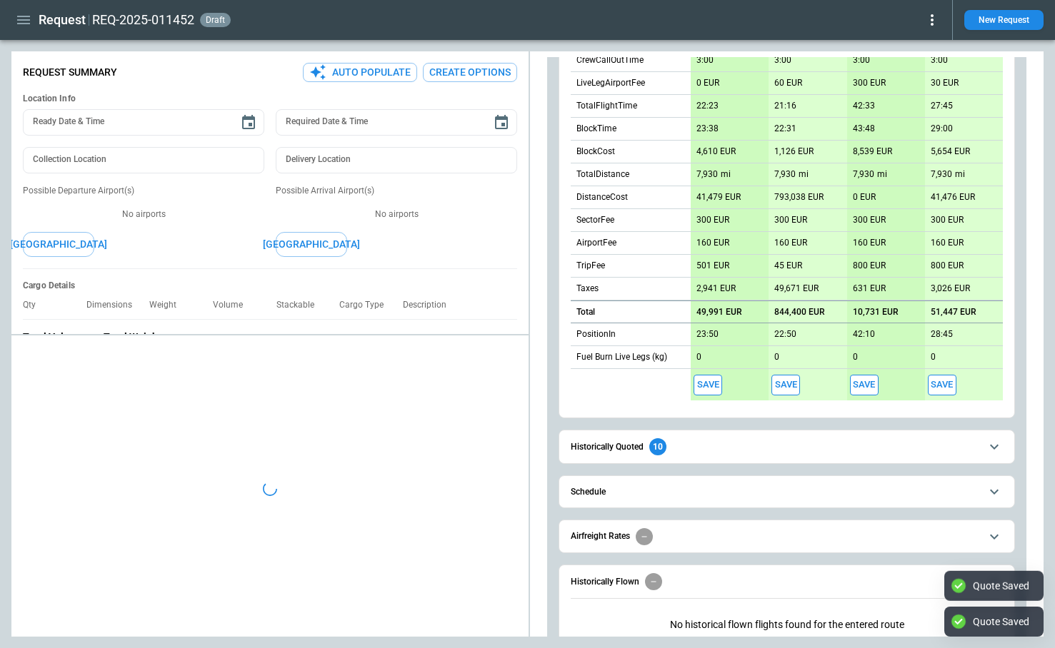
scroll to position [445, 0]
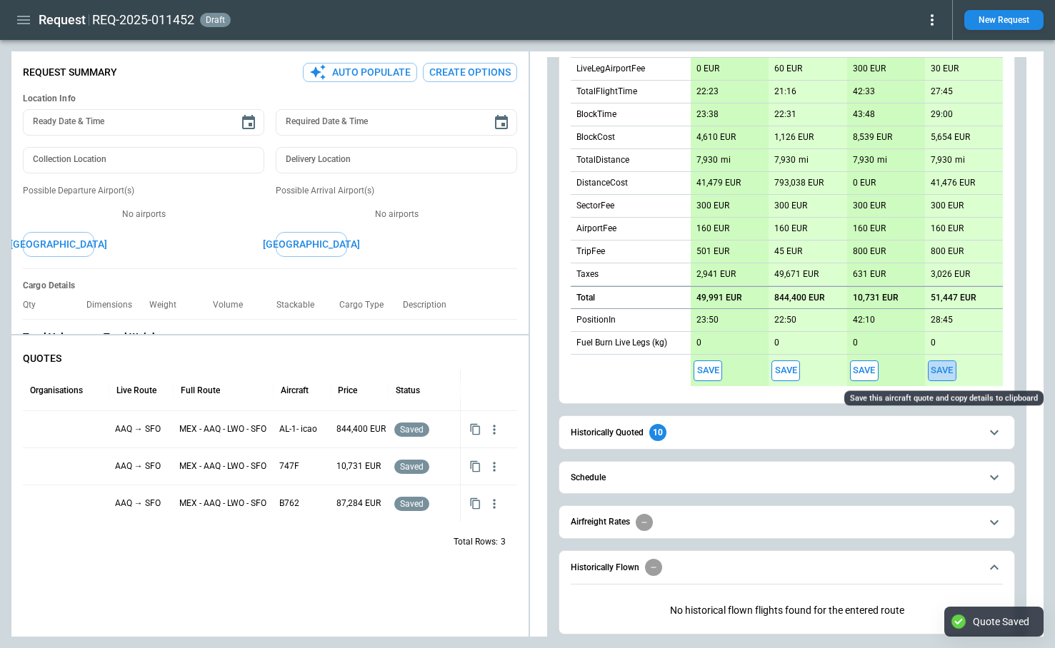
click at [937, 367] on button "Save" at bounding box center [941, 371] width 29 height 21
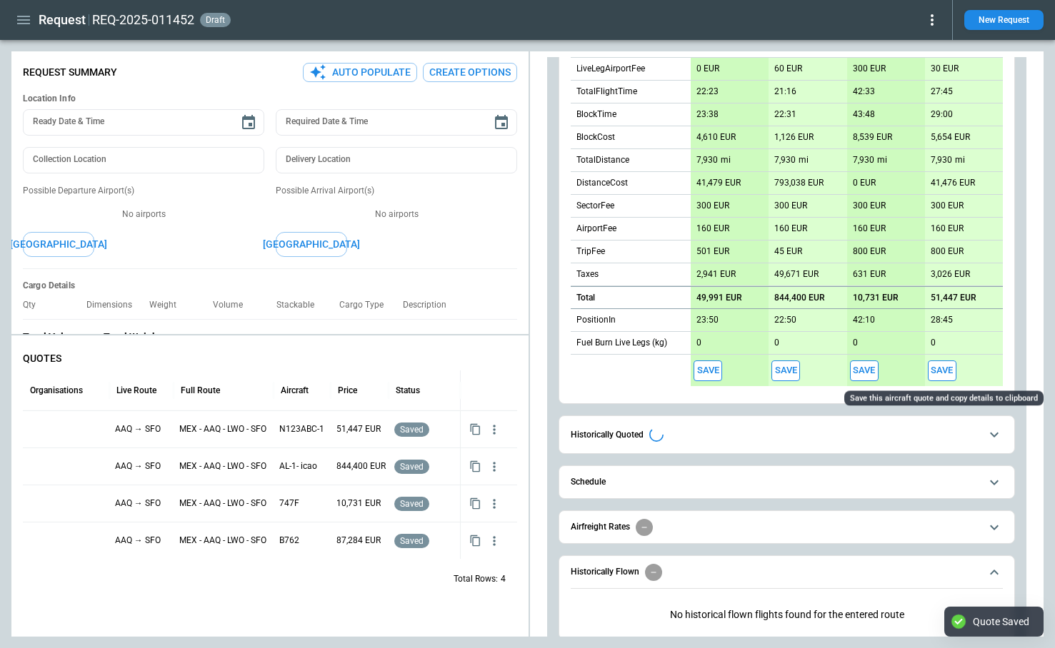
type textarea "*"
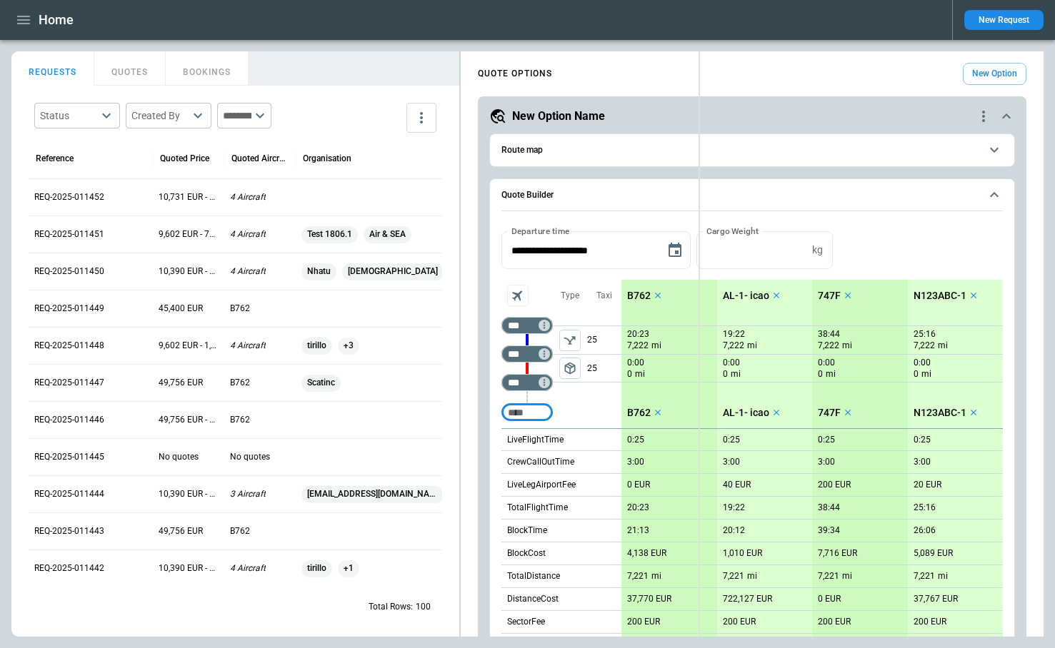
click at [698, 161] on div "FindBorderBarSize REQUESTS QUOTES BOOKINGS Status ​ Created By ​ ​ Reference Qu…" at bounding box center [527, 343] width 1032 height 585
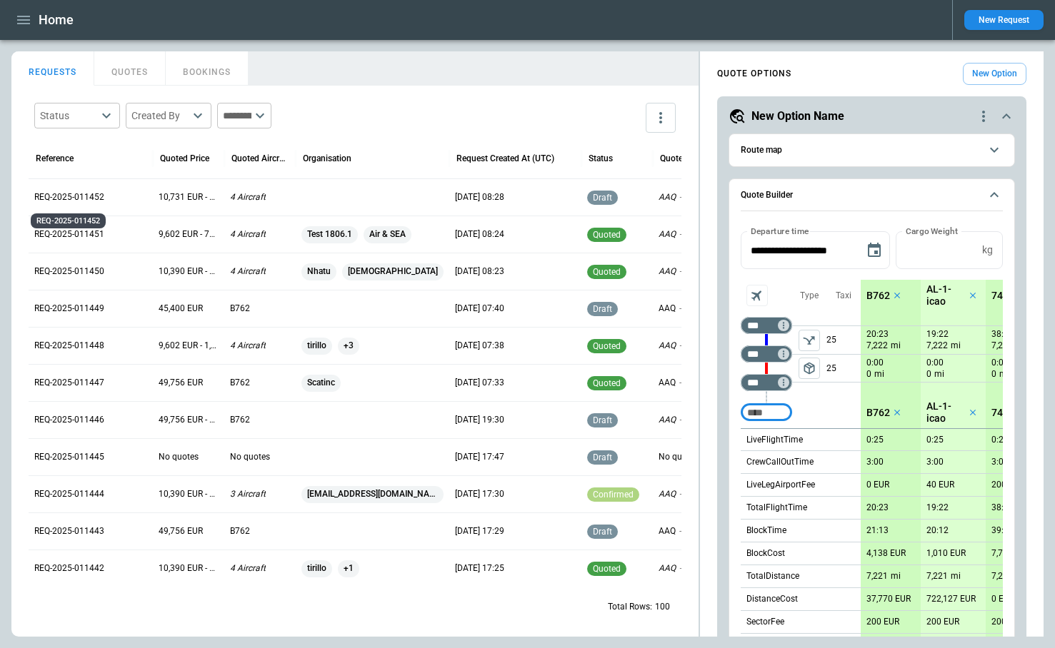
click at [84, 194] on p "REQ-2025-011452" at bounding box center [69, 197] width 70 height 12
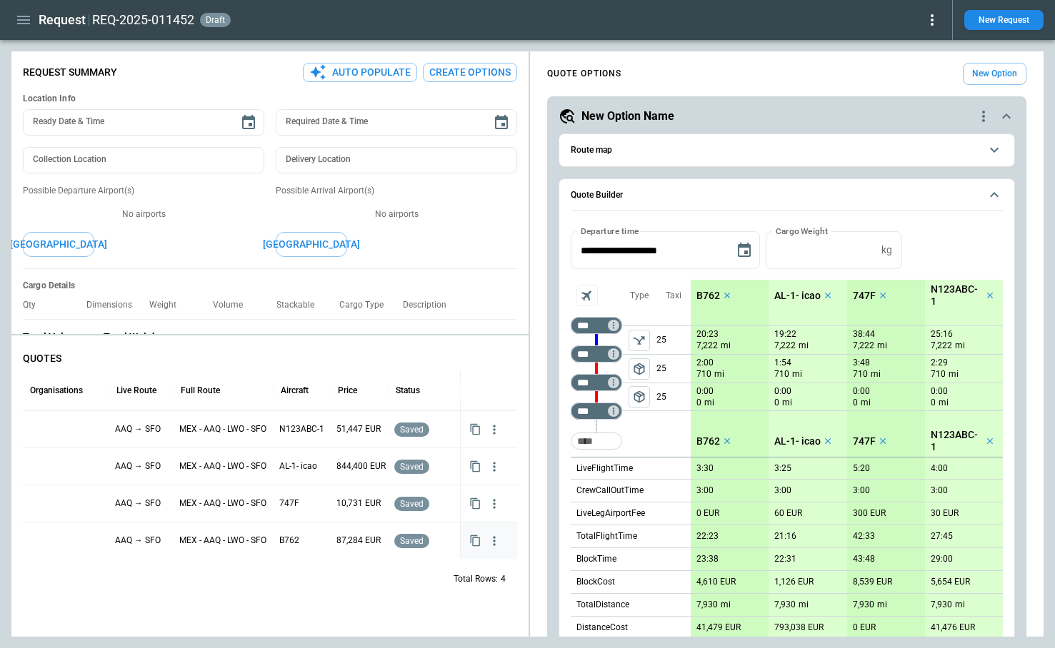
click at [59, 533] on div at bounding box center [66, 540] width 75 height 25
click at [66, 541] on input "text" at bounding box center [55, 542] width 51 height 25
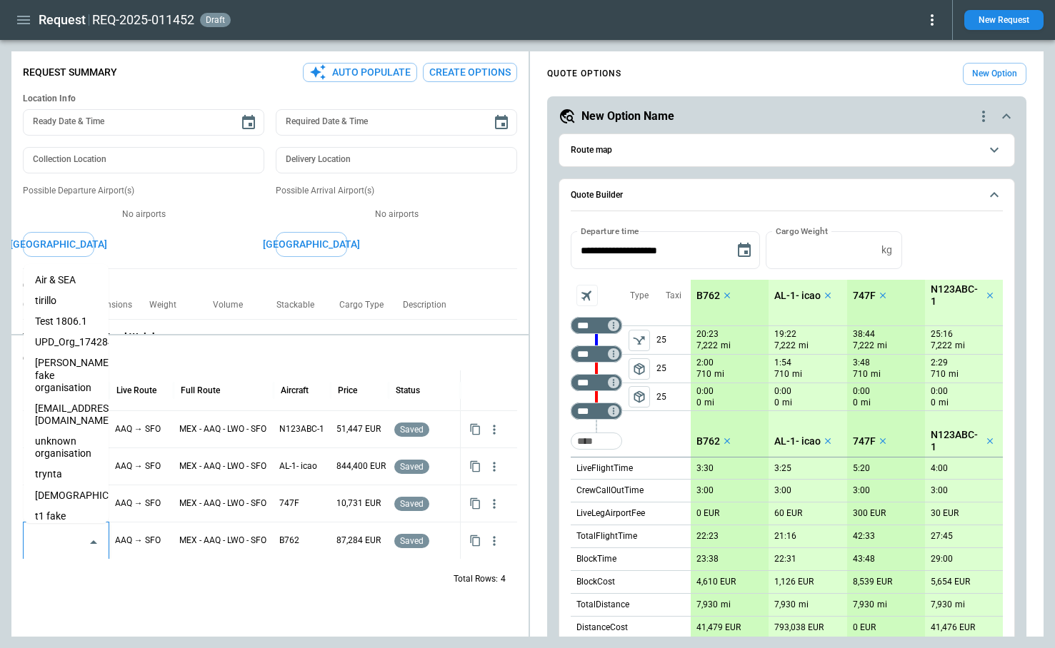
click at [53, 299] on li "tirillo" at bounding box center [66, 301] width 85 height 21
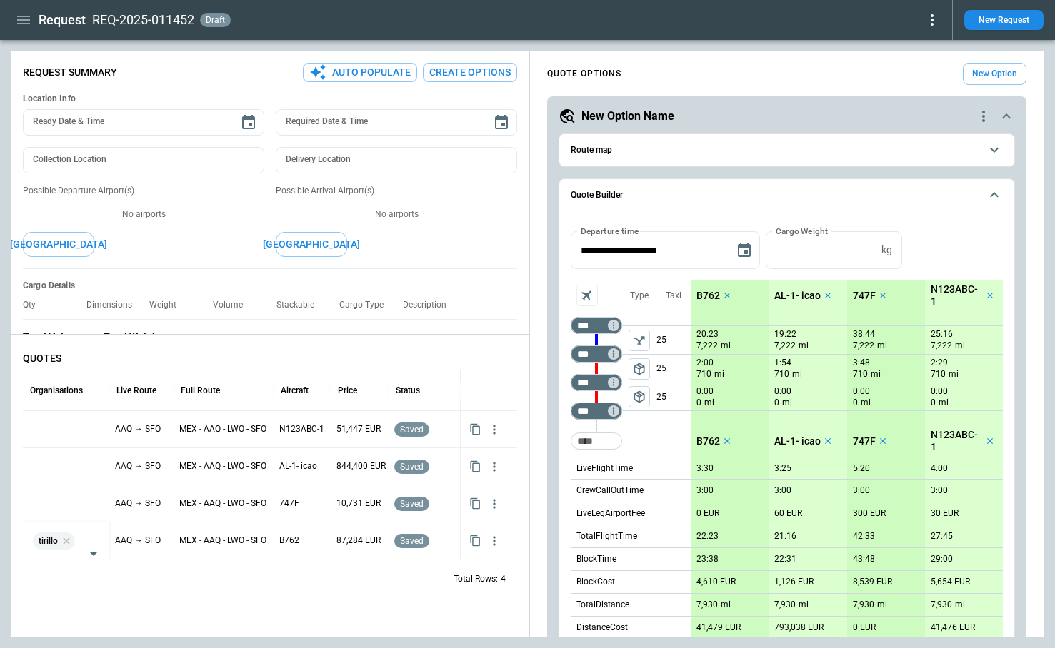
click at [155, 595] on div "Total Rows: 4" at bounding box center [270, 578] width 494 height 37
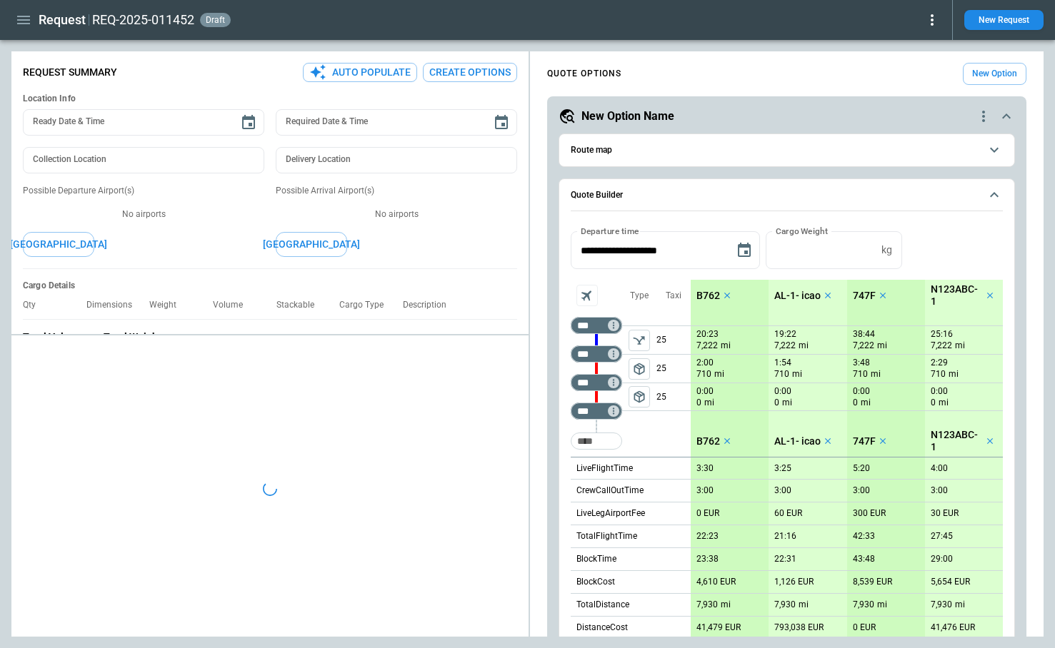
type textarea "*"
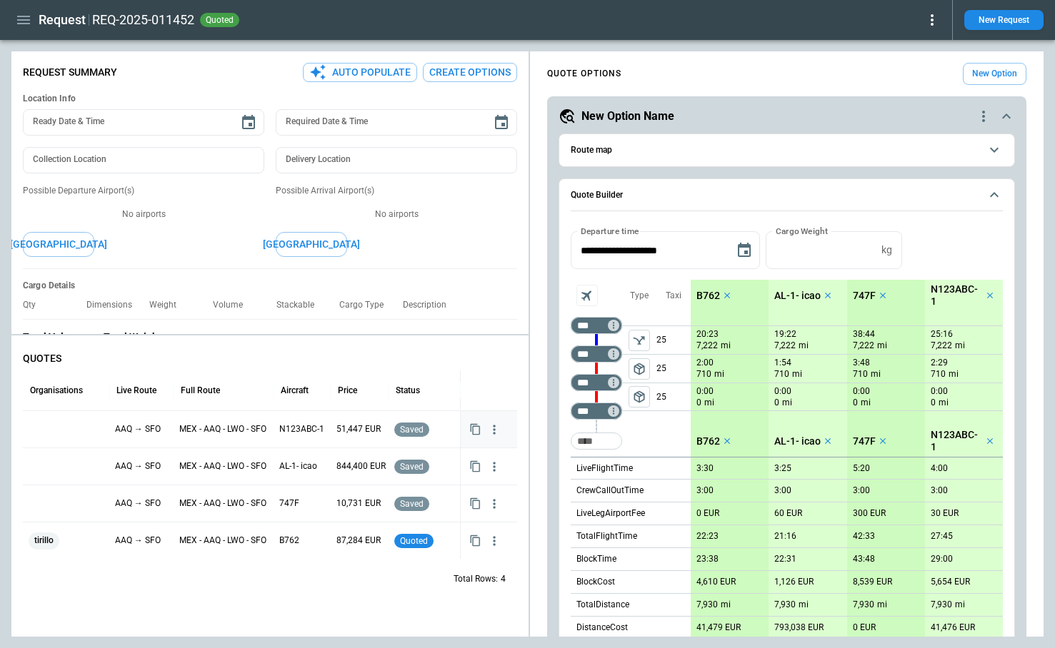
click at [47, 430] on div at bounding box center [66, 429] width 75 height 25
click at [56, 430] on div at bounding box center [66, 429] width 75 height 25
click at [56, 430] on input "text" at bounding box center [55, 430] width 51 height 25
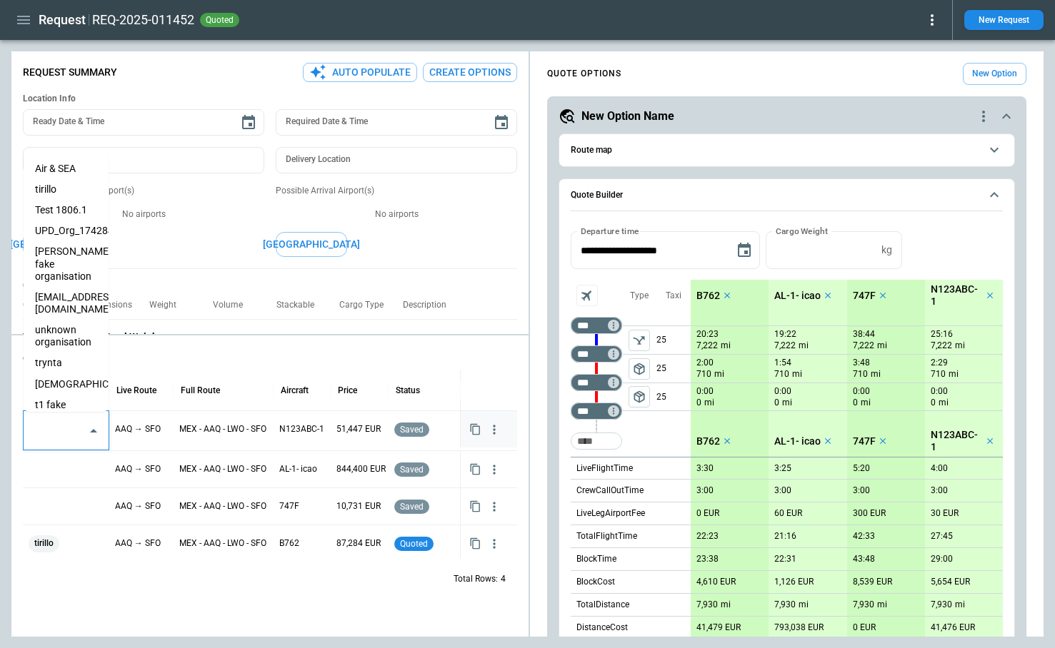
click at [55, 353] on li "trynta" at bounding box center [66, 363] width 85 height 21
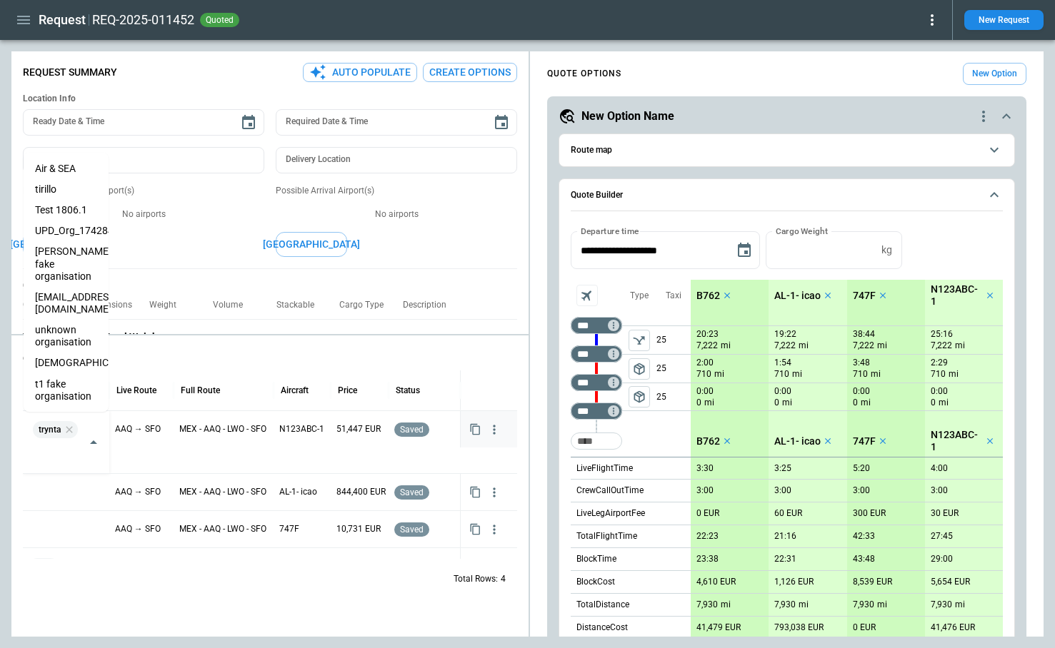
click at [141, 578] on div "Total Rows: 4" at bounding box center [270, 578] width 494 height 37
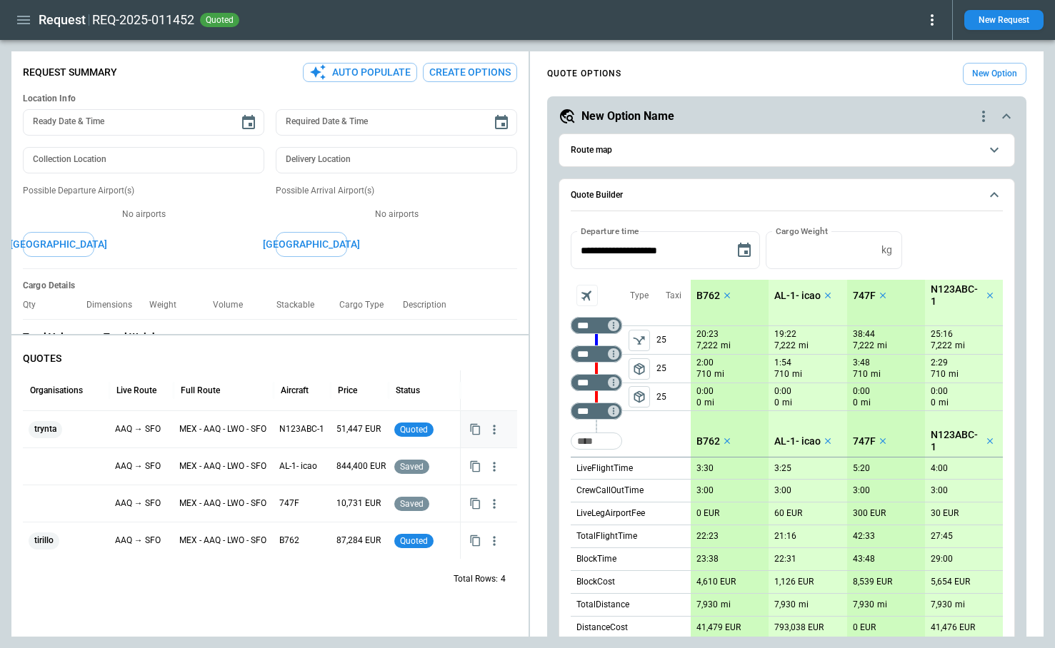
click at [932, 17] on icon at bounding box center [931, 19] width 17 height 17
click at [917, 46] on button "Confirm" at bounding box center [915, 44] width 47 height 21
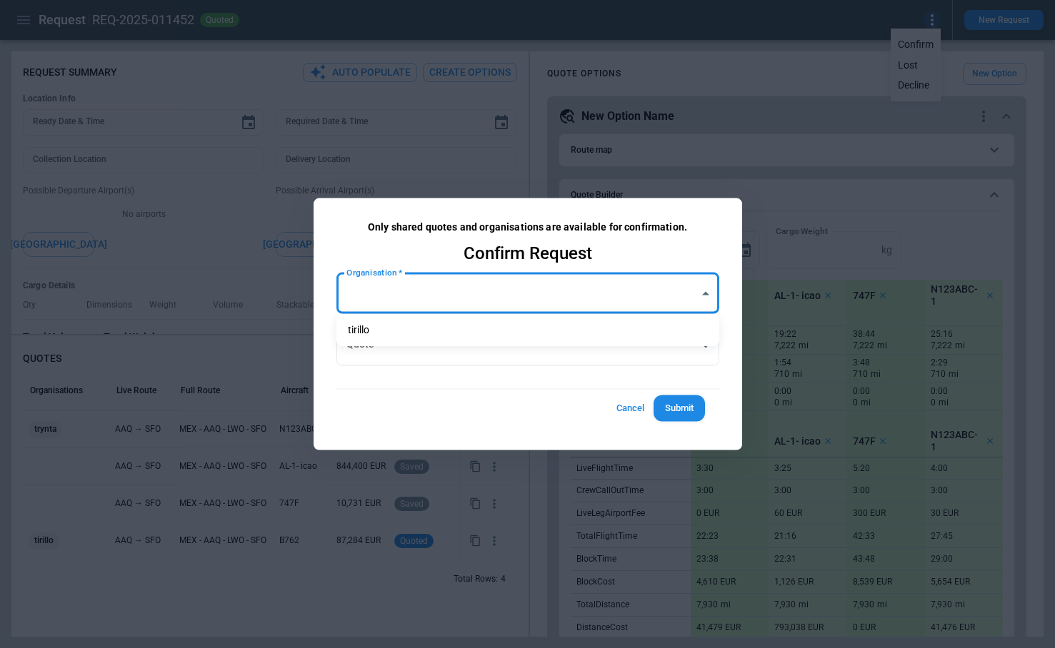
click at [436, 290] on body "Request REQ-2025-011452 quoted New Request FindBorderBarSize Request Summary Au…" at bounding box center [527, 324] width 1055 height 648
click at [623, 415] on div at bounding box center [527, 324] width 1055 height 648
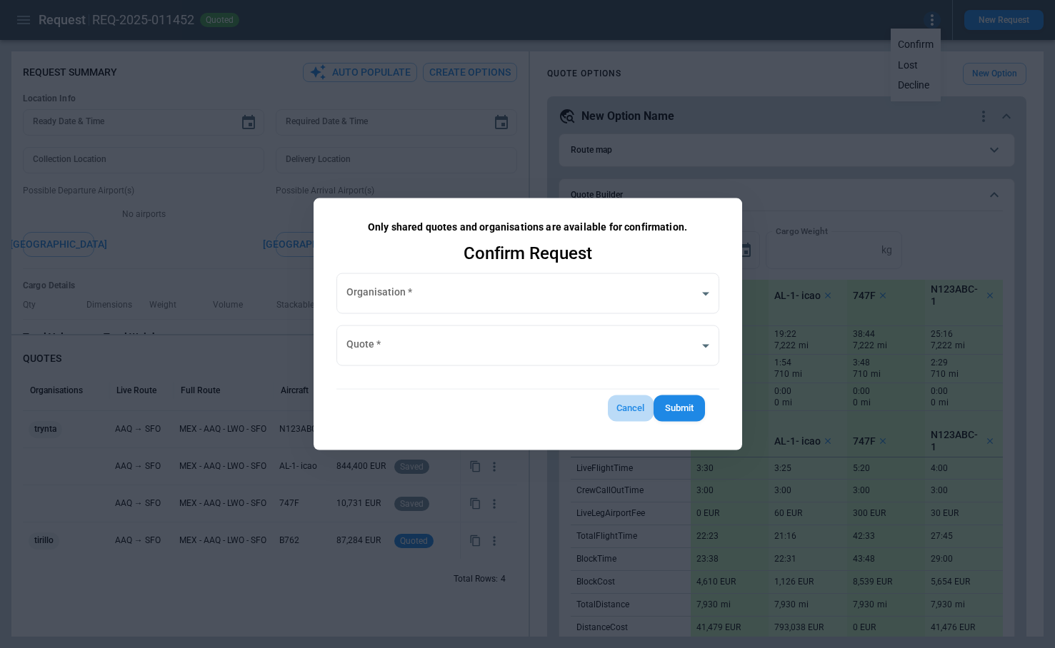
click at [639, 401] on button "Cancel" at bounding box center [631, 409] width 46 height 26
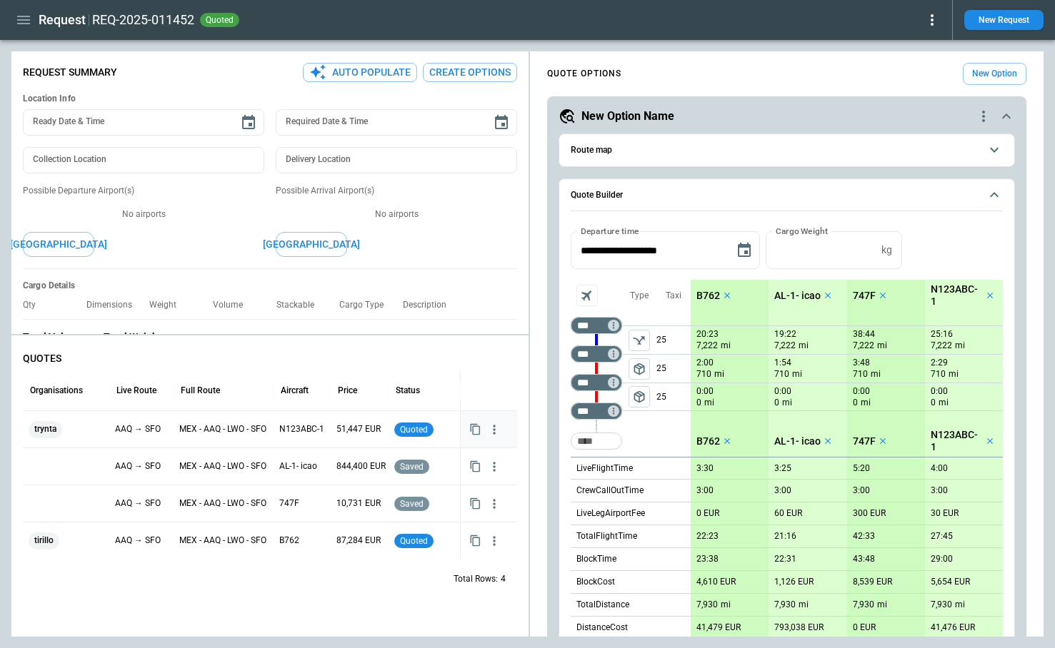
click at [79, 425] on div "trynta" at bounding box center [66, 429] width 75 height 17
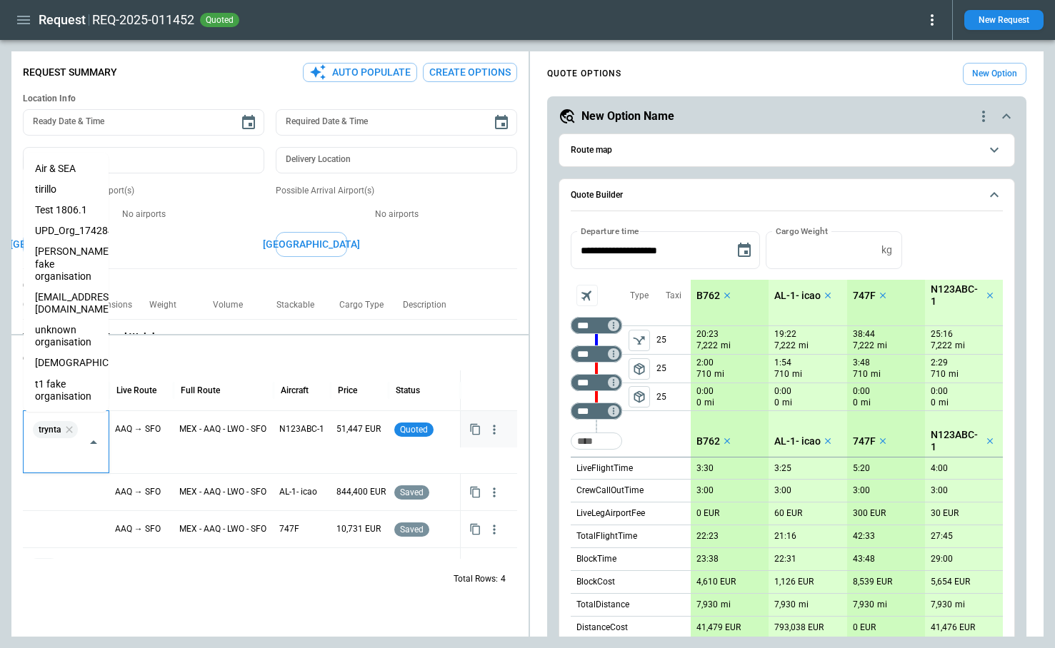
click at [61, 451] on input "text" at bounding box center [55, 453] width 51 height 25
click at [59, 353] on li "eveist" at bounding box center [66, 363] width 85 height 21
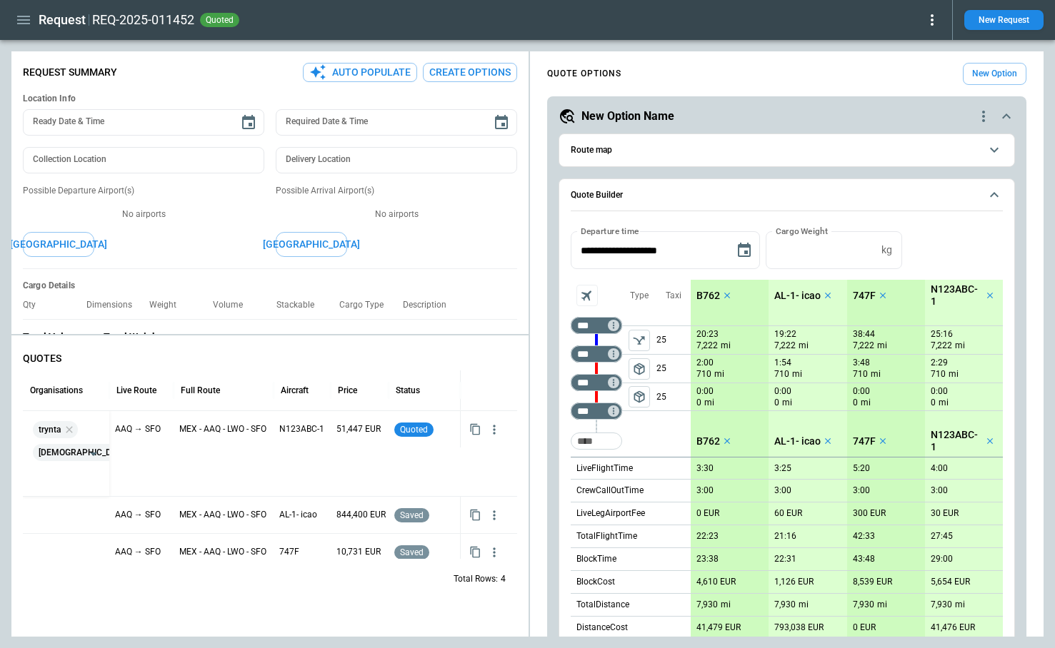
click at [361, 361] on p "QUOTES" at bounding box center [270, 359] width 494 height 12
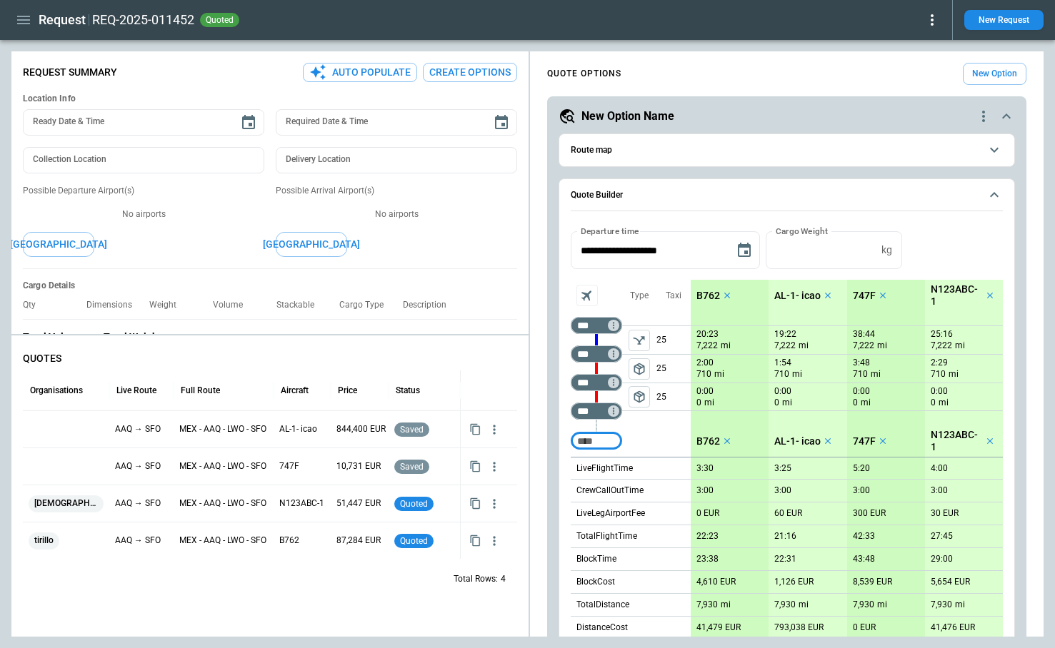
click at [937, 21] on icon at bounding box center [931, 19] width 17 height 17
type textarea "*"
click at [917, 43] on button "Confirm" at bounding box center [915, 44] width 47 height 21
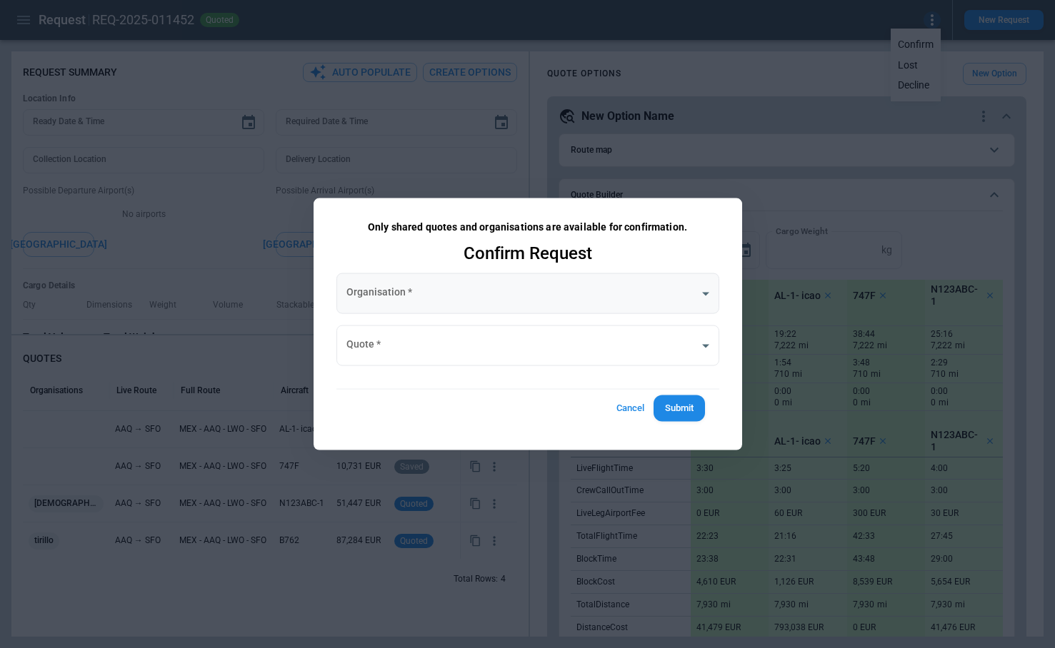
click at [458, 295] on body "Request REQ-2025-011452 quoted New Request FindBorderBarSize Request Summary Au…" at bounding box center [527, 324] width 1055 height 648
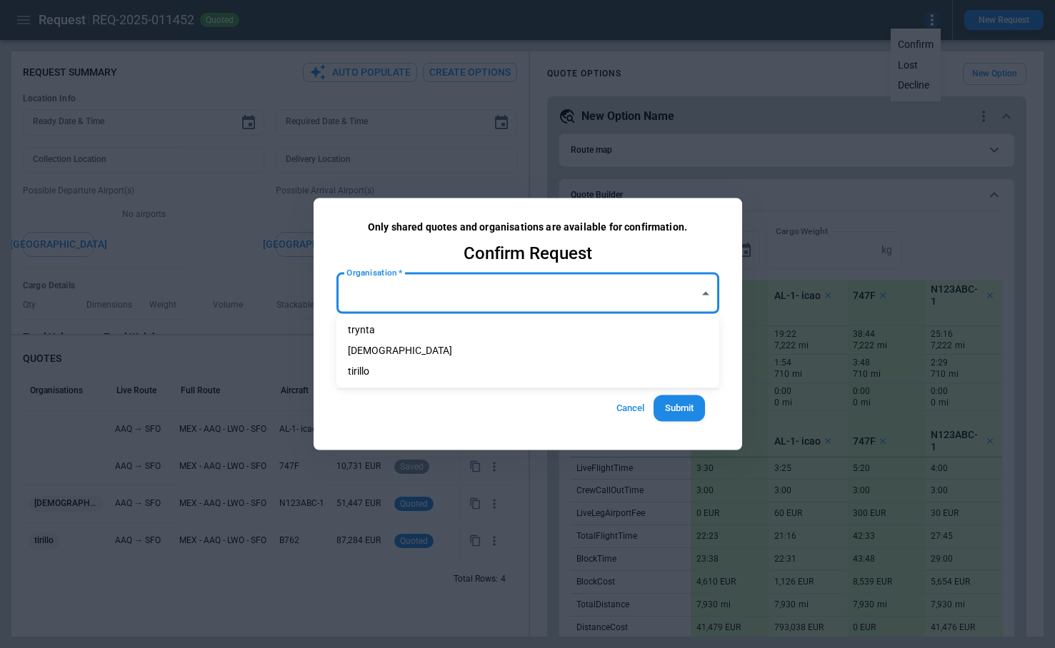
click at [443, 344] on li "[DEMOGRAPHIC_DATA]" at bounding box center [527, 351] width 383 height 21
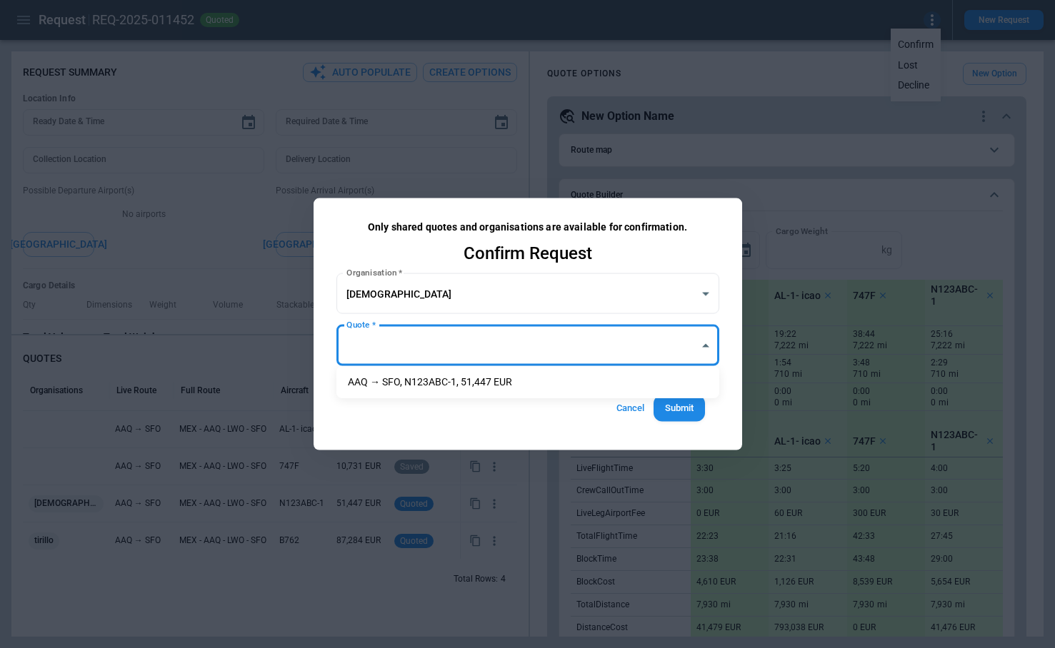
click at [443, 344] on body "Request REQ-2025-011452 quoted New Request FindBorderBarSize Request Summary Au…" at bounding box center [527, 324] width 1055 height 648
click at [427, 423] on div at bounding box center [527, 324] width 1055 height 648
click at [431, 280] on body "Request REQ-2025-011452 quoted New Request FindBorderBarSize Request Summary Au…" at bounding box center [527, 324] width 1055 height 648
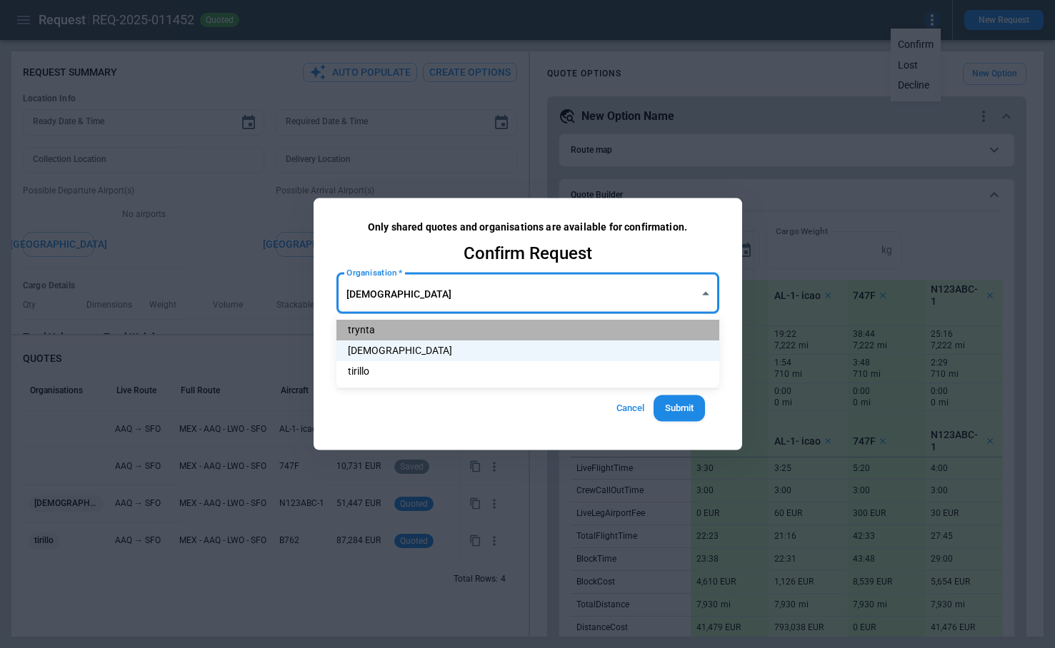
click at [413, 326] on li "trynta" at bounding box center [527, 330] width 383 height 21
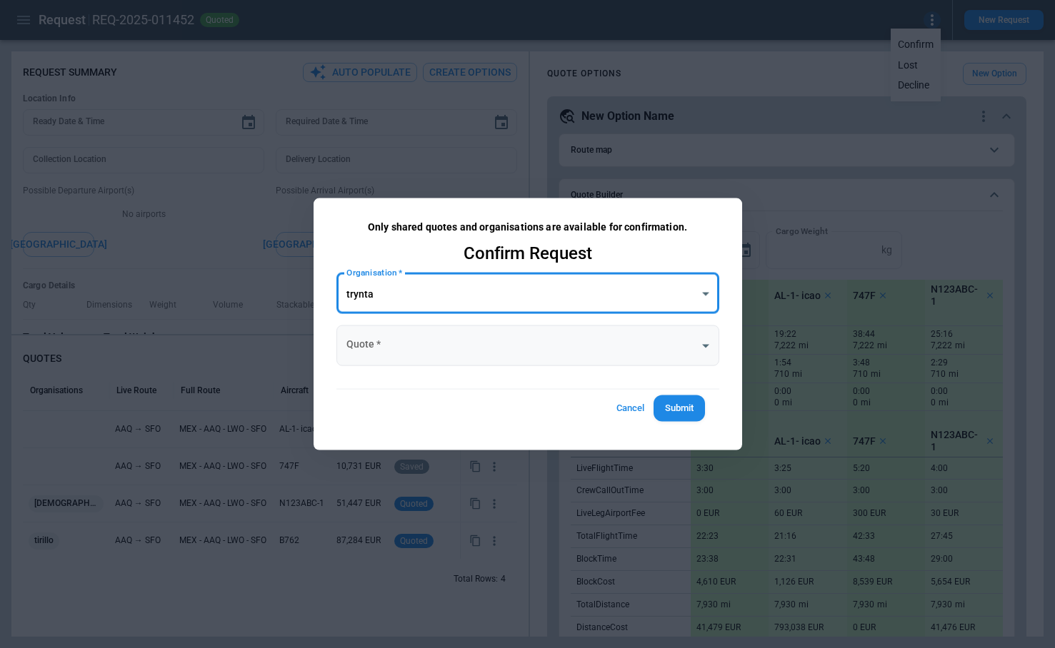
click at [413, 350] on body "Request REQ-2025-011452 quoted New Request FindBorderBarSize Request Summary Au…" at bounding box center [527, 324] width 1055 height 648
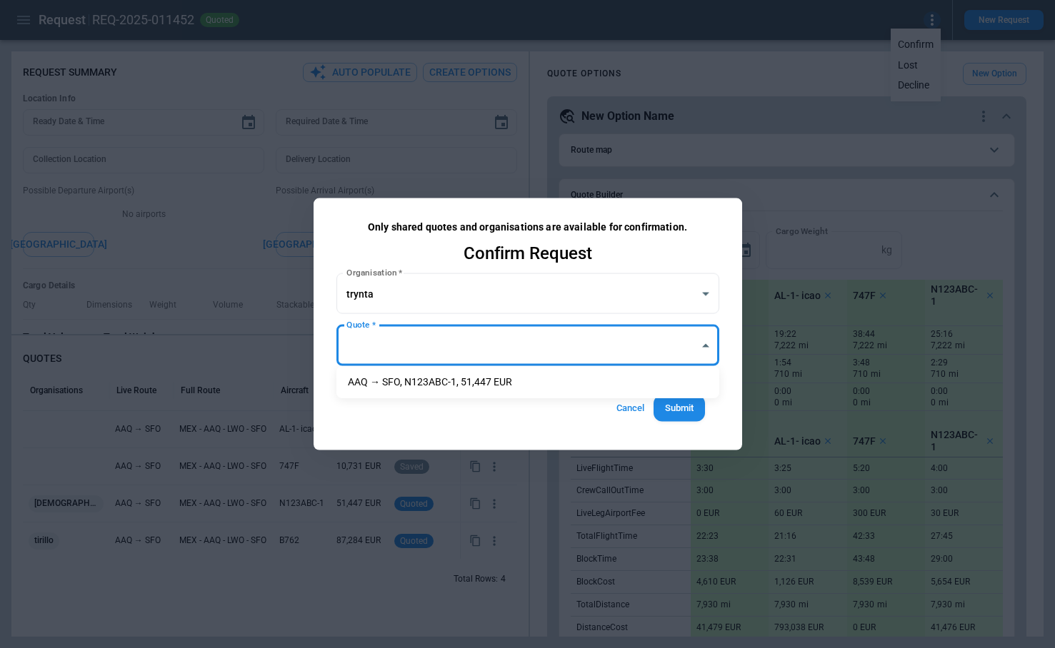
click at [390, 427] on div at bounding box center [527, 324] width 1055 height 648
click at [391, 294] on body "Request REQ-2025-011452 quoted New Request FindBorderBarSize Request Summary Au…" at bounding box center [527, 324] width 1055 height 648
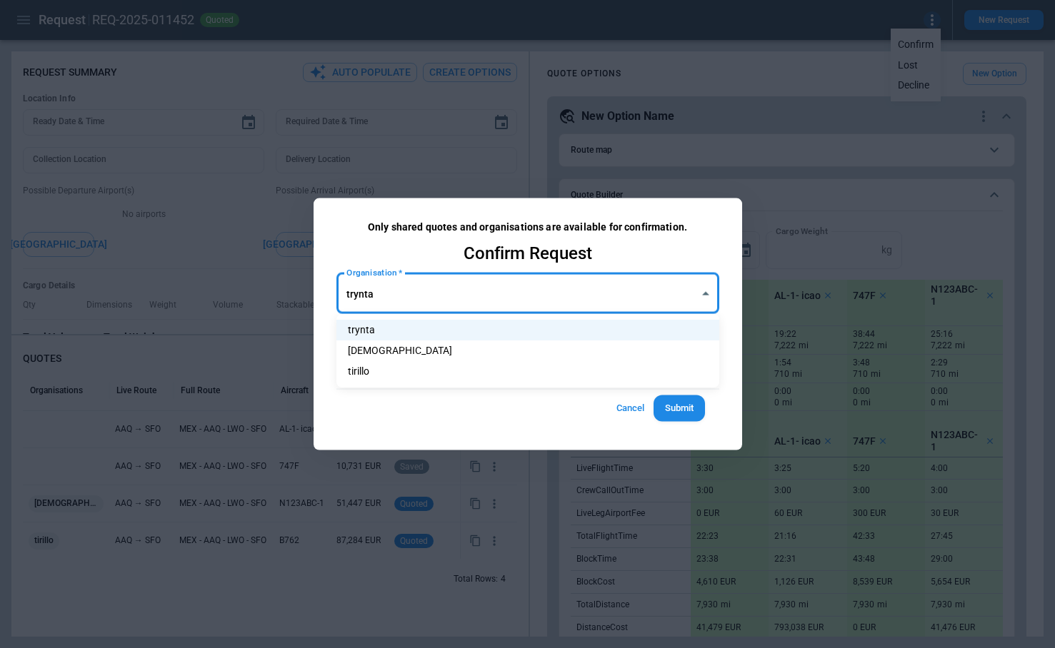
click at [391, 369] on li "tirillo" at bounding box center [527, 371] width 383 height 21
type input "**********"
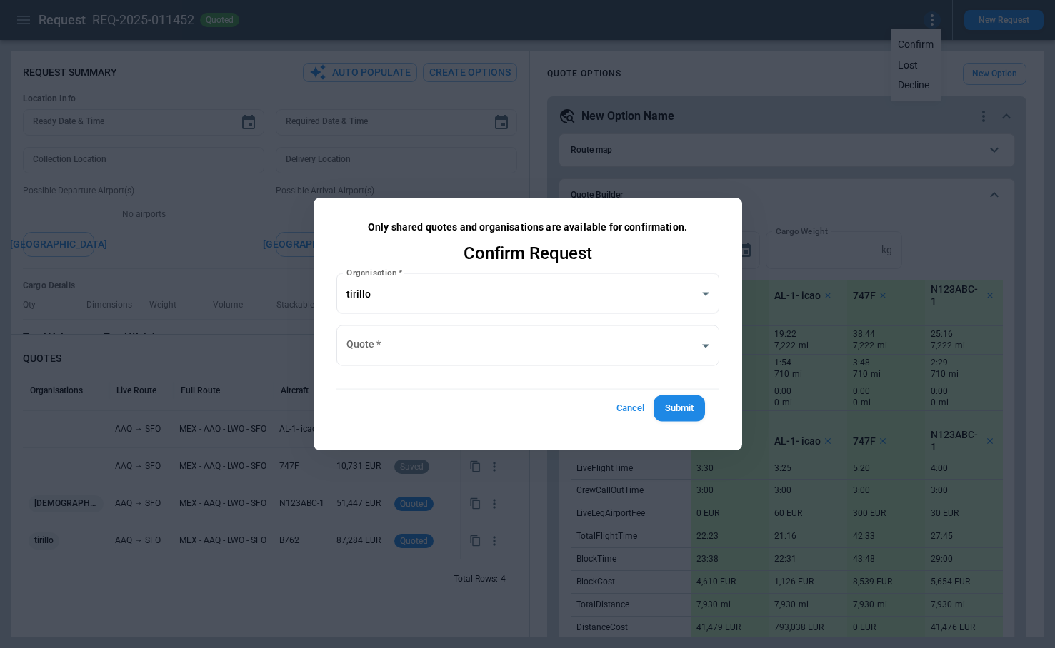
click at [401, 414] on div "Cancel Submit" at bounding box center [528, 409] width 354 height 26
click at [416, 355] on body "Request REQ-2025-011452 quoted New Request FindBorderBarSize Request Summary Au…" at bounding box center [527, 324] width 1055 height 648
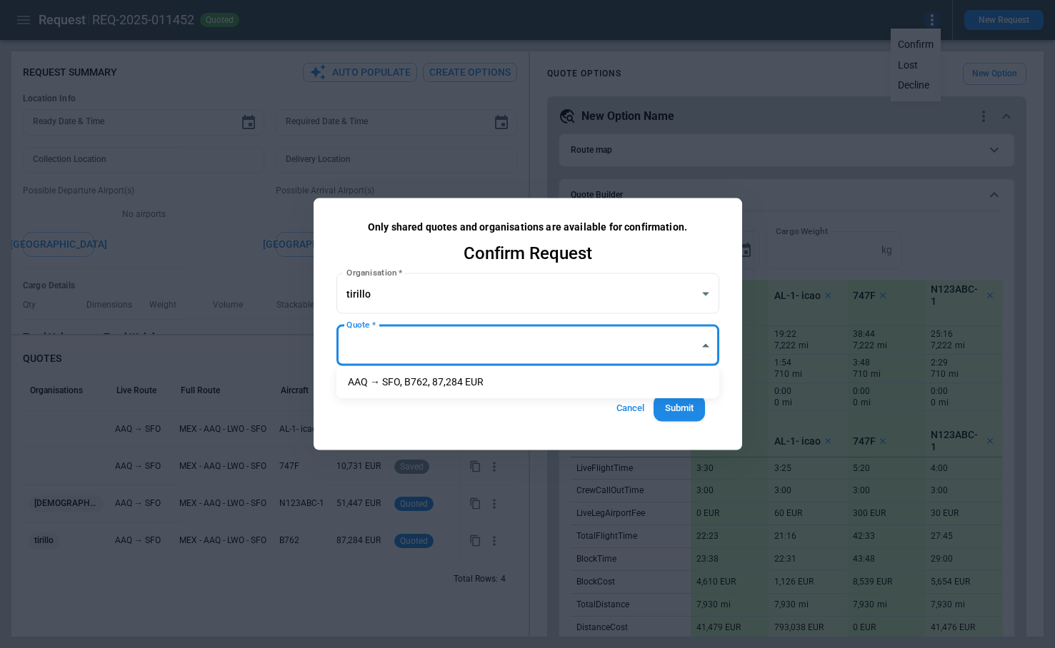
click at [427, 383] on li "AAQ → SFO, B762, 87,284 EUR" at bounding box center [527, 382] width 383 height 21
type input "**********"
click at [463, 409] on div "Cancel Submit" at bounding box center [528, 409] width 354 height 26
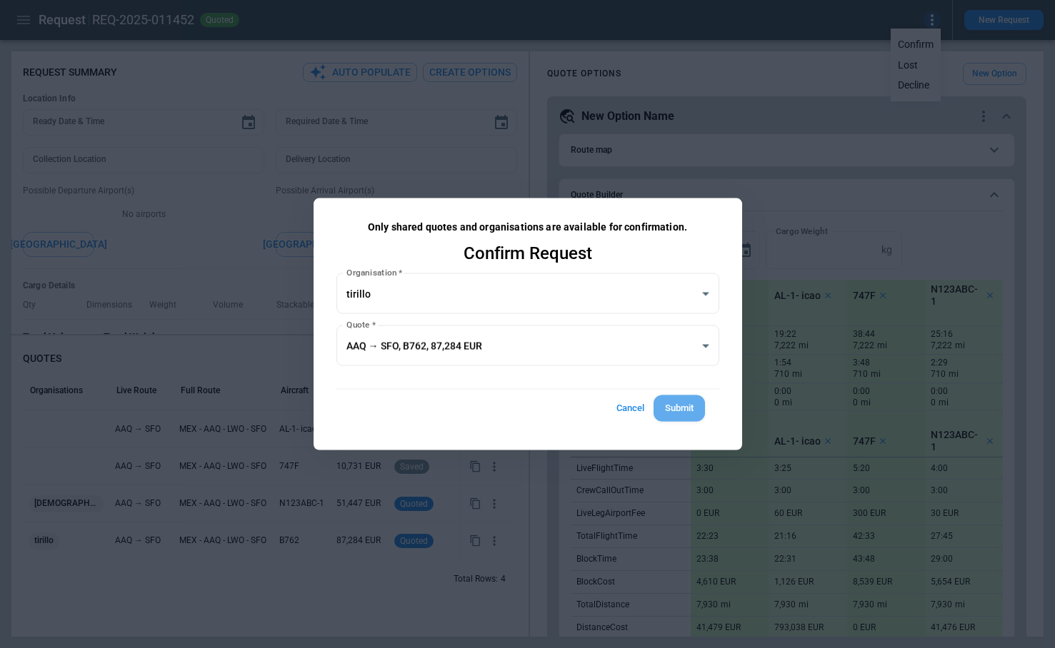
click at [675, 415] on button "Submit" at bounding box center [678, 409] width 51 height 26
type textarea "*"
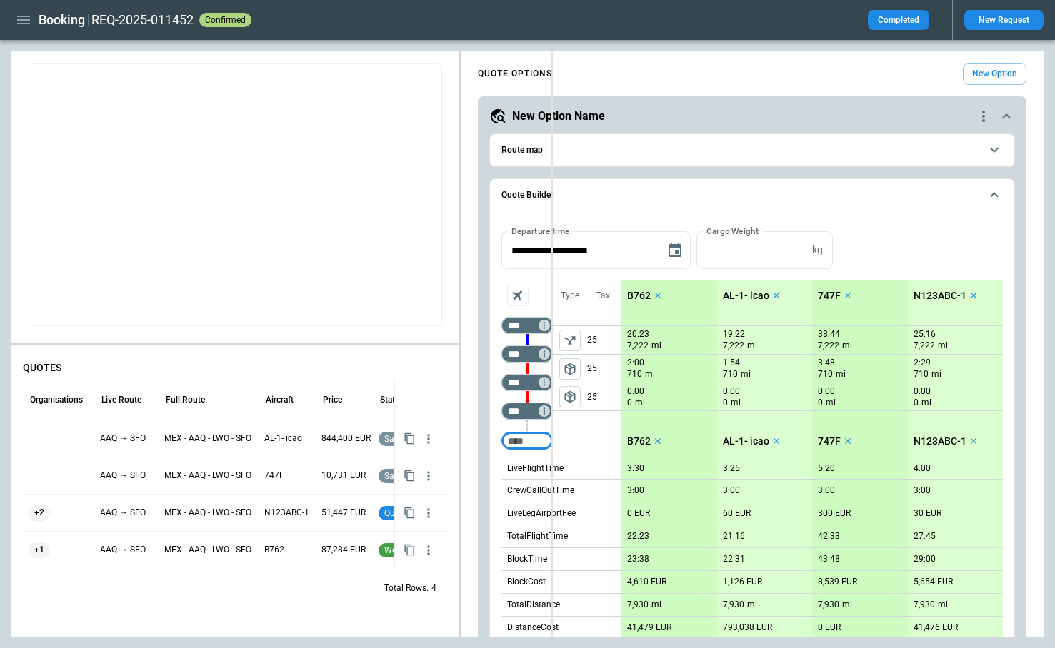
click at [551, 306] on div "**********" at bounding box center [527, 343] width 1032 height 585
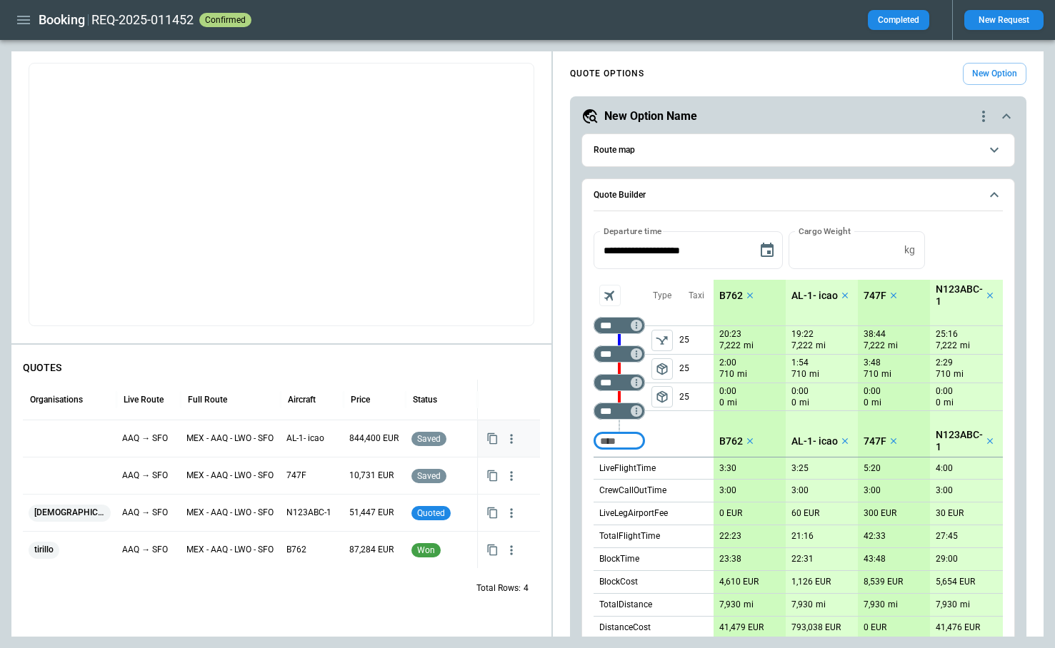
click at [74, 437] on div at bounding box center [70, 438] width 82 height 25
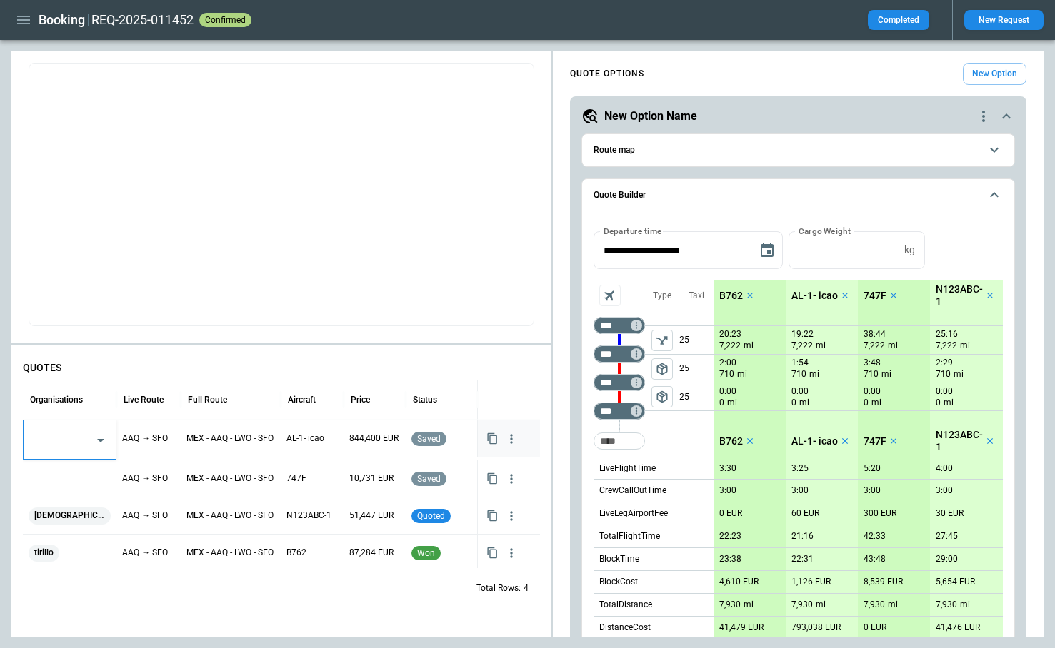
click at [74, 437] on input "text" at bounding box center [59, 440] width 58 height 25
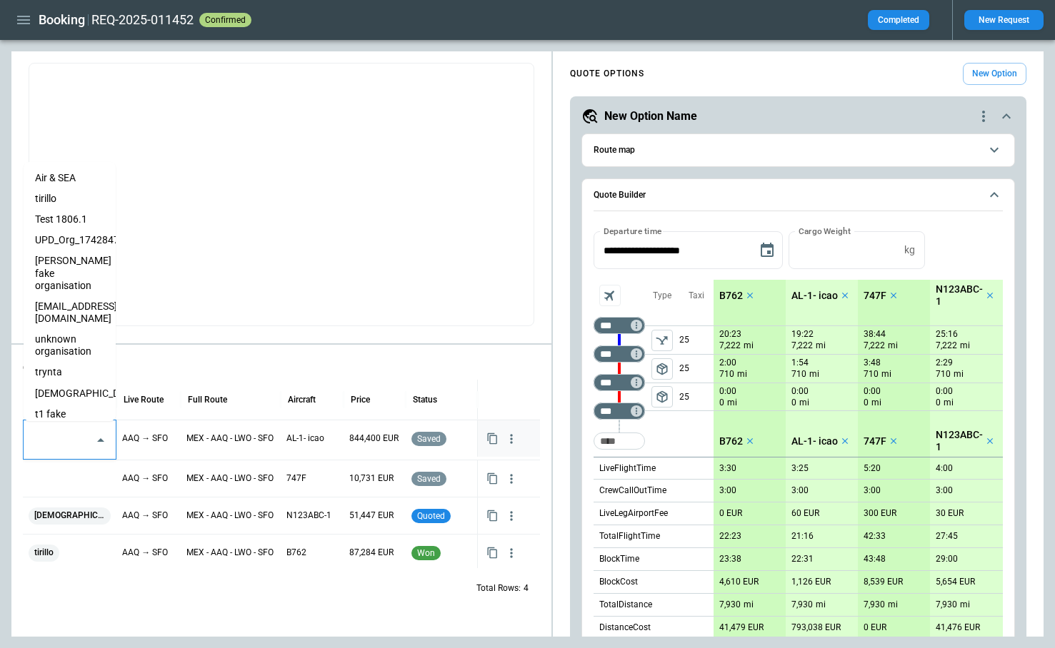
click at [66, 179] on li "Air & SEA" at bounding box center [70, 178] width 92 height 21
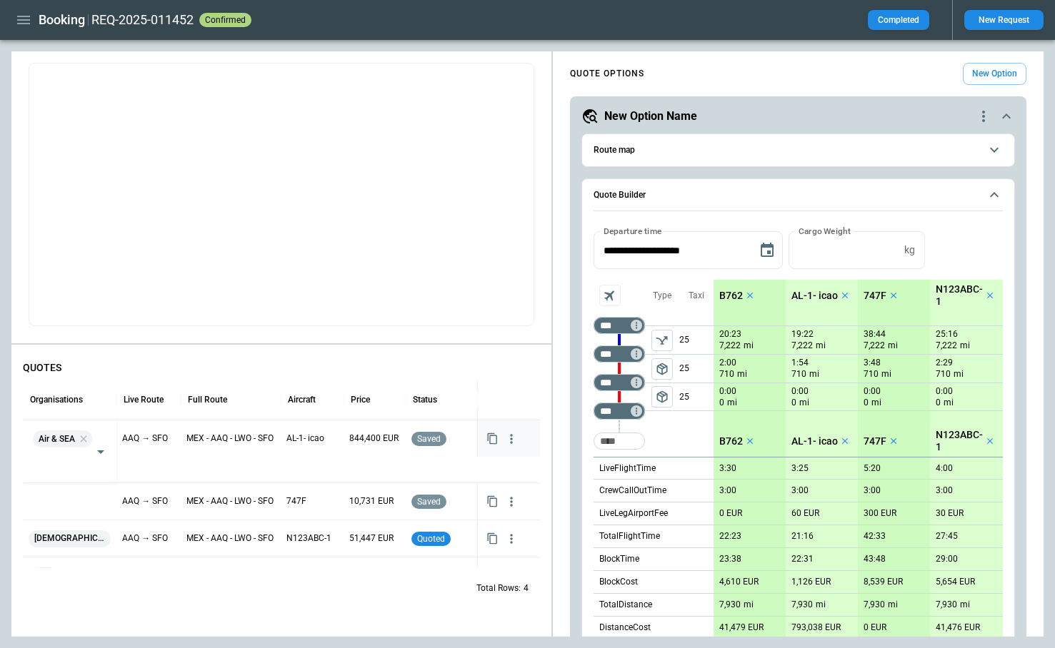
click at [173, 593] on div "Total Rows: 4" at bounding box center [281, 588] width 517 height 37
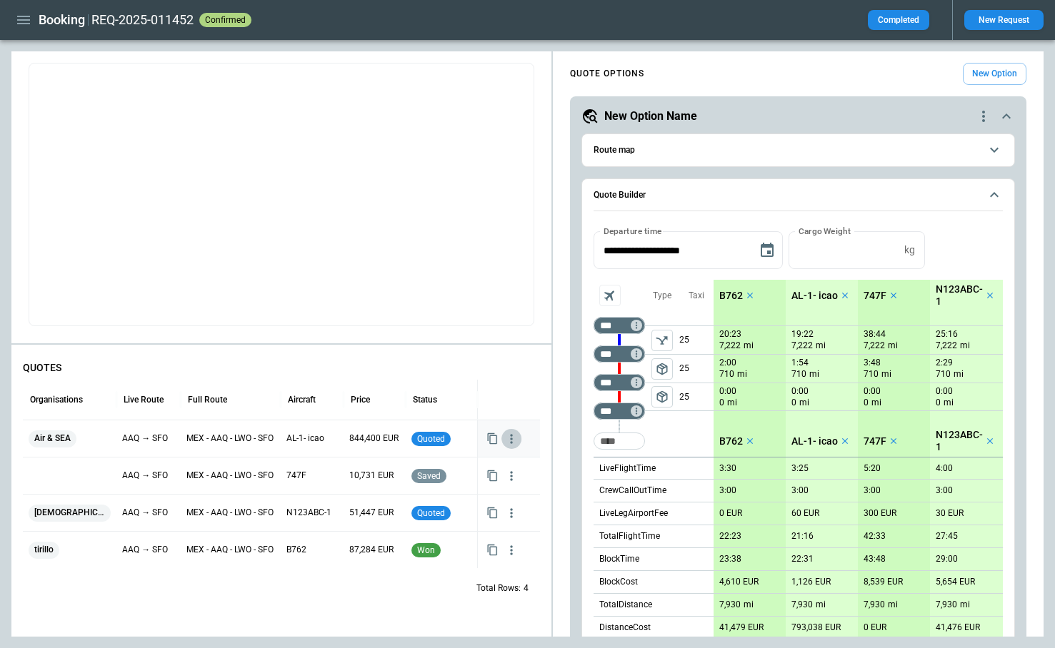
click at [511, 435] on icon "button" at bounding box center [512, 438] width 2 height 9
click at [338, 591] on div at bounding box center [527, 324] width 1055 height 648
click at [513, 477] on icon "button" at bounding box center [511, 476] width 14 height 14
click at [474, 543] on li "Delete Quote" at bounding box center [466, 545] width 114 height 21
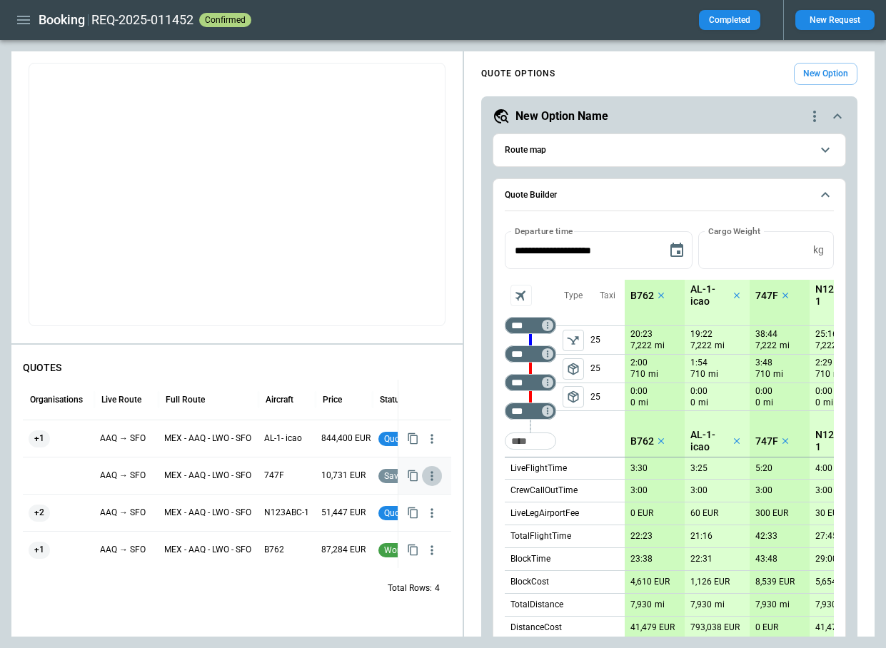
click at [431, 476] on icon "button" at bounding box center [432, 476] width 14 height 14
click at [381, 548] on li "Delete Quote" at bounding box center [387, 545] width 114 height 21
click at [433, 514] on icon "button" at bounding box center [432, 513] width 14 height 14
click at [428, 444] on div at bounding box center [443, 324] width 886 height 648
click at [834, 12] on button "New Request" at bounding box center [834, 20] width 79 height 20
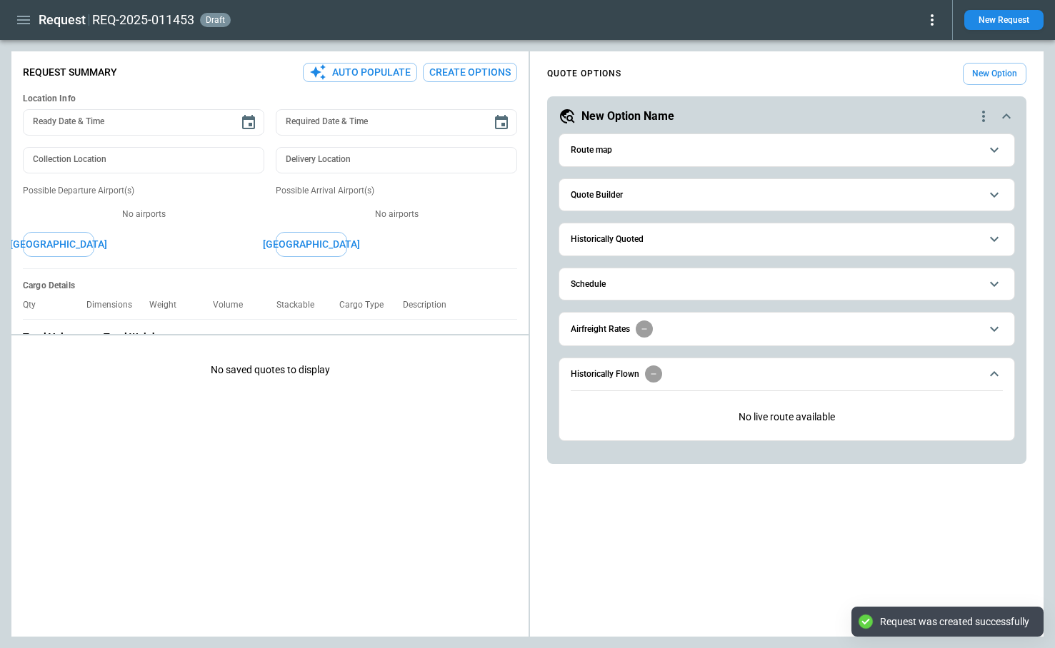
type textarea "*"
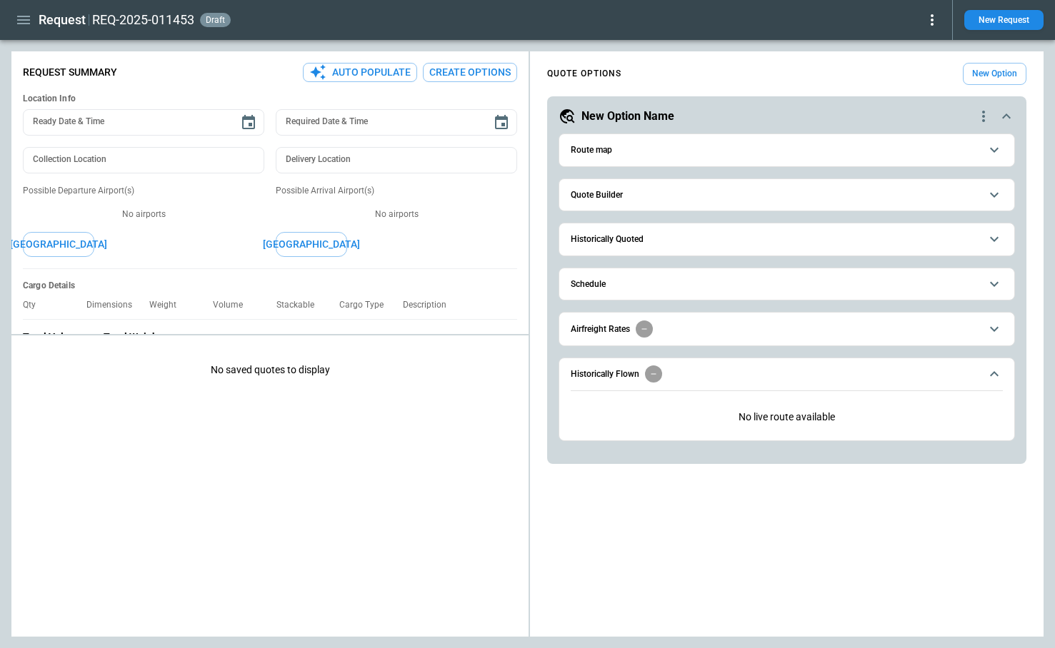
click at [669, 196] on span "Quote Builder" at bounding box center [774, 195] width 409 height 9
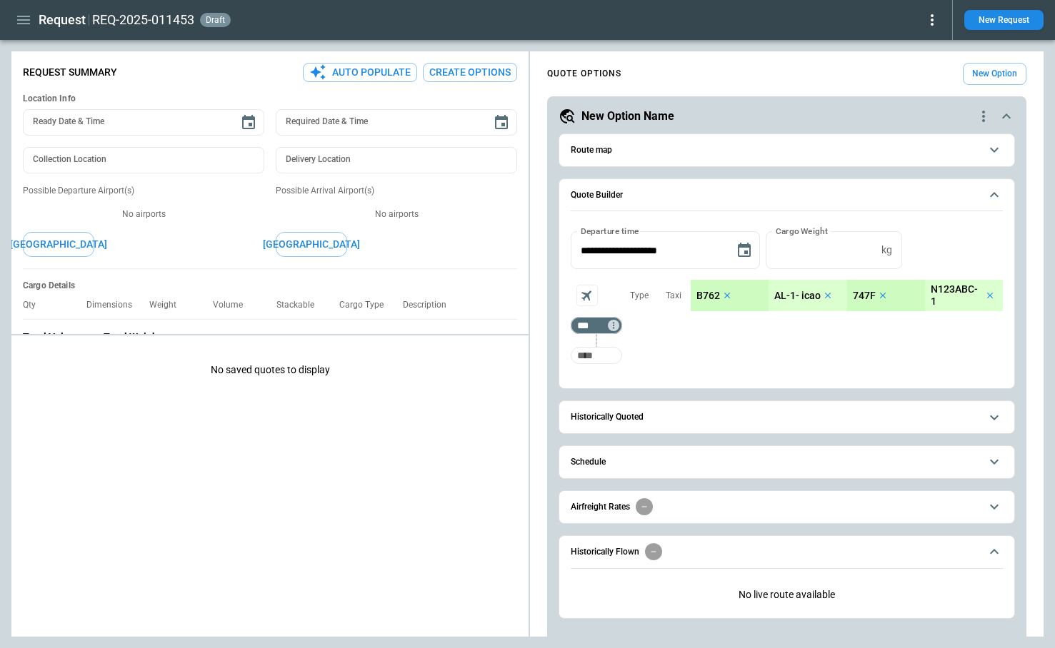
click at [594, 351] on input "Too short" at bounding box center [596, 356] width 46 height 26
type input "***"
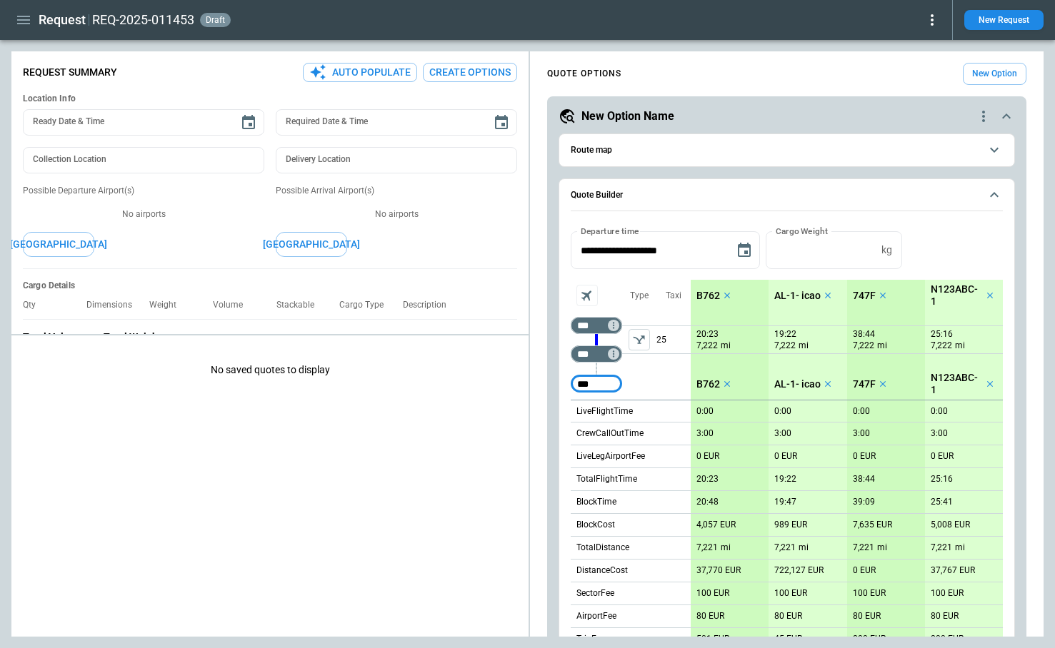
type input "***"
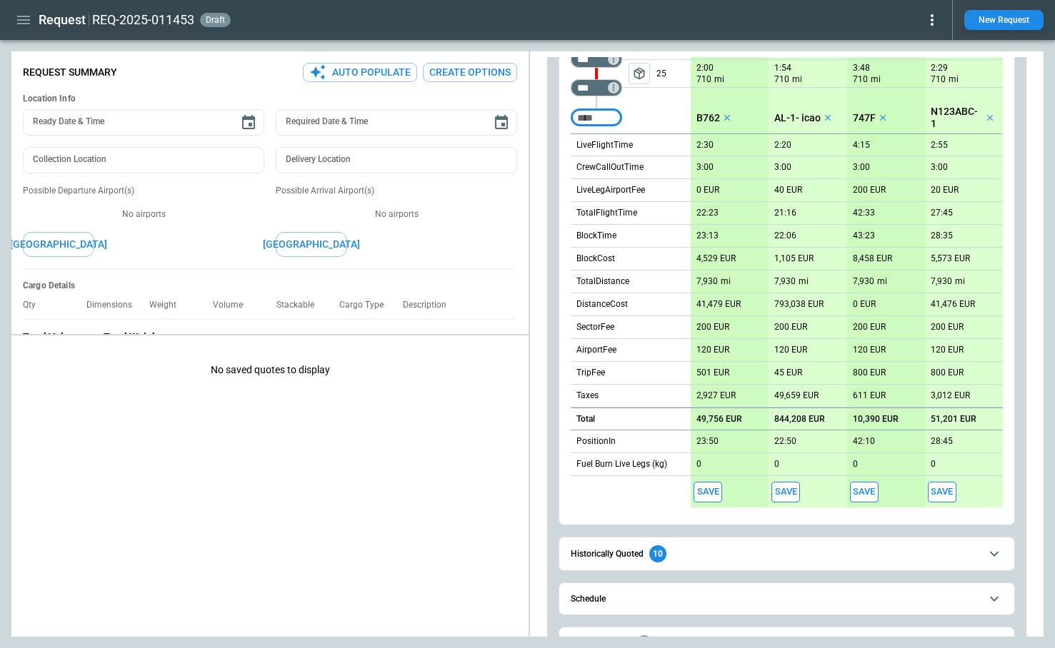
scroll to position [311, 0]
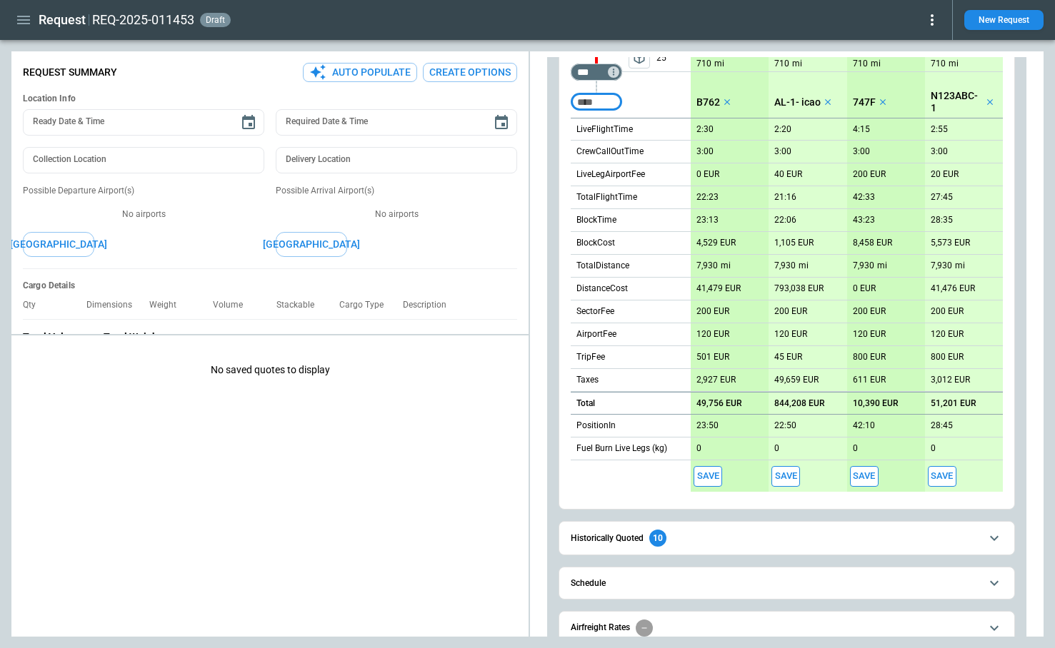
click at [705, 481] on button "Save" at bounding box center [707, 476] width 29 height 21
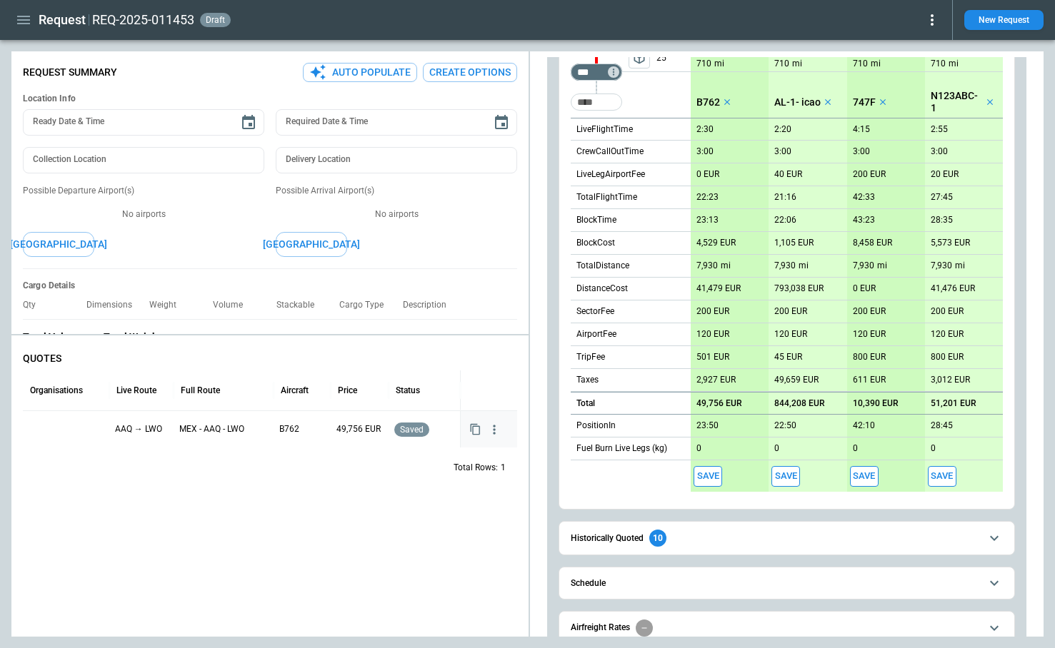
click at [491, 424] on icon "button" at bounding box center [494, 430] width 14 height 14
click at [456, 498] on li "Delete Quote" at bounding box center [449, 498] width 114 height 21
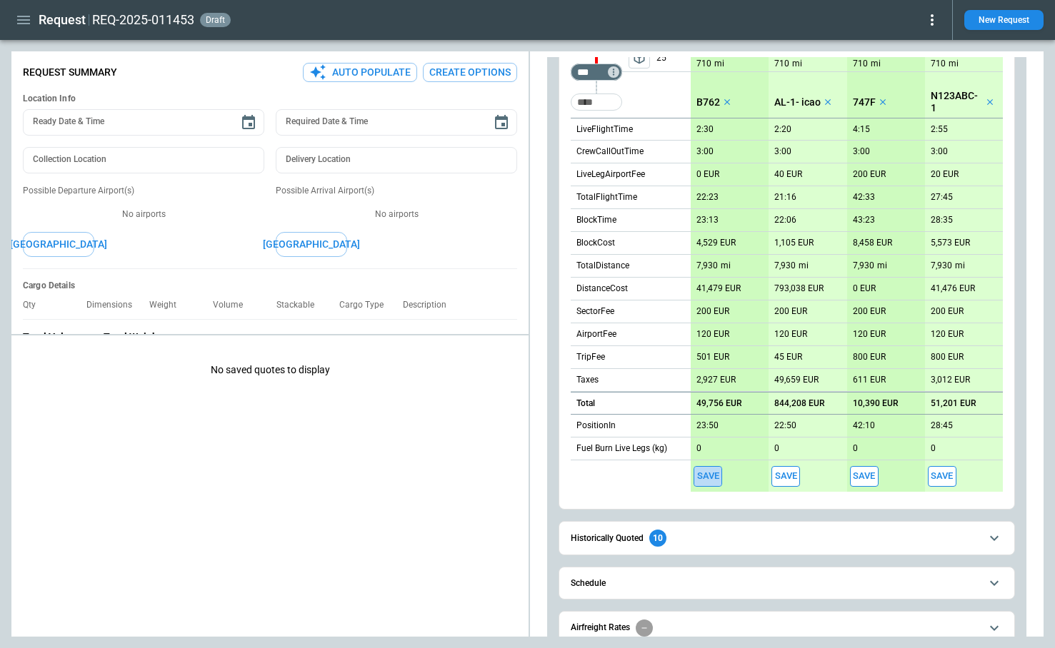
click at [717, 471] on button "Save" at bounding box center [707, 476] width 29 height 21
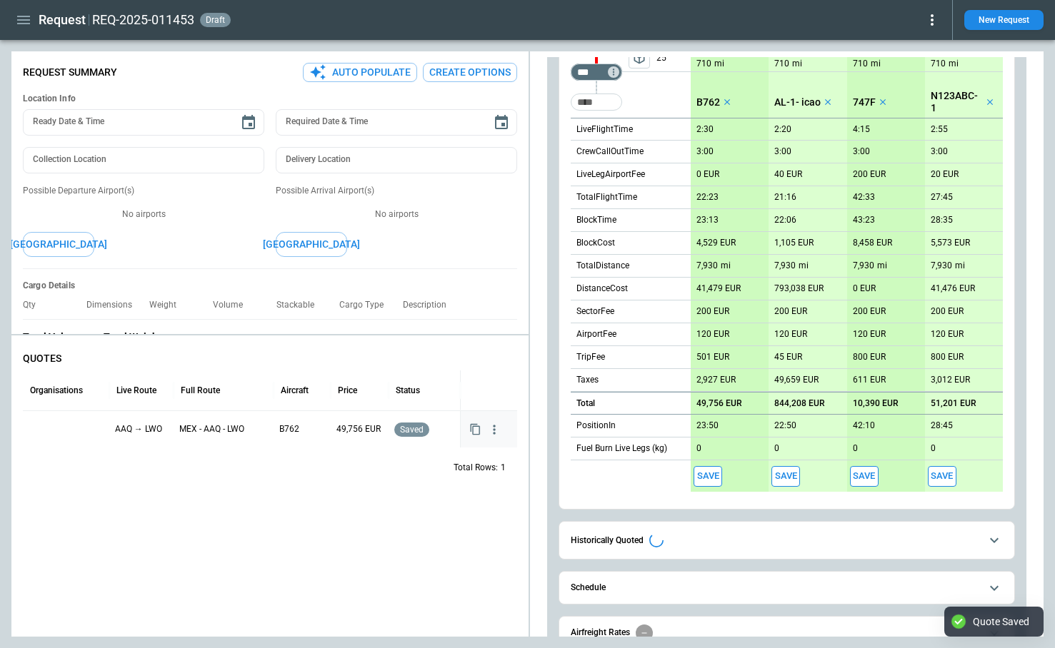
click at [57, 430] on div at bounding box center [66, 429] width 75 height 25
click at [57, 426] on div at bounding box center [66, 429] width 75 height 25
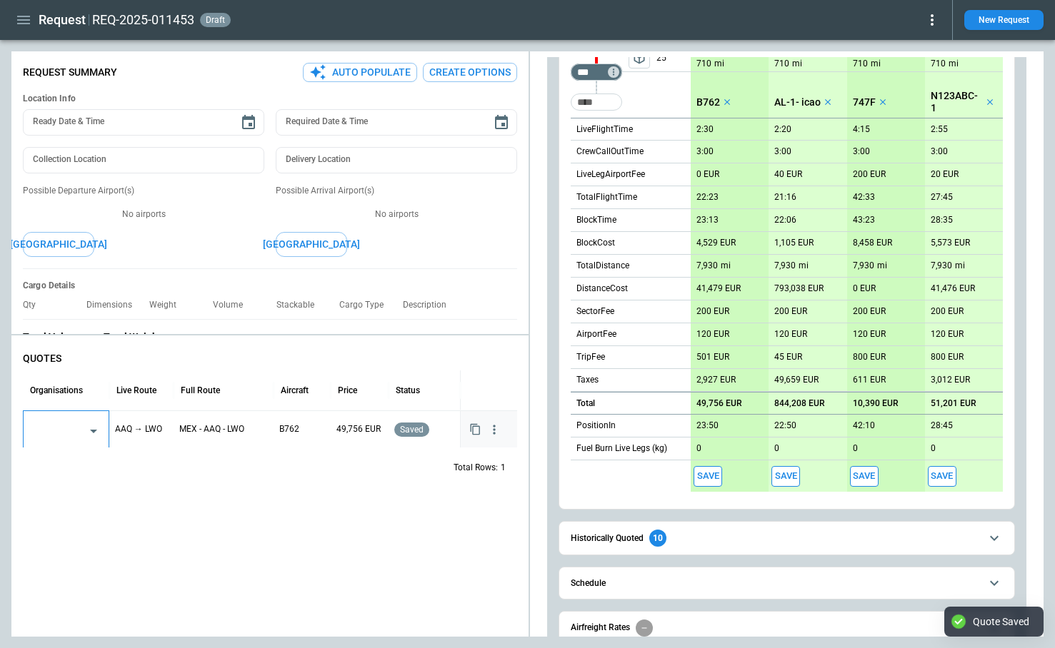
click at [57, 426] on input "text" at bounding box center [55, 430] width 51 height 25
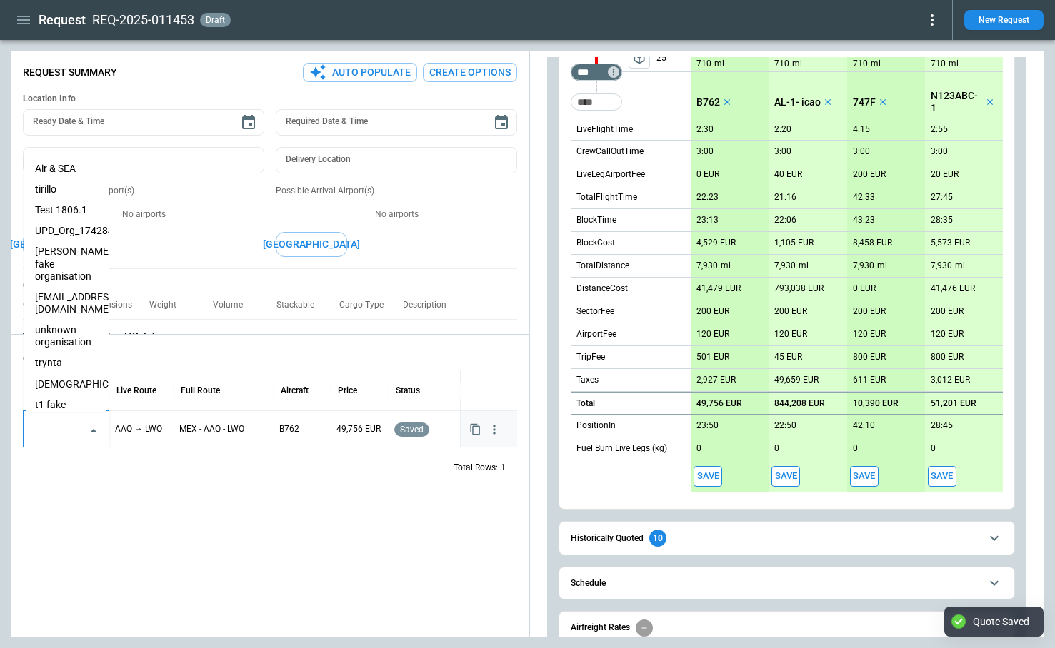
click at [64, 353] on li "trynta" at bounding box center [66, 363] width 85 height 21
click at [181, 515] on div "QUOTES Organisations Live Route Full Route Aircraft Price Status trynta ​ AAQ →…" at bounding box center [269, 489] width 517 height 296
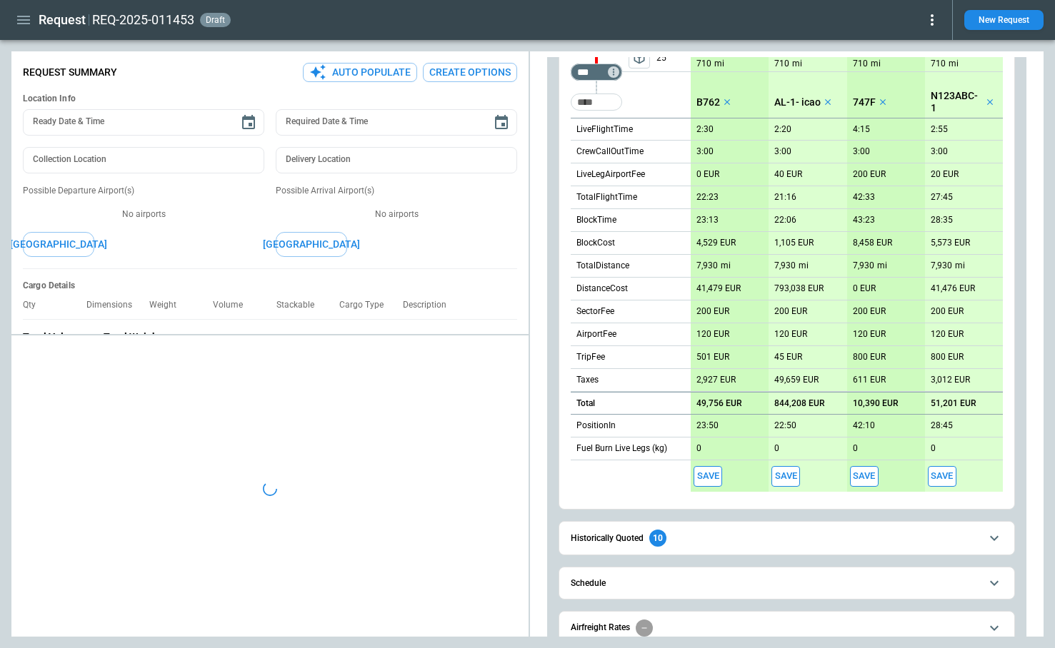
type textarea "*"
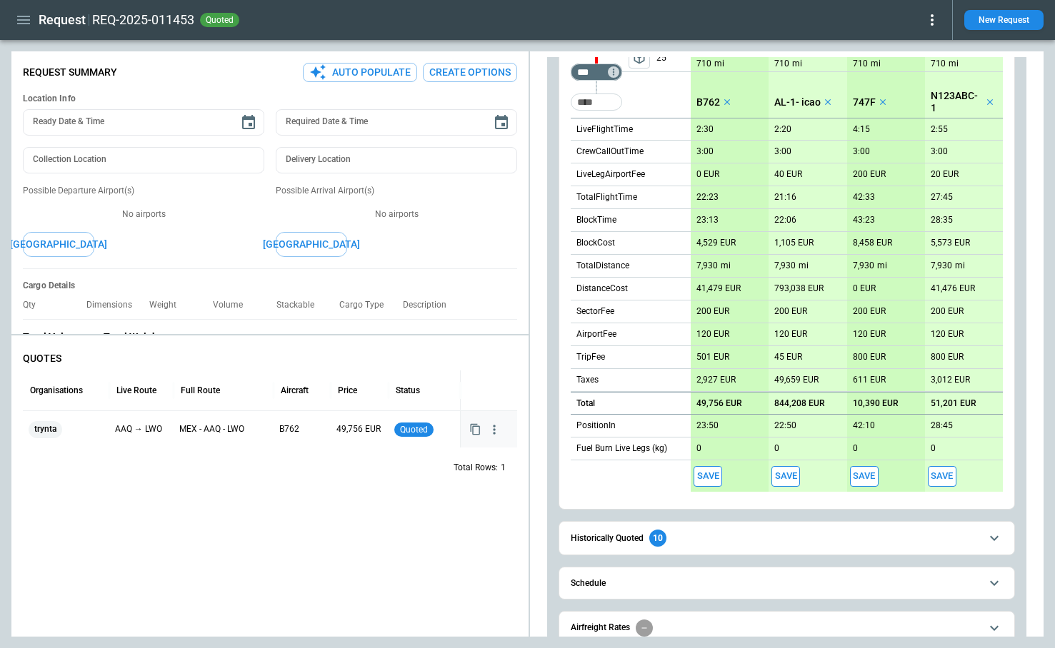
click at [68, 427] on div "trynta" at bounding box center [66, 429] width 75 height 17
click at [96, 441] on icon "Open" at bounding box center [93, 436] width 17 height 17
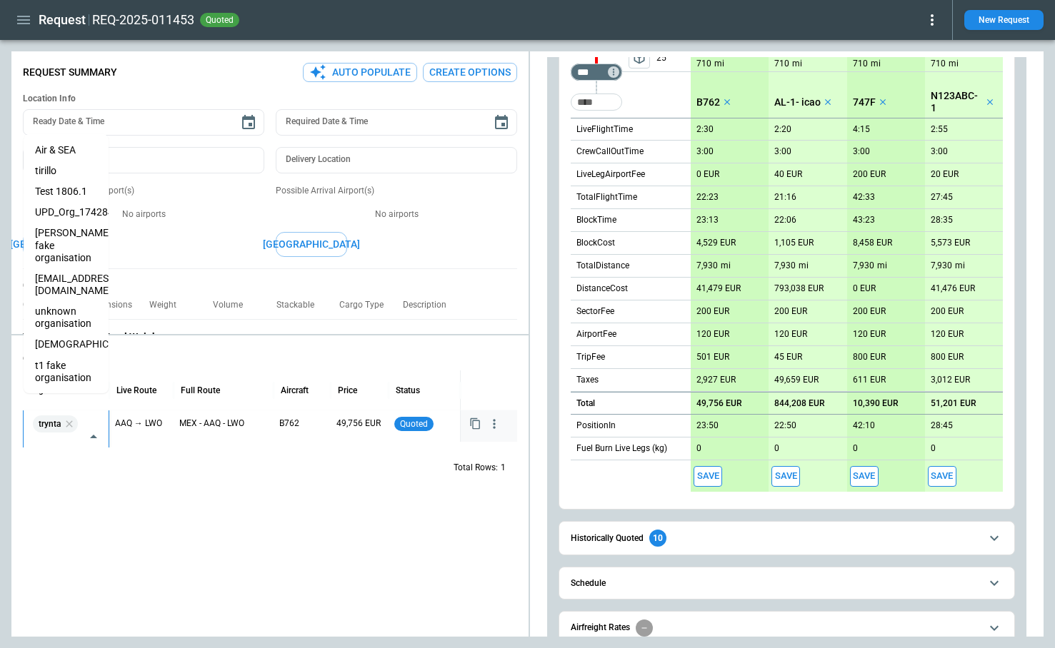
scroll to position [19, 0]
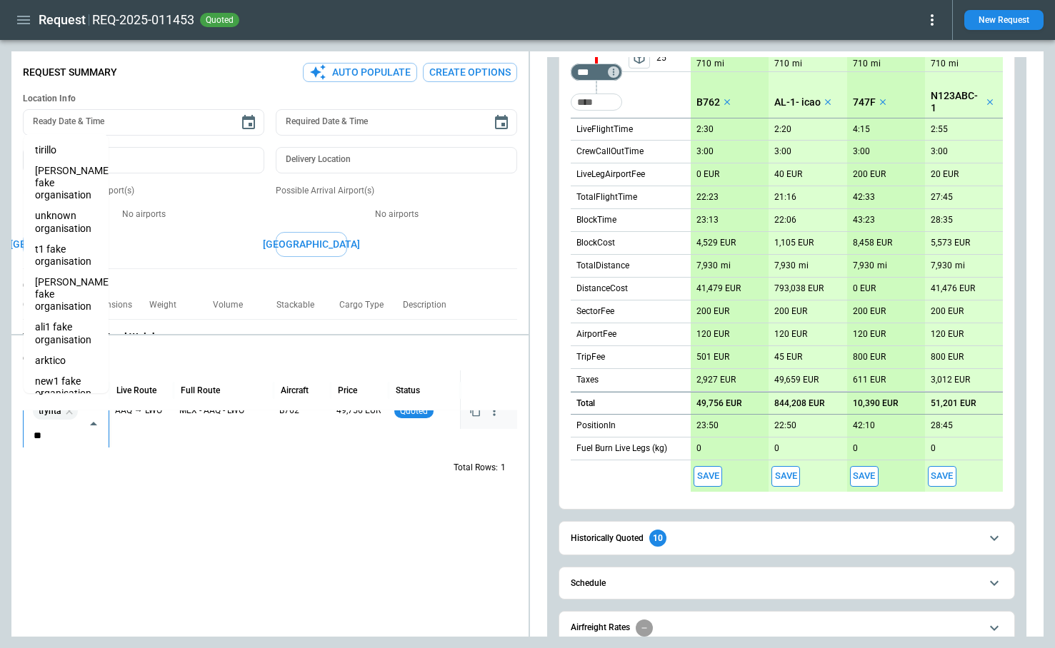
type input "***"
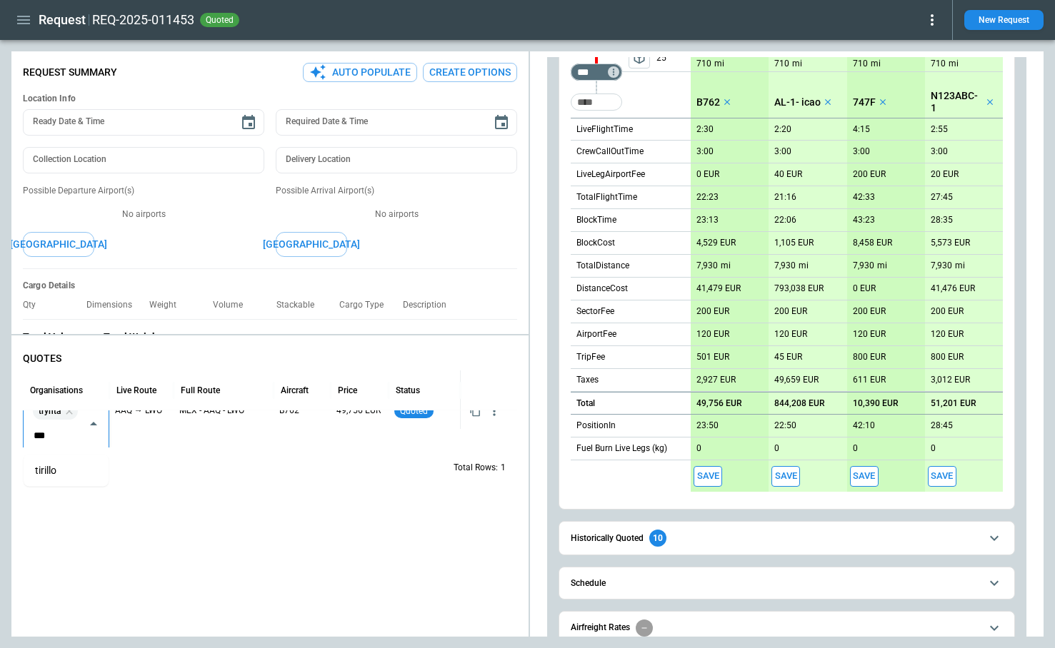
click at [53, 469] on li "tirillo" at bounding box center [66, 471] width 85 height 21
click at [123, 537] on div "QUOTES Organisations Live Route Full Route Aircraft Price Status trynta tirillo…" at bounding box center [269, 489] width 517 height 296
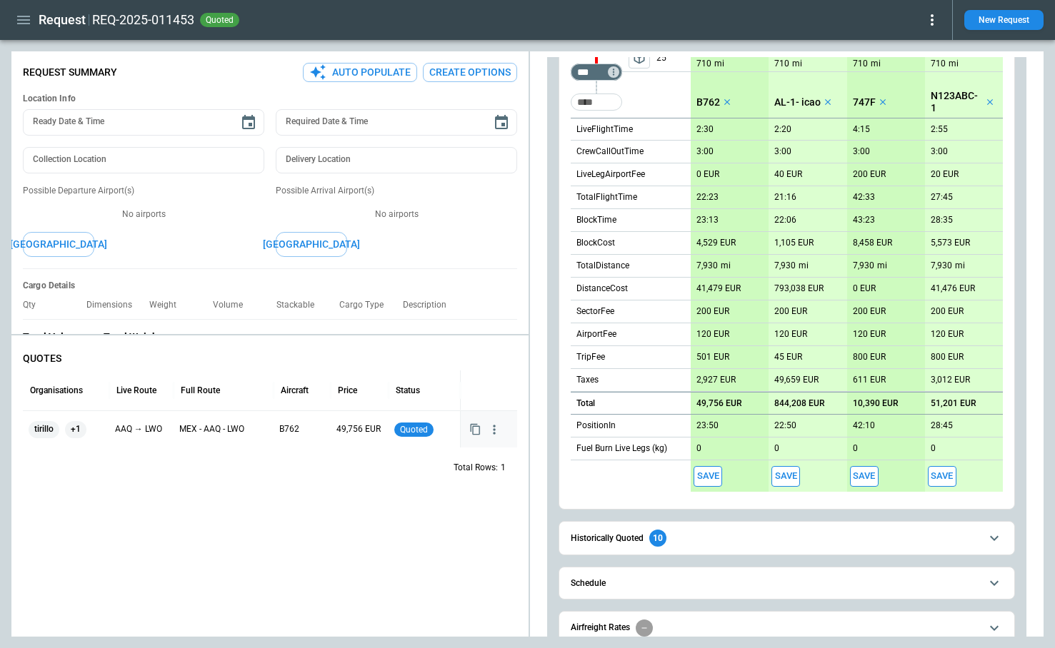
click at [88, 434] on div "tirillo +1" at bounding box center [66, 429] width 75 height 17
click at [95, 431] on div "tirillo +1" at bounding box center [66, 429] width 75 height 17
click at [71, 426] on icon at bounding box center [66, 429] width 11 height 11
click at [71, 426] on icon at bounding box center [69, 429] width 11 height 11
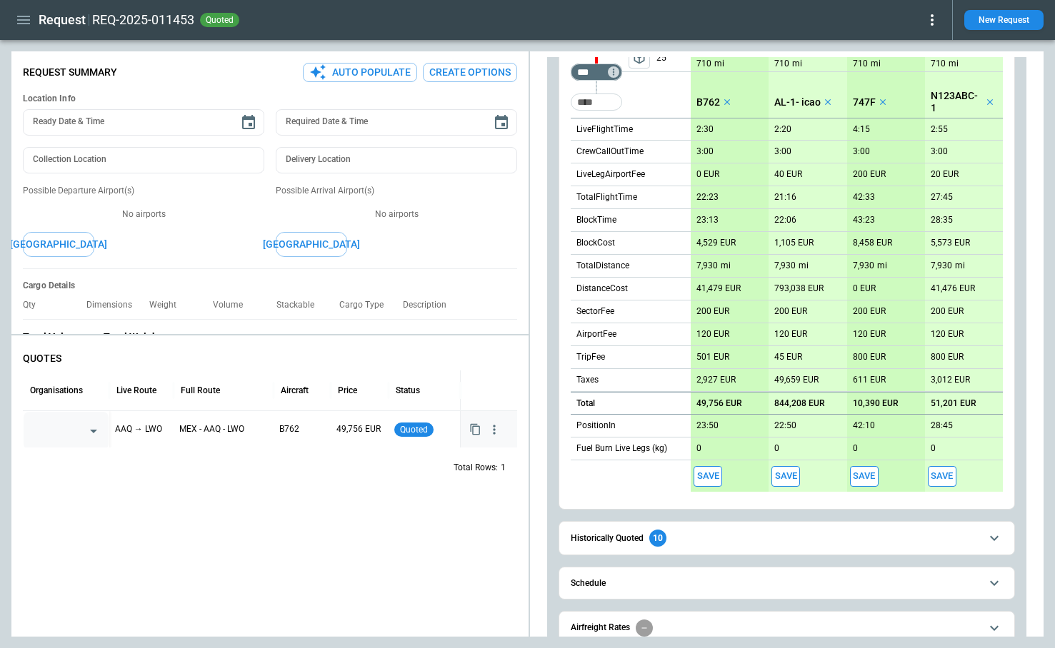
click at [102, 516] on div "QUOTES Organisations Live Route Full Route Aircraft Price Status ​ AAQ → LWO ME…" at bounding box center [269, 489] width 517 height 296
click at [936, 20] on icon at bounding box center [931, 19] width 17 height 17
click at [922, 64] on button "Lost" at bounding box center [915, 65] width 47 height 21
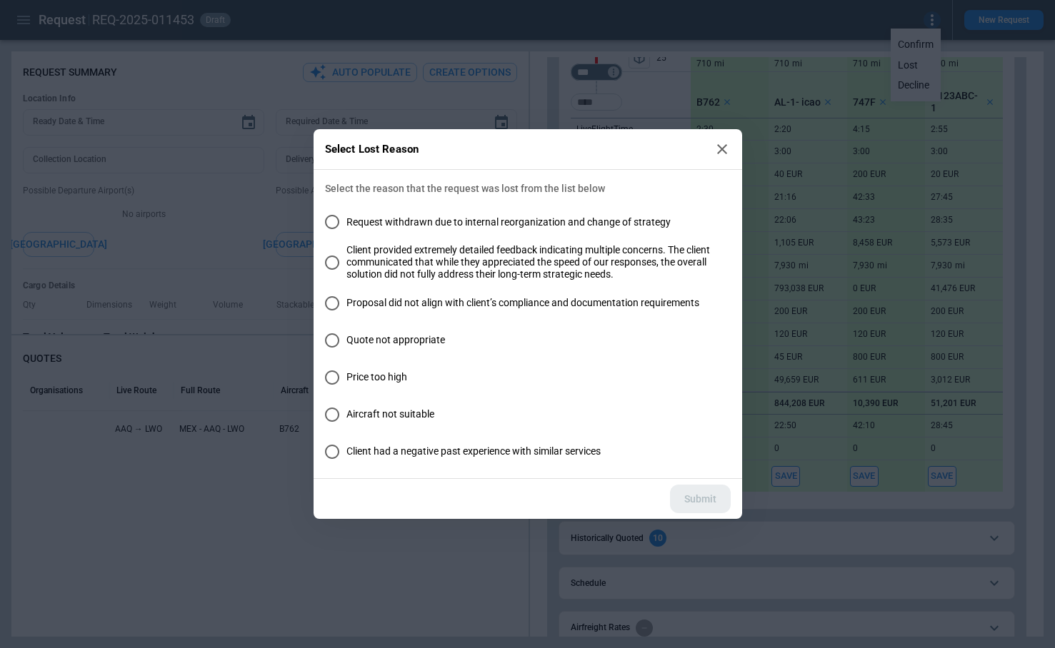
click at [401, 346] on span "Quote not appropriate" at bounding box center [395, 340] width 99 height 12
click at [701, 496] on button "Submit" at bounding box center [700, 499] width 61 height 29
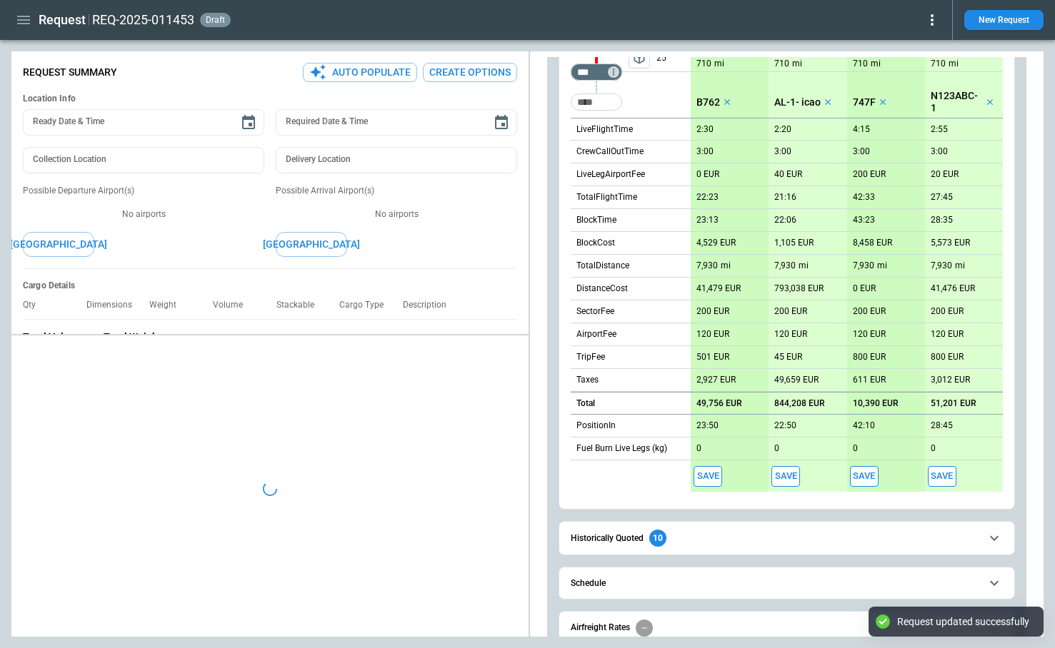
type textarea "*"
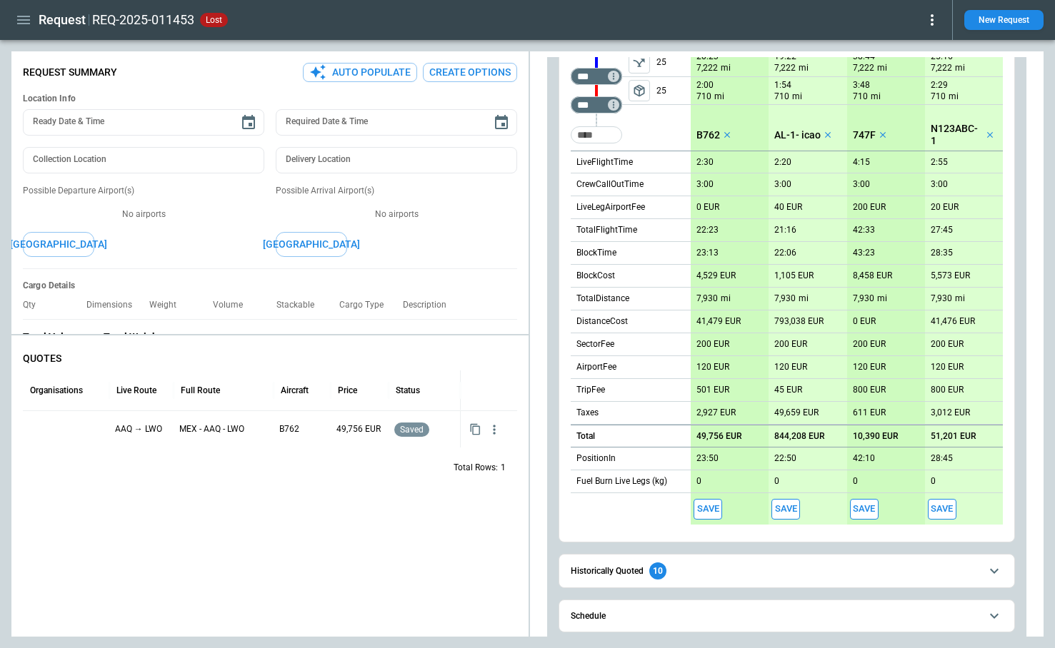
scroll to position [401, 0]
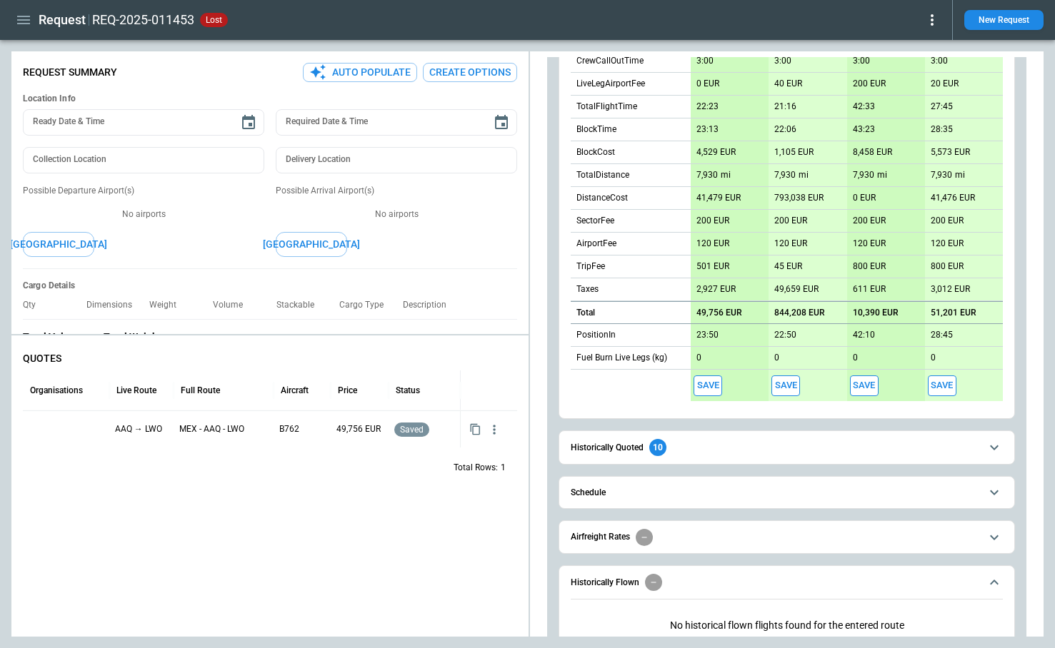
click at [687, 442] on span "Historically Quoted 10" at bounding box center [774, 447] width 409 height 17
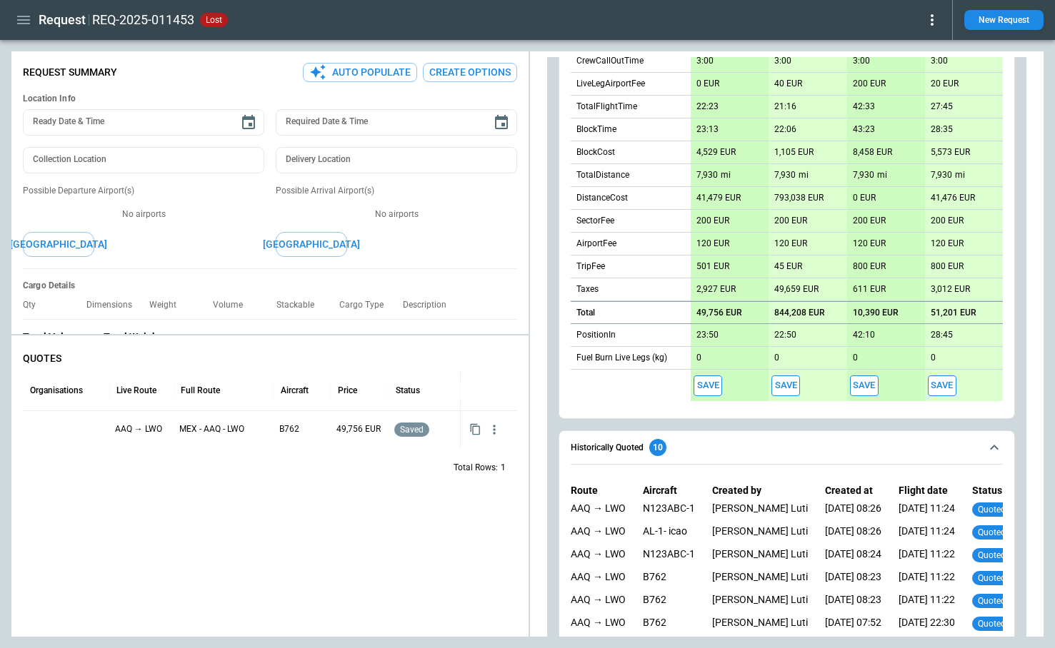
click at [687, 442] on span "Historically Quoted 10" at bounding box center [774, 447] width 409 height 17
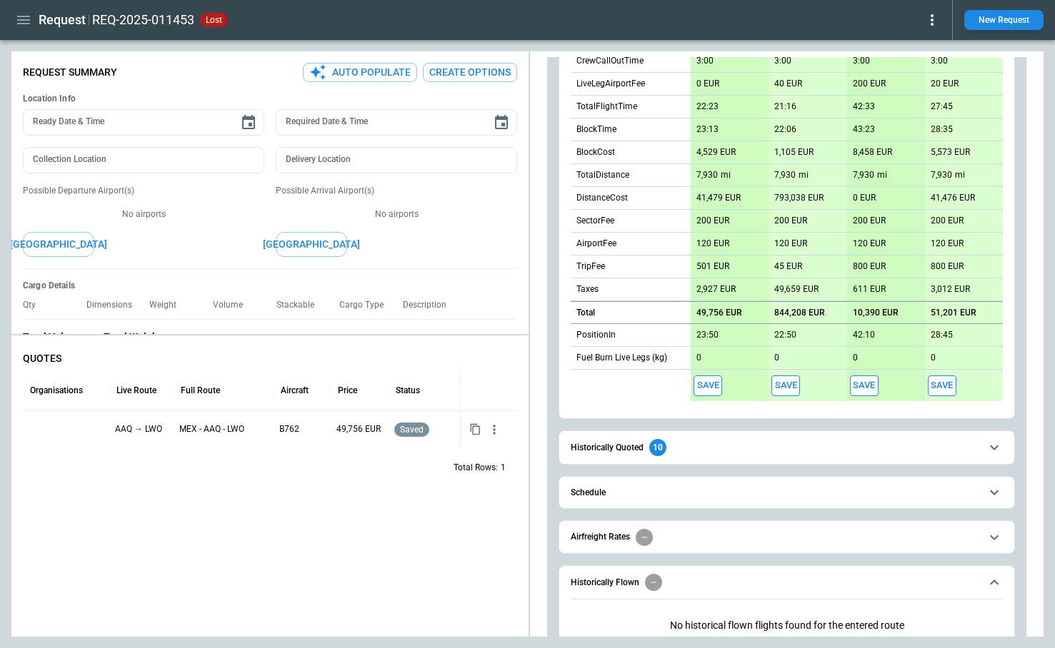
click at [680, 533] on span "Airfreight Rates" at bounding box center [774, 537] width 409 height 17
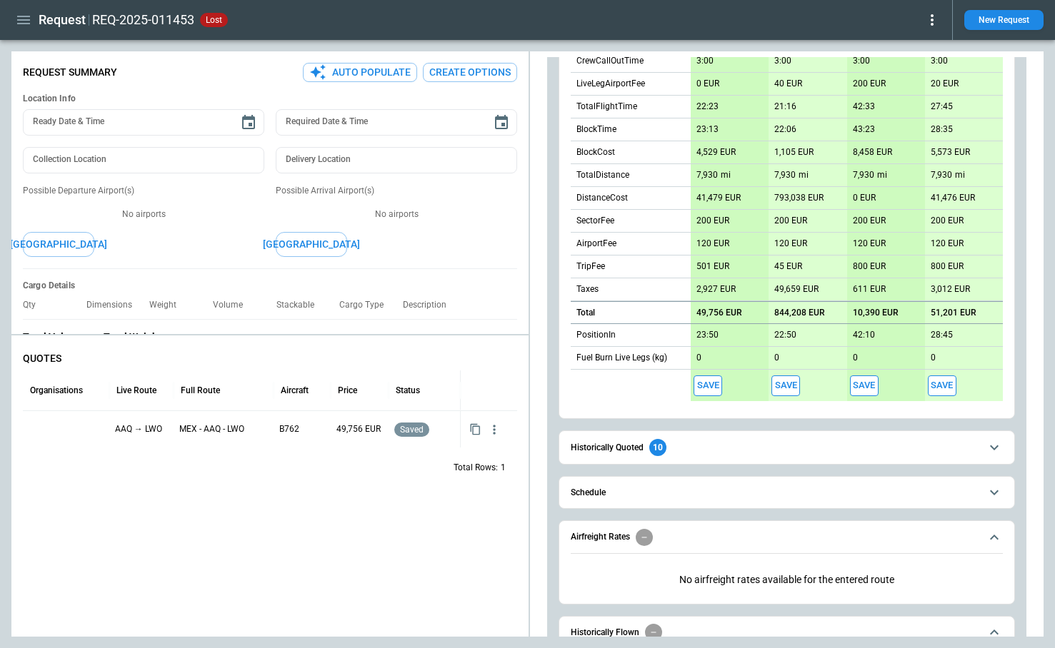
click at [680, 533] on span "Airfreight Rates" at bounding box center [774, 537] width 409 height 17
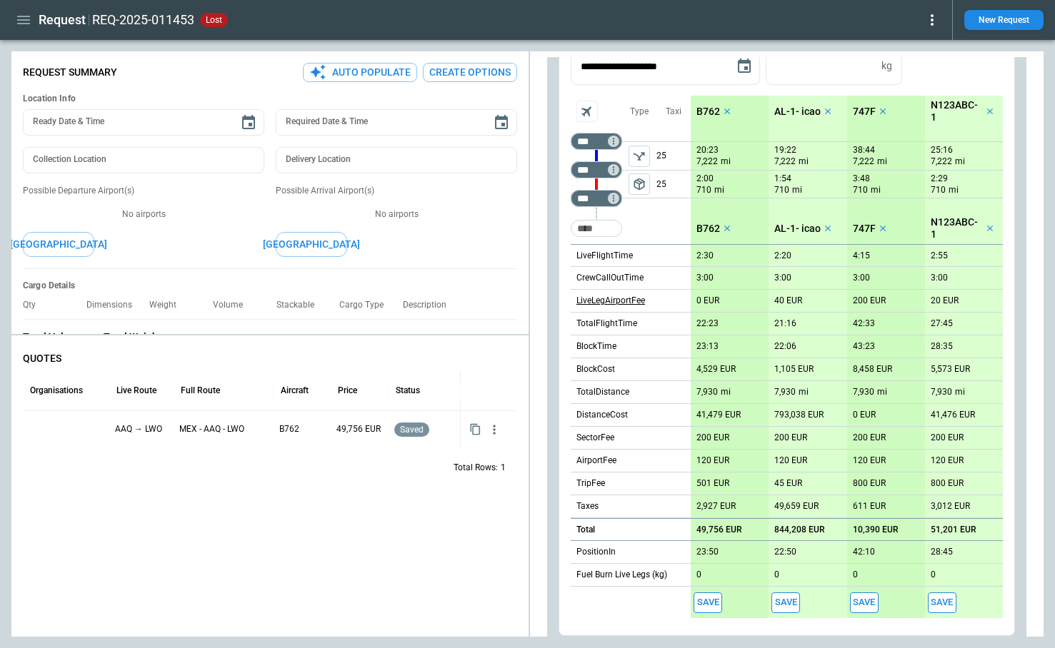
scroll to position [166, 0]
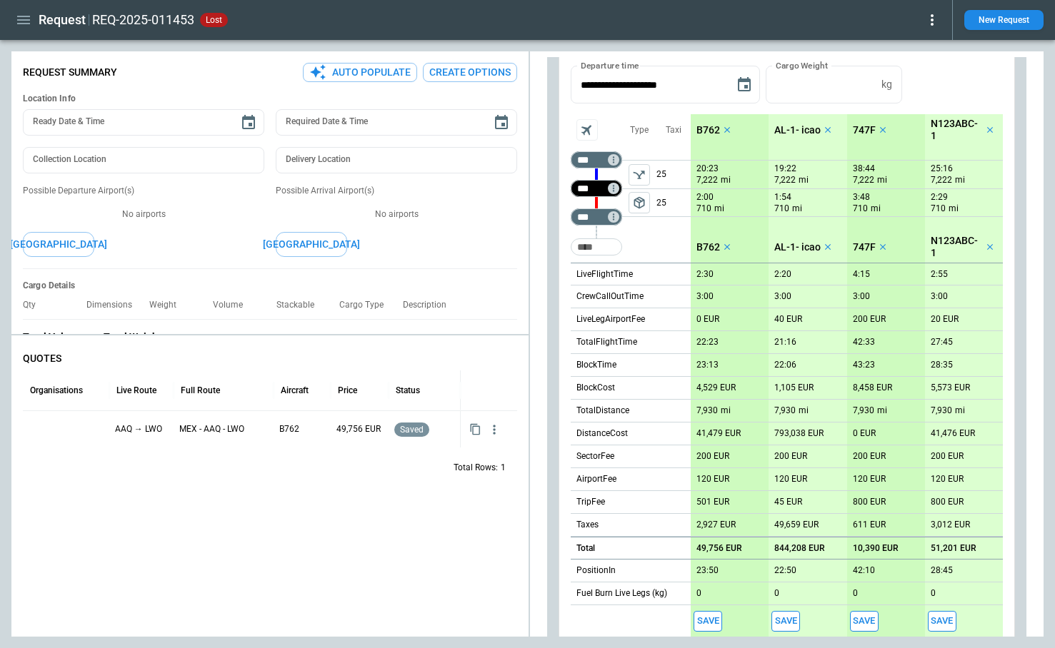
click at [603, 191] on input "***" at bounding box center [593, 188] width 40 height 14
type input "***"
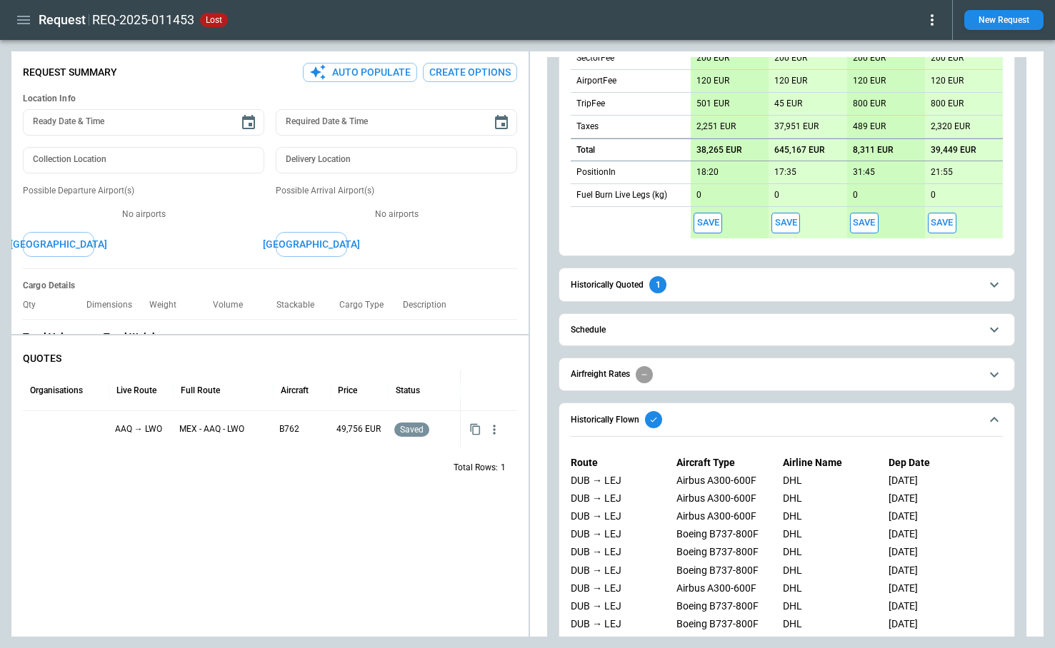
scroll to position [621, 0]
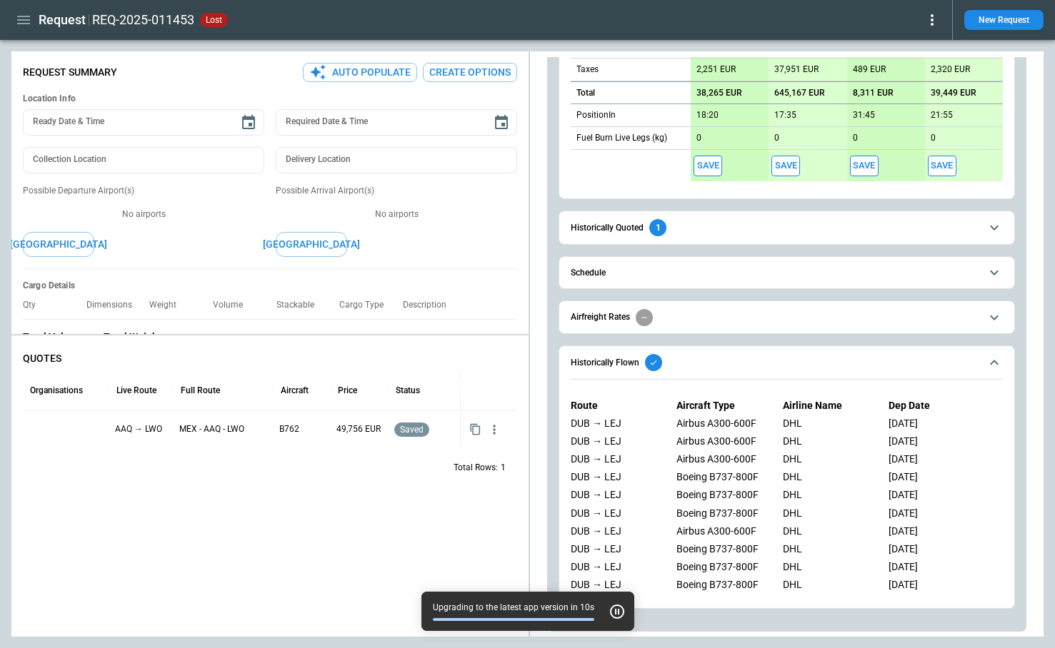
click at [690, 228] on span "Historically Quoted 1" at bounding box center [774, 227] width 409 height 17
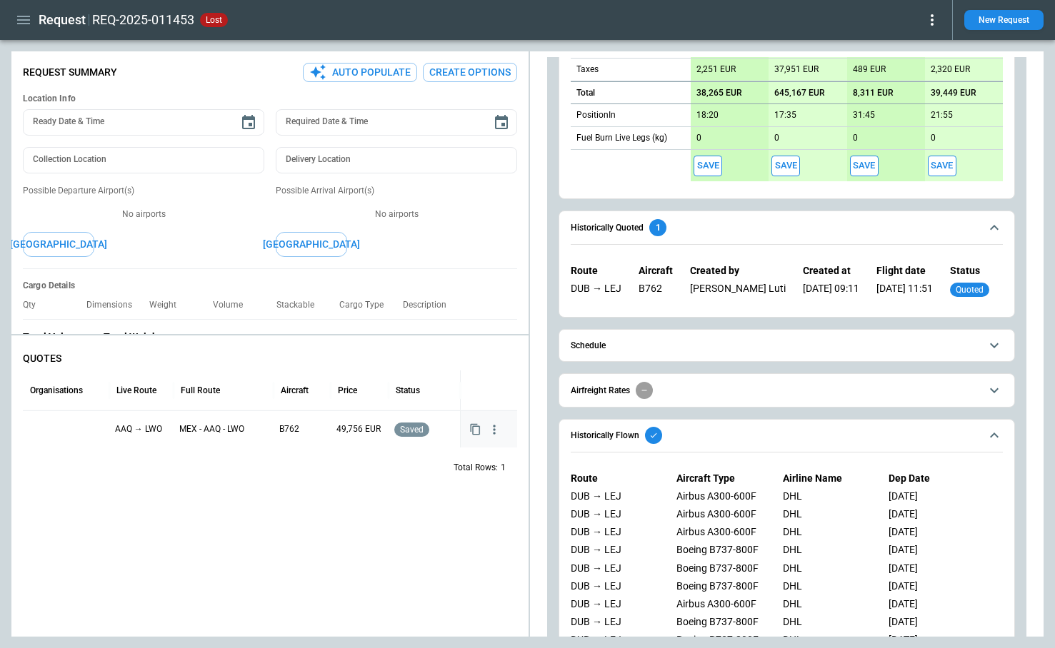
click at [473, 431] on icon "button" at bounding box center [475, 429] width 12 height 12
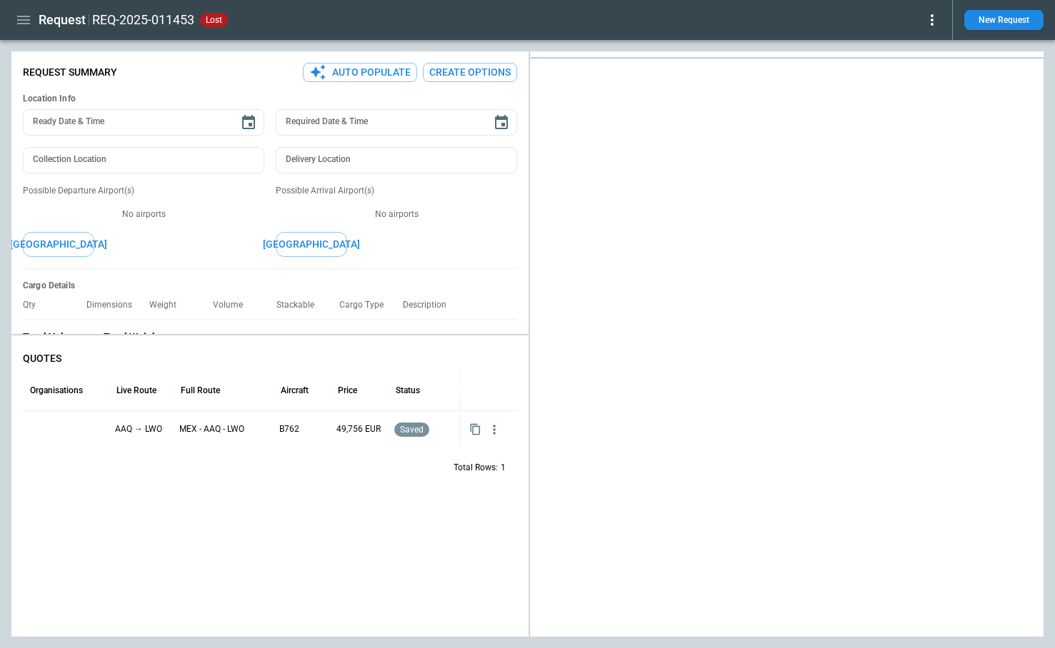
type textarea "*"
